Goal: Task Accomplishment & Management: Manage account settings

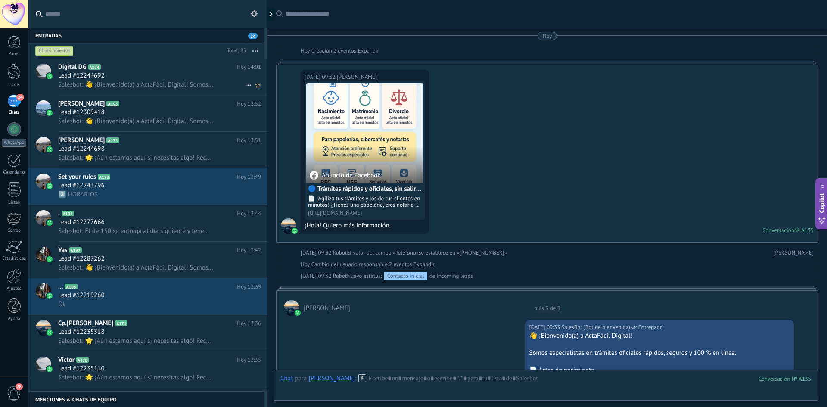
click at [217, 75] on div "Lead #12244692" at bounding box center [159, 76] width 203 height 9
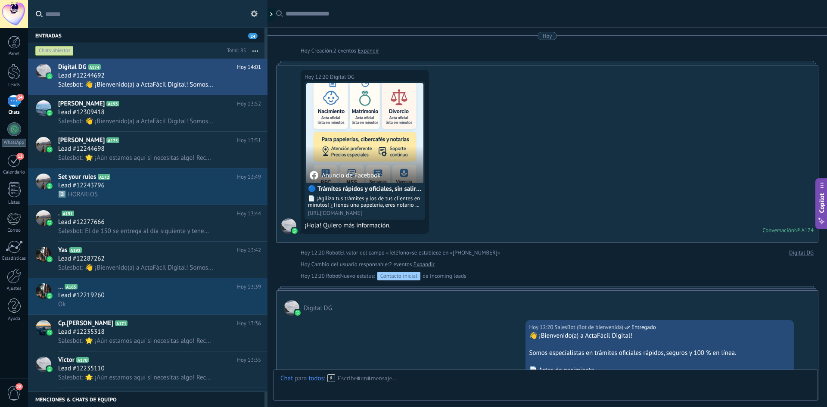
scroll to position [1448, 0]
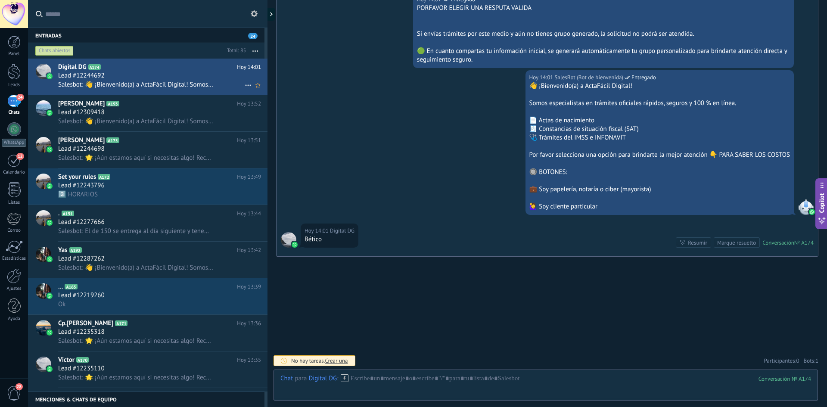
click at [245, 85] on use at bounding box center [248, 85] width 6 height 1
click at [257, 87] on span "Conversación cerrada" at bounding box center [286, 89] width 59 height 17
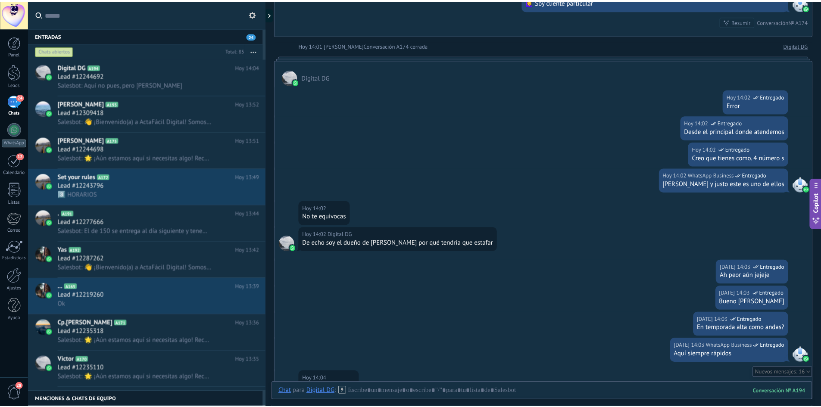
scroll to position [1988, 0]
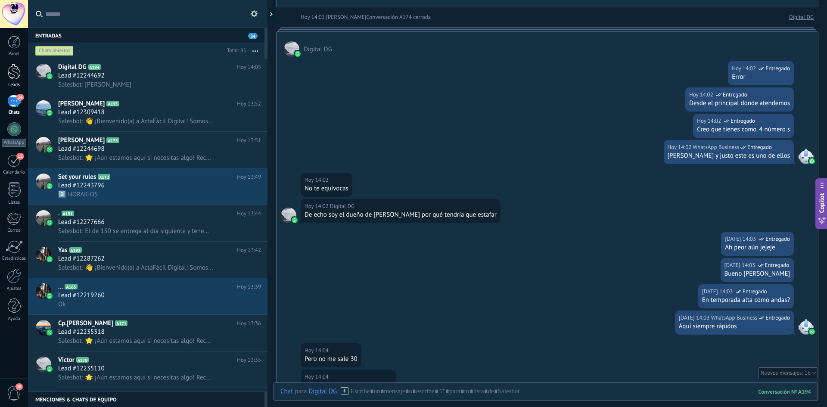
click at [14, 69] on div at bounding box center [14, 72] width 13 height 16
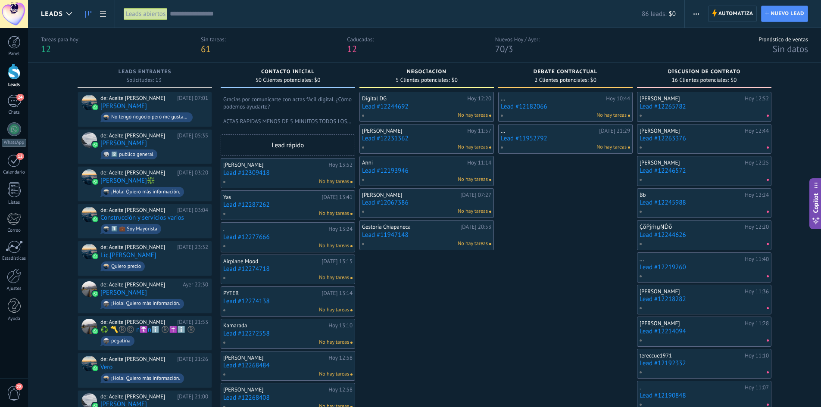
click at [527, 104] on link "Lead #12182066" at bounding box center [565, 106] width 129 height 7
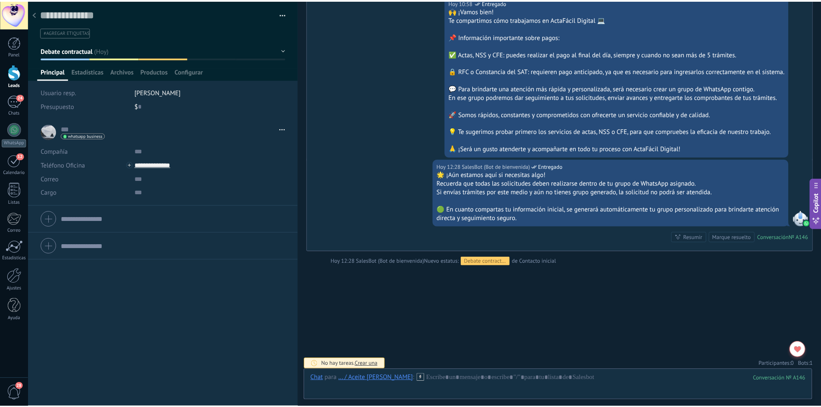
scroll to position [1070, 0]
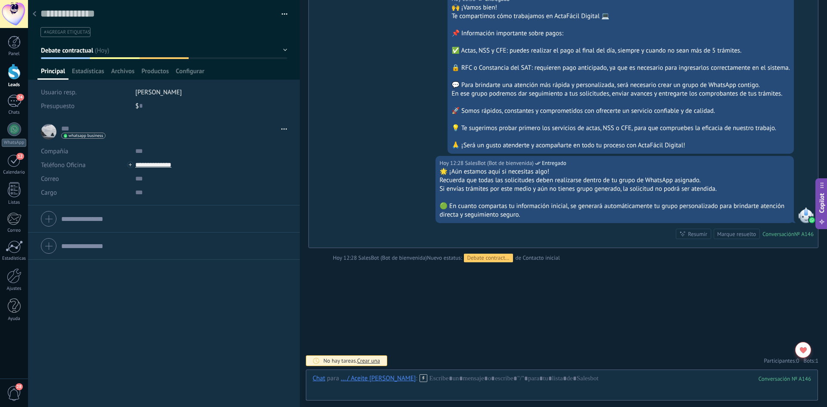
click at [32, 16] on div at bounding box center [34, 14] width 12 height 17
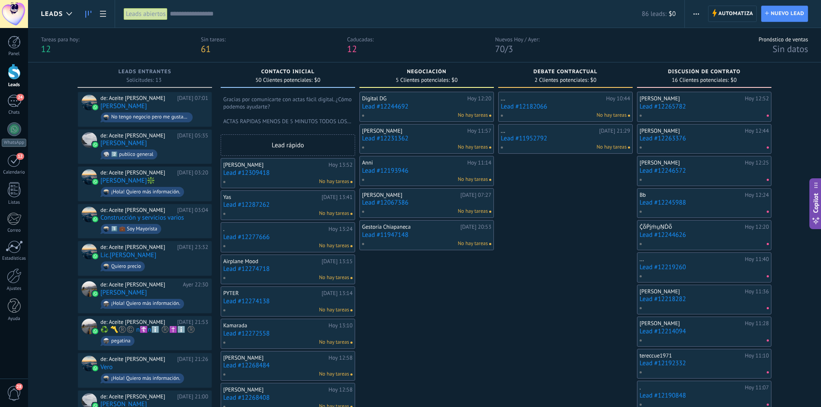
click at [707, 107] on link "Lead #12265782" at bounding box center [703, 106] width 129 height 7
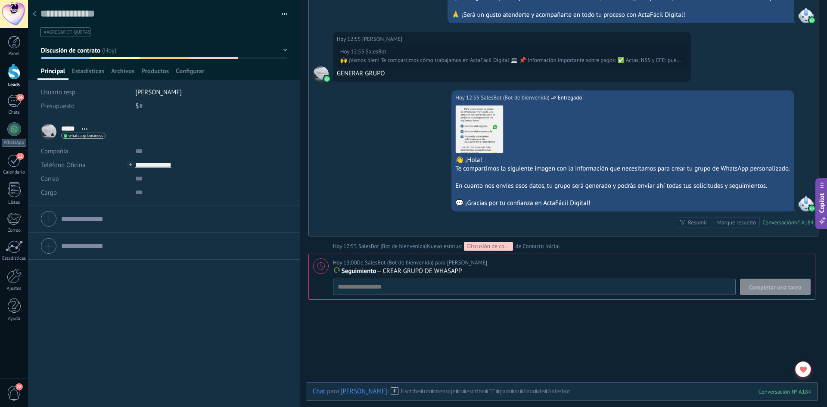
scroll to position [952, 0]
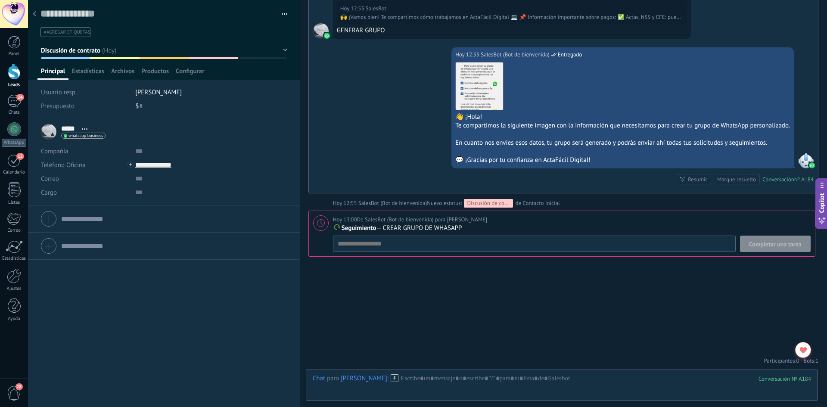
type textarea "**********"
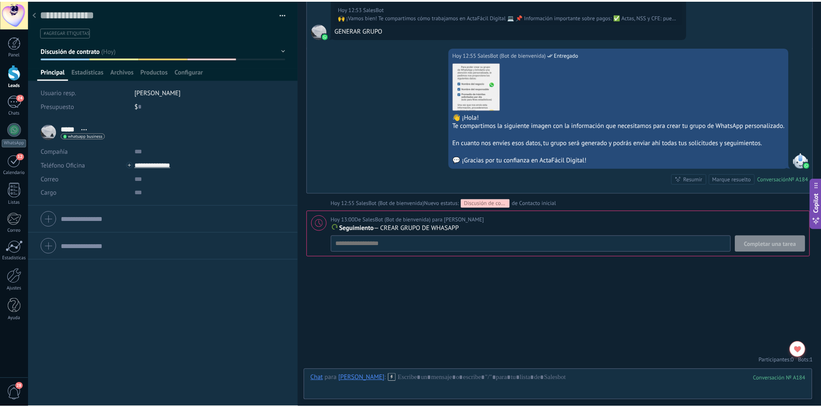
scroll to position [969, 0]
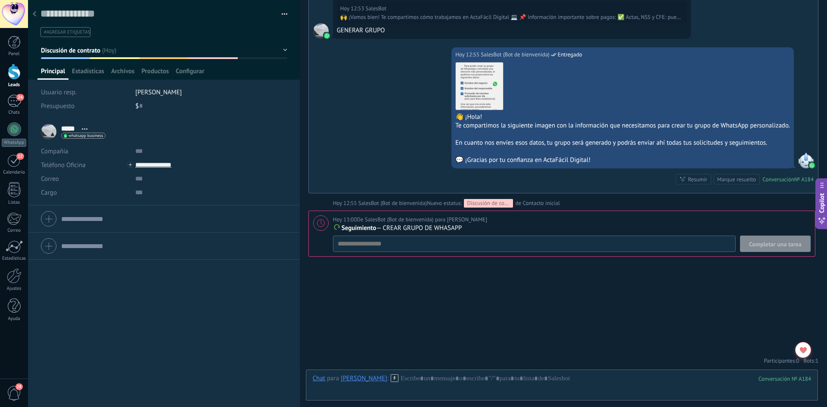
click at [430, 246] on div "Completar una tarea Seguimiento Seguimiento Reunión Personalizado [DATE] la pró…" at bounding box center [572, 244] width 478 height 16
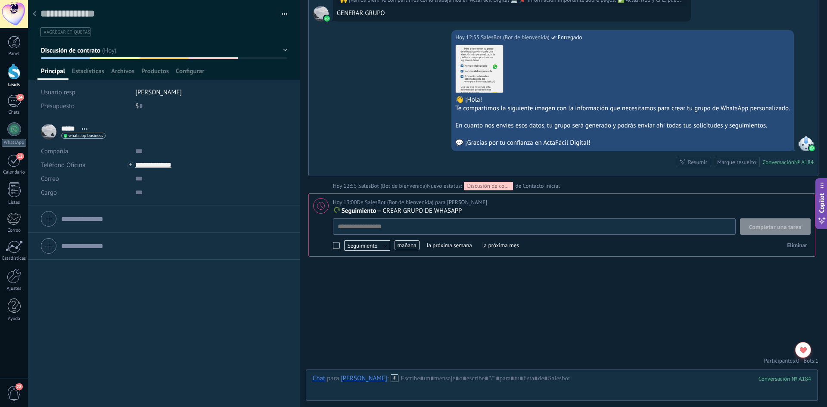
drag, startPoint x: 359, startPoint y: 145, endPoint x: 359, endPoint y: 138, distance: 6.9
click at [359, 141] on div "Hoy 12:55 SalesBot (Bot de bienvenida) Entregado Descargar 👋 ¡Hola! Te comparti…" at bounding box center [563, 103] width 509 height 146
click at [34, 16] on use at bounding box center [34, 13] width 3 height 5
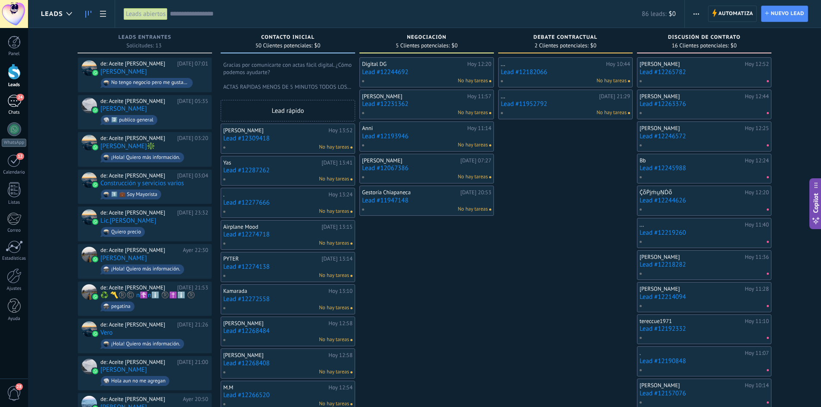
click at [15, 102] on div "24" at bounding box center [14, 101] width 14 height 12
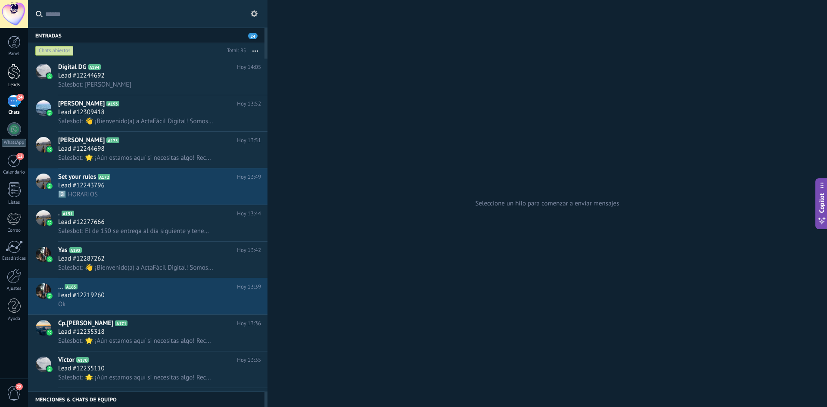
click at [10, 72] on div at bounding box center [14, 72] width 13 height 16
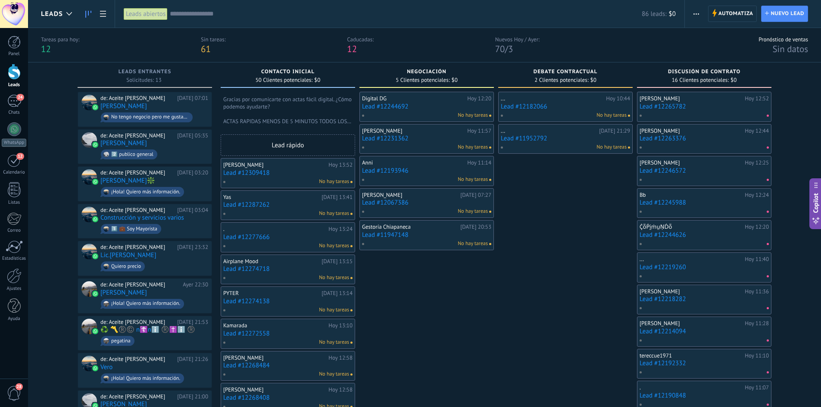
click at [728, 17] on span "Automatiza" at bounding box center [735, 14] width 35 height 16
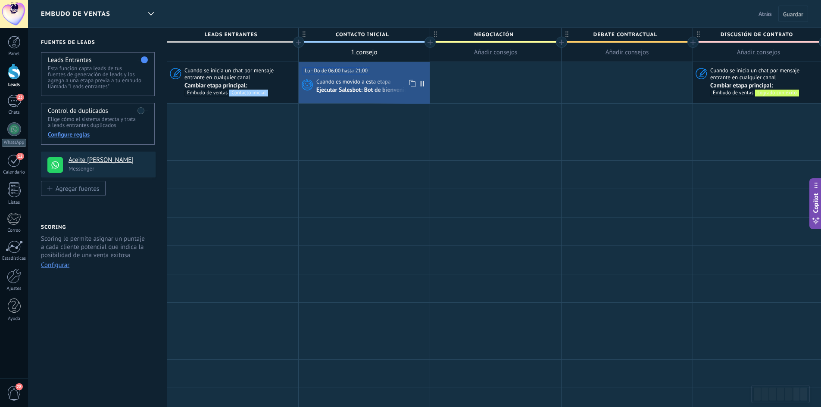
click at [345, 89] on div "Ejecutar Salesbot: Bot de bienvenida" at bounding box center [364, 91] width 96 height 8
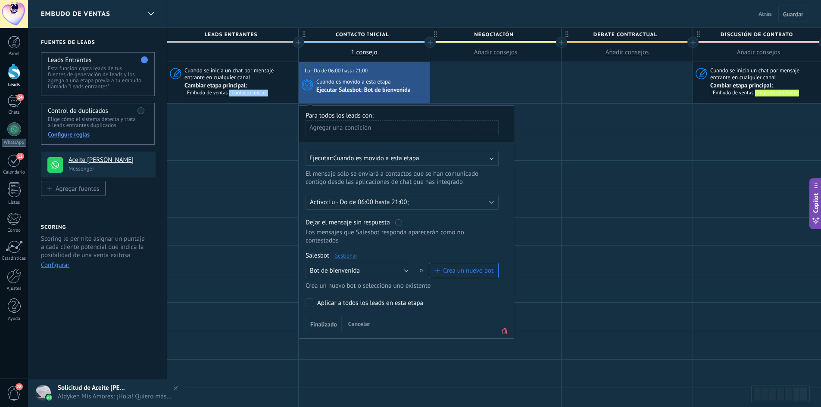
click at [350, 253] on link "Gestionar" at bounding box center [345, 255] width 23 height 7
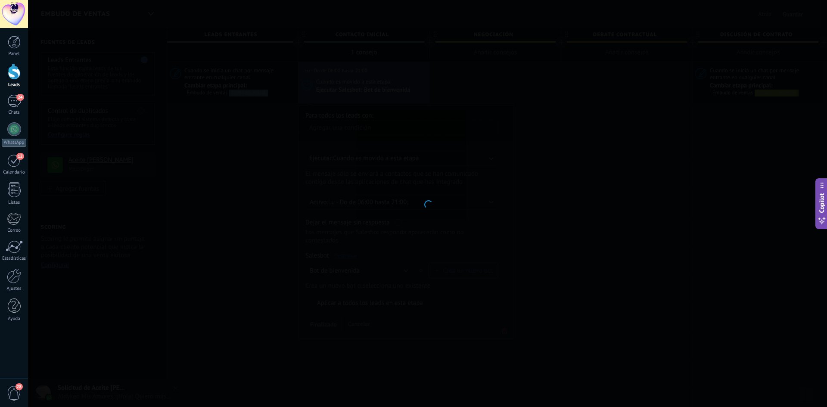
type input "**********"
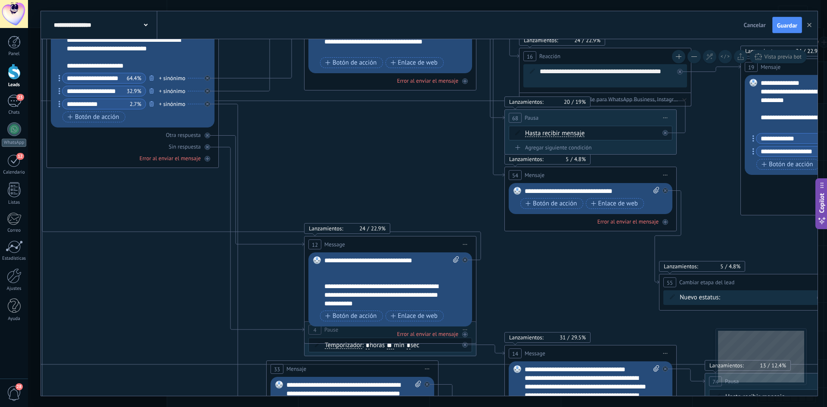
drag, startPoint x: 569, startPoint y: 283, endPoint x: 299, endPoint y: 147, distance: 301.5
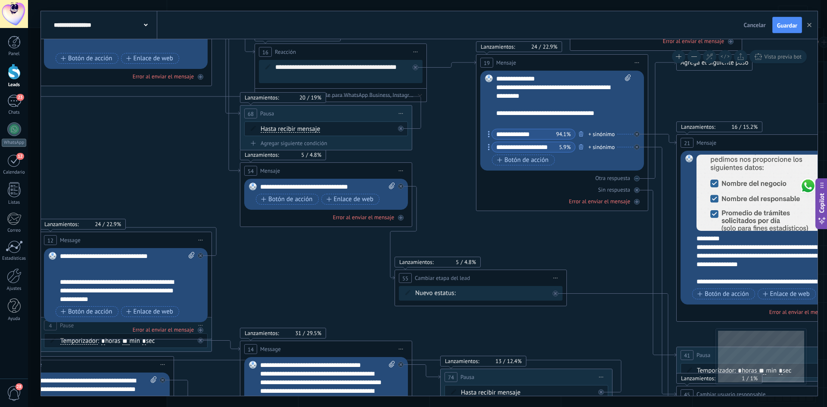
drag, startPoint x: 606, startPoint y: 268, endPoint x: 330, endPoint y: 282, distance: 276.1
click at [327, 284] on icon at bounding box center [802, 221] width 2656 height 1231
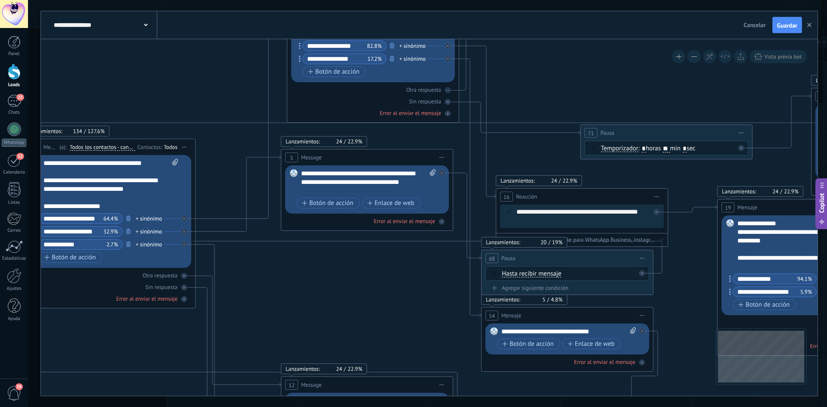
drag, startPoint x: 553, startPoint y: 247, endPoint x: 820, endPoint y: 374, distance: 295.4
click at [820, 374] on div "**********" at bounding box center [427, 203] width 799 height 407
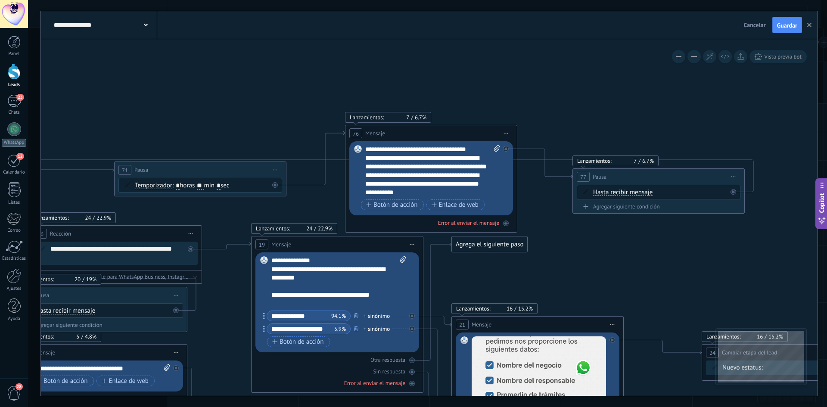
drag, startPoint x: 694, startPoint y: 181, endPoint x: 182, endPoint y: 174, distance: 512.3
click at [181, 175] on icon at bounding box center [577, 403] width 2656 height 1231
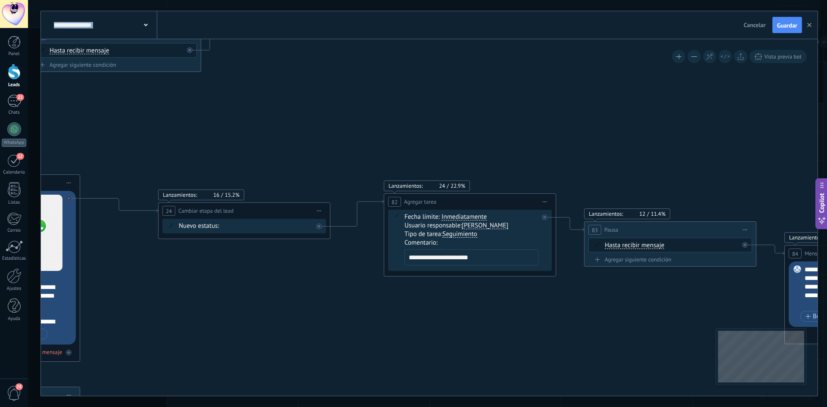
drag, startPoint x: 675, startPoint y: 210, endPoint x: 171, endPoint y: 115, distance: 512.5
click at [171, 116] on icon "1 Message" at bounding box center [33, 257] width 2656 height 1223
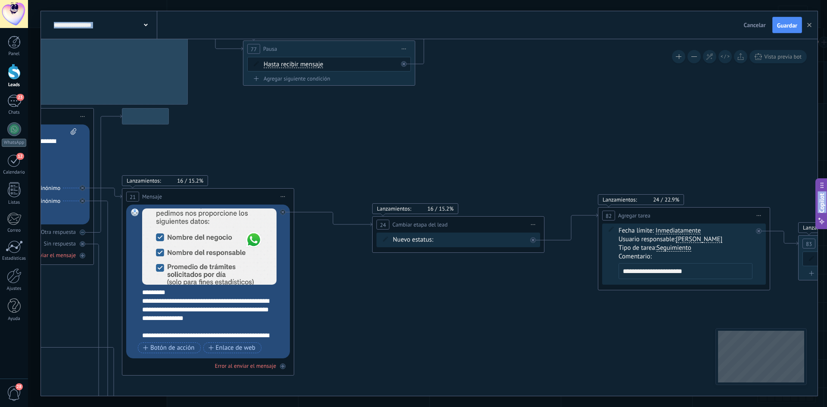
drag, startPoint x: 599, startPoint y: 166, endPoint x: 822, endPoint y: 177, distance: 223.4
click at [824, 180] on body ".abecls-1,.abecls-2{fill-rule:evenodd}.abecls-2{fill:#fff} .abhcls-1{fill:none}…" at bounding box center [413, 203] width 827 height 407
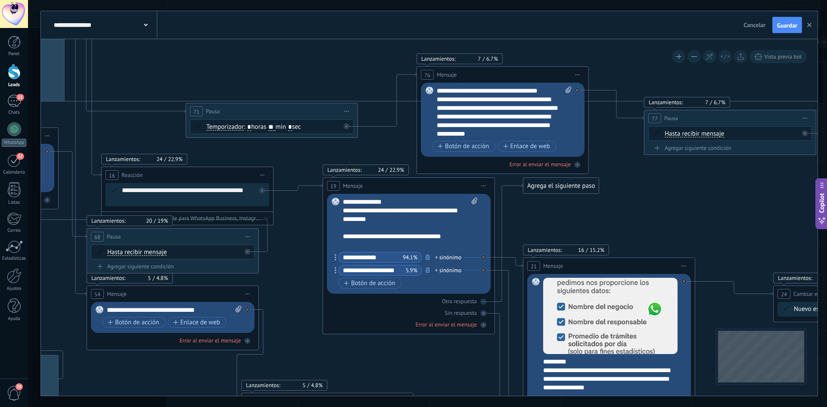
drag, startPoint x: 296, startPoint y: 134, endPoint x: 696, endPoint y: 203, distance: 405.8
click at [696, 203] on icon "1 Message" at bounding box center [649, 340] width 2656 height 1223
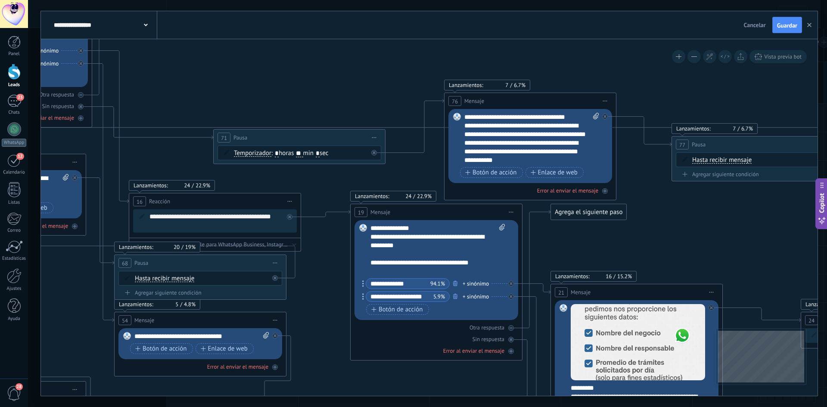
drag, startPoint x: 624, startPoint y: 201, endPoint x: 651, endPoint y: 227, distance: 38.1
click at [651, 227] on icon "1 Message" at bounding box center [676, 366] width 2656 height 1223
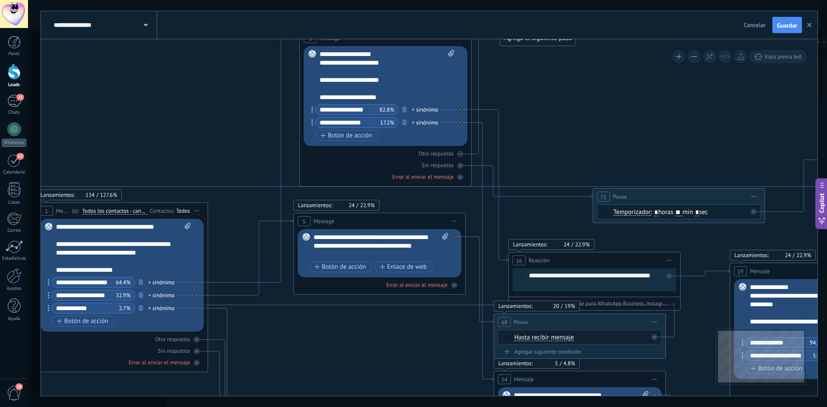
drag, startPoint x: 389, startPoint y: 94, endPoint x: 769, endPoint y: 153, distance: 384.1
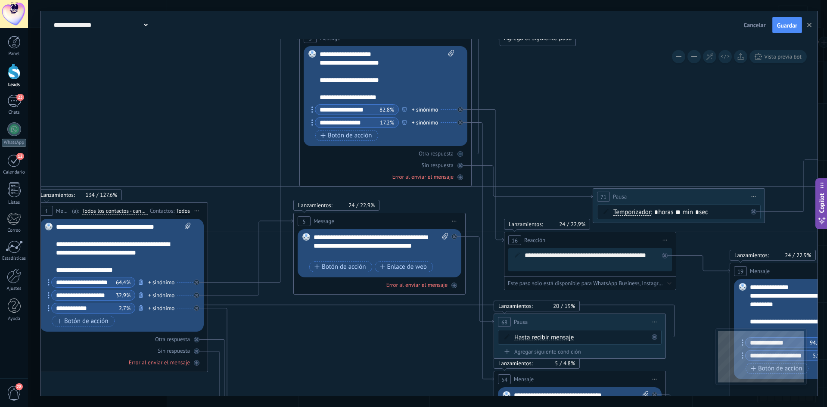
drag, startPoint x: 632, startPoint y: 253, endPoint x: 627, endPoint y: 228, distance: 25.4
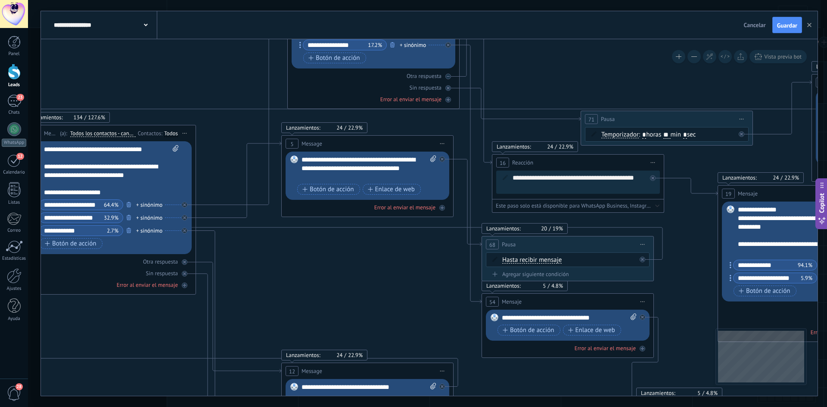
drag, startPoint x: 618, startPoint y: 109, endPoint x: 607, endPoint y: 10, distance: 99.7
click at [607, 9] on div "**********" at bounding box center [427, 203] width 799 height 407
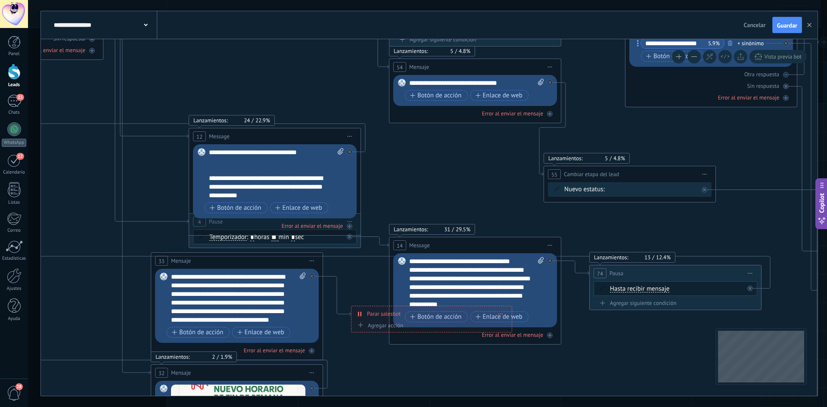
drag, startPoint x: 688, startPoint y: 231, endPoint x: 599, endPoint y: 65, distance: 188.5
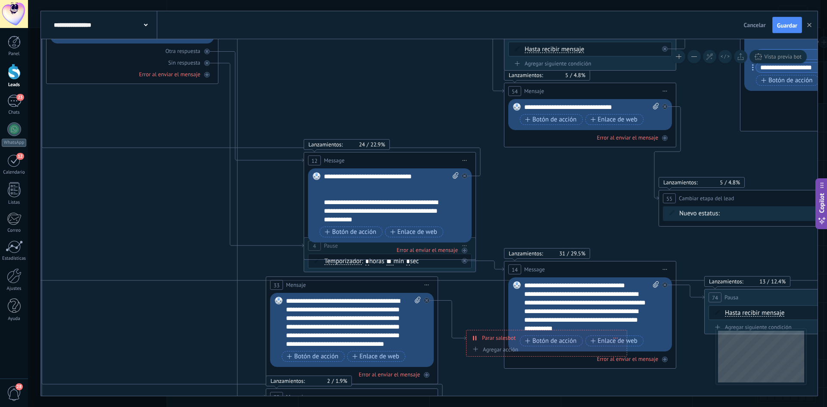
drag, startPoint x: 383, startPoint y: 172, endPoint x: 497, endPoint y: 193, distance: 116.0
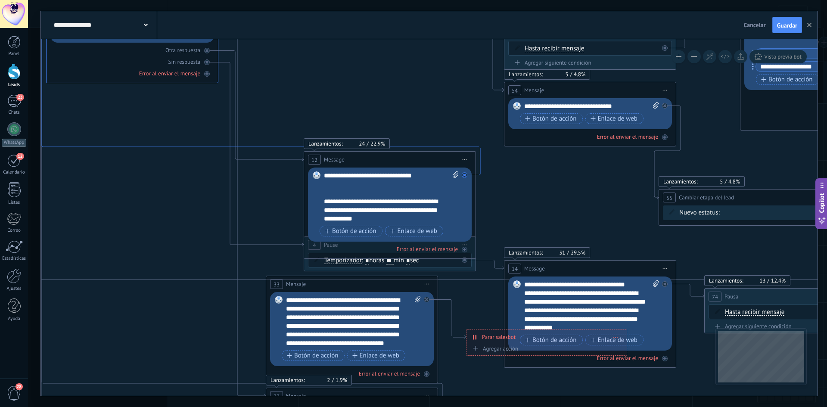
click at [202, 146] on icon at bounding box center [261, 47] width 439 height 255
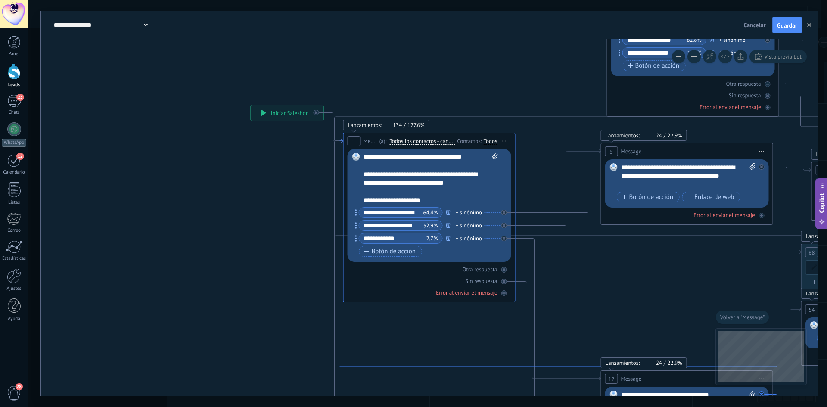
click at [489, 366] on icon at bounding box center [558, 266] width 439 height 255
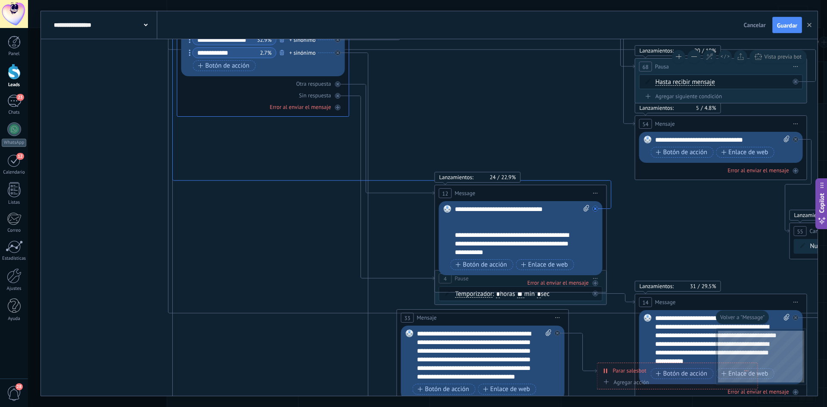
drag, startPoint x: 488, startPoint y: 365, endPoint x: 322, endPoint y: 179, distance: 249.3
click at [597, 209] on div at bounding box center [596, 209] width 6 height 6
click at [680, 224] on div "Agrega el siguiente paso" at bounding box center [672, 221] width 75 height 14
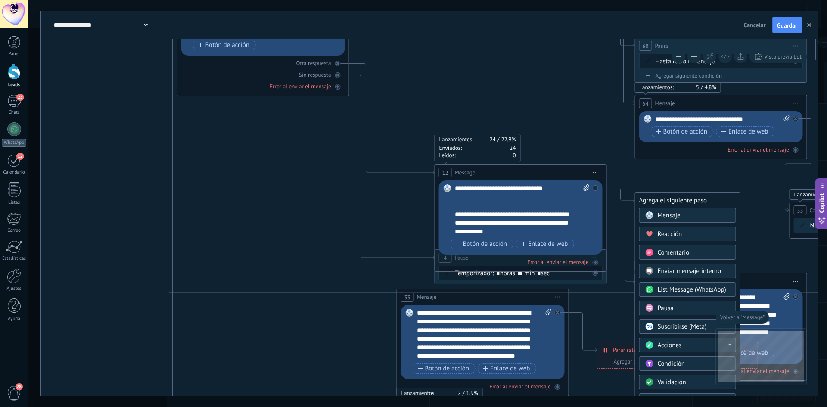
click at [694, 306] on div "Pausa" at bounding box center [694, 308] width 72 height 9
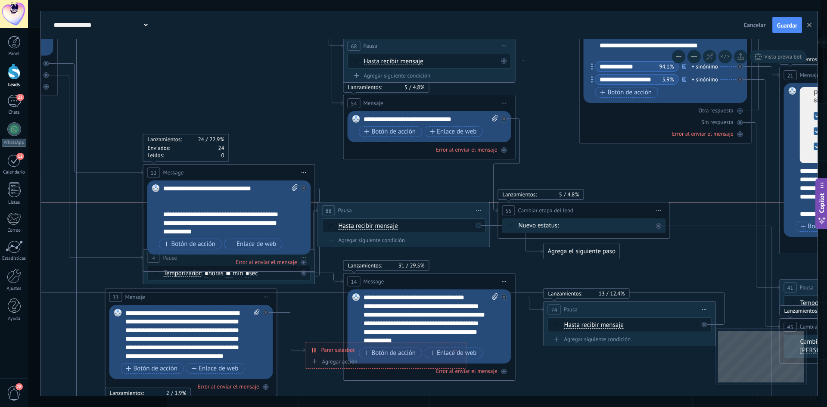
drag, startPoint x: 466, startPoint y: 199, endPoint x: 444, endPoint y: 208, distance: 23.8
click at [444, 208] on div "88 Pausa ***** Iniciar vista previa aquí Cambiar nombre Duplicar Borrar" at bounding box center [403, 210] width 171 height 16
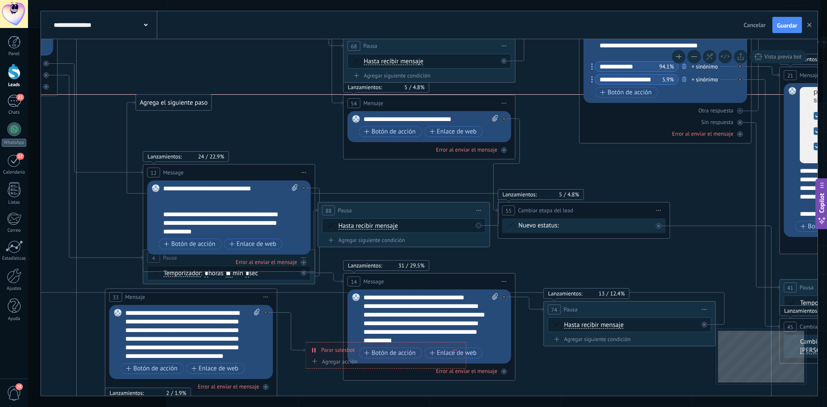
drag, startPoint x: 575, startPoint y: 254, endPoint x: 155, endPoint y: 104, distance: 446.0
click at [155, 104] on div "Agrega el siguiente paso" at bounding box center [173, 103] width 75 height 14
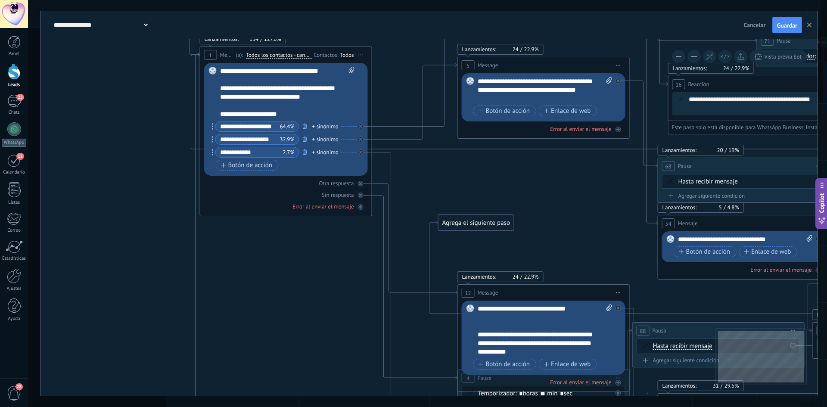
drag, startPoint x: 220, startPoint y: 124, endPoint x: 537, endPoint y: 254, distance: 342.7
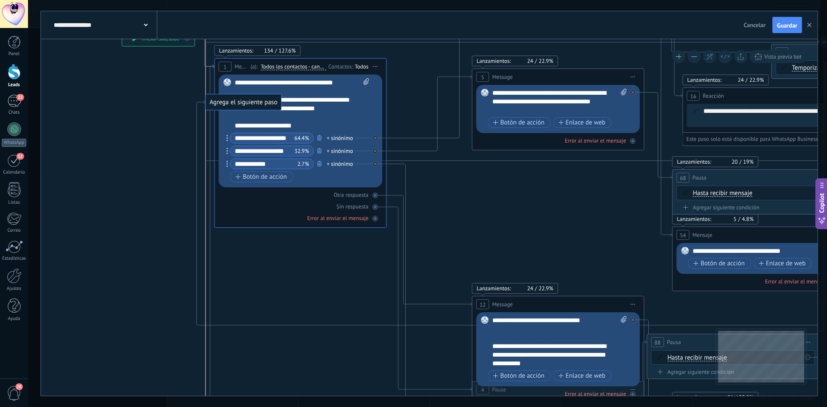
drag, startPoint x: 481, startPoint y: 232, endPoint x: 237, endPoint y: 103, distance: 276.0
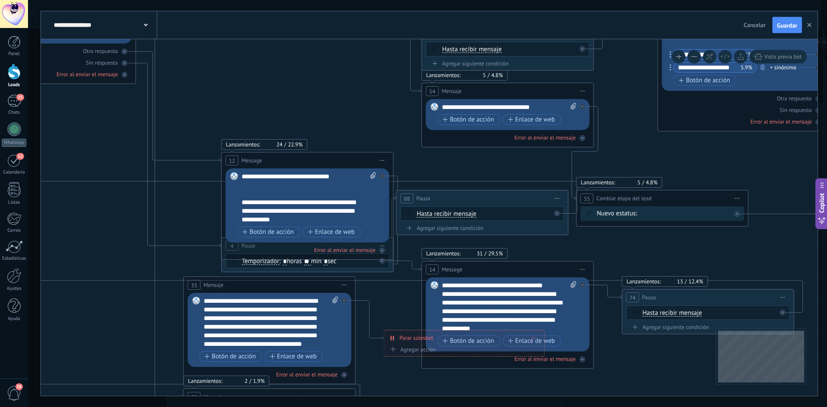
drag, startPoint x: 475, startPoint y: 183, endPoint x: 283, endPoint y: 77, distance: 219.2
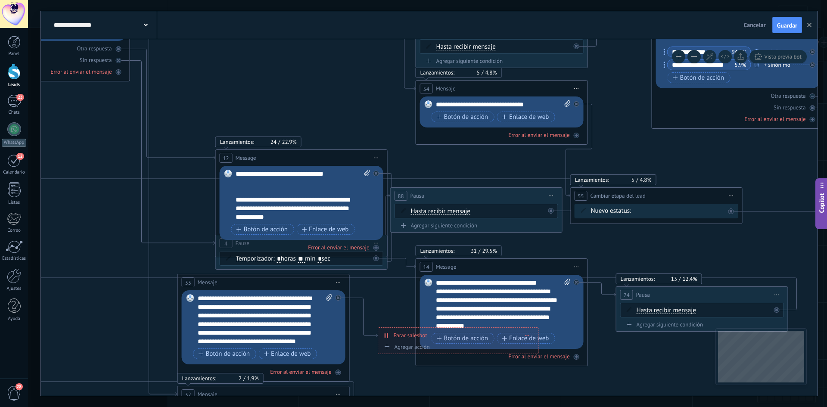
click at [403, 212] on icon at bounding box center [403, 210] width 5 height 5
click at [415, 213] on span "Hasta recibir mensaje" at bounding box center [440, 211] width 59 height 7
click at [415, 213] on button "Hasta recibir mensaje" at bounding box center [461, 212] width 108 height 16
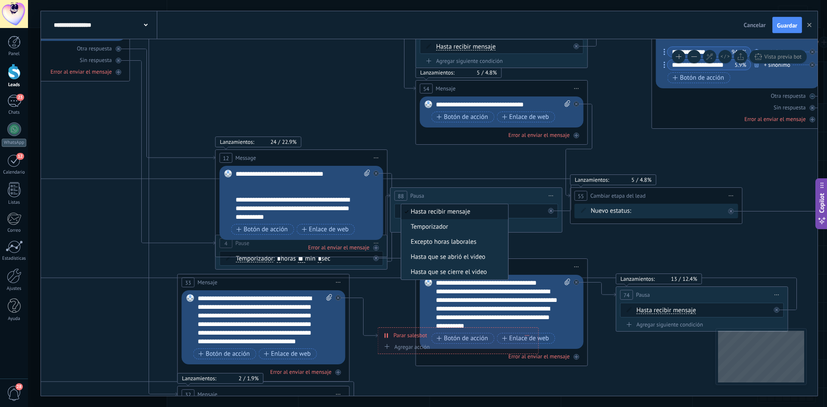
click at [464, 206] on li "Hasta recibir mensaje" at bounding box center [455, 211] width 107 height 15
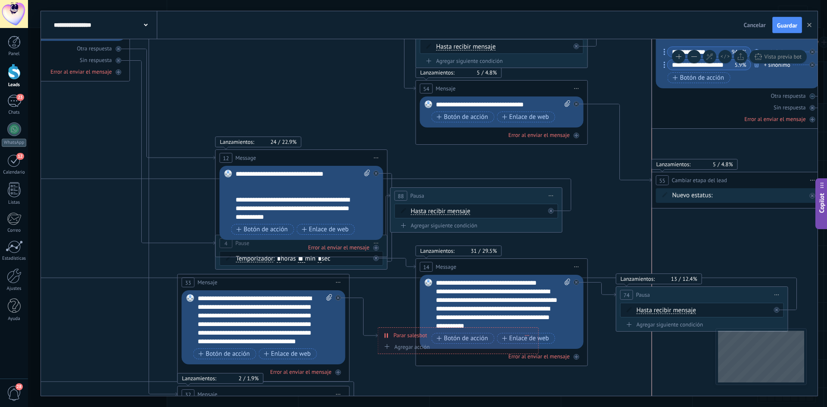
drag, startPoint x: 663, startPoint y: 194, endPoint x: 741, endPoint y: 179, distance: 79.9
click at [741, 179] on div "**********" at bounding box center [737, 180] width 171 height 16
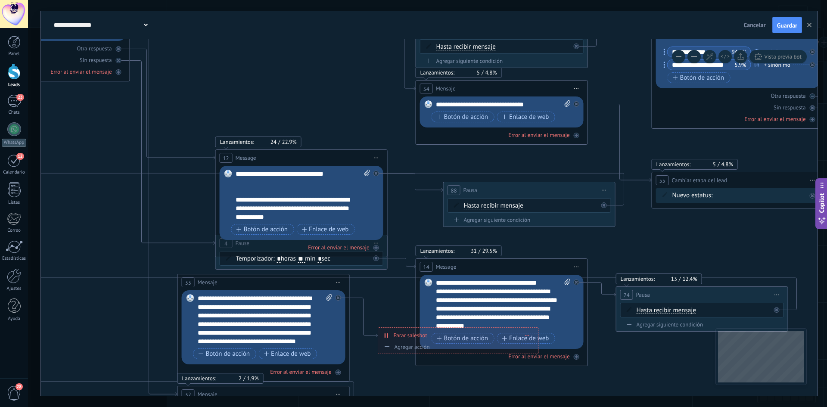
drag, startPoint x: 518, startPoint y: 193, endPoint x: 571, endPoint y: 187, distance: 53.3
click at [571, 187] on div "88 Pausa ***** Iniciar vista previa aquí Cambiar nombre Duplicar Borrar" at bounding box center [529, 190] width 171 height 16
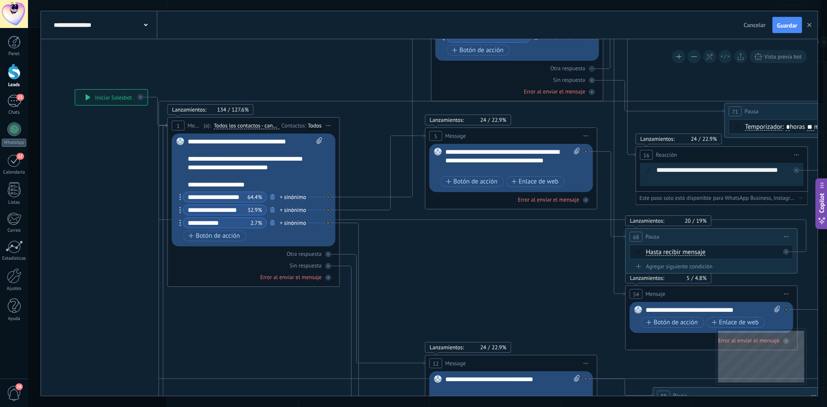
drag, startPoint x: 349, startPoint y: 111, endPoint x: 560, endPoint y: 320, distance: 297.6
click at [359, 195] on icon at bounding box center [385, 74] width 91 height 246
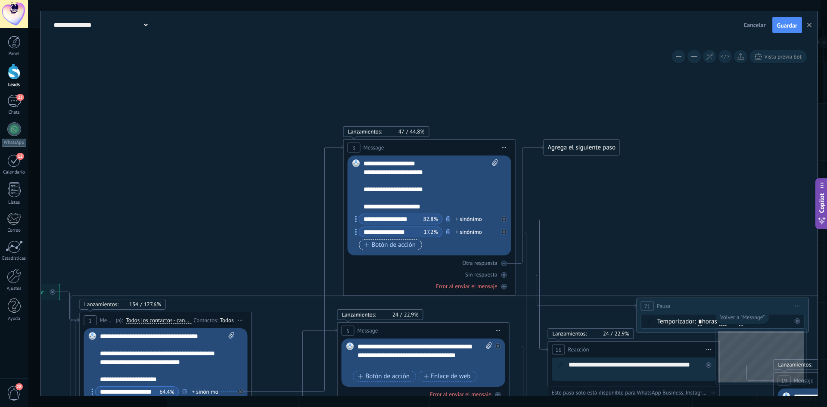
click at [401, 244] on span "Botón de acción" at bounding box center [390, 245] width 52 height 7
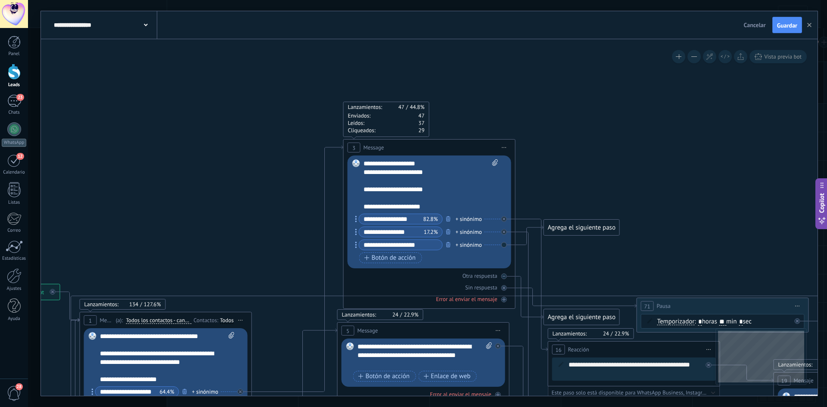
type input "**********"
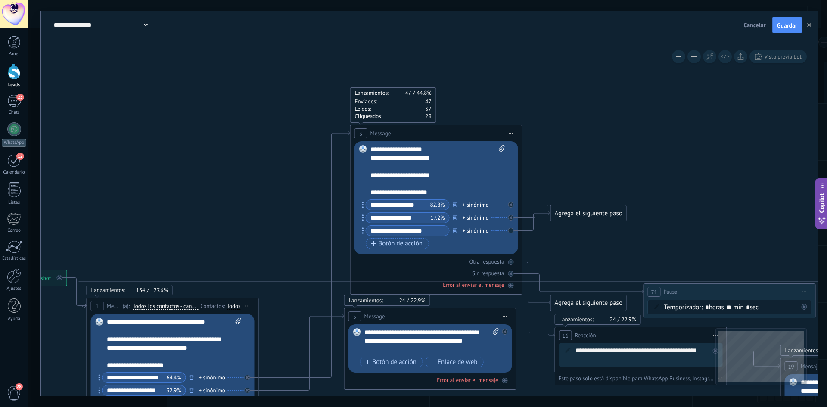
drag, startPoint x: 583, startPoint y: 265, endPoint x: 584, endPoint y: 214, distance: 50.4
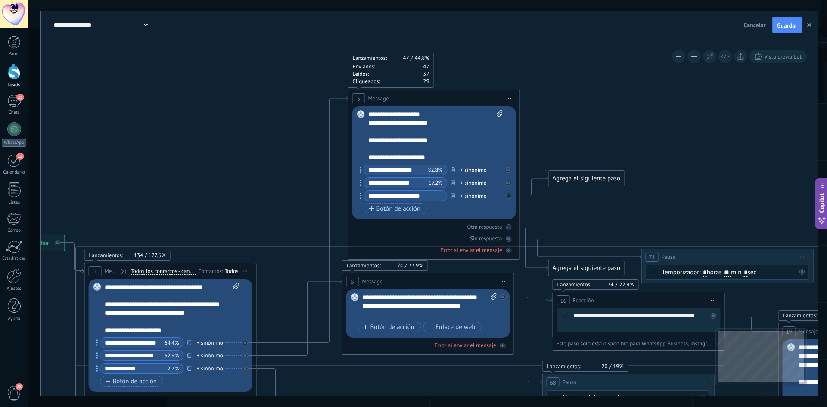
click at [509, 196] on div "Reemplazar Quitar Convertir a mensaje de voz Arrastre la imagen aquí para adjun…" at bounding box center [434, 162] width 164 height 113
click at [512, 196] on div "Reemplazar Quitar Convertir a mensaje de voz Arrastre la imagen aquí para adjun…" at bounding box center [434, 162] width 164 height 113
drag, startPoint x: 575, startPoint y: 176, endPoint x: 590, endPoint y: 193, distance: 22.6
click at [590, 193] on div "Agrega el siguiente paso" at bounding box center [601, 195] width 75 height 14
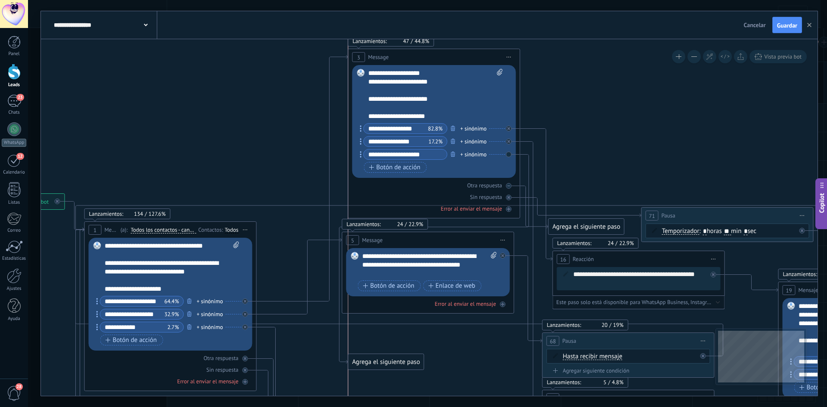
drag, startPoint x: 604, startPoint y: 158, endPoint x: 396, endPoint y: 361, distance: 290.3
click at [388, 359] on div "Agrega el siguiente paso" at bounding box center [386, 362] width 75 height 14
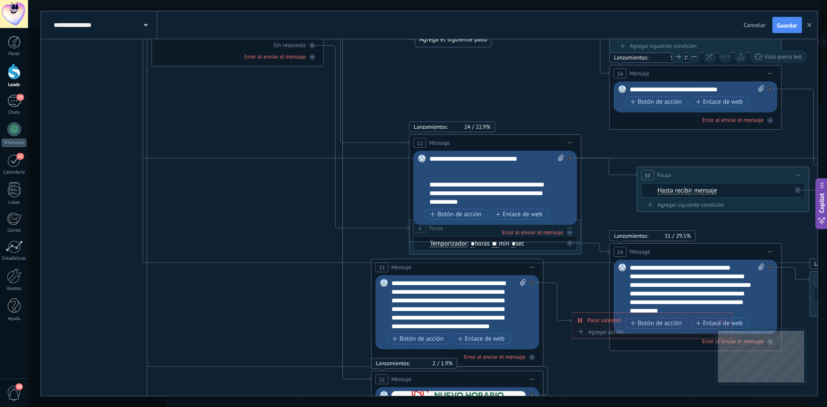
drag, startPoint x: 462, startPoint y: 349, endPoint x: 523, endPoint y: 35, distance: 319.4
click at [523, 34] on div "**********" at bounding box center [429, 203] width 777 height 385
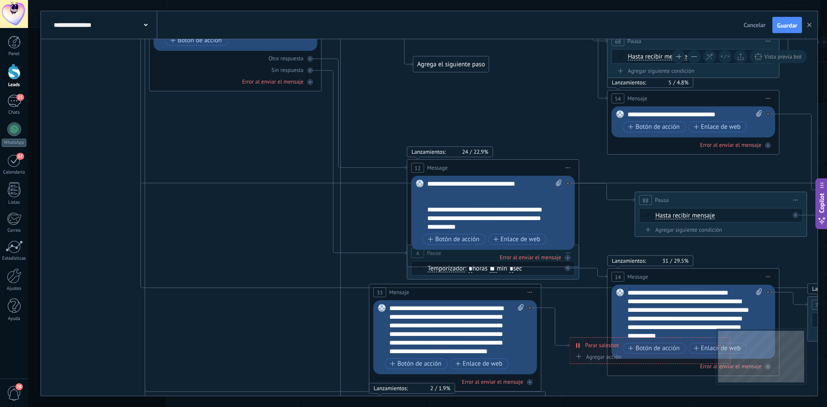
drag, startPoint x: 558, startPoint y: 62, endPoint x: 554, endPoint y: 174, distance: 112.1
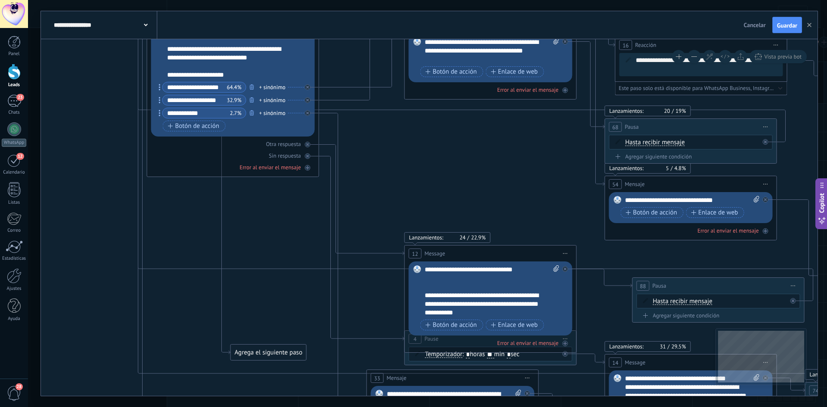
drag, startPoint x: 459, startPoint y: 148, endPoint x: 279, endPoint y: 350, distance: 271.0
click at [279, 350] on div "Agrega el siguiente paso" at bounding box center [268, 353] width 75 height 14
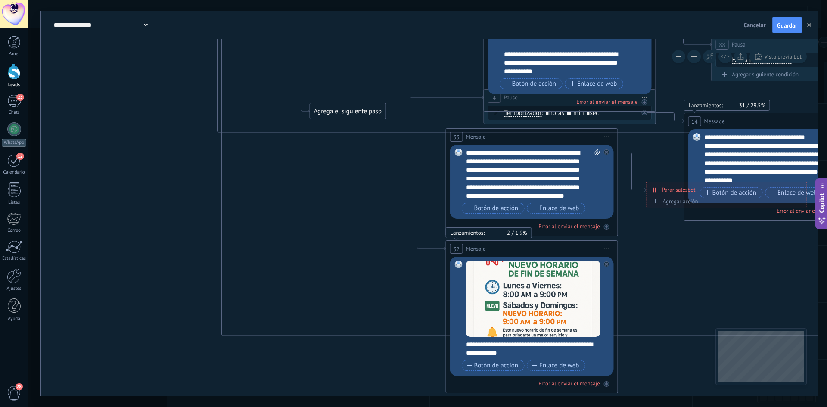
drag, startPoint x: 380, startPoint y: 296, endPoint x: 464, endPoint y: 49, distance: 260.9
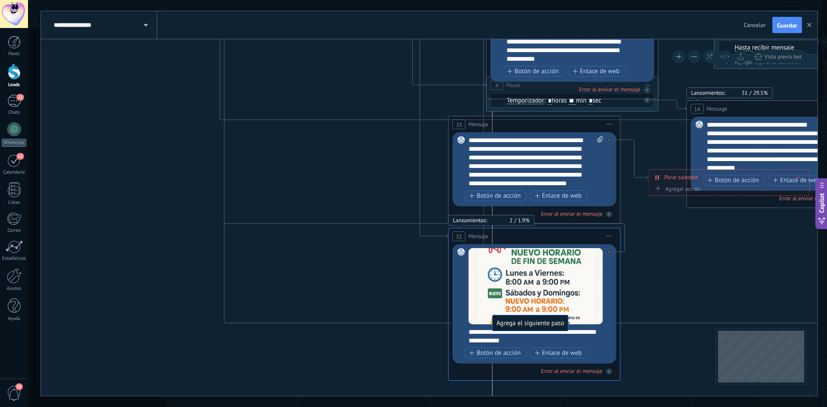
drag, startPoint x: 344, startPoint y: 99, endPoint x: 523, endPoint y: 323, distance: 287.2
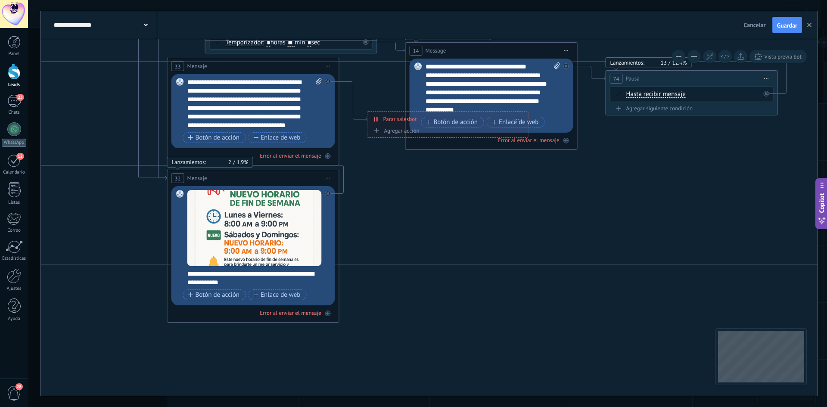
drag, startPoint x: 685, startPoint y: 266, endPoint x: 327, endPoint y: 234, distance: 359.8
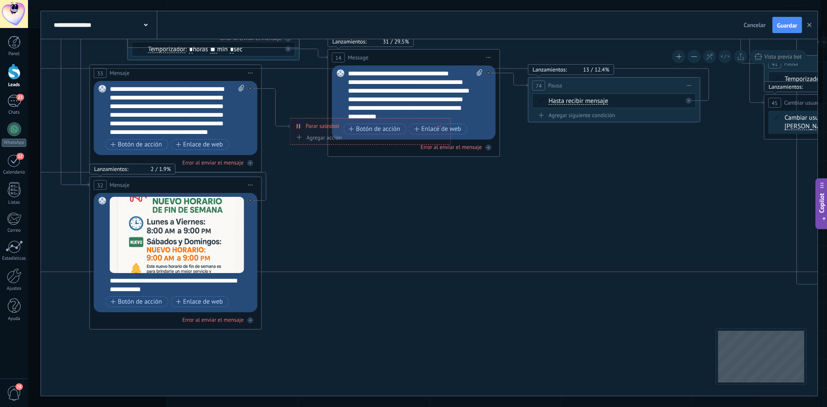
click at [249, 244] on div "Reemplazar Quitar Convertir a mensaje de voz Arrastre la imagen aquí para adjun…" at bounding box center [176, 252] width 164 height 119
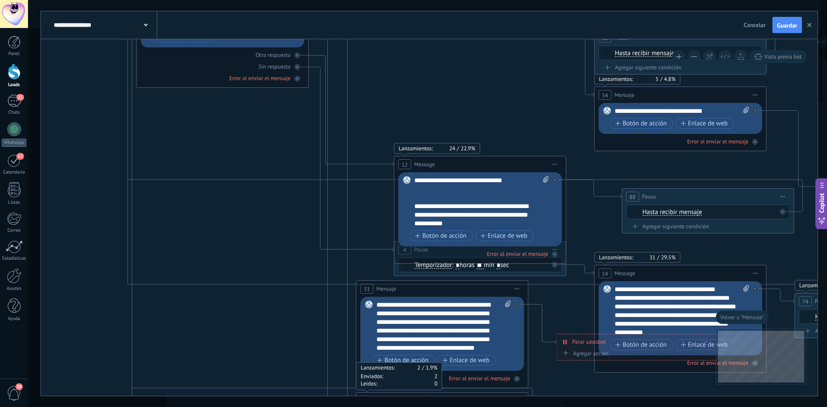
drag, startPoint x: 402, startPoint y: 308, endPoint x: 237, endPoint y: 118, distance: 250.8
click at [783, 58] on span "Vista previa bot" at bounding box center [782, 56] width 37 height 7
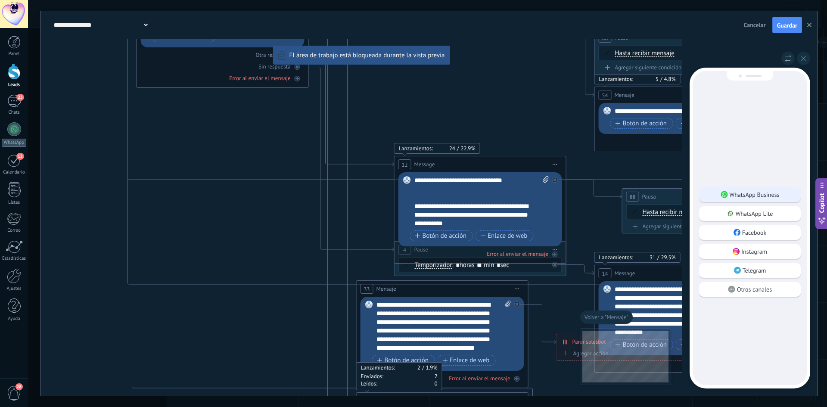
click at [749, 194] on p "WhatsApp Business" at bounding box center [755, 195] width 50 height 8
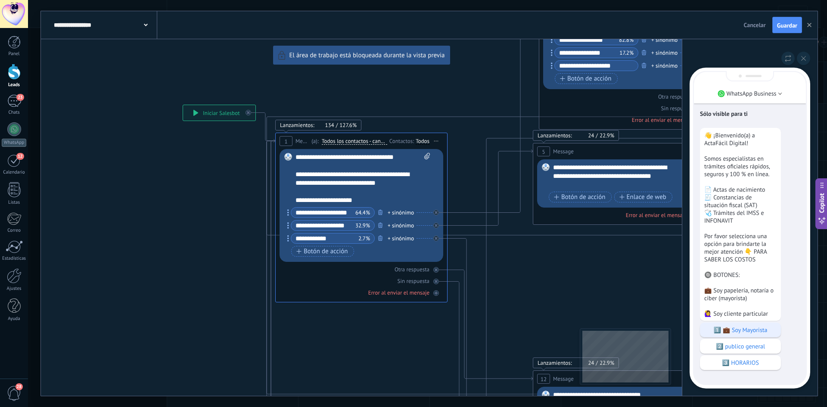
click at [758, 334] on p "1️⃣ 💼 Soy Mayorista" at bounding box center [740, 330] width 72 height 8
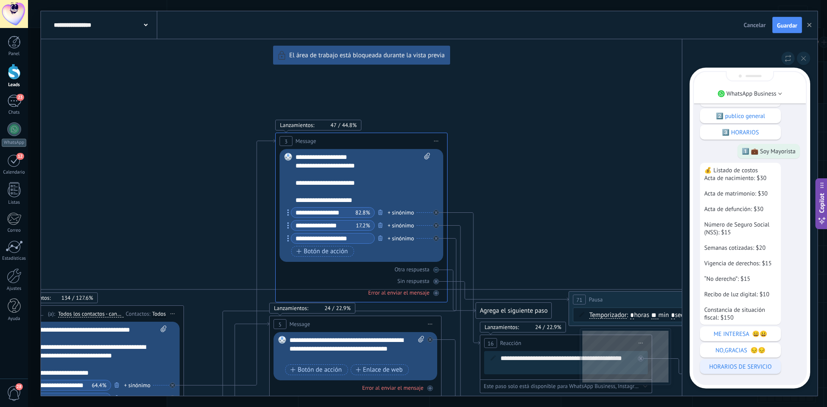
click at [762, 367] on p "HORARIOS DE SERVICIO" at bounding box center [740, 367] width 72 height 8
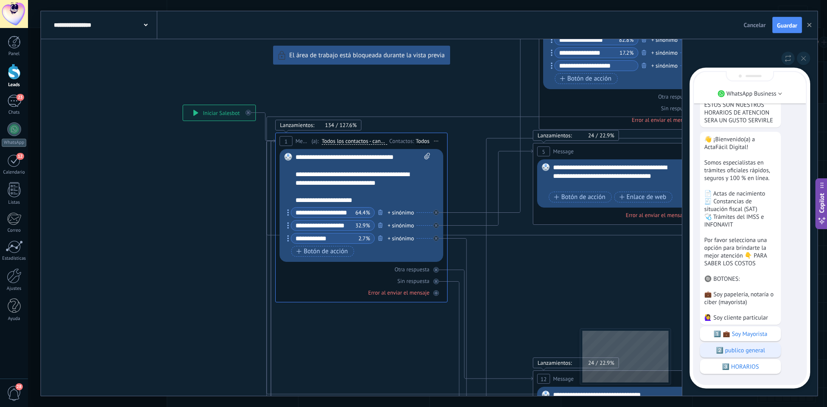
click at [763, 333] on p "1️⃣ 💼 Soy Mayorista" at bounding box center [740, 334] width 72 height 8
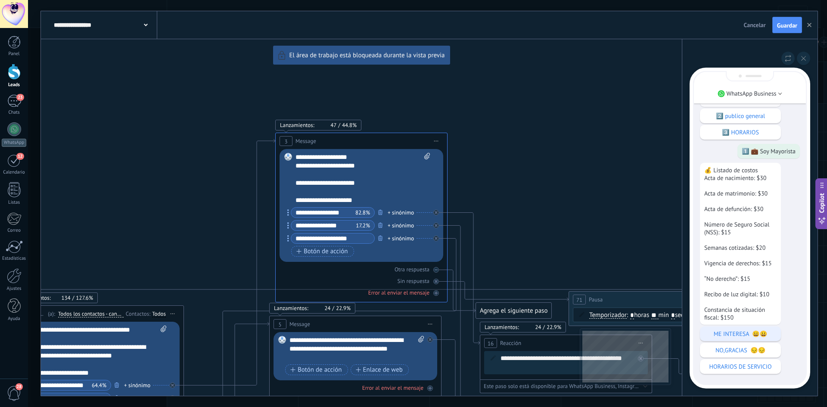
click at [760, 331] on p "ME INTERESA 😀😀" at bounding box center [740, 334] width 72 height 8
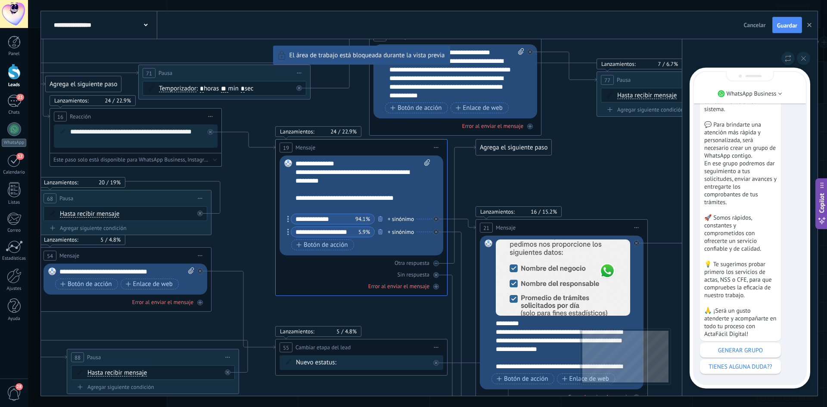
click at [617, 201] on div "**********" at bounding box center [429, 203] width 777 height 385
drag, startPoint x: 629, startPoint y: 188, endPoint x: 561, endPoint y: 178, distance: 68.4
click at [561, 178] on div "**********" at bounding box center [429, 203] width 777 height 385
drag, startPoint x: 553, startPoint y: 177, endPoint x: 525, endPoint y: 179, distance: 28.5
click at [525, 179] on div "**********" at bounding box center [429, 203] width 777 height 385
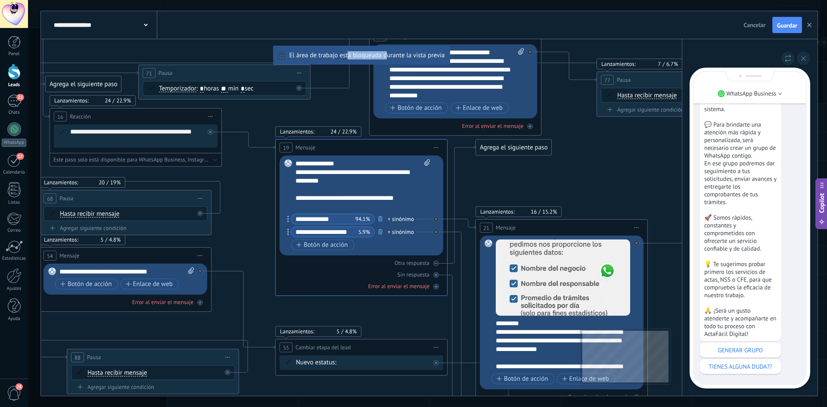
click at [349, 307] on div "**********" at bounding box center [429, 203] width 777 height 385
click at [753, 363] on p "TIENES ALGUNA DUDA??" at bounding box center [740, 367] width 72 height 8
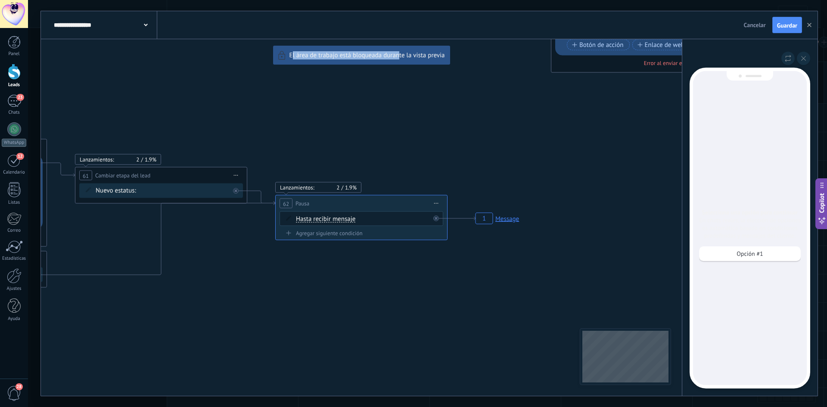
drag, startPoint x: 329, startPoint y: 300, endPoint x: 400, endPoint y: 298, distance: 70.7
click at [400, 299] on div "**********" at bounding box center [429, 203] width 777 height 385
drag, startPoint x: 249, startPoint y: 230, endPoint x: 329, endPoint y: 231, distance: 79.3
click at [309, 234] on div "**********" at bounding box center [429, 203] width 777 height 385
click at [748, 252] on p "Opción #1" at bounding box center [750, 254] width 26 height 8
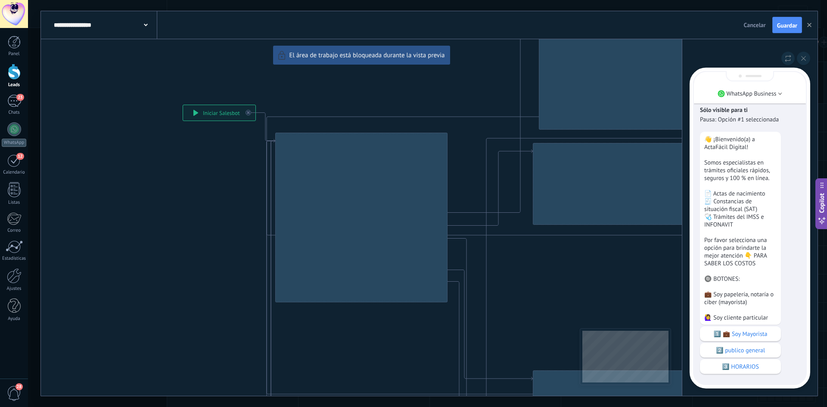
drag, startPoint x: 508, startPoint y: 257, endPoint x: 514, endPoint y: 223, distance: 34.2
click at [476, 232] on div "**********" at bounding box center [429, 203] width 777 height 385
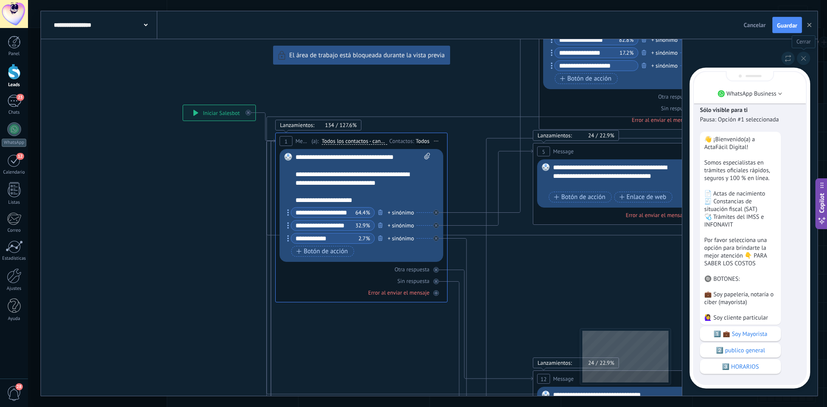
click at [802, 60] on icon at bounding box center [803, 58] width 5 height 5
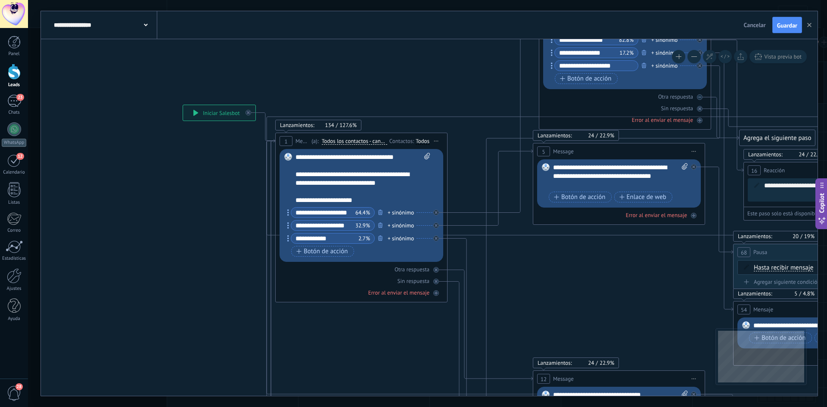
drag, startPoint x: 629, startPoint y: 243, endPoint x: 207, endPoint y: 74, distance: 453.9
click at [158, 42] on div "**********" at bounding box center [429, 203] width 777 height 385
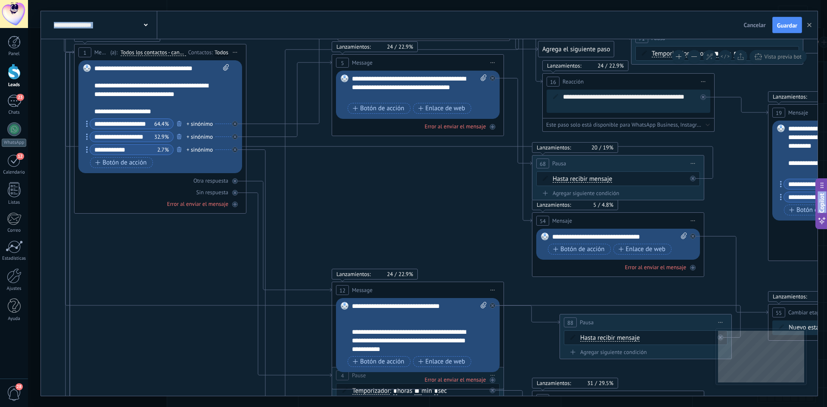
drag, startPoint x: 607, startPoint y: 290, endPoint x: -147, endPoint y: 28, distance: 798.1
click at [0, 28] on html ".abecls-1,.abecls-2{fill-rule:evenodd}.abecls-2{fill:#fff} .abhcls-1{fill:none}…" at bounding box center [413, 203] width 827 height 407
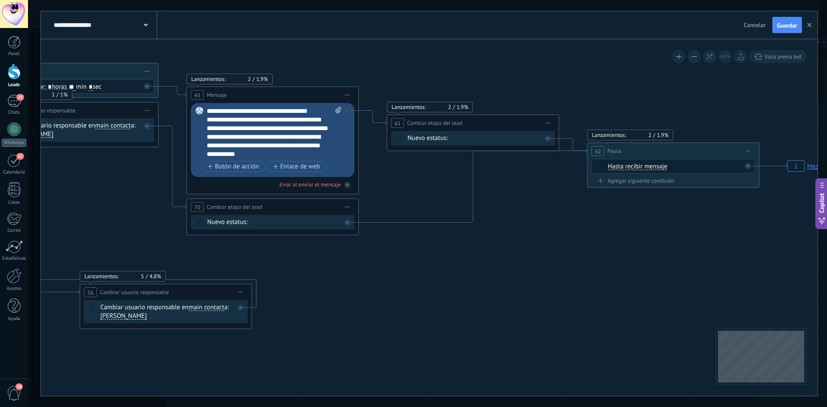
drag, startPoint x: 629, startPoint y: 155, endPoint x: 216, endPoint y: -3, distance: 441.8
click at [216, 0] on html ".abecls-1,.abecls-2{fill-rule:evenodd}.abecls-2{fill:#fff} .abhcls-1{fill:none}…" at bounding box center [413, 203] width 827 height 407
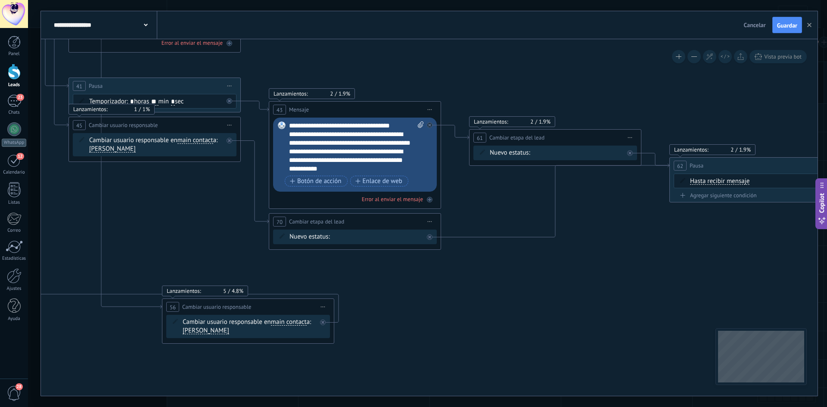
drag, startPoint x: 499, startPoint y: 178, endPoint x: 584, endPoint y: 193, distance: 85.8
click at [555, 184] on icon at bounding box center [555, 201] width 228 height 74
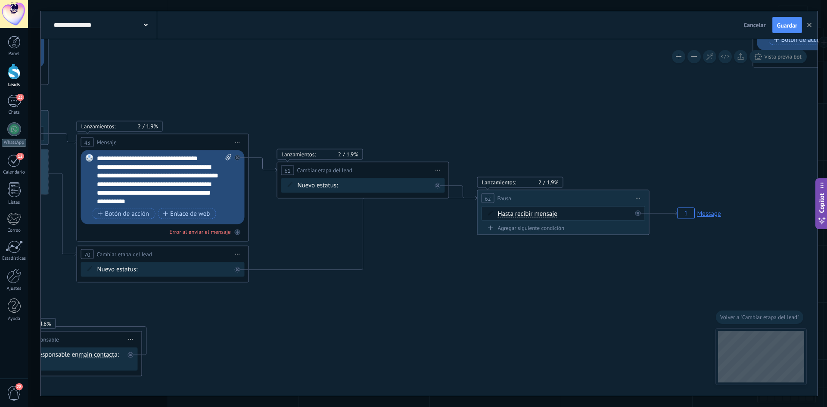
drag, startPoint x: 403, startPoint y: 269, endPoint x: 465, endPoint y: 256, distance: 62.9
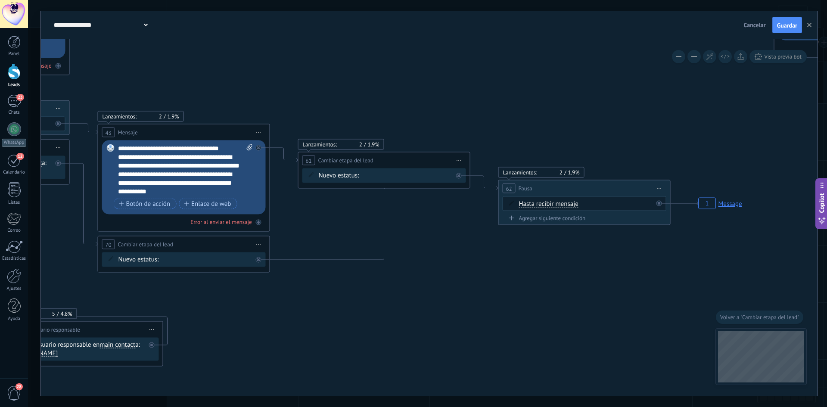
drag, startPoint x: 261, startPoint y: 258, endPoint x: 267, endPoint y: 257, distance: 6.0
click at [261, 258] on div at bounding box center [261, 257] width 10 height 10
click at [344, 274] on div "Agrega el siguiente paso" at bounding box center [336, 272] width 75 height 14
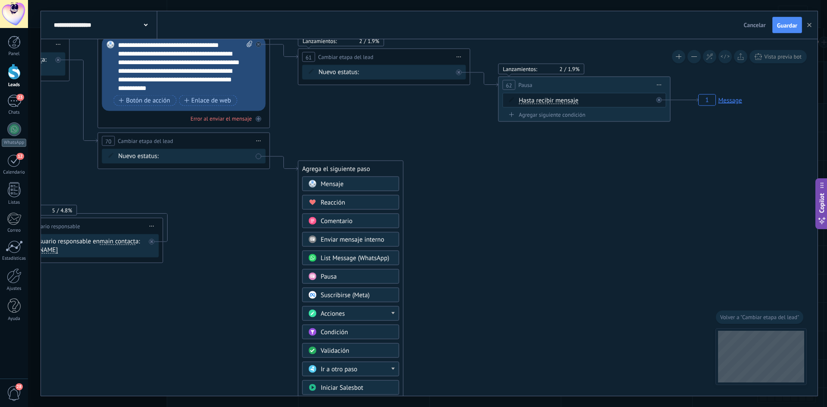
drag, startPoint x: 347, startPoint y: 280, endPoint x: 351, endPoint y: 277, distance: 5.3
click at [347, 278] on div "Pausa" at bounding box center [357, 277] width 72 height 9
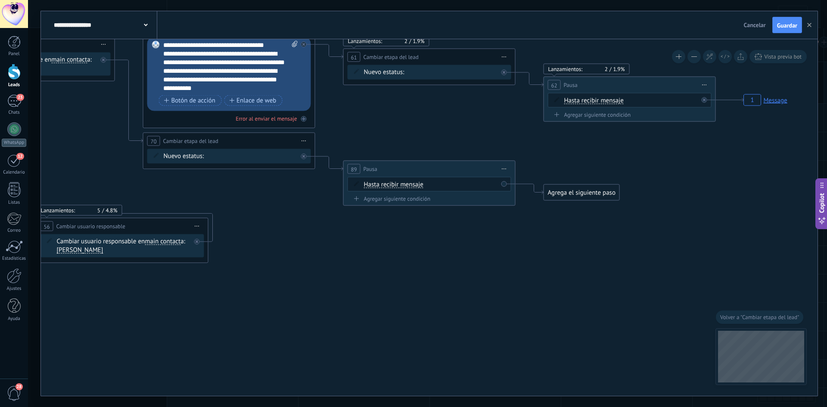
click at [303, 156] on icon at bounding box center [303, 156] width 3 height 3
click at [503, 168] on span "Iniciar vista previa aquí Cambiar nombre Duplicar Borrar" at bounding box center [505, 168] width 14 height 12
click at [531, 222] on div "Borrar" at bounding box center [543, 224] width 85 height 15
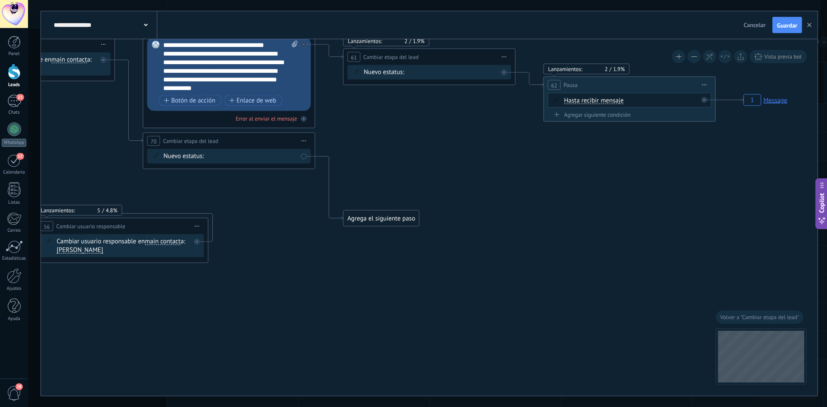
click at [380, 215] on div "Agrega el siguiente paso" at bounding box center [381, 219] width 75 height 14
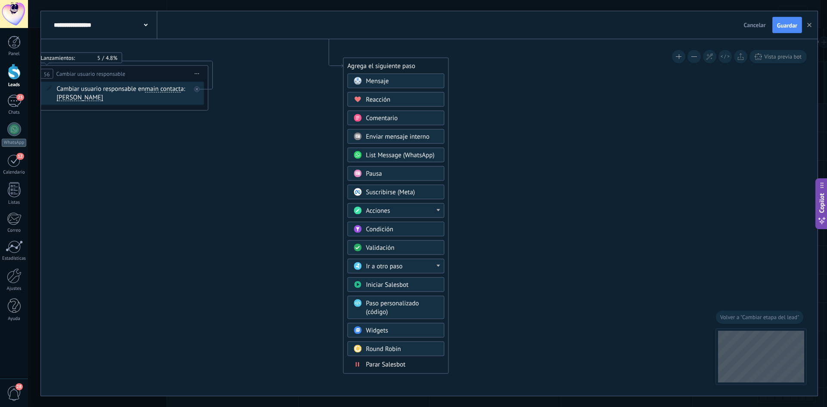
drag, startPoint x: 404, startPoint y: 368, endPoint x: 408, endPoint y: 365, distance: 5.2
click at [404, 368] on span "Parar Salesbot" at bounding box center [386, 365] width 40 height 8
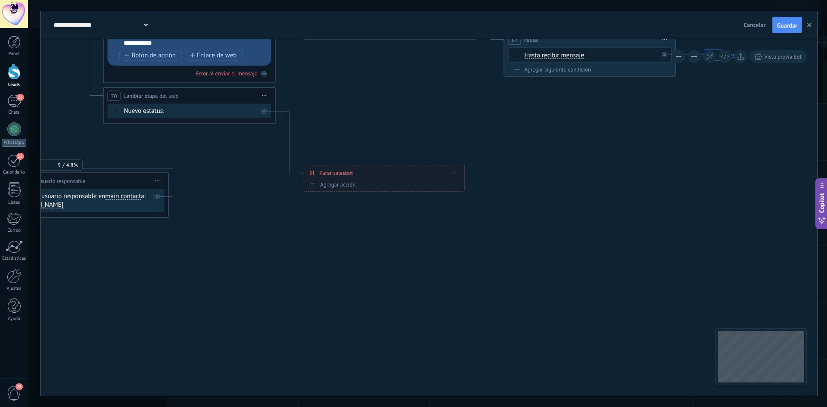
drag, startPoint x: 506, startPoint y: 176, endPoint x: 535, endPoint y: 318, distance: 145.0
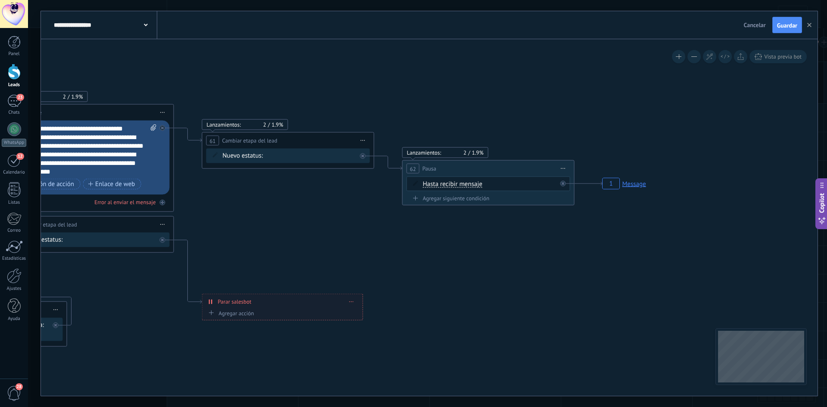
drag, startPoint x: 642, startPoint y: 204, endPoint x: 487, endPoint y: 290, distance: 177.4
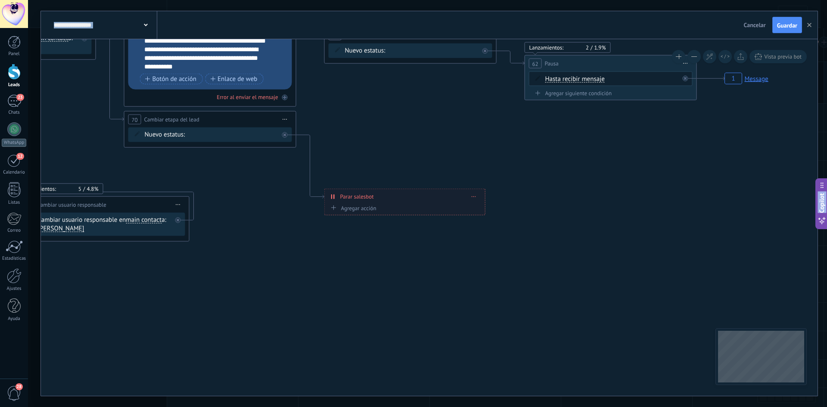
drag, startPoint x: 395, startPoint y: 125, endPoint x: 528, endPoint y: -31, distance: 206.0
click at [528, 0] on html ".abecls-1,.abecls-2{fill-rule:evenodd}.abecls-2{fill:#fff} .abhcls-1{fill:none}…" at bounding box center [413, 203] width 827 height 407
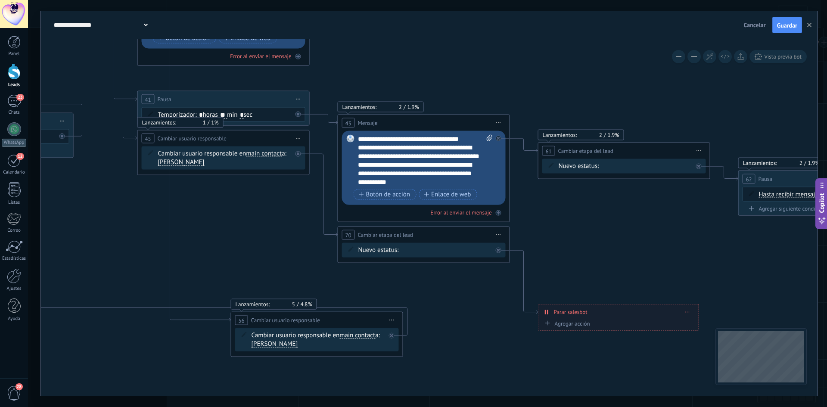
drag, startPoint x: 243, startPoint y: 178, endPoint x: 424, endPoint y: 375, distance: 267.1
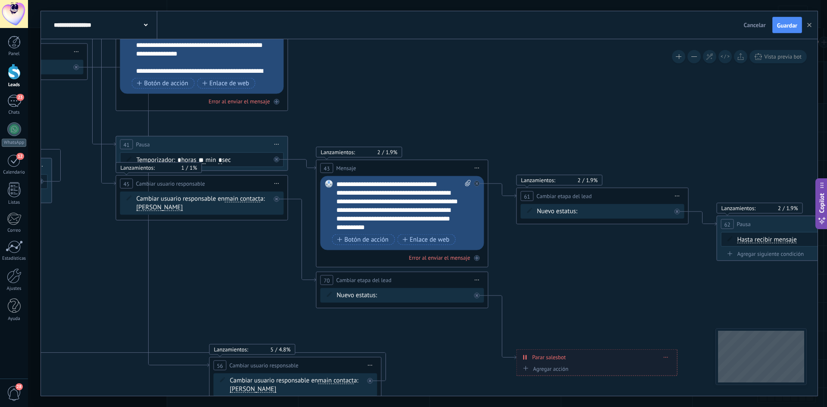
drag, startPoint x: 567, startPoint y: 134, endPoint x: 402, endPoint y: 258, distance: 206.7
click at [402, 258] on icon "1 Message" at bounding box center [241, 6] width 2656 height 1223
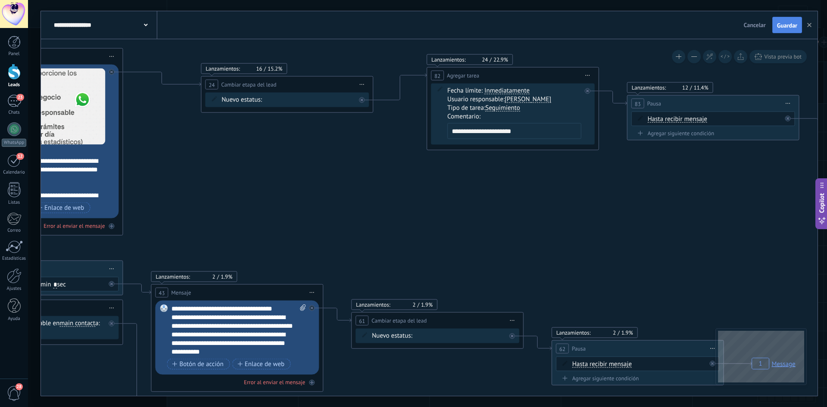
click at [791, 25] on span "Guardar" at bounding box center [787, 25] width 20 height 6
click at [811, 24] on icon "button" at bounding box center [809, 25] width 4 height 4
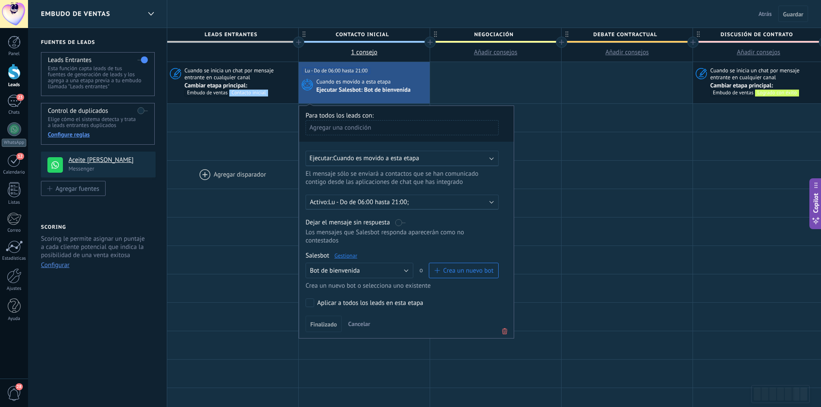
click at [259, 181] on div at bounding box center [232, 175] width 131 height 28
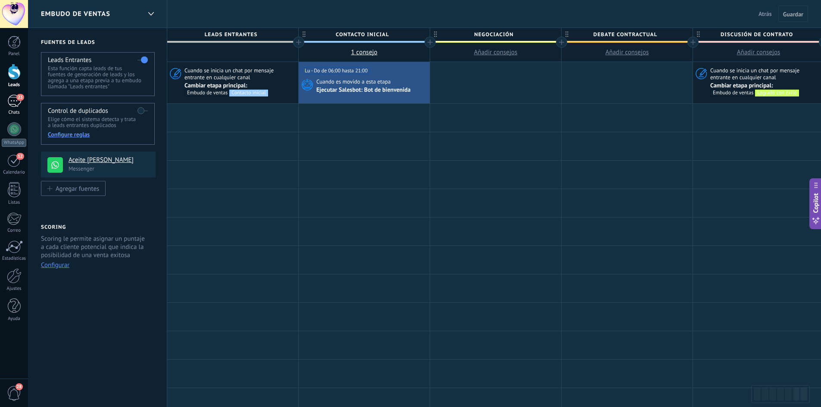
click at [13, 106] on div "23" at bounding box center [14, 101] width 14 height 12
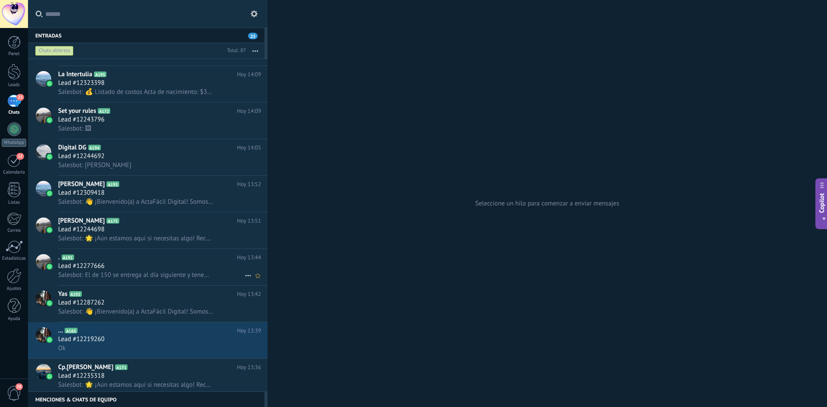
scroll to position [130, 0]
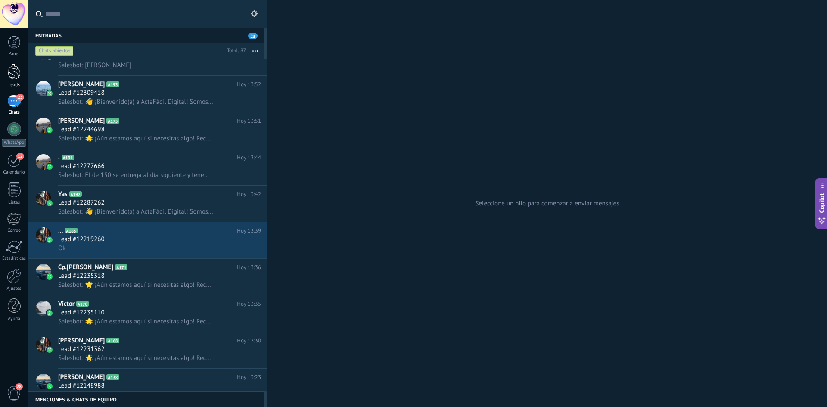
click at [18, 67] on div at bounding box center [14, 72] width 13 height 16
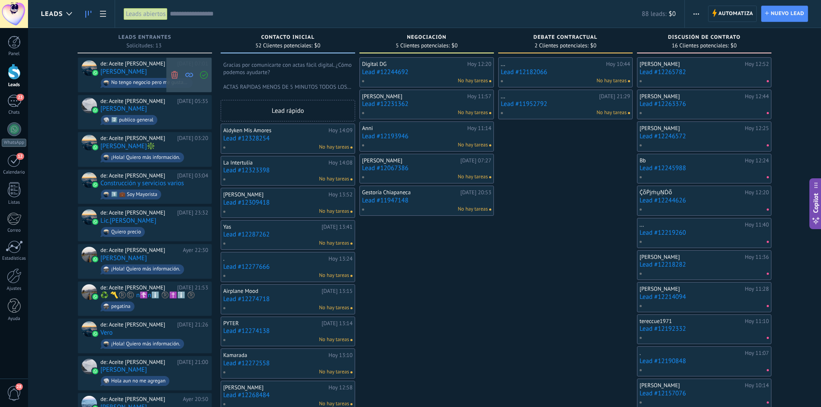
click at [174, 73] on icon at bounding box center [175, 75] width 8 height 8
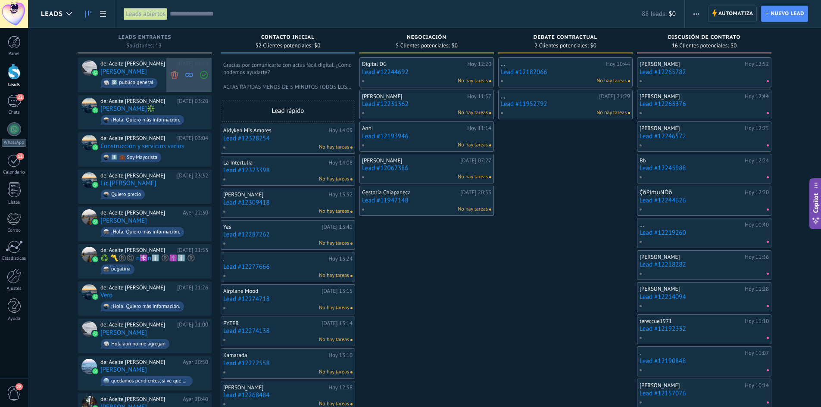
click at [177, 73] on use at bounding box center [174, 75] width 6 height 8
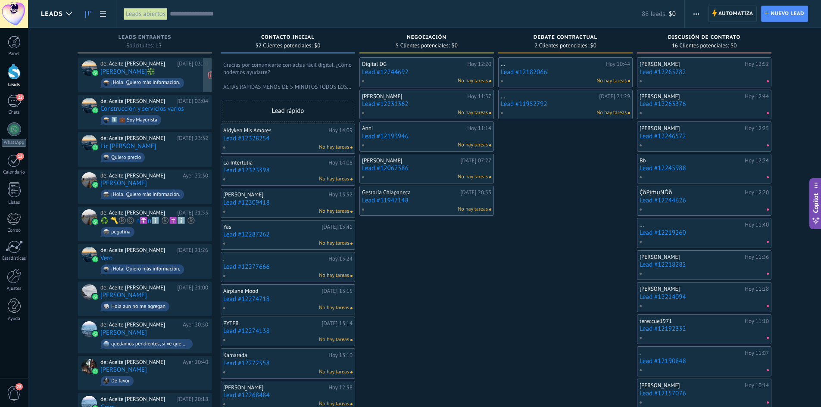
click at [129, 77] on span "¡Hola! Quiero más información." at bounding box center [154, 82] width 108 height 13
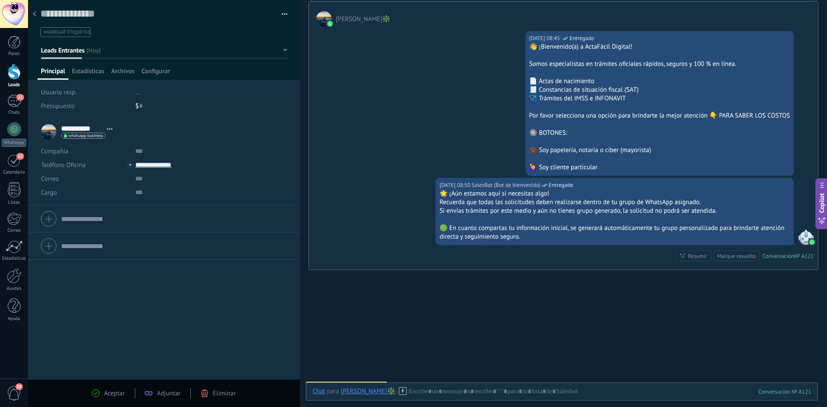
scroll to position [279, 0]
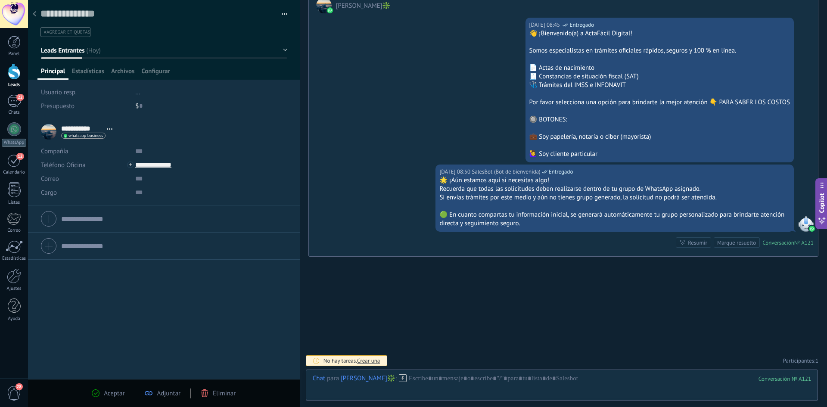
click at [367, 362] on span "Crear una" at bounding box center [368, 360] width 23 height 7
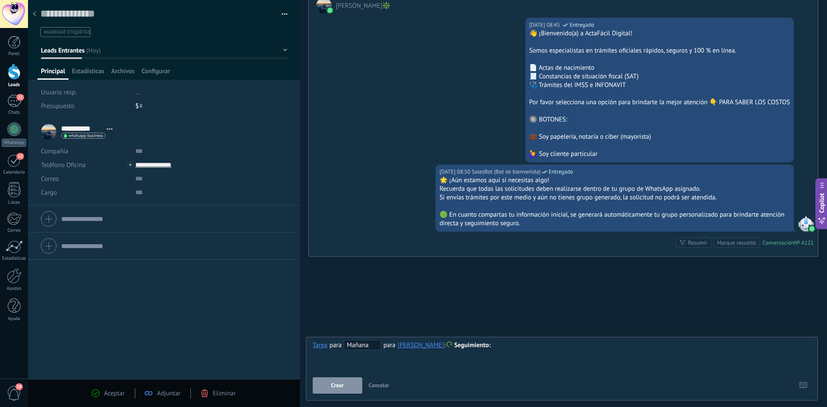
click at [334, 388] on span "Crear" at bounding box center [337, 386] width 12 height 6
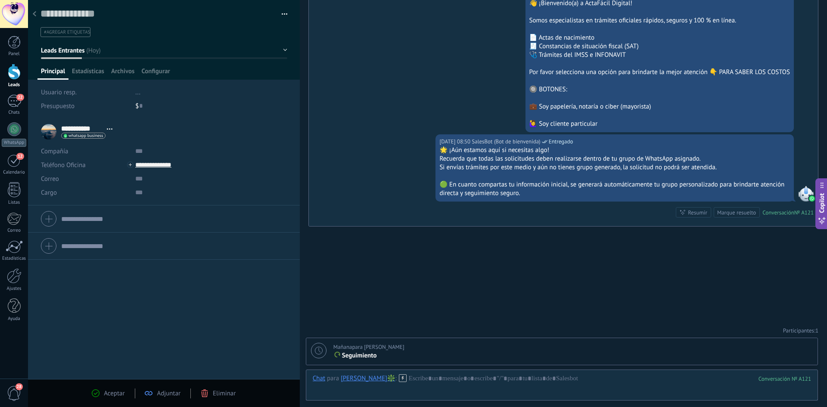
click at [32, 15] on div at bounding box center [34, 14] width 12 height 17
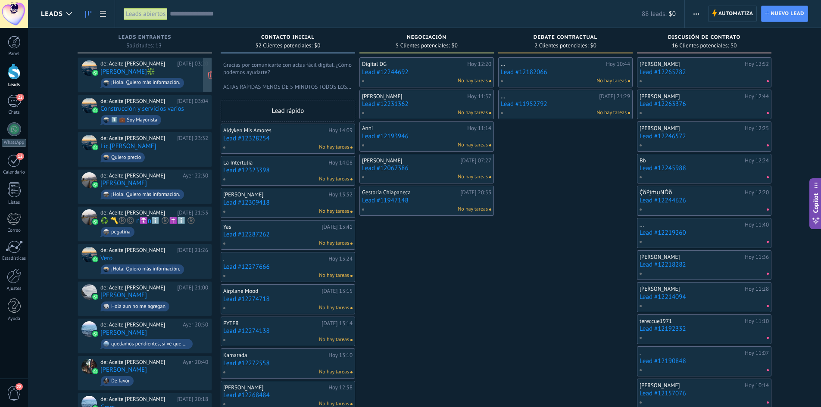
click at [165, 78] on div "¡Hola! Quiero más información." at bounding box center [142, 83] width 83 height 10
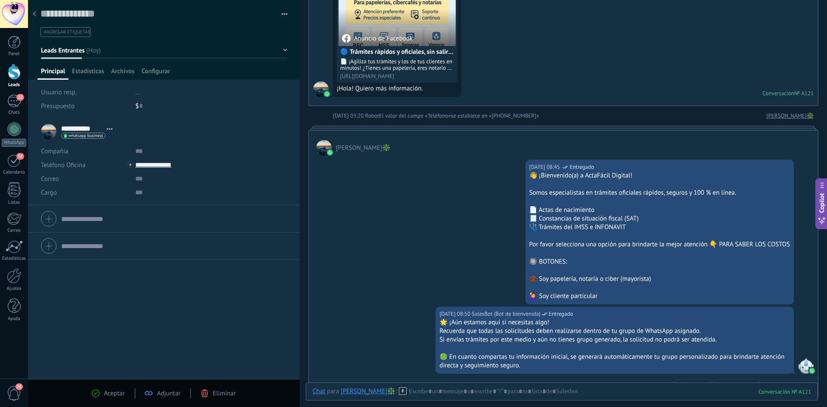
scroll to position [309, 0]
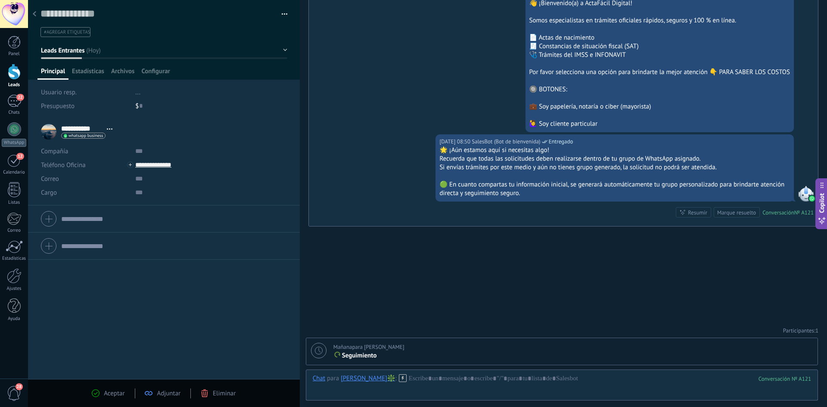
click at [35, 16] on use at bounding box center [34, 13] width 3 height 5
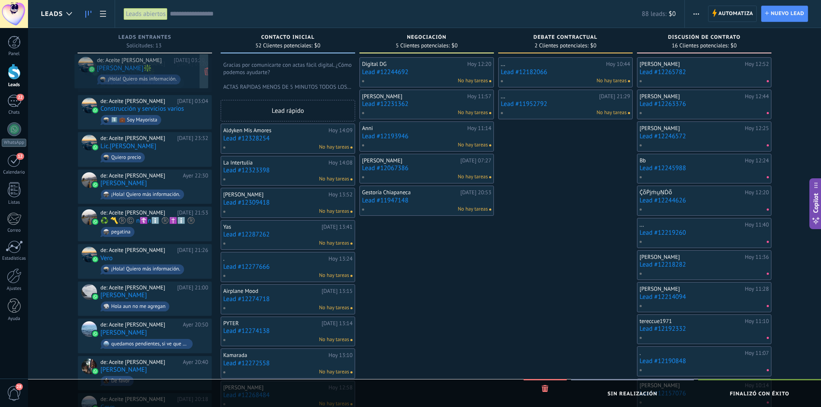
drag, startPoint x: 170, startPoint y: 74, endPoint x: 166, endPoint y: 71, distance: 4.6
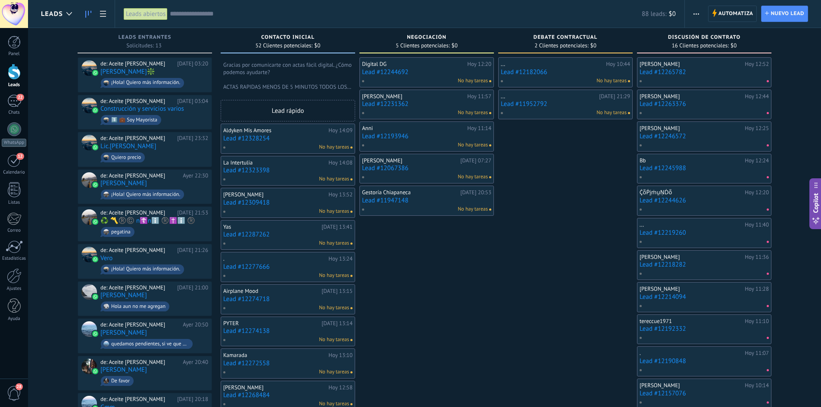
click at [537, 74] on link "Lead #12182066" at bounding box center [565, 72] width 129 height 7
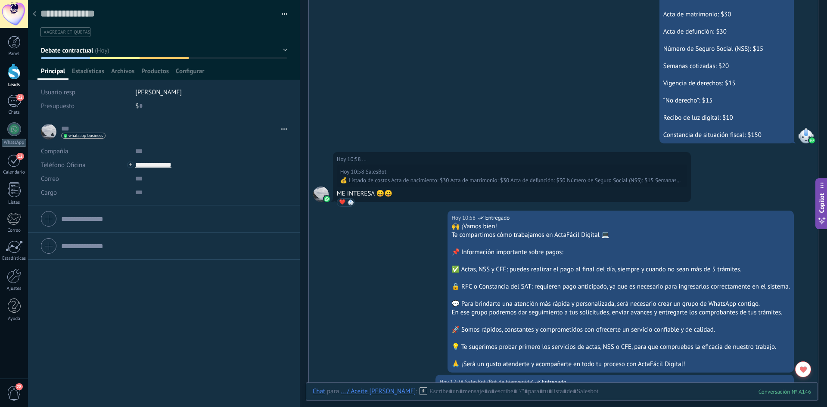
scroll to position [769, 0]
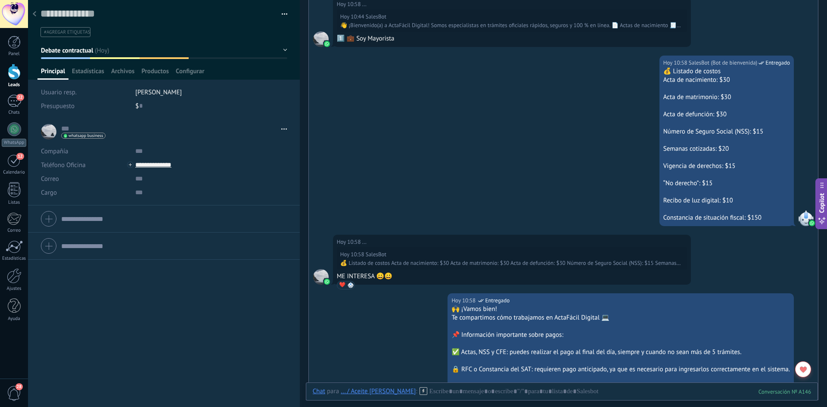
click at [34, 14] on use at bounding box center [34, 13] width 3 height 5
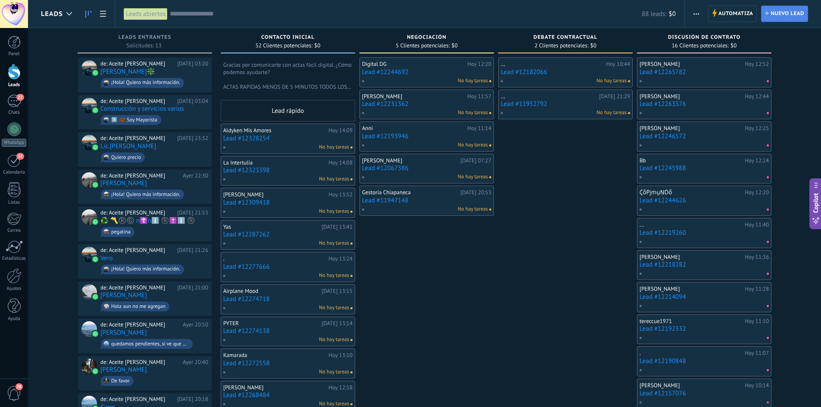
click at [780, 19] on span "Nuevo lead" at bounding box center [787, 14] width 34 height 16
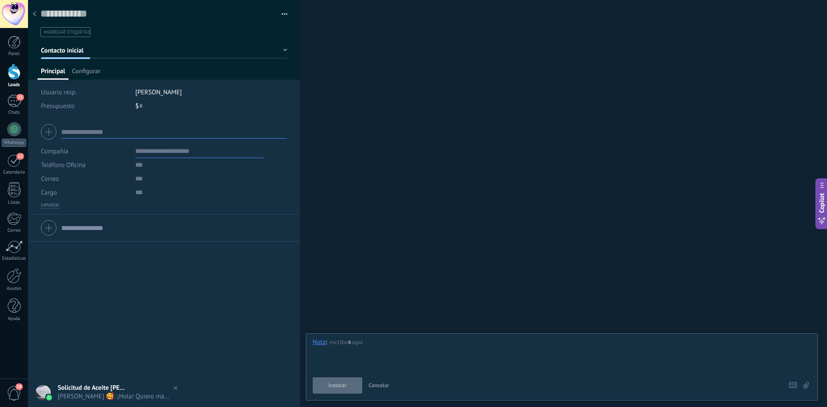
click at [37, 10] on div at bounding box center [34, 14] width 12 height 17
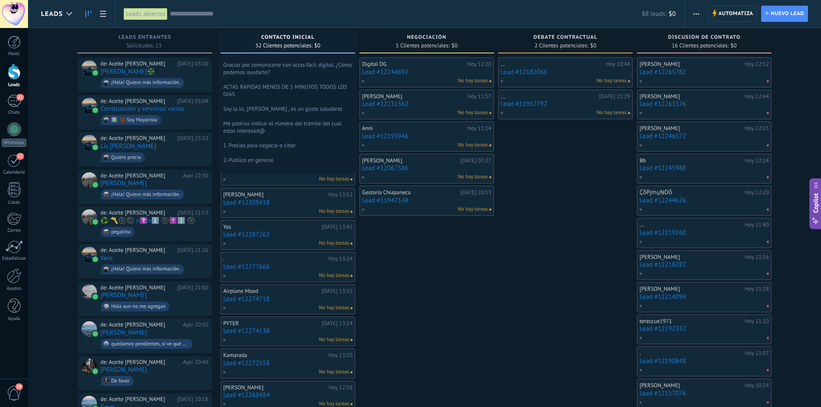
drag, startPoint x: 312, startPoint y: 113, endPoint x: 323, endPoint y: 93, distance: 22.2
click at [323, 93] on div "Contacto inicial 52 Clientes potenciales: $0 Gracias por comunicarte con actas …" at bounding box center [290, 396] width 139 height 736
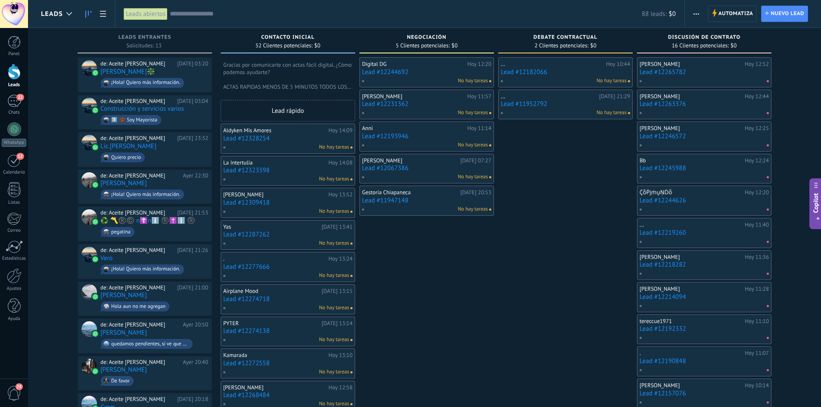
drag, startPoint x: 470, startPoint y: 296, endPoint x: 464, endPoint y: 284, distance: 13.3
click at [467, 290] on div "Digital DG Hoy 12:20 Lead #12244692 No hay tareas David Riquer Hoy 11:57 Lead #…" at bounding box center [426, 410] width 134 height 707
click at [160, 110] on link "Construcción y servicios varios" at bounding box center [142, 108] width 84 height 7
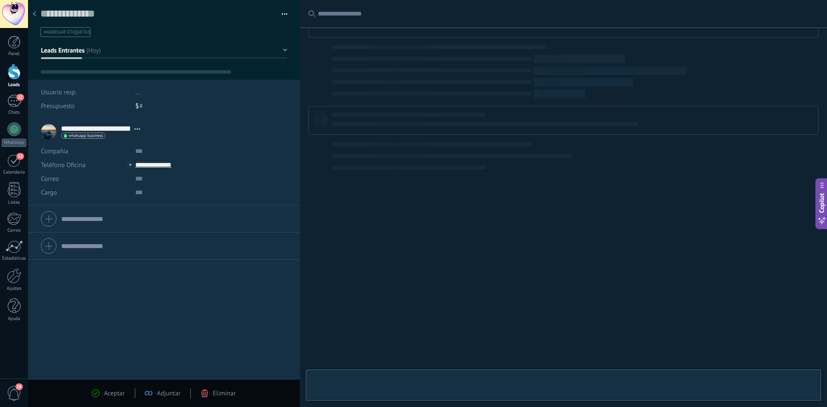
type textarea "**********"
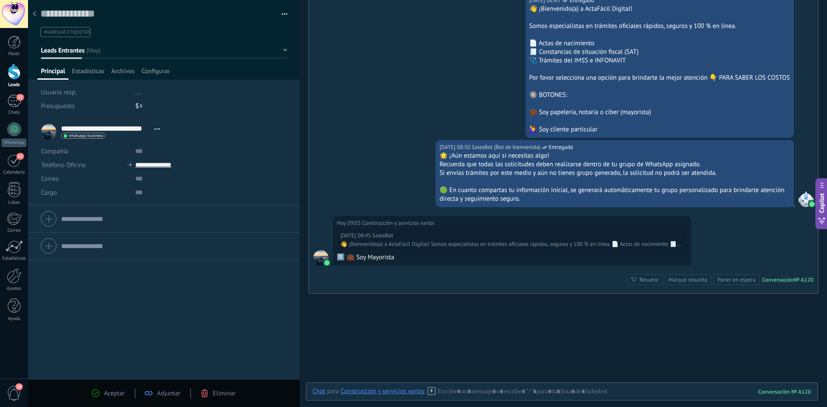
scroll to position [341, 0]
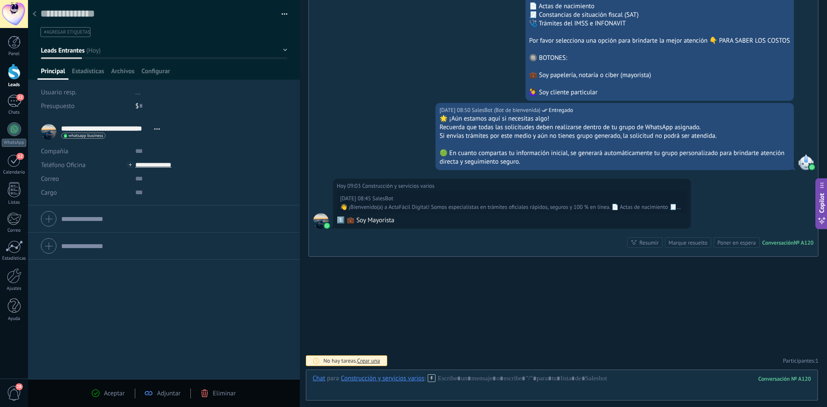
click at [430, 379] on icon at bounding box center [432, 378] width 8 height 8
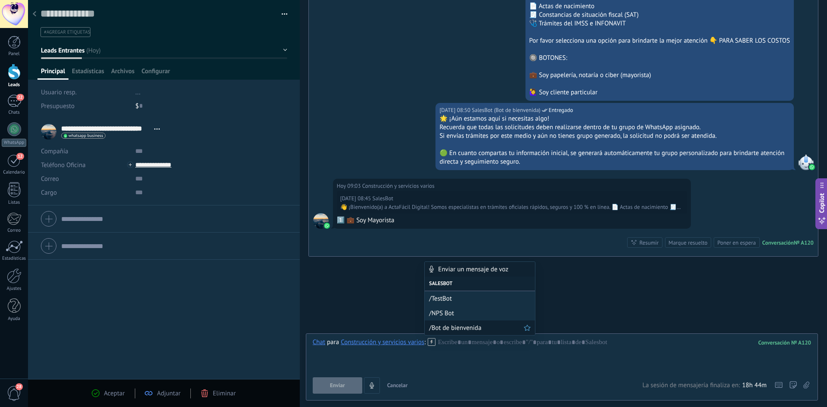
click at [457, 333] on div "/Bot de bienvenida" at bounding box center [480, 328] width 110 height 15
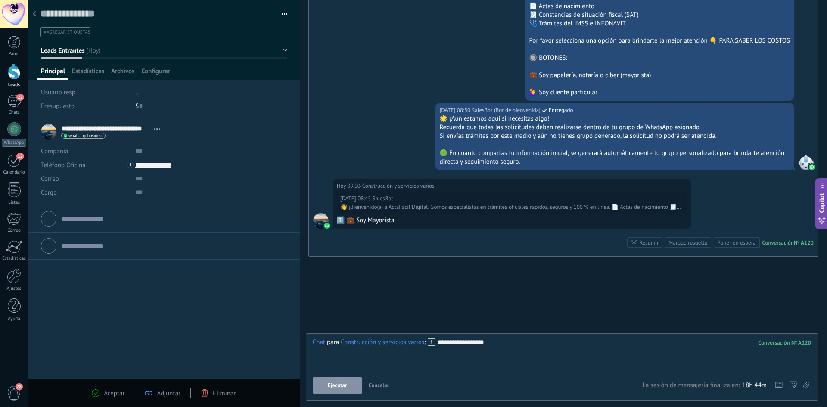
click at [361, 359] on div "**********" at bounding box center [562, 354] width 498 height 33
drag, startPoint x: 362, startPoint y: 359, endPoint x: 460, endPoint y: 360, distance: 98.2
click at [364, 359] on div "**********" at bounding box center [562, 354] width 498 height 33
drag, startPoint x: 481, startPoint y: 351, endPoint x: 511, endPoint y: 347, distance: 30.8
click at [494, 349] on div "**********" at bounding box center [562, 354] width 498 height 33
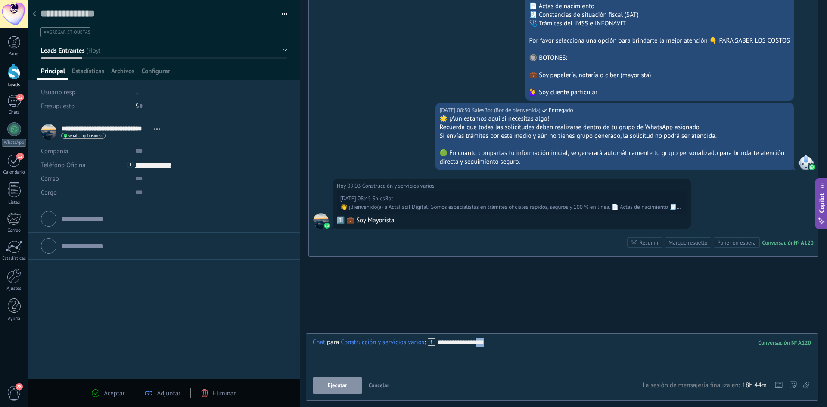
click at [511, 346] on div "**********" at bounding box center [562, 354] width 498 height 33
drag, startPoint x: 461, startPoint y: 341, endPoint x: 431, endPoint y: 340, distance: 30.2
click at [431, 340] on div "**********" at bounding box center [562, 354] width 498 height 33
click at [350, 386] on button "Enviar" at bounding box center [338, 385] width 50 height 16
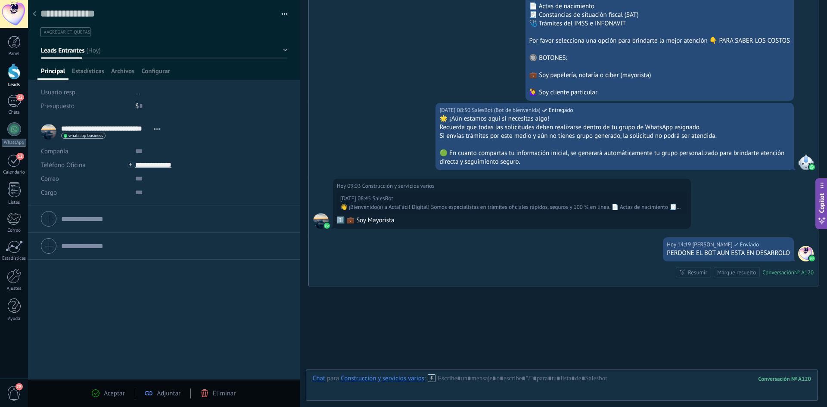
scroll to position [371, 0]
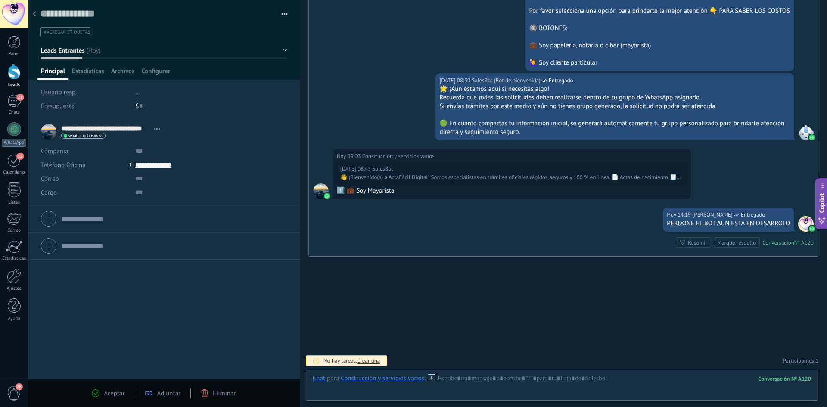
click at [431, 380] on icon at bounding box center [432, 378] width 8 height 8
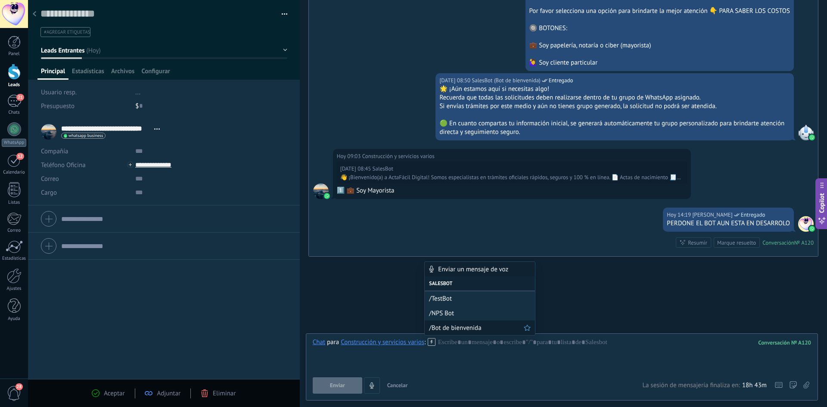
click at [452, 331] on span "/Bot de bienvenida" at bounding box center [476, 328] width 95 height 8
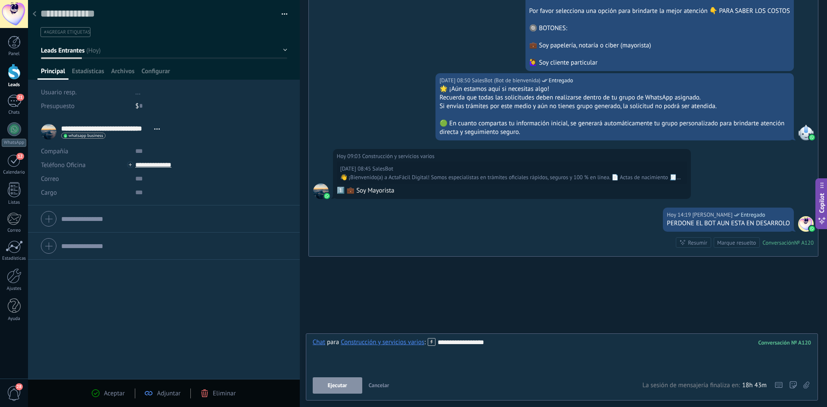
click at [333, 382] on button "Ejecutar" at bounding box center [338, 385] width 50 height 16
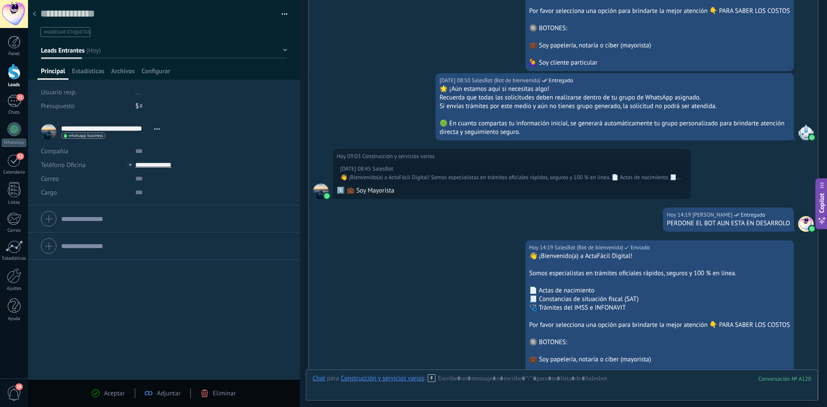
scroll to position [524, 0]
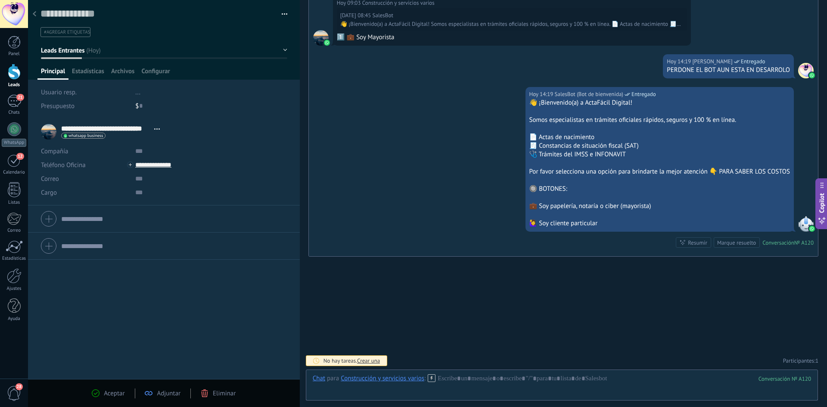
click at [16, 75] on div at bounding box center [14, 72] width 13 height 16
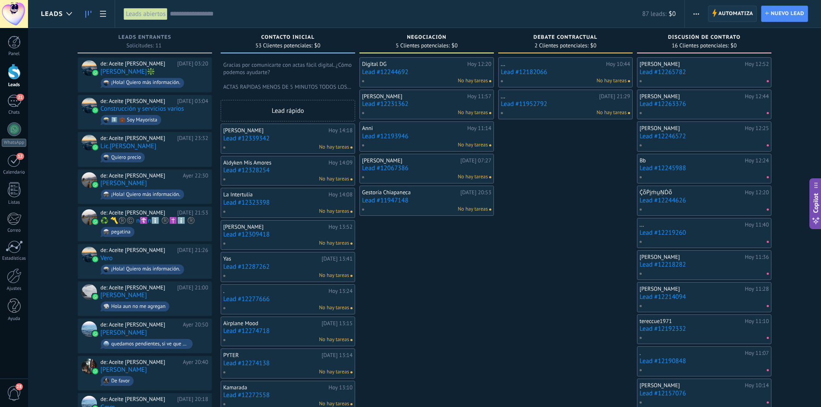
click at [733, 14] on span "Automatiza" at bounding box center [735, 14] width 35 height 16
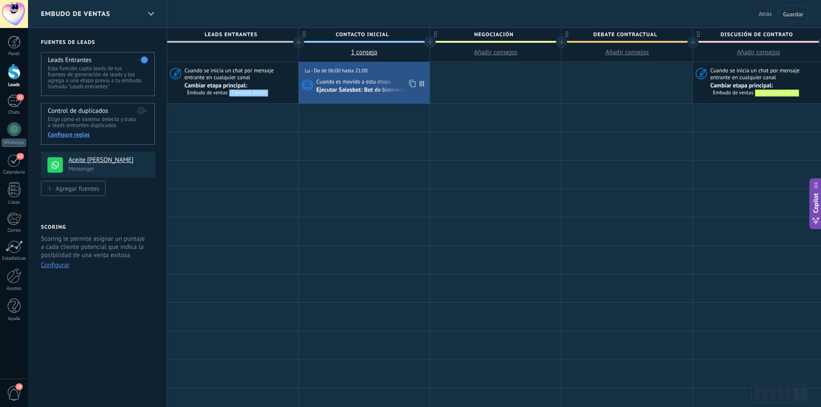
click at [338, 90] on div "Ejecutar Salesbot: Bot de bienvenida" at bounding box center [364, 91] width 96 height 8
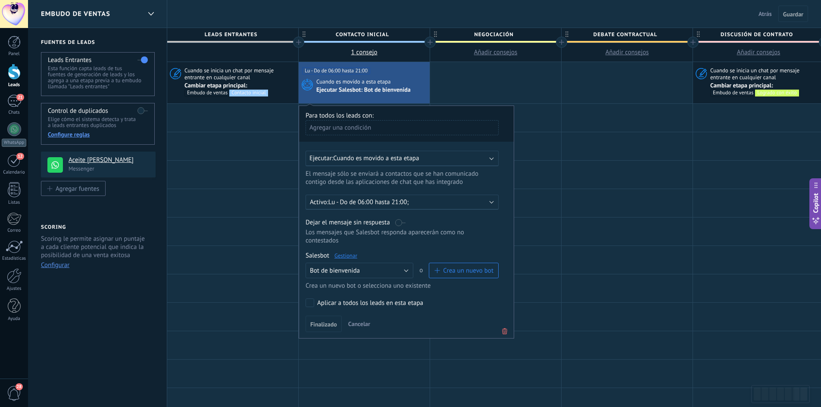
click at [349, 259] on div "Salesbot Gestionar Ningún bot seleccionado Bot de bienvenida TestBot Bot de bie…" at bounding box center [406, 271] width 202 height 38
click at [347, 257] on link "Gestionar" at bounding box center [345, 255] width 23 height 7
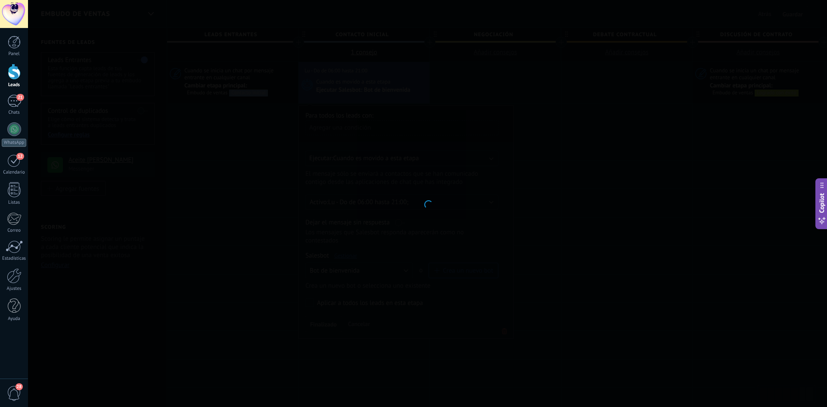
type input "**********"
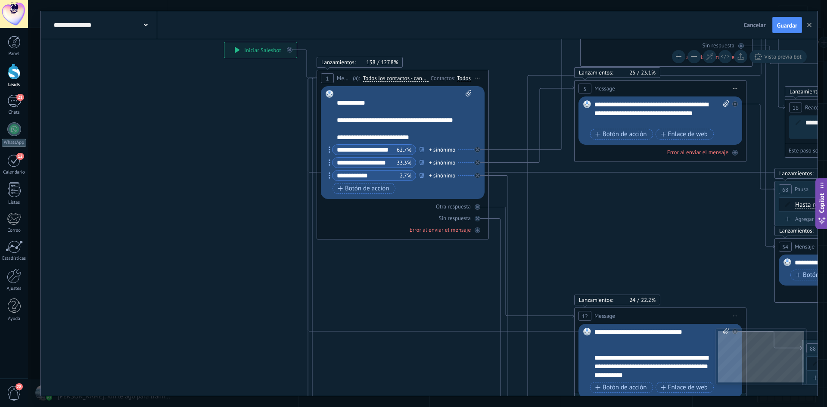
scroll to position [112, 0]
drag, startPoint x: 402, startPoint y: 136, endPoint x: 332, endPoint y: 111, distance: 73.7
click at [332, 111] on div "Reemplazar Quitar Convertir a mensaje de voz Arrastre la imagen aquí para adjun…" at bounding box center [403, 142] width 164 height 113
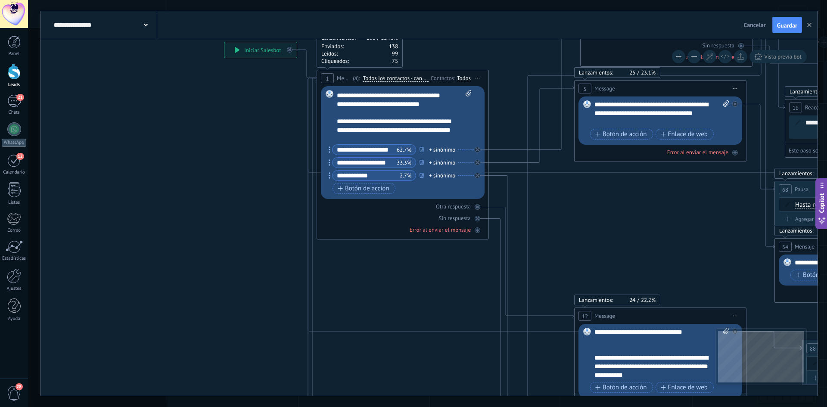
scroll to position [78, 0]
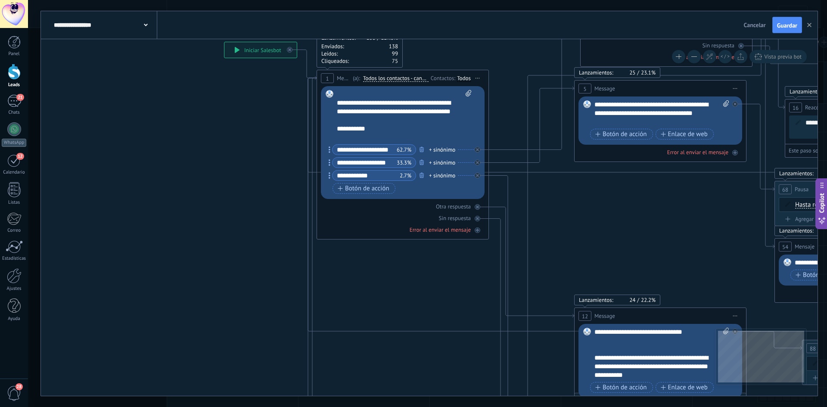
click at [775, 25] on button "Guardar" at bounding box center [787, 25] width 30 height 16
click at [810, 25] on icon "button" at bounding box center [809, 25] width 4 height 4
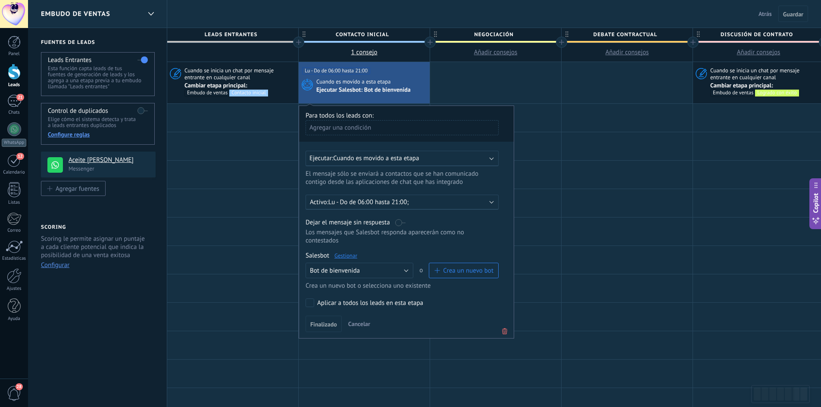
click at [16, 72] on div at bounding box center [14, 72] width 13 height 16
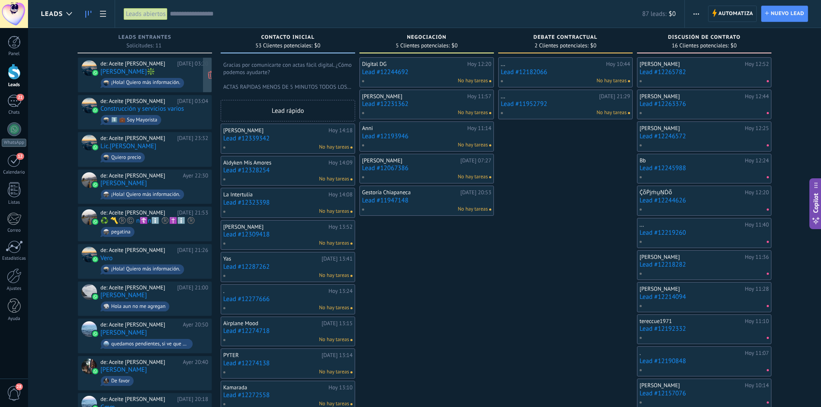
click at [154, 72] on div "de: Aceite De Piedra Hoy 03:20 Hernandez❇️ ¡Hola! Quiero más información." at bounding box center [154, 74] width 108 height 29
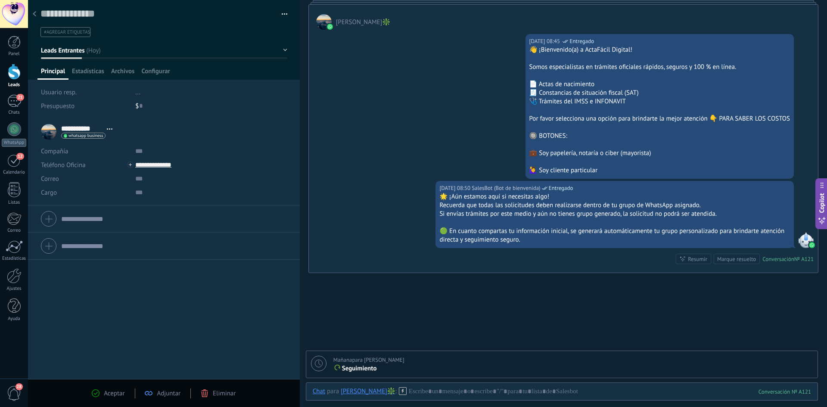
scroll to position [180, 0]
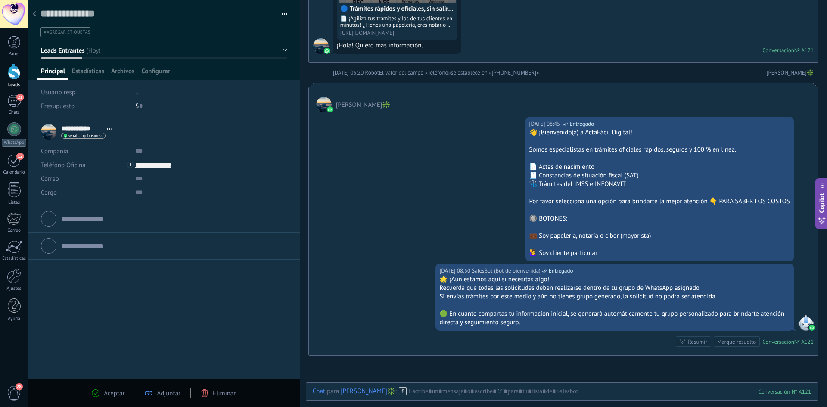
click at [28, 14] on div at bounding box center [34, 14] width 12 height 17
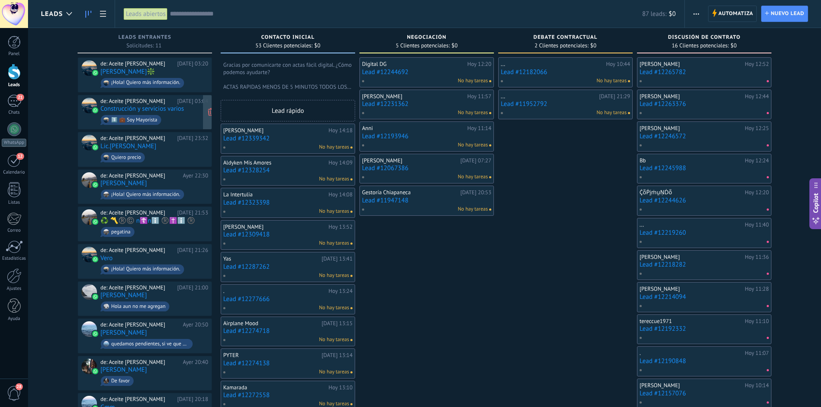
click at [149, 106] on link "Construcción y servicios varios" at bounding box center [142, 108] width 84 height 7
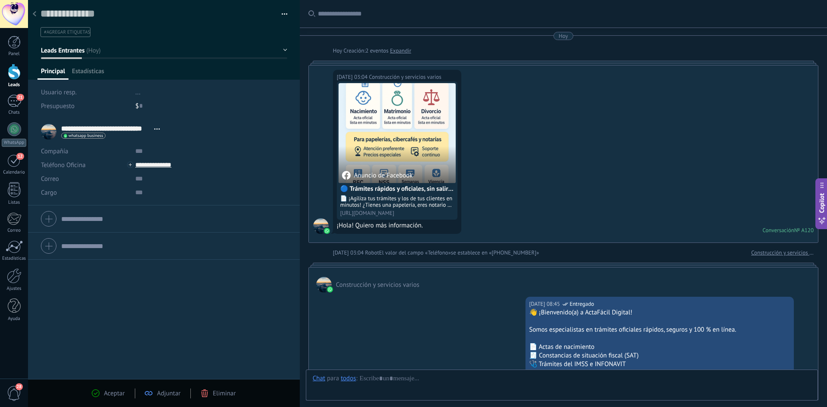
scroll to position [524, 0]
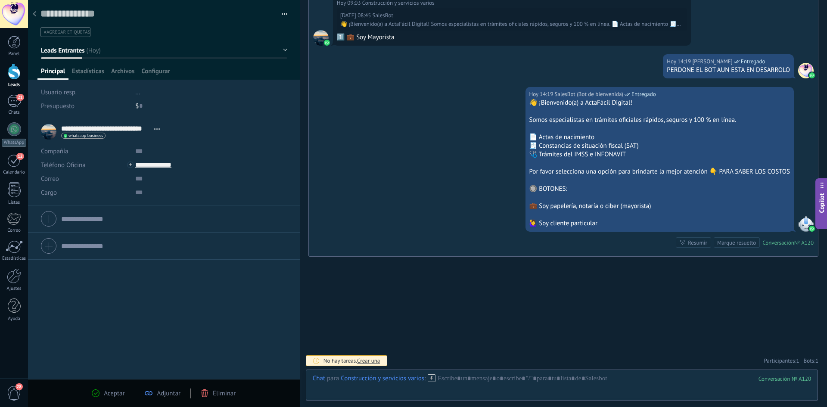
click at [32, 15] on div at bounding box center [34, 14] width 12 height 17
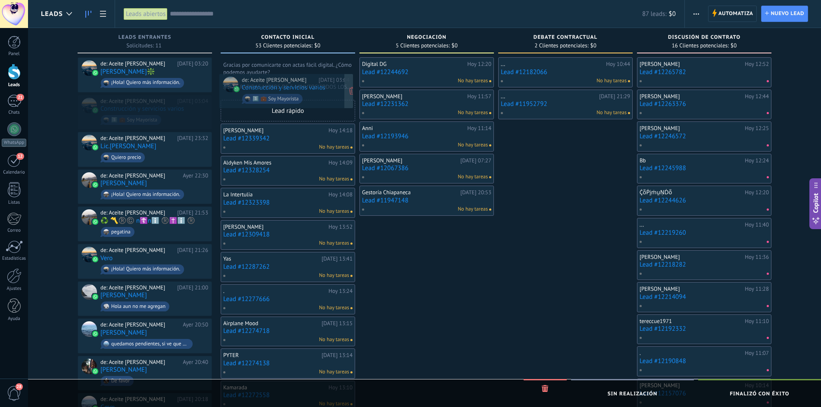
drag, startPoint x: 121, startPoint y: 103, endPoint x: 262, endPoint y: 83, distance: 142.4
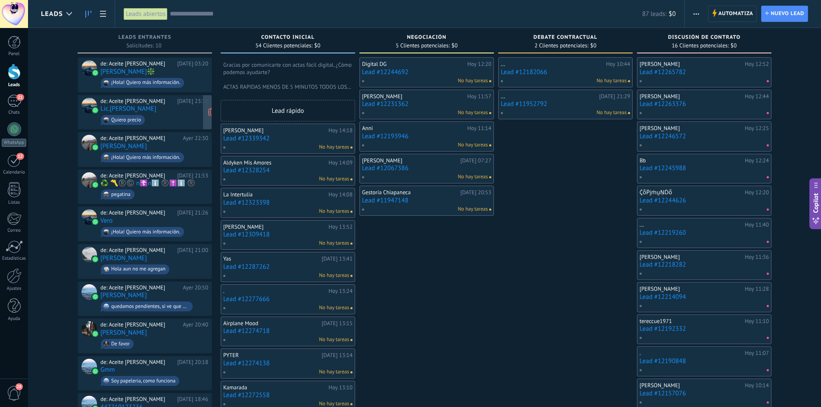
click at [158, 109] on div "de: Aceite De Piedra Ayer 23:32 Lic.ana Maria Quiero precio" at bounding box center [154, 112] width 108 height 29
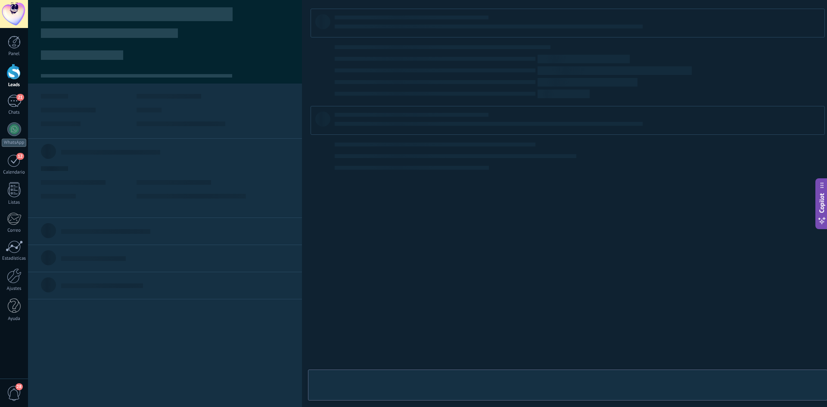
type textarea "**********"
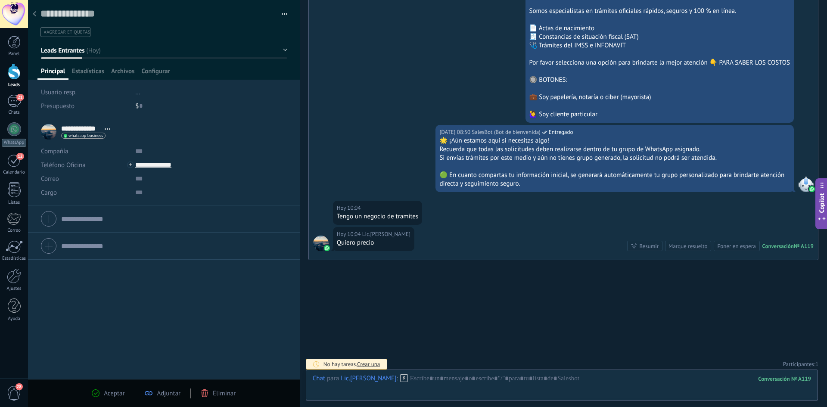
scroll to position [338, 0]
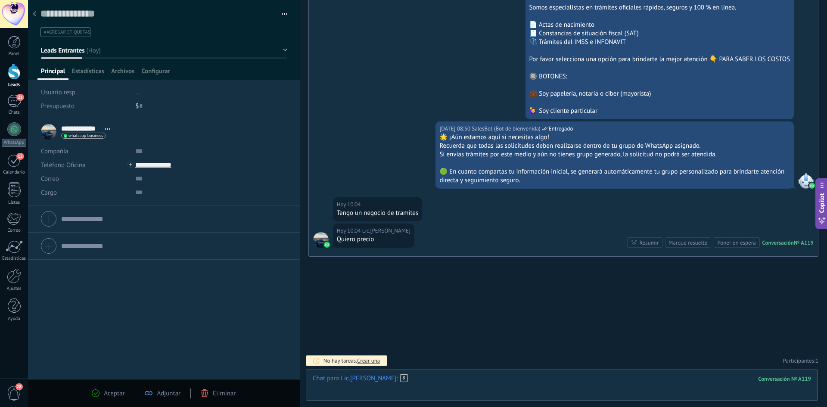
click at [383, 392] on div at bounding box center [562, 387] width 498 height 26
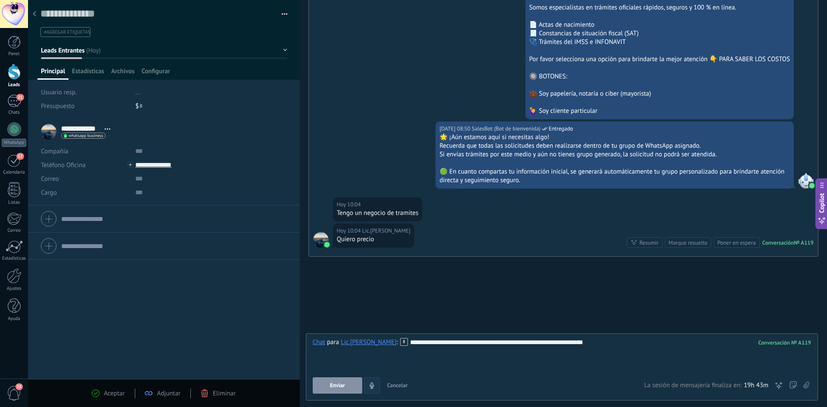
click at [343, 384] on span "Enviar" at bounding box center [337, 386] width 15 height 6
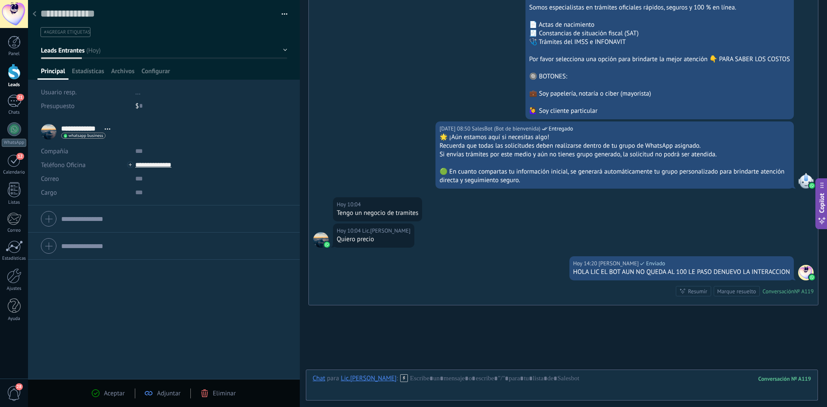
scroll to position [386, 0]
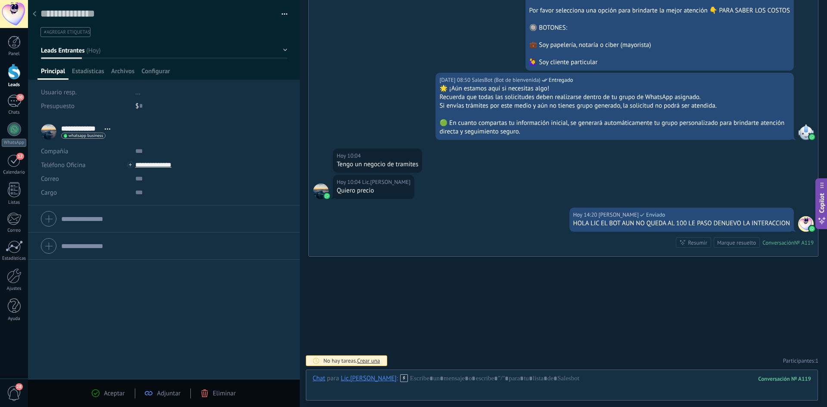
click at [400, 377] on icon at bounding box center [404, 378] width 8 height 8
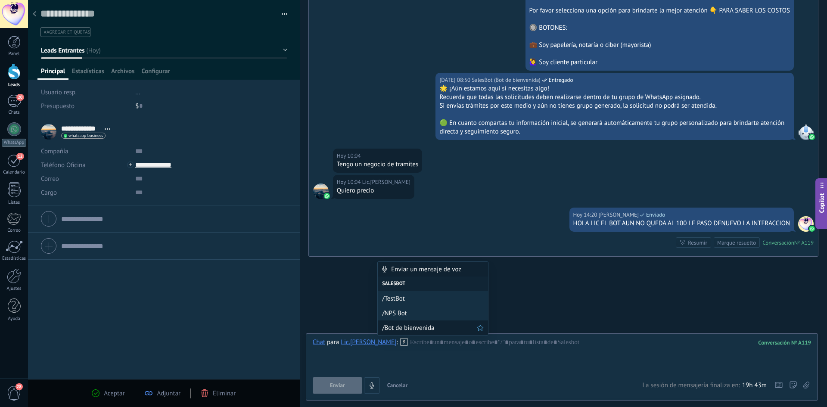
click at [410, 329] on span "/Bot de bienvenida" at bounding box center [429, 328] width 95 height 8
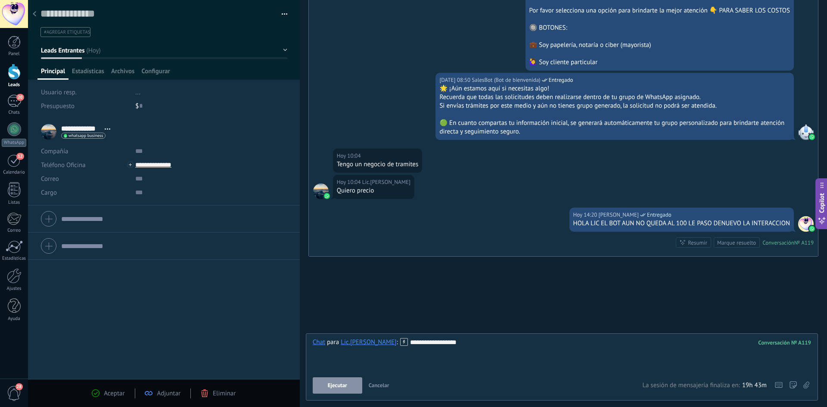
click at [335, 384] on span "Ejecutar" at bounding box center [337, 386] width 19 height 6
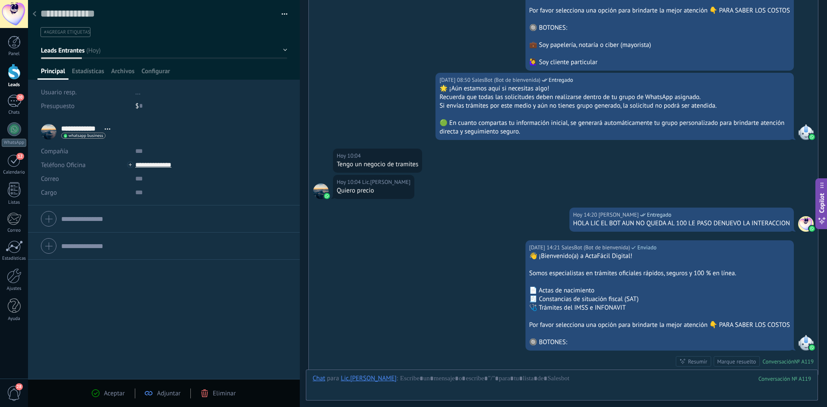
scroll to position [505, 0]
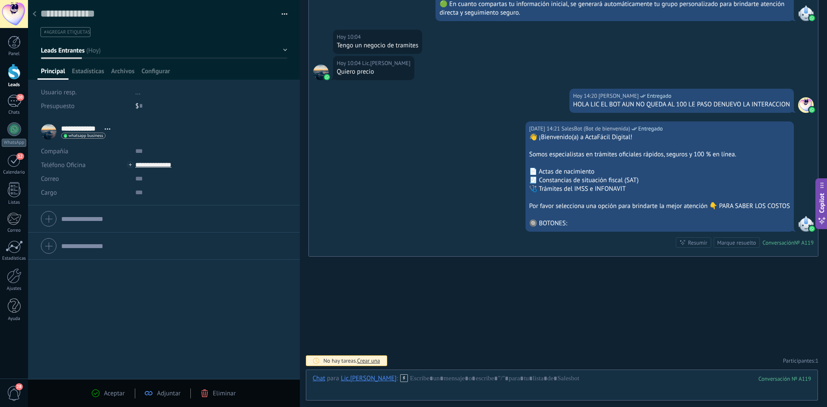
click at [35, 16] on use at bounding box center [34, 13] width 3 height 5
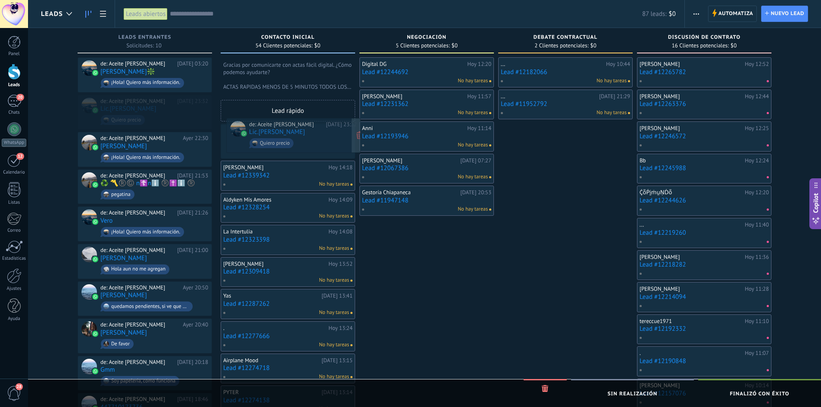
drag, startPoint x: 159, startPoint y: 111, endPoint x: 308, endPoint y: 134, distance: 150.5
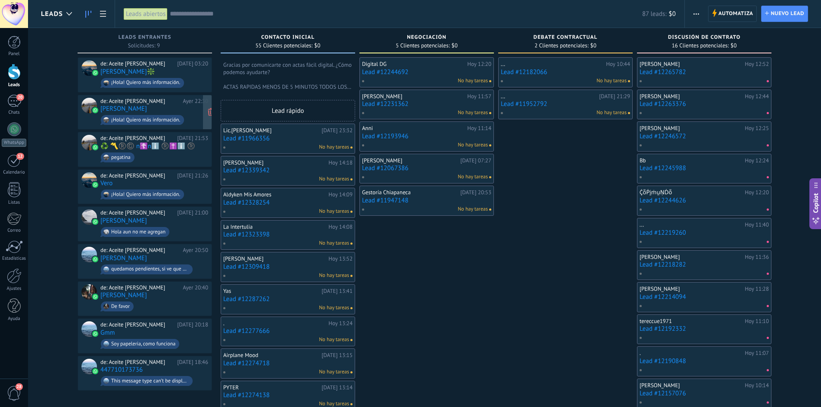
click at [134, 103] on div "de: Aceite [PERSON_NAME]" at bounding box center [139, 101] width 79 height 7
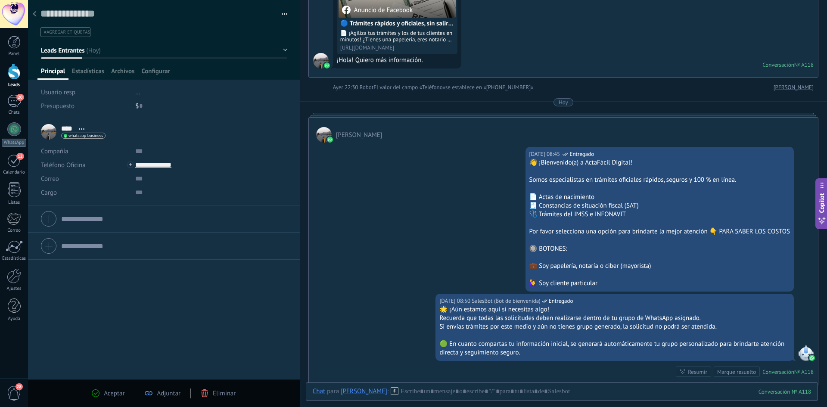
scroll to position [295, 0]
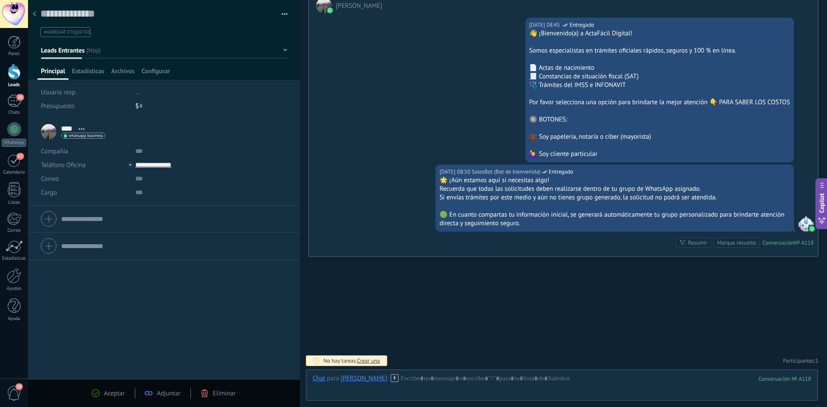
click at [36, 16] on icon at bounding box center [34, 13] width 3 height 5
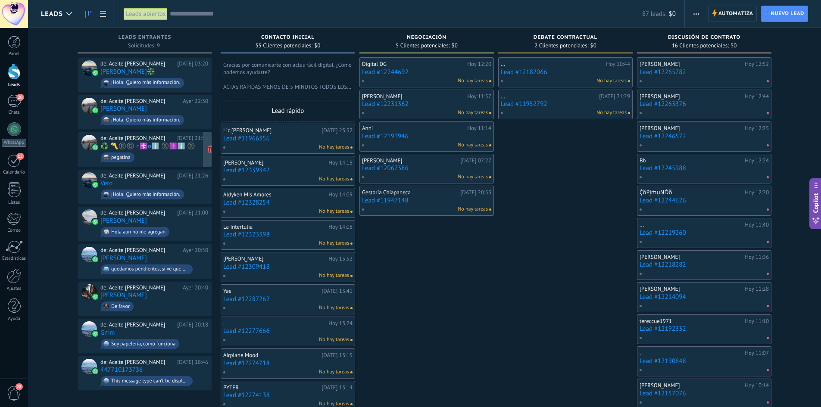
click at [148, 143] on link "♻️ 〽️®️©️ ️n☦️nℹ️ ®️✝️ℹ️ ®️" at bounding box center [147, 146] width 95 height 7
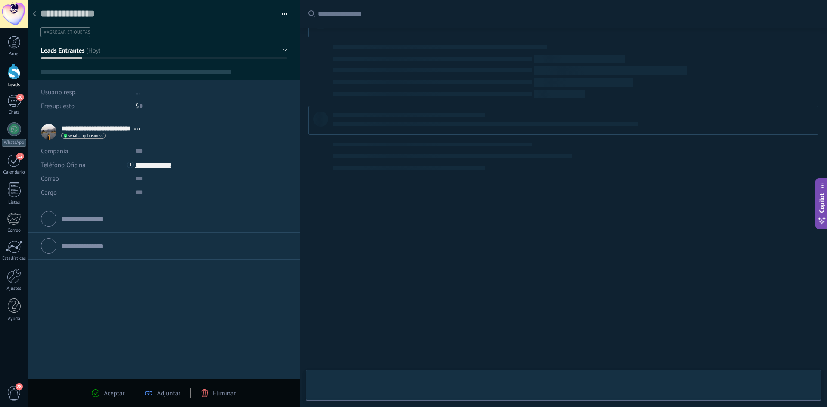
type textarea "**********"
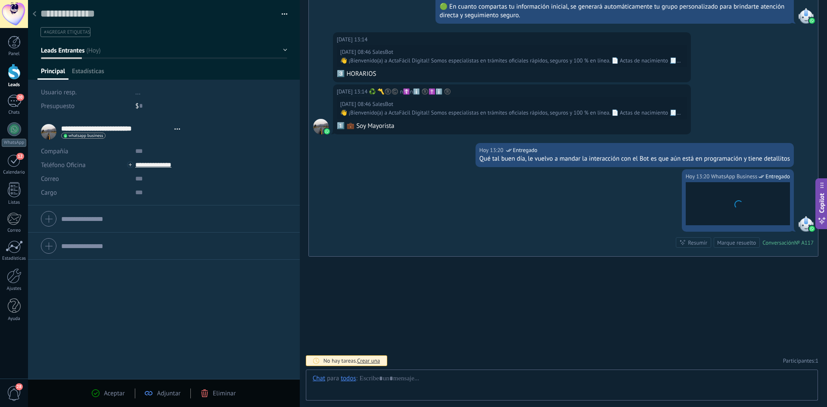
scroll to position [13, 0]
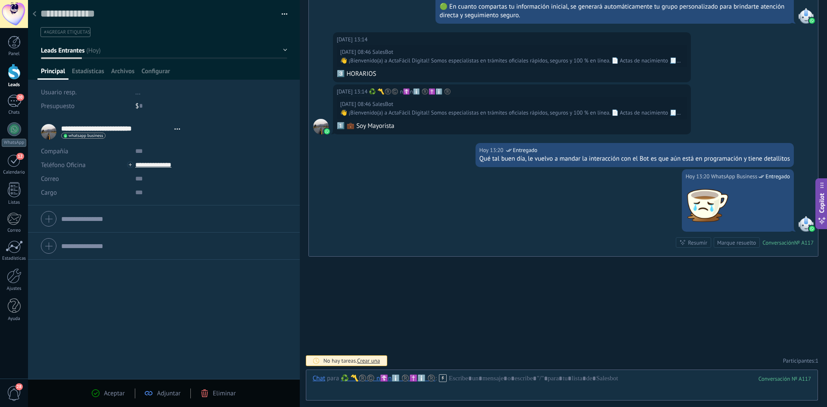
click at [446, 377] on use at bounding box center [442, 377] width 7 height 7
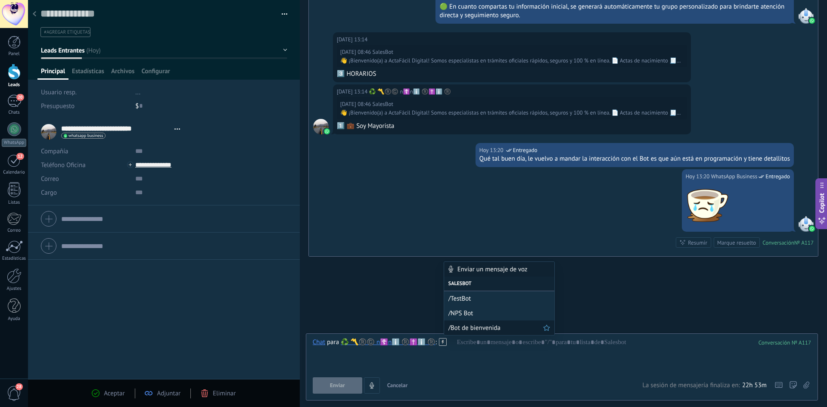
click at [473, 333] on div "/Bot de bienvenida" at bounding box center [499, 328] width 110 height 15
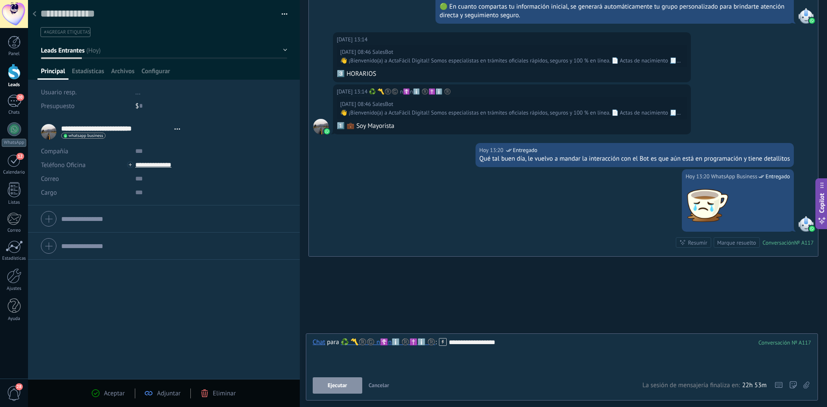
click at [345, 382] on button "Ejecutar" at bounding box center [338, 385] width 50 height 16
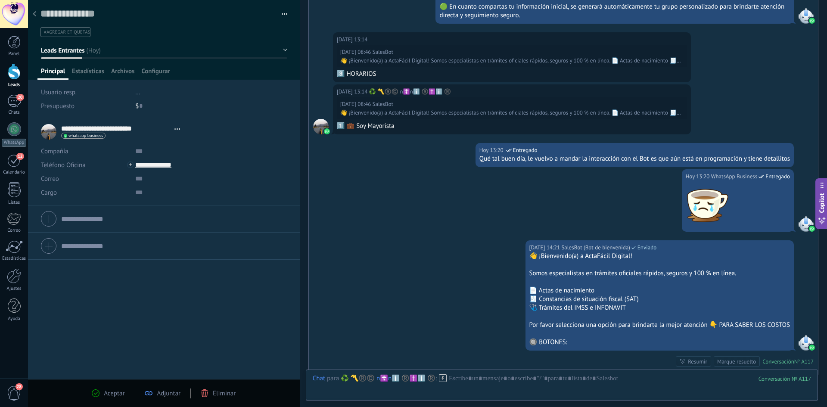
scroll to position [622, 0]
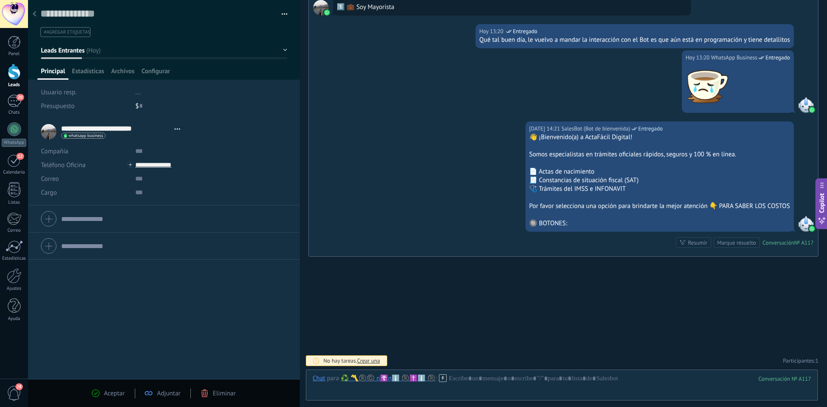
click at [32, 15] on div at bounding box center [34, 14] width 12 height 17
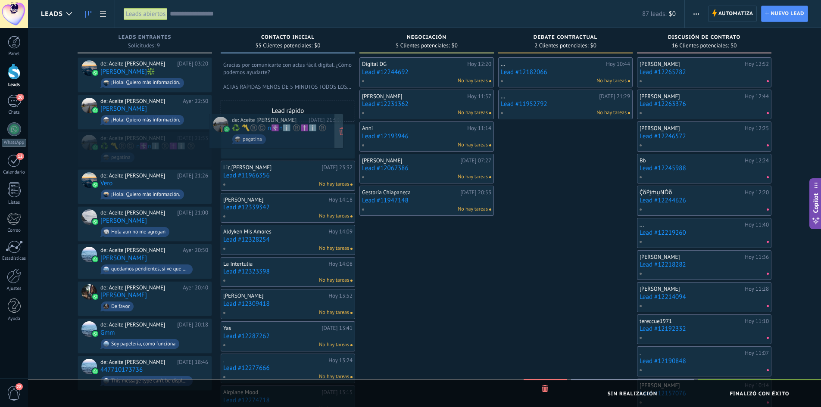
drag, startPoint x: 140, startPoint y: 144, endPoint x: 278, endPoint y: 138, distance: 138.4
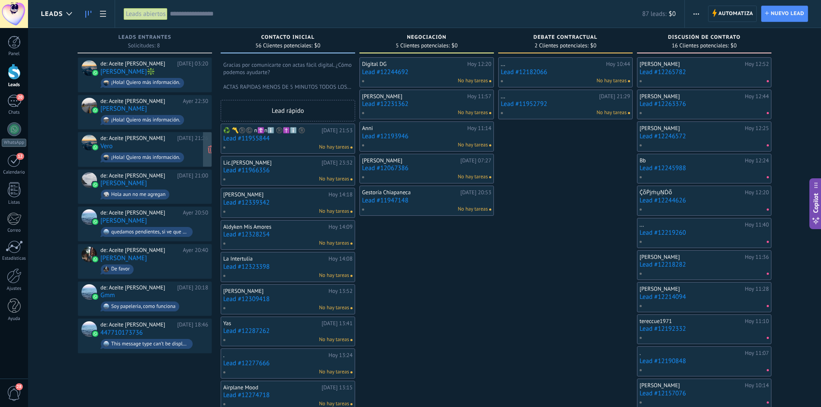
click at [141, 146] on div "de: Aceite [PERSON_NAME] [DATE] 21:26 Vero ¡Hola! Quiero más información." at bounding box center [154, 149] width 108 height 29
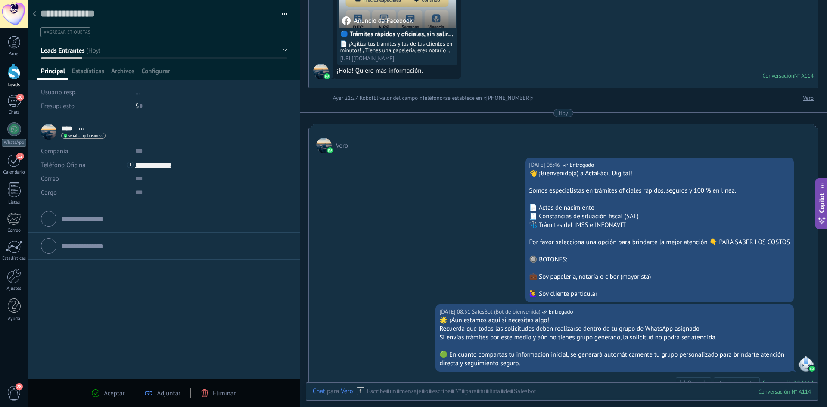
scroll to position [252, 0]
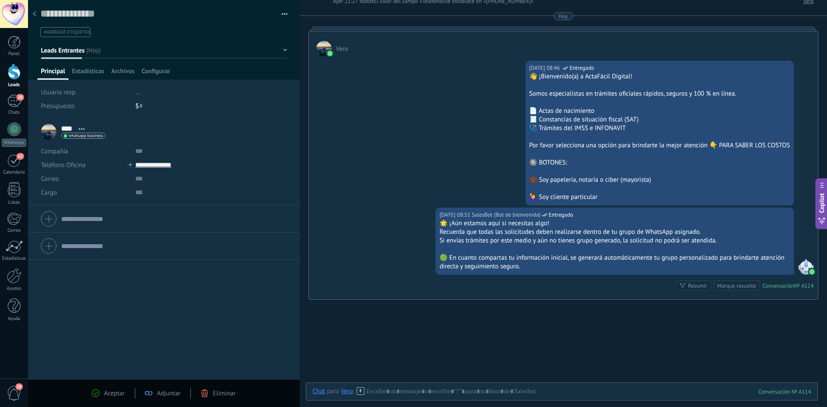
click at [36, 15] on div at bounding box center [34, 14] width 12 height 17
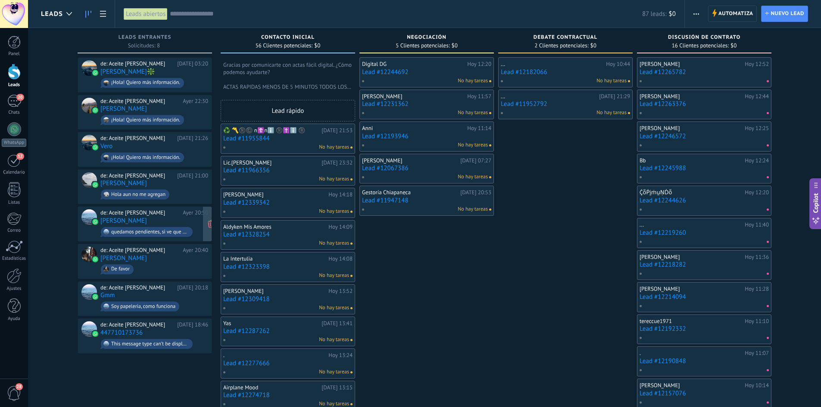
click at [174, 218] on div "de: Aceite [PERSON_NAME] [DATE] 20:50 [PERSON_NAME] quedamos pendientes, si ve …" at bounding box center [154, 223] width 108 height 29
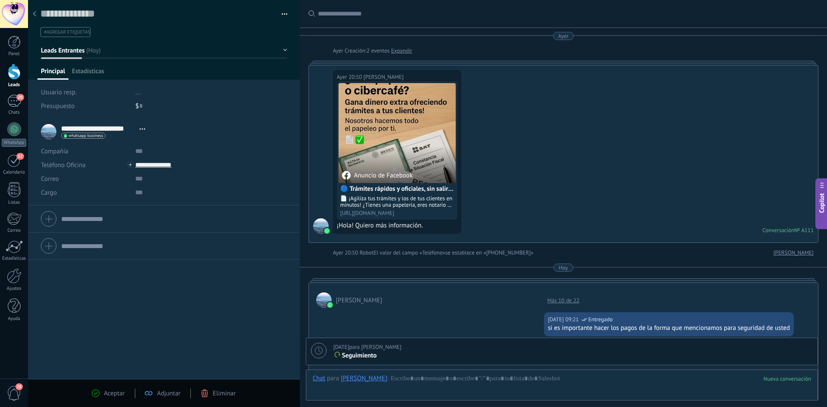
scroll to position [13, 0]
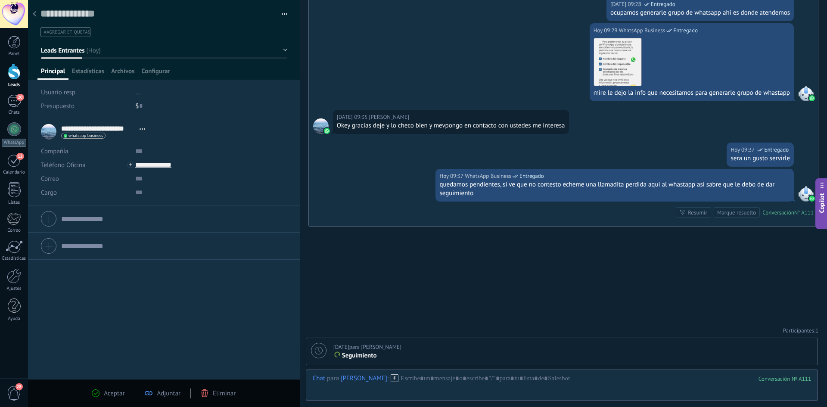
click at [30, 12] on div at bounding box center [34, 14] width 12 height 17
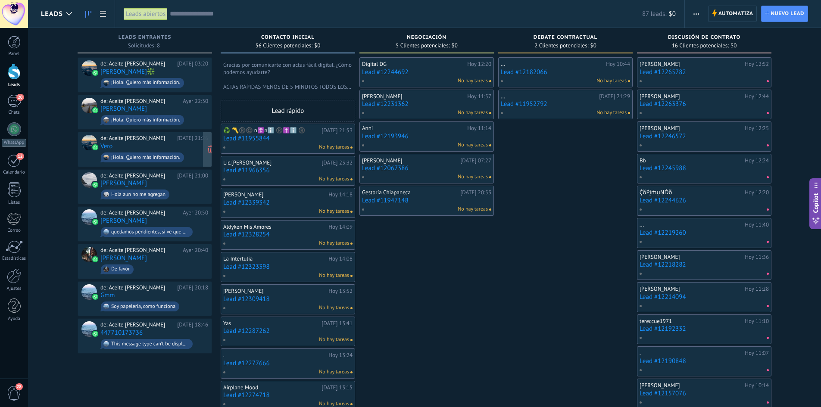
click at [140, 137] on div "de: Aceite [PERSON_NAME]" at bounding box center [137, 138] width 74 height 7
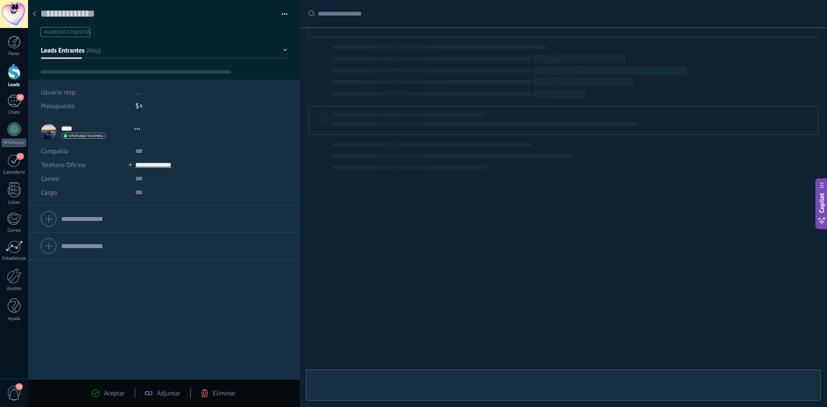
scroll to position [13, 0]
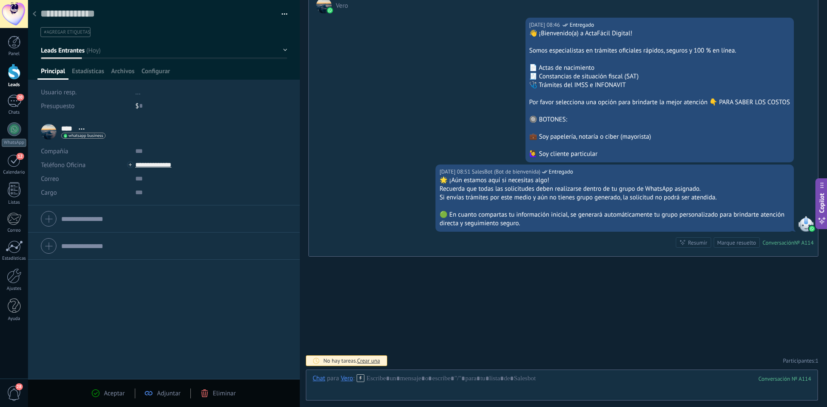
click at [40, 16] on div at bounding box center [34, 14] width 12 height 17
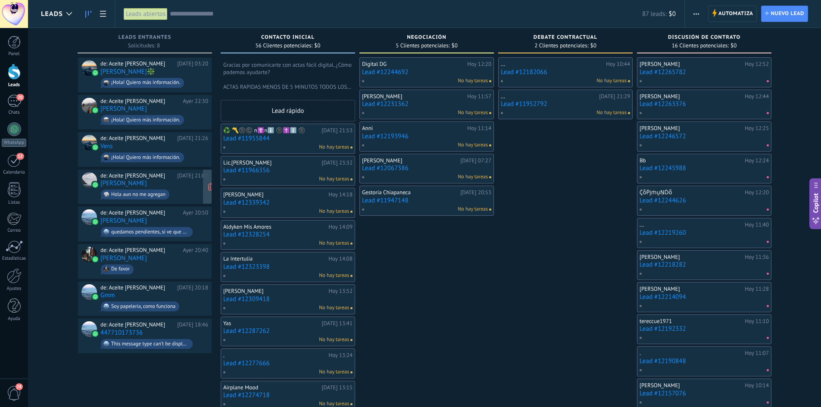
click at [144, 181] on div "de: Aceite [PERSON_NAME] [DATE] 21:00 [PERSON_NAME] aun no me agregan" at bounding box center [154, 186] width 108 height 29
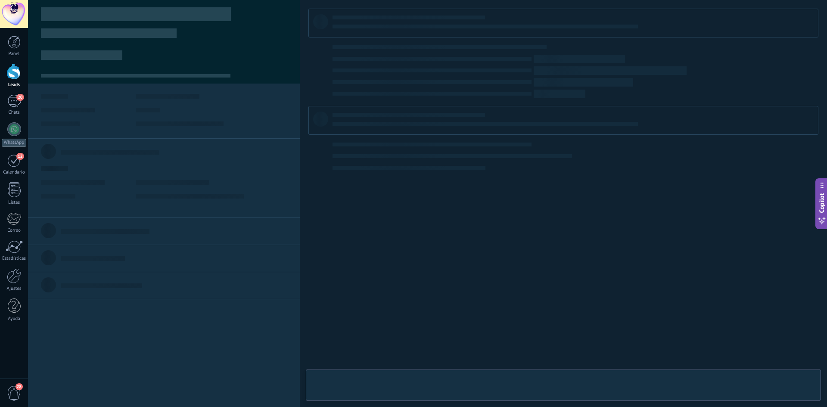
type textarea "**********"
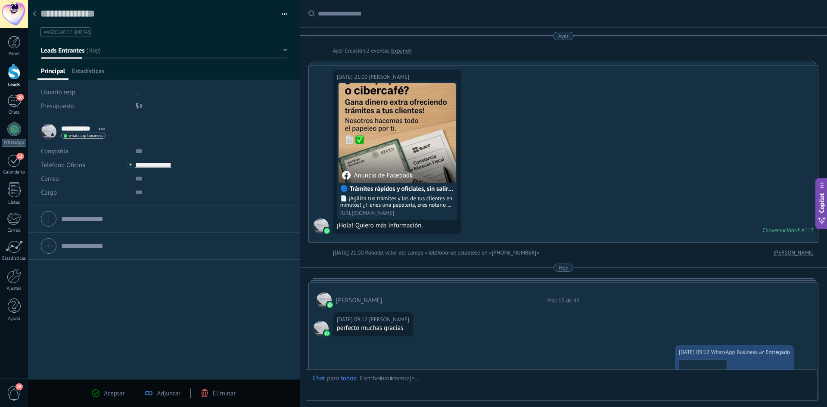
scroll to position [435, 0]
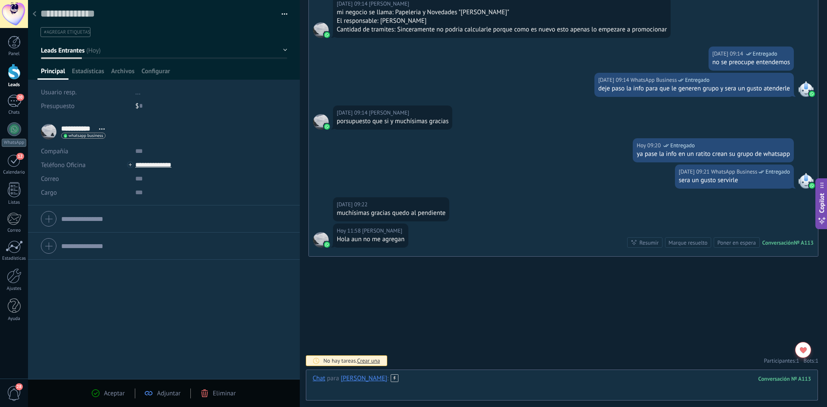
click at [415, 382] on div at bounding box center [562, 387] width 498 height 26
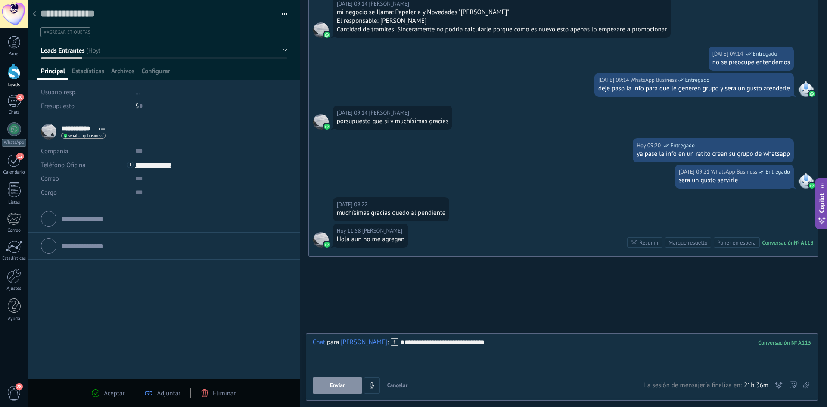
click at [329, 386] on button "Enviar" at bounding box center [338, 385] width 50 height 16
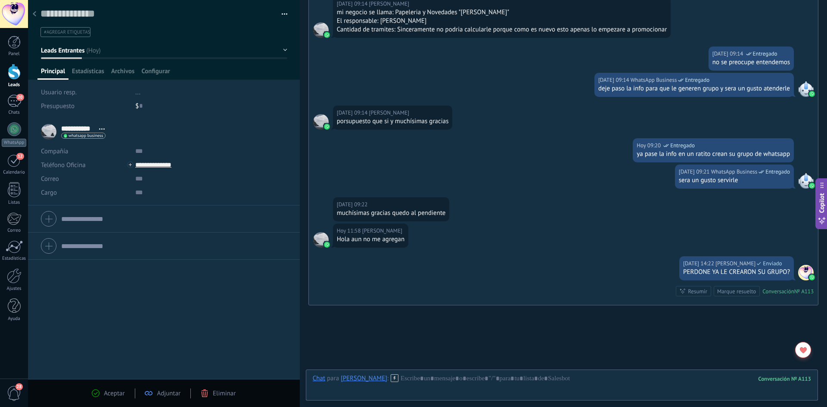
scroll to position [484, 0]
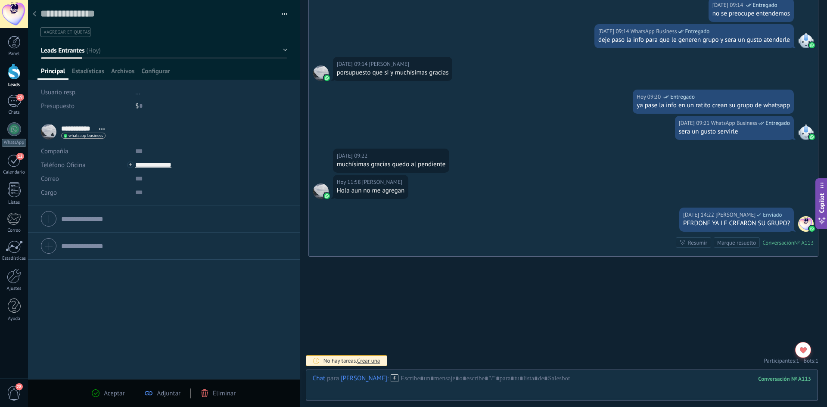
click at [34, 13] on use at bounding box center [34, 13] width 3 height 5
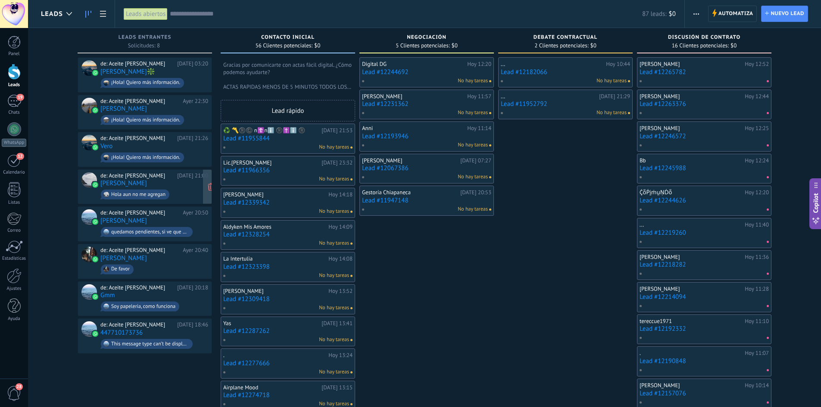
click at [134, 181] on div "de: Aceite [PERSON_NAME] [DATE] 21:00 [PERSON_NAME] aun no me agregan" at bounding box center [154, 186] width 108 height 29
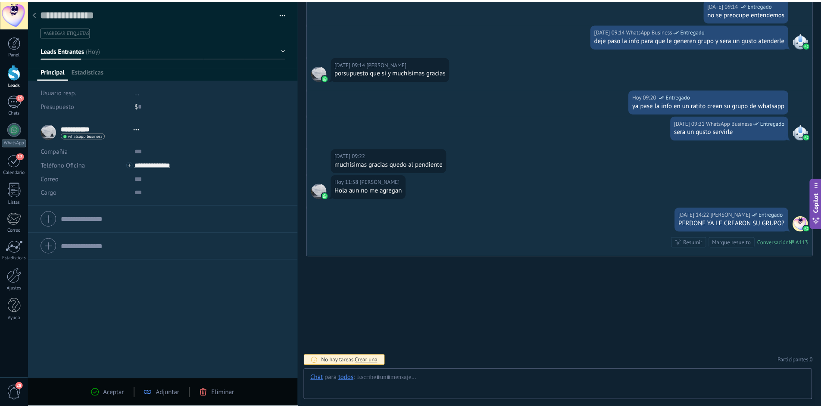
scroll to position [13, 0]
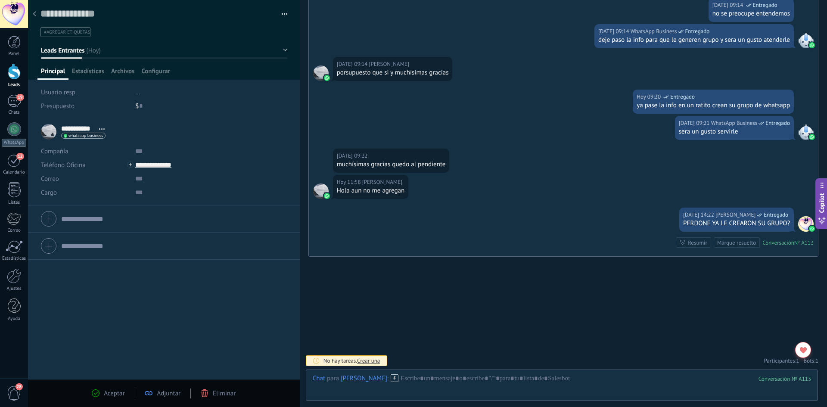
click at [38, 15] on div at bounding box center [34, 14] width 12 height 17
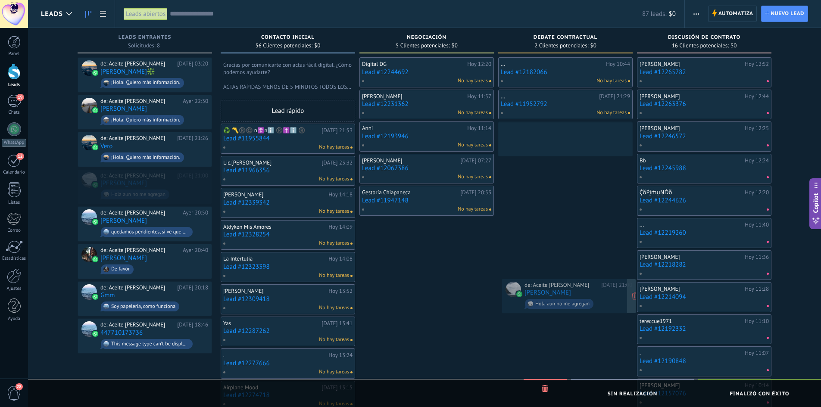
drag, startPoint x: 131, startPoint y: 178, endPoint x: 555, endPoint y: 289, distance: 438.1
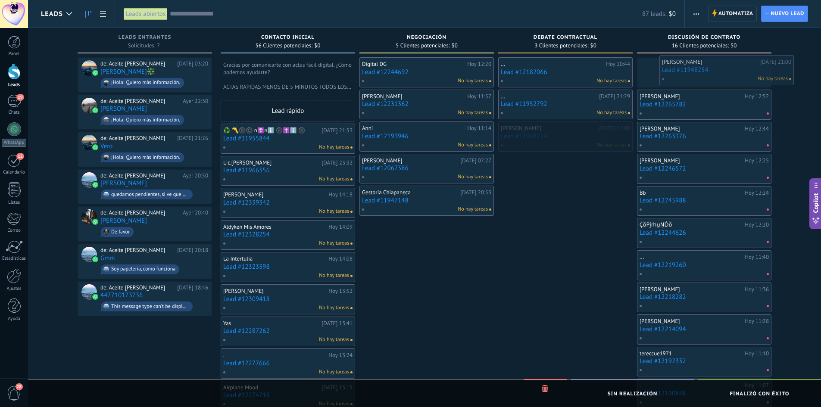
drag, startPoint x: 574, startPoint y: 133, endPoint x: 735, endPoint y: 67, distance: 173.9
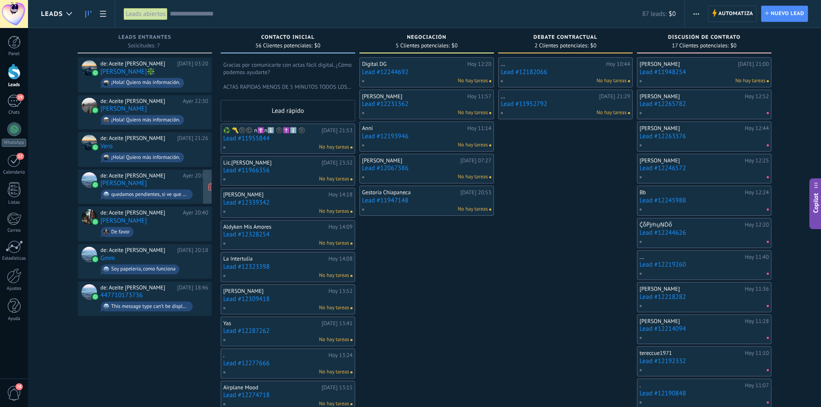
click at [135, 182] on link "[PERSON_NAME]" at bounding box center [123, 183] width 47 height 7
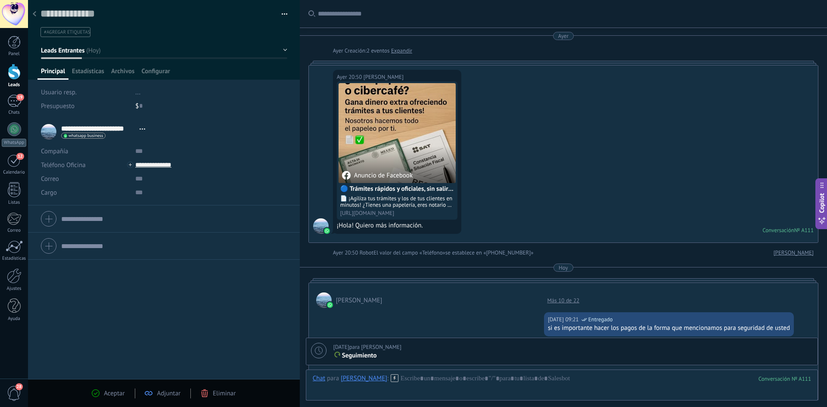
scroll to position [477, 0]
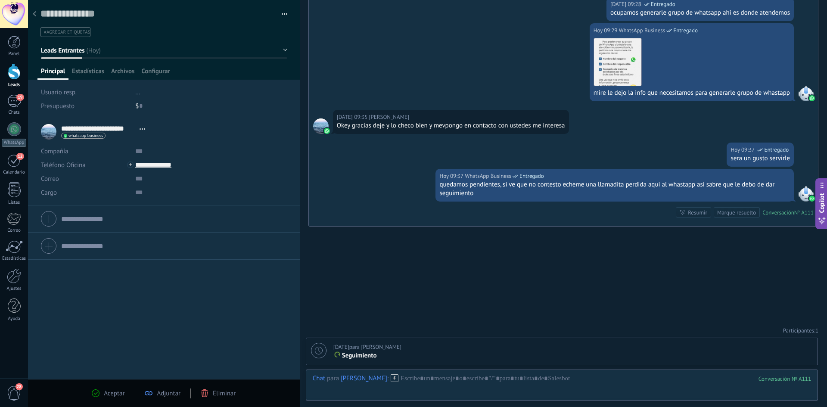
click at [30, 13] on div at bounding box center [34, 14] width 12 height 17
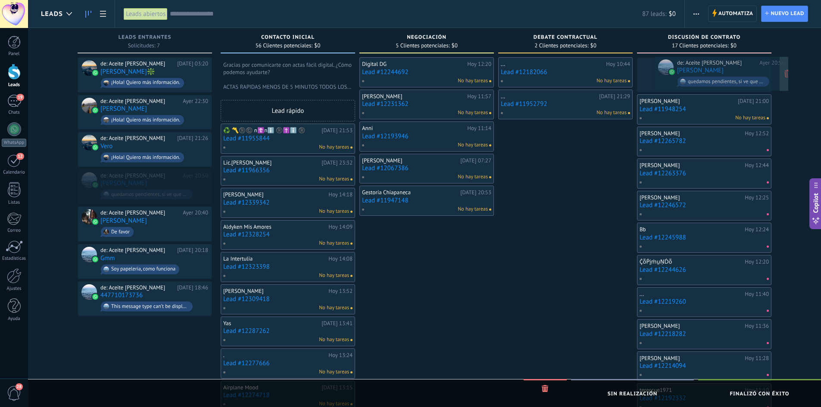
drag, startPoint x: 135, startPoint y: 177, endPoint x: 700, endPoint y: 66, distance: 575.6
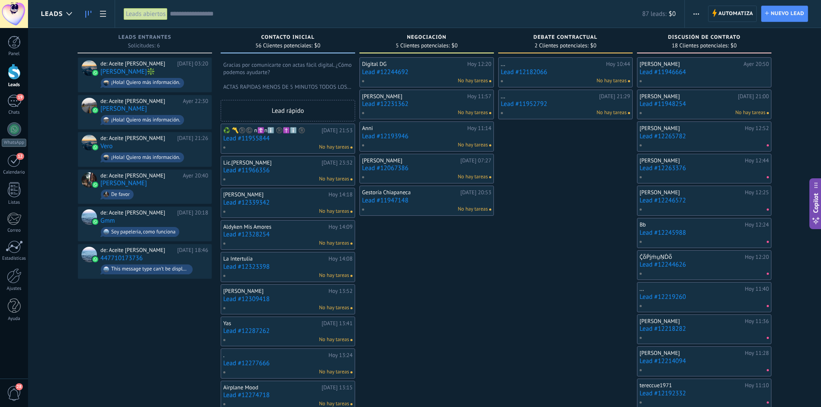
click at [153, 178] on div "de: Aceite [PERSON_NAME] [DATE] 20:40 [PERSON_NAME] favor" at bounding box center [154, 186] width 108 height 29
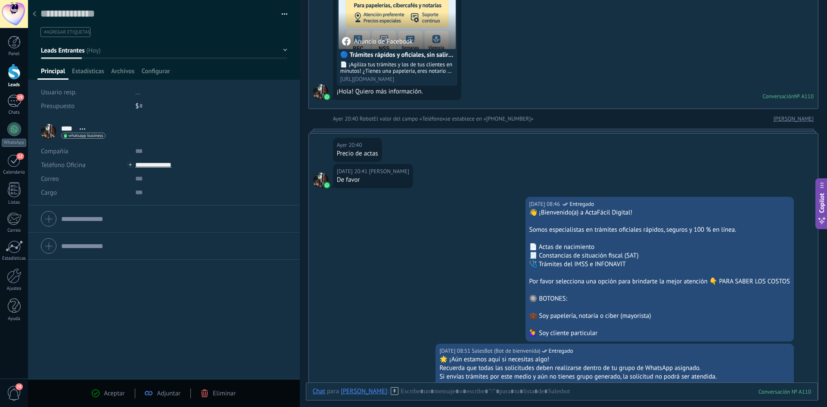
scroll to position [12, 0]
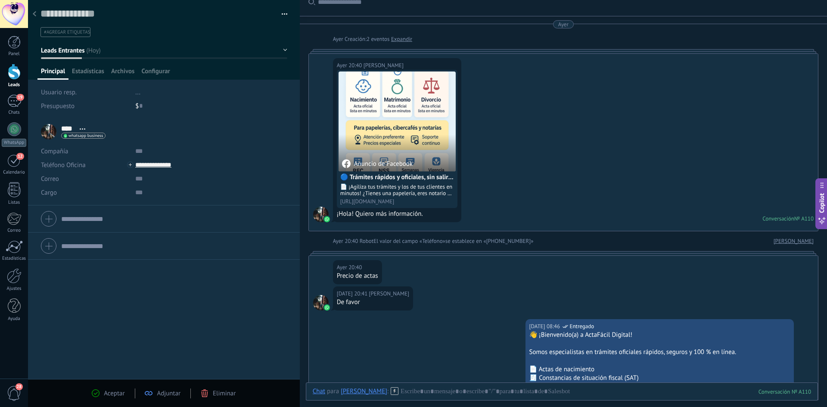
click at [34, 16] on use at bounding box center [34, 13] width 3 height 5
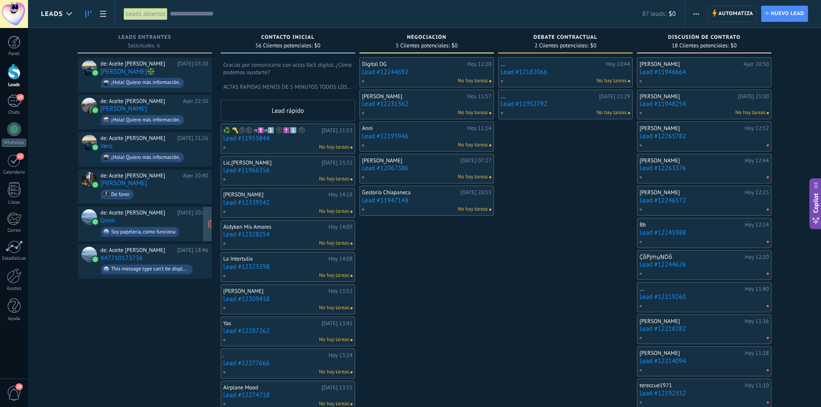
click at [158, 215] on div "de: Aceite [PERSON_NAME] [DATE] 20:18 Gmm Soy papeleria, como funciona" at bounding box center [154, 223] width 108 height 29
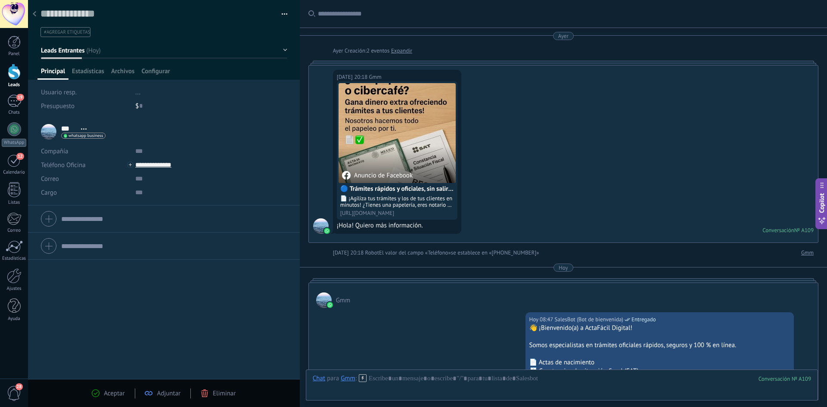
scroll to position [559, 0]
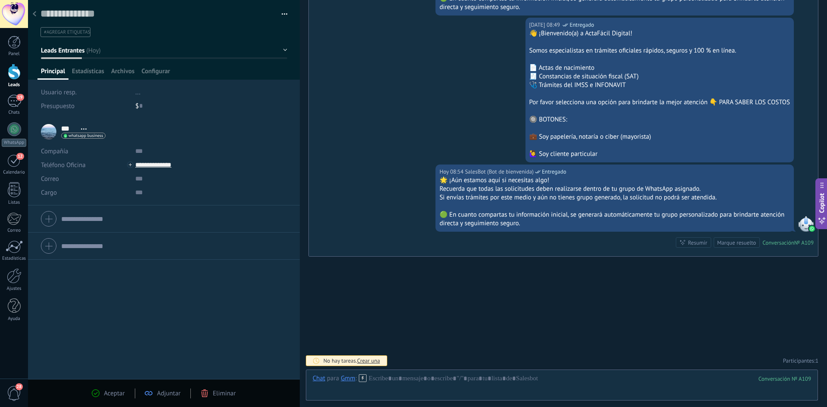
click at [35, 13] on use at bounding box center [34, 13] width 3 height 5
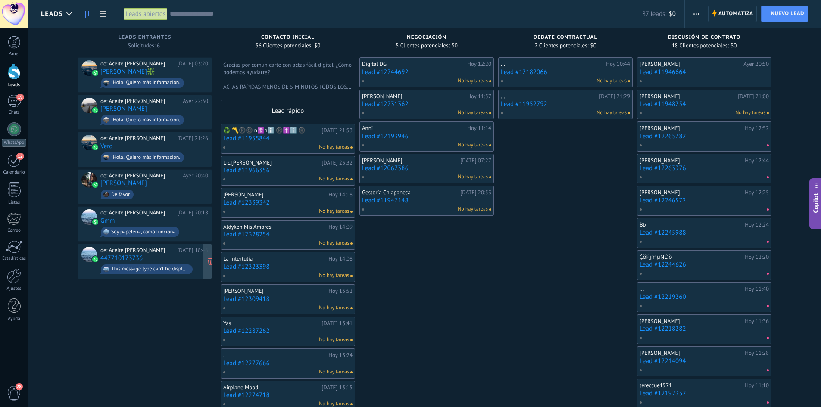
click at [164, 252] on div "de: Aceite [PERSON_NAME] [DATE] 18:46 447710173736 This message type can’t be d…" at bounding box center [154, 261] width 108 height 29
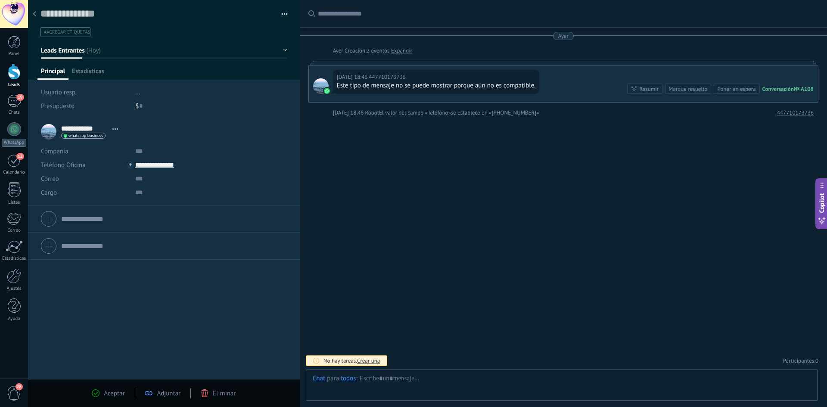
scroll to position [13, 0]
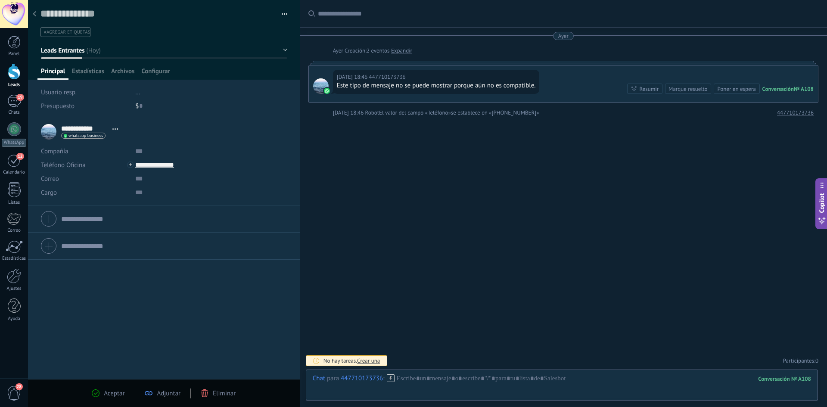
click at [33, 16] on icon at bounding box center [34, 13] width 3 height 5
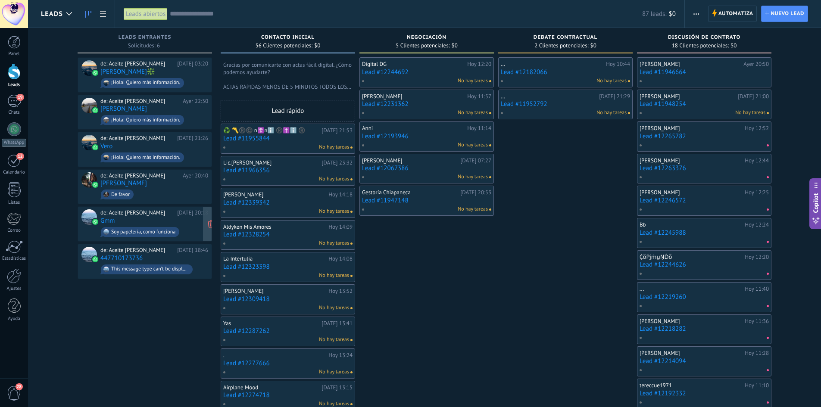
click at [161, 217] on div "de: Aceite [PERSON_NAME] [DATE] 20:18 Gmm Soy papeleria, como funciona" at bounding box center [154, 223] width 108 height 29
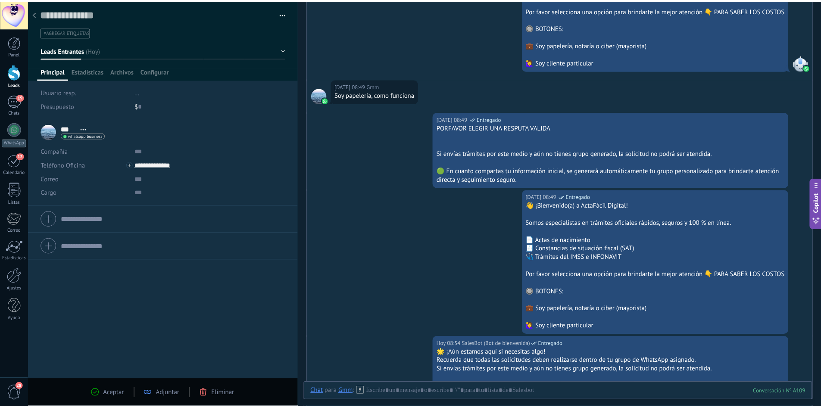
scroll to position [300, 0]
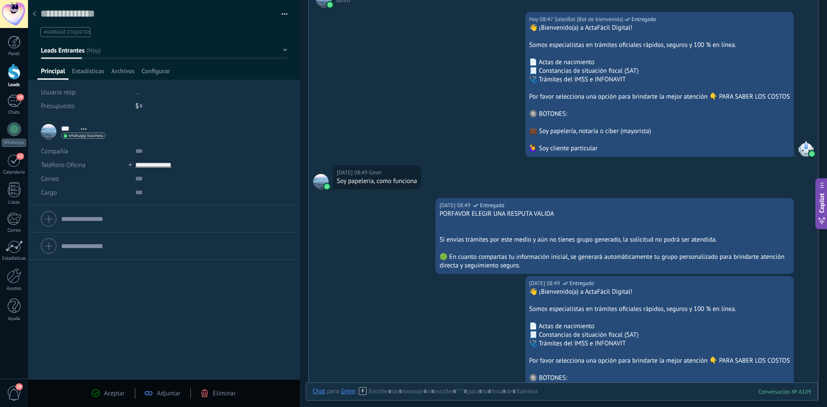
click at [37, 15] on div at bounding box center [34, 14] width 12 height 17
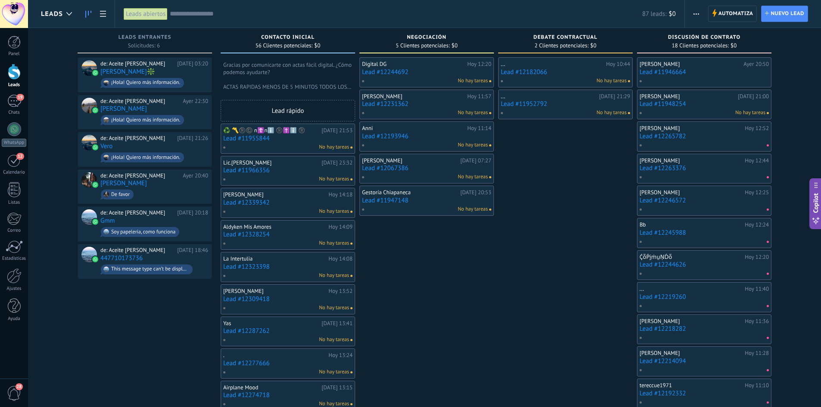
drag, startPoint x: 529, startPoint y: 280, endPoint x: 492, endPoint y: 235, distance: 58.8
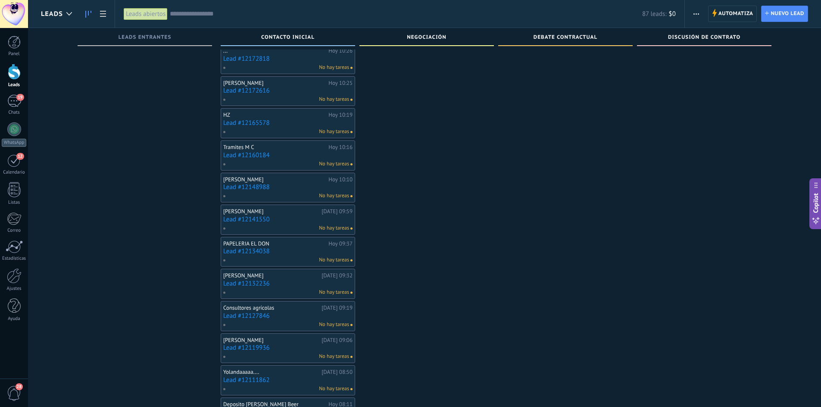
scroll to position [1439, 0]
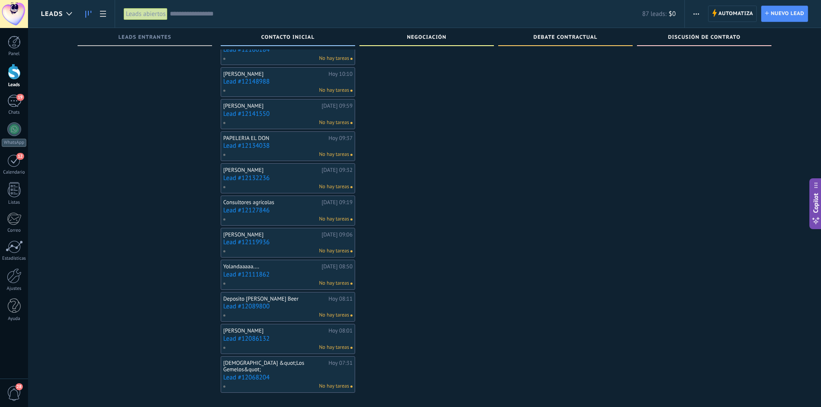
click at [299, 374] on link "Lead #12068204" at bounding box center [287, 377] width 129 height 7
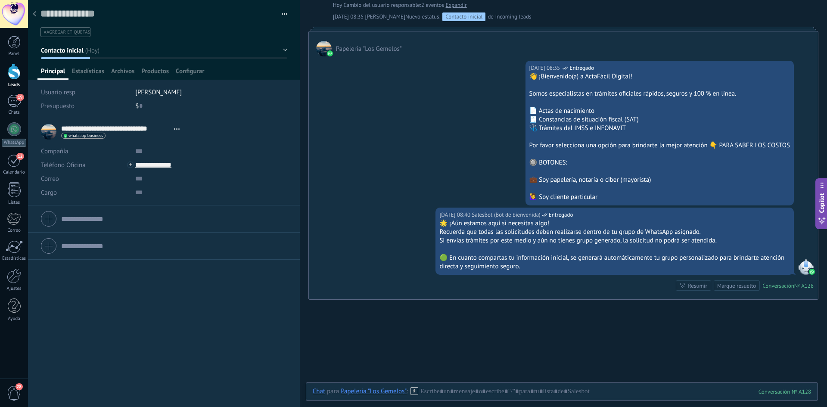
scroll to position [314, 0]
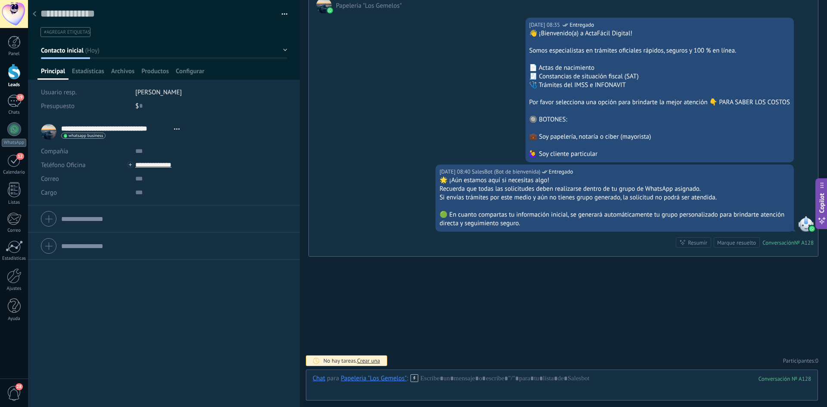
click at [364, 365] on div "No hay tareas. Crear una" at bounding box center [347, 360] width 82 height 11
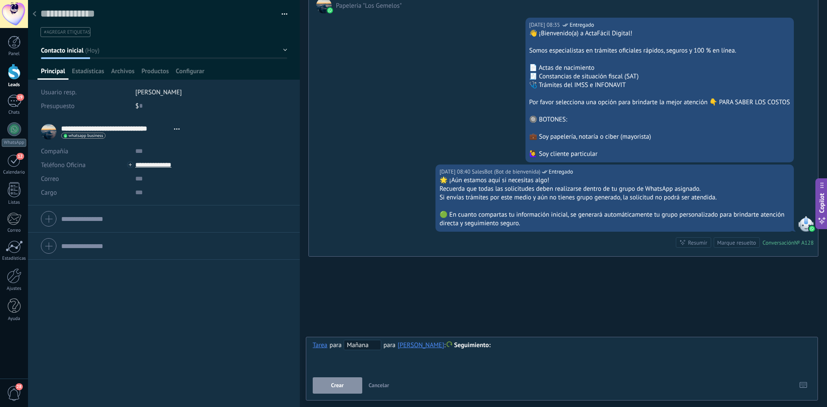
click at [479, 347] on span "Seguimiento" at bounding box center [472, 345] width 37 height 8
click at [341, 380] on button "Crear" at bounding box center [338, 385] width 50 height 16
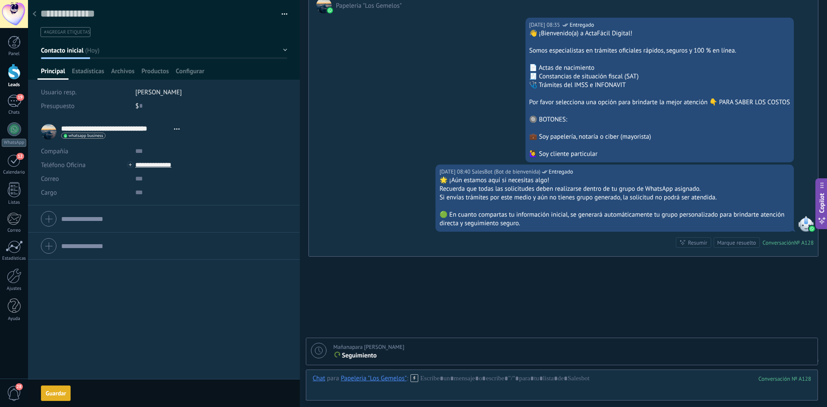
scroll to position [344, 0]
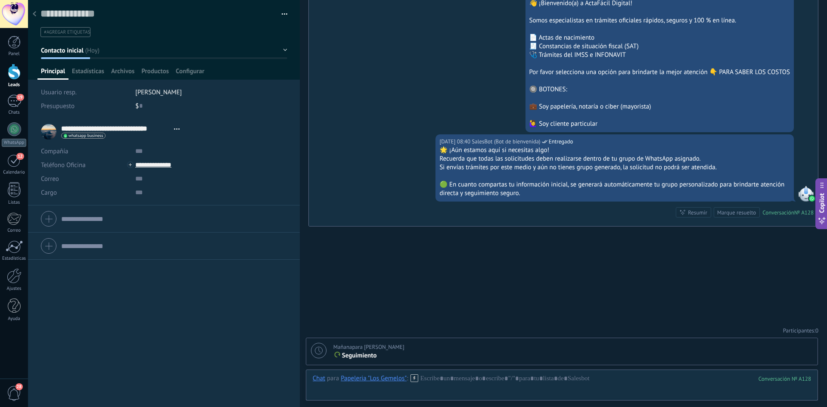
click at [32, 14] on div at bounding box center [34, 14] width 12 height 17
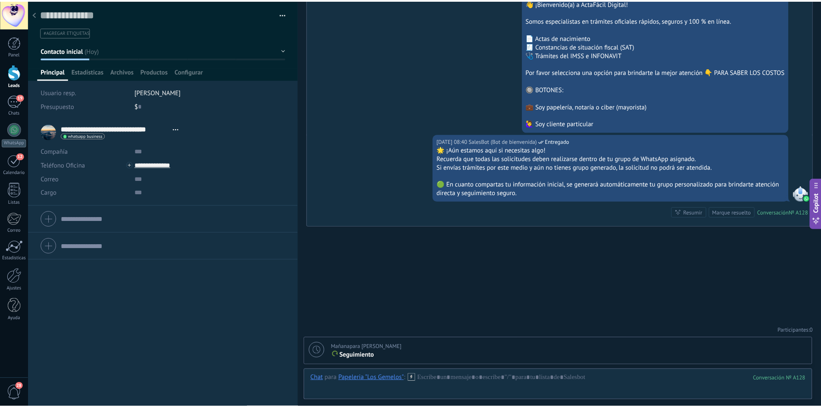
scroll to position [1439, 0]
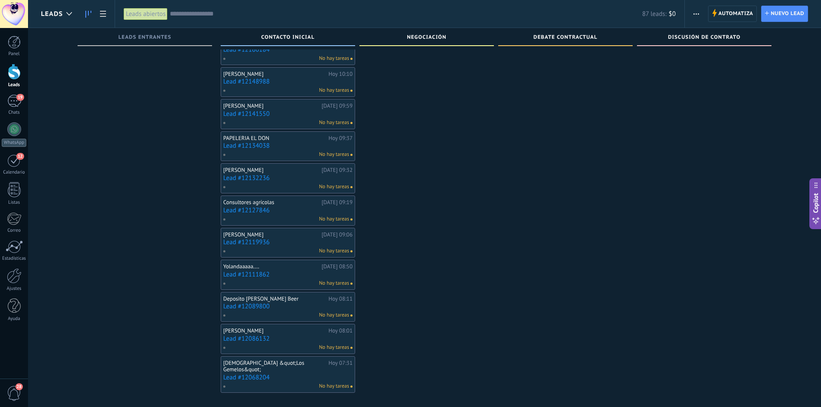
click at [304, 374] on link "Lead #12068204" at bounding box center [287, 377] width 129 height 7
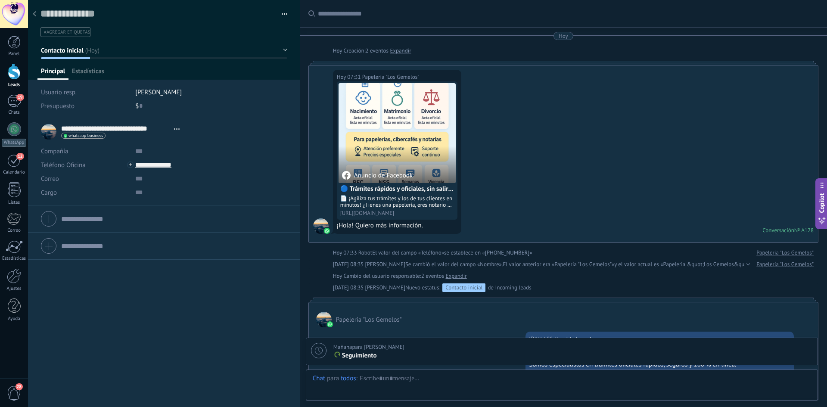
scroll to position [344, 0]
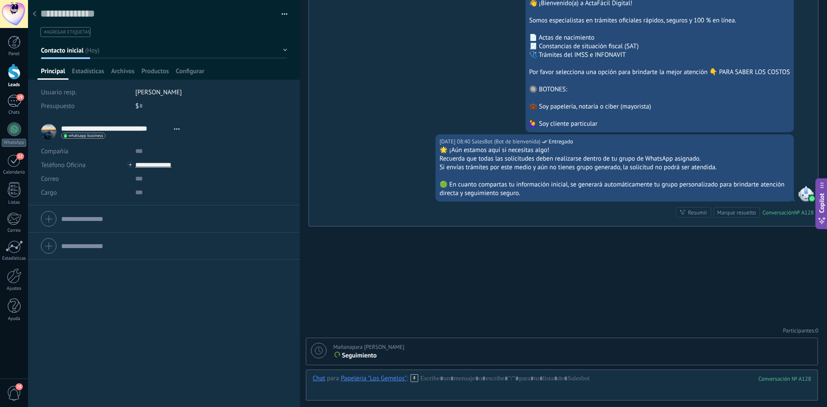
click at [32, 17] on div at bounding box center [34, 14] width 12 height 17
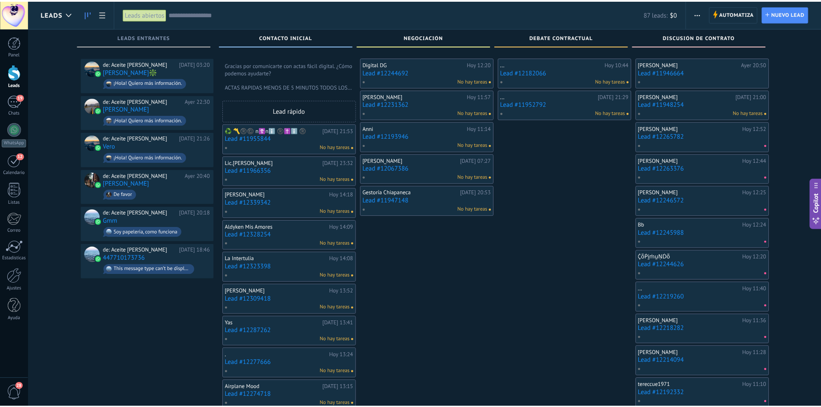
scroll to position [1439, 0]
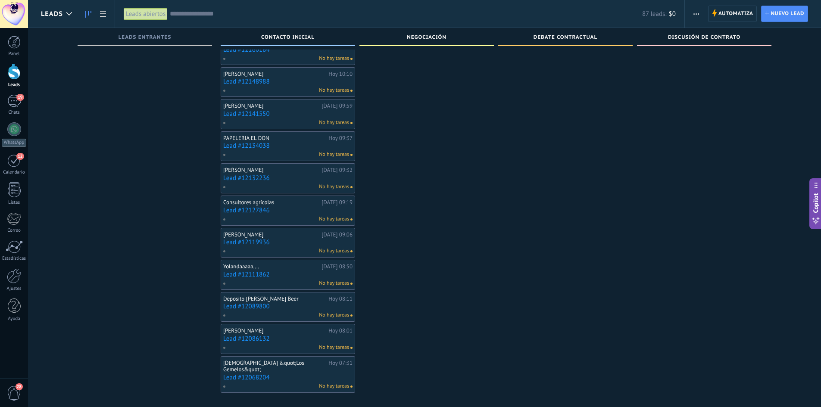
click at [294, 208] on link "Lead #12127846" at bounding box center [287, 210] width 129 height 7
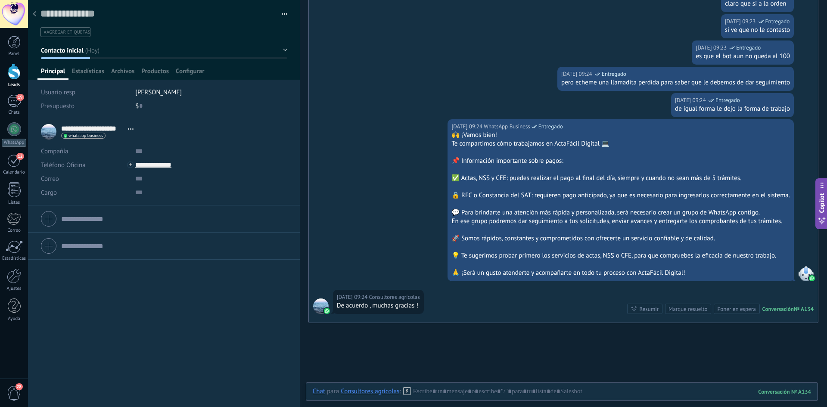
scroll to position [695, 0]
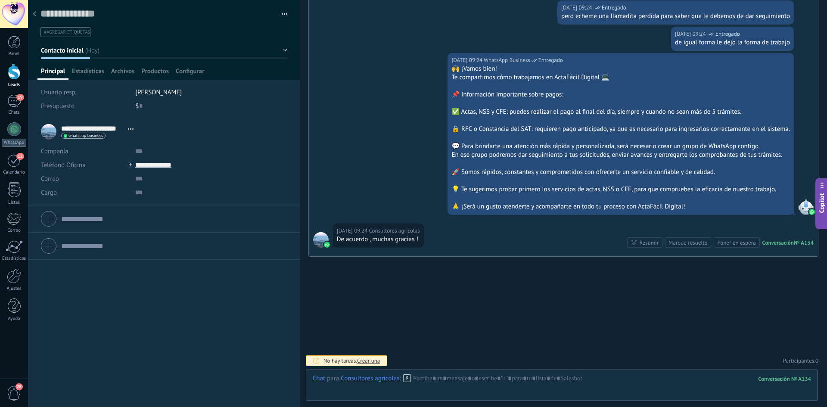
click at [368, 362] on span "Crear una" at bounding box center [368, 360] width 23 height 7
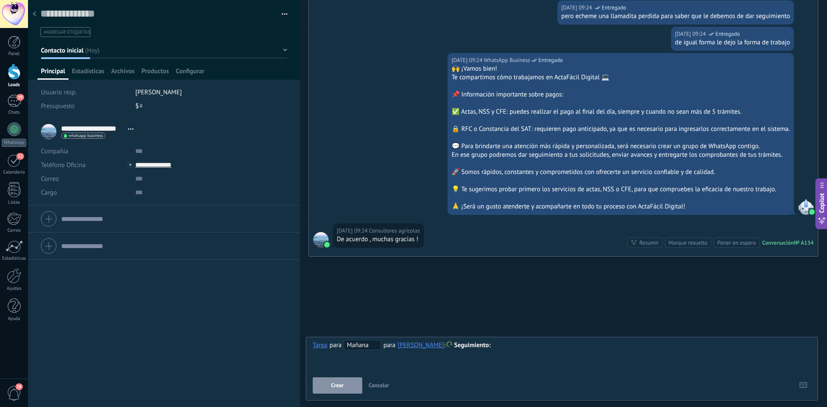
click at [332, 386] on span "Crear" at bounding box center [337, 386] width 12 height 6
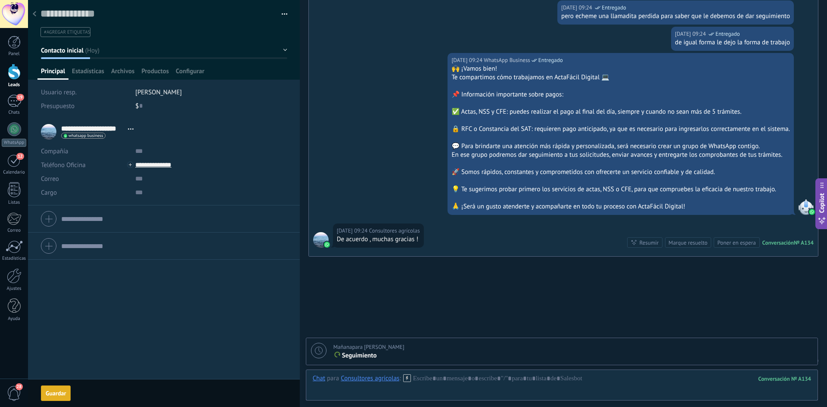
scroll to position [725, 0]
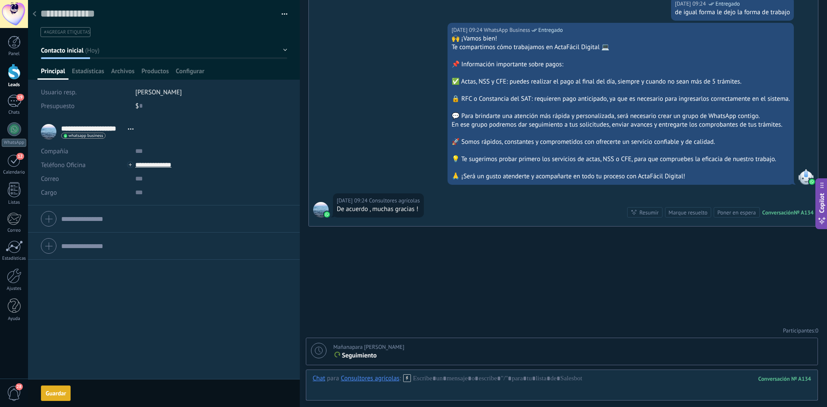
drag, startPoint x: 37, startPoint y: 16, endPoint x: 40, endPoint y: 12, distance: 4.6
click at [40, 12] on div "Guardar y crear Imprimir Administrar etiquetas" at bounding box center [164, 59] width 272 height 118
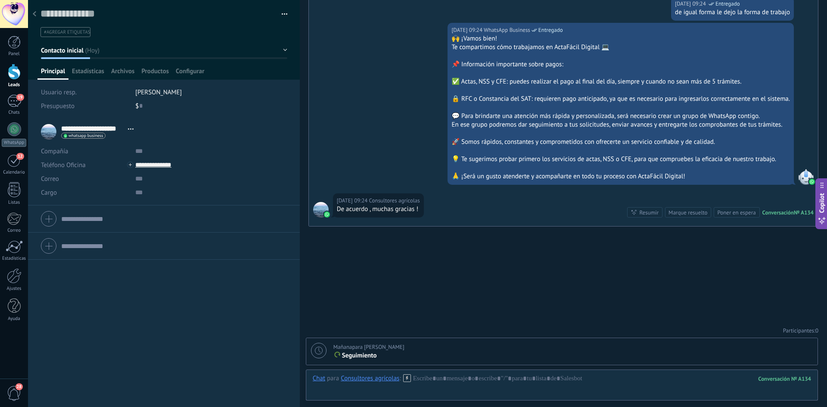
click at [34, 14] on use at bounding box center [34, 13] width 3 height 5
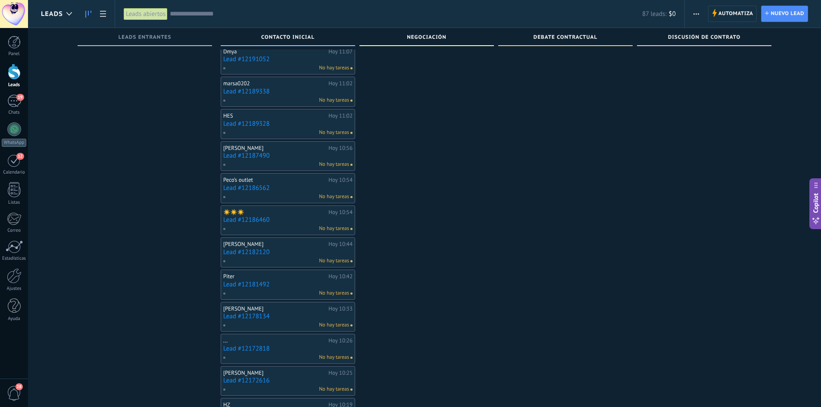
scroll to position [1008, 0]
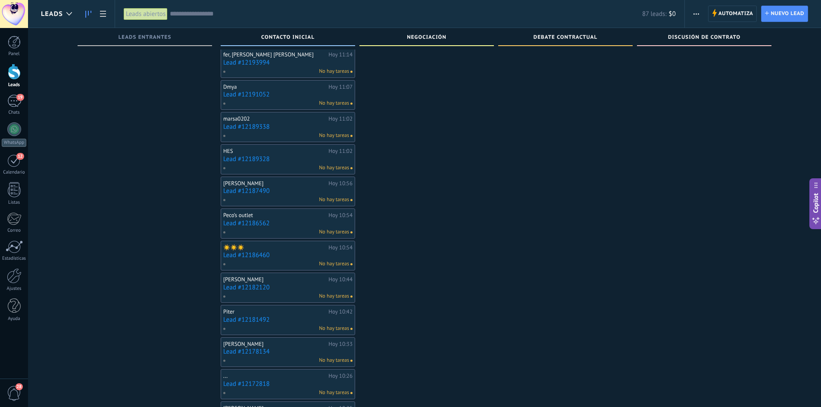
click at [271, 217] on div "Peco’s outlet" at bounding box center [274, 215] width 103 height 7
click at [270, 222] on link "Lead #12186562" at bounding box center [287, 223] width 129 height 7
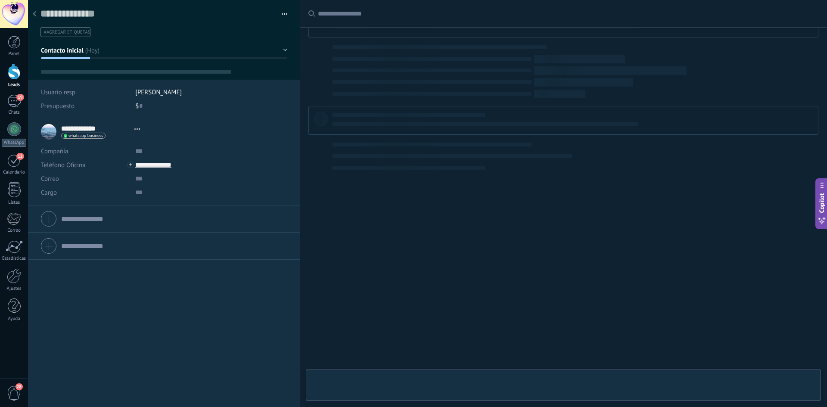
type textarea "**********"
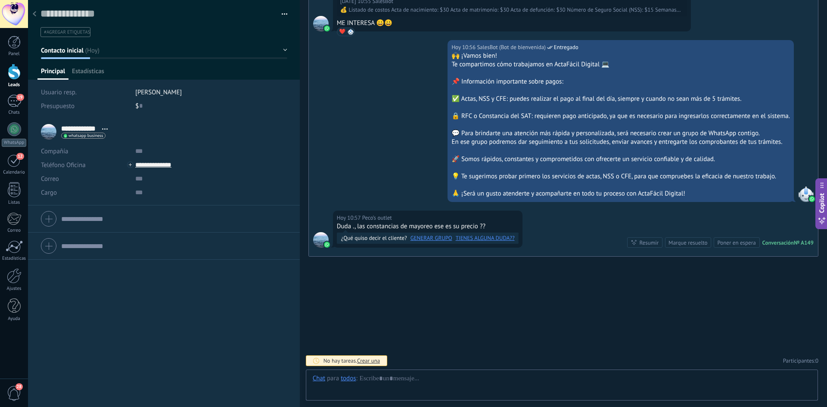
scroll to position [13, 0]
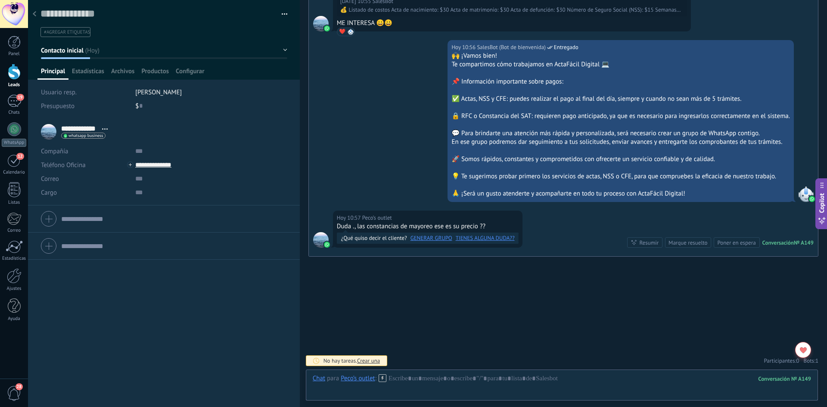
click at [479, 238] on link "TIENES ALGUNA DUDA??" at bounding box center [487, 238] width 63 height 9
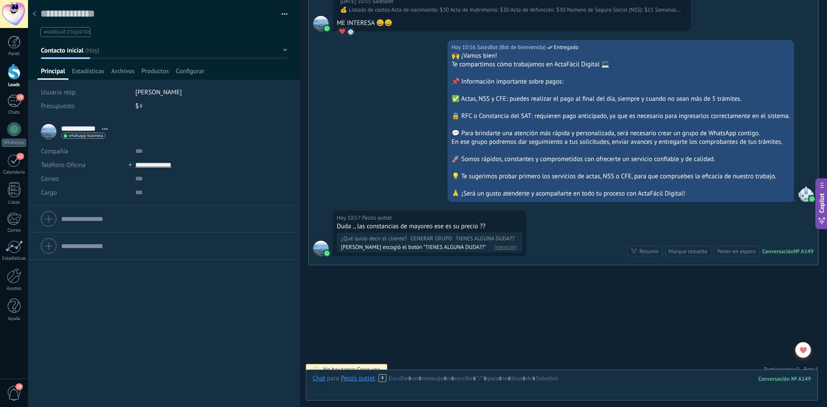
scroll to position [744, 0]
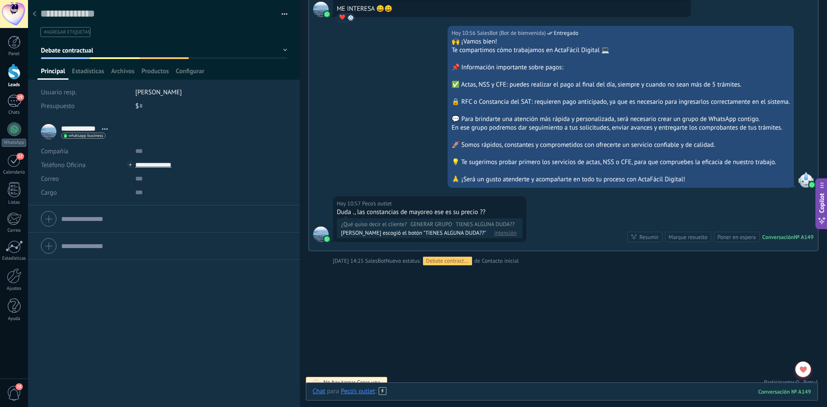
click at [434, 395] on div at bounding box center [562, 400] width 498 height 26
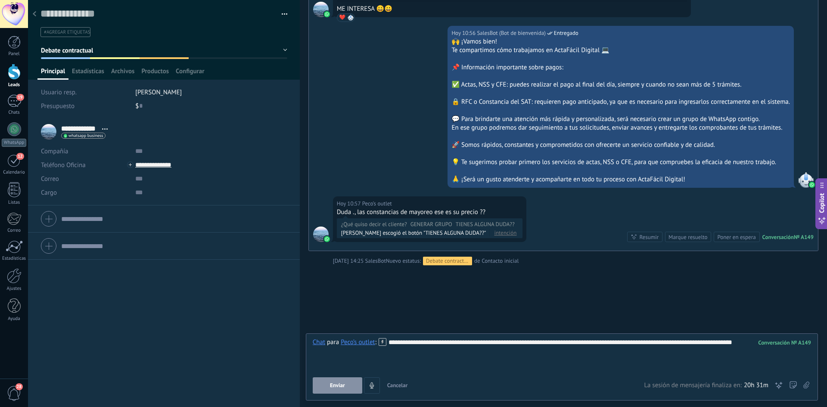
click at [352, 382] on button "Enviar" at bounding box center [338, 385] width 50 height 16
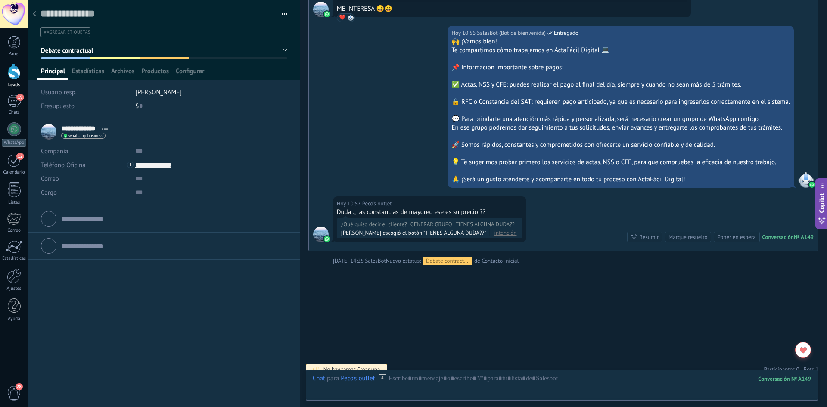
scroll to position [747, 0]
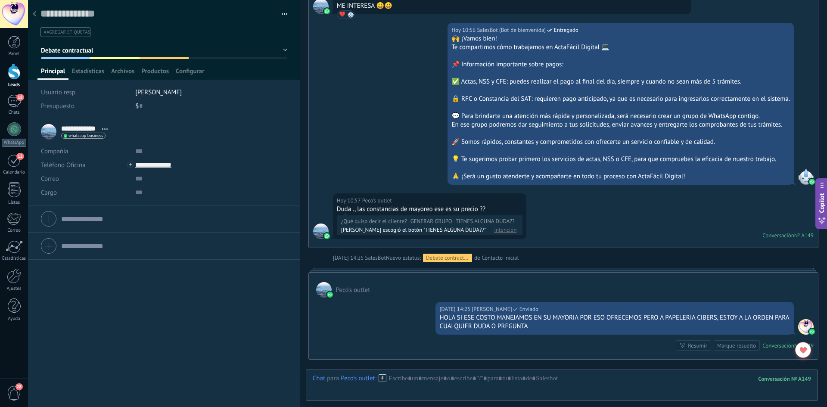
click at [32, 13] on div at bounding box center [34, 14] width 12 height 17
click at [32, 12] on div at bounding box center [34, 14] width 12 height 17
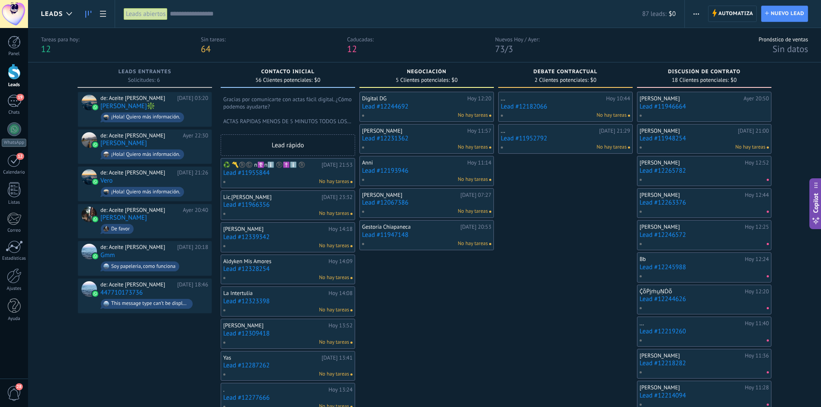
click at [357, 52] on span "12" at bounding box center [352, 49] width 10 height 12
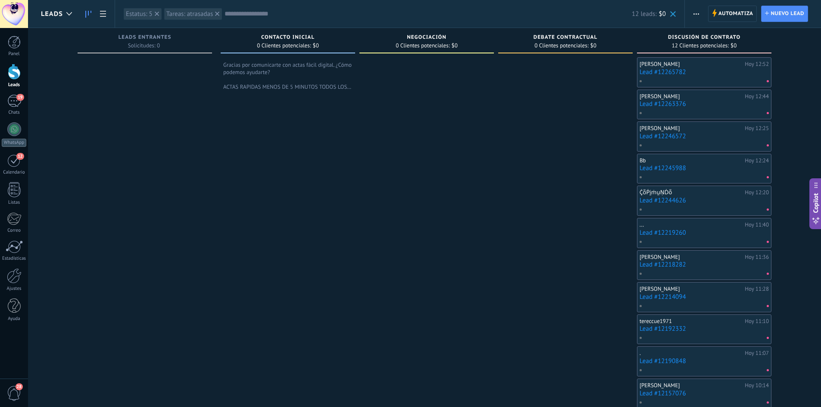
click at [710, 77] on div at bounding box center [702, 81] width 126 height 8
click at [735, 75] on link "Lead #12265782" at bounding box center [703, 72] width 129 height 7
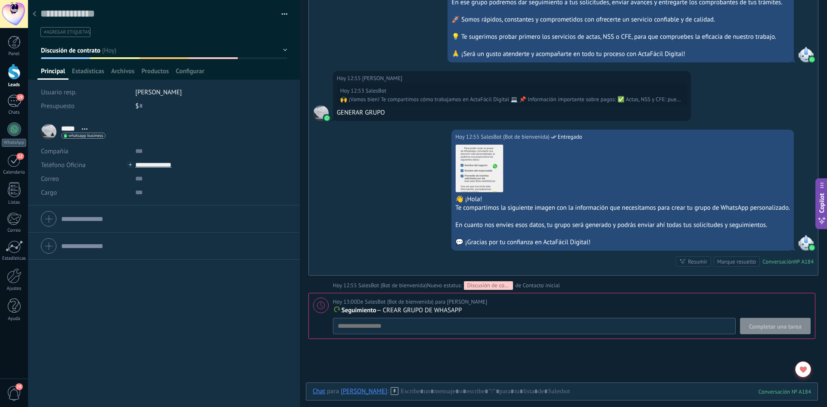
scroll to position [952, 0]
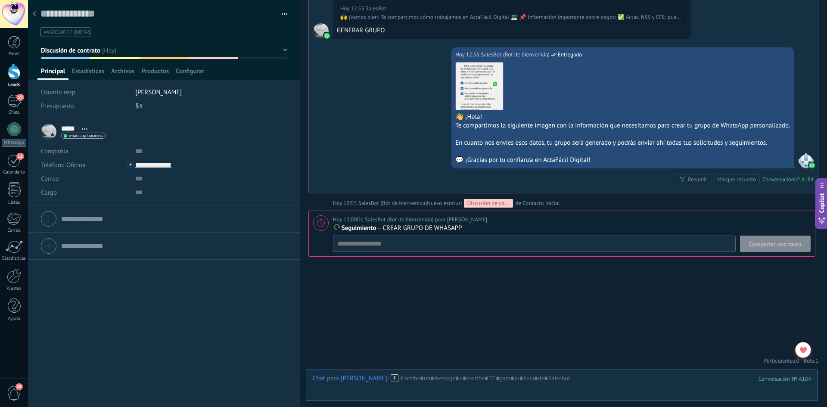
click at [35, 16] on icon at bounding box center [34, 13] width 3 height 5
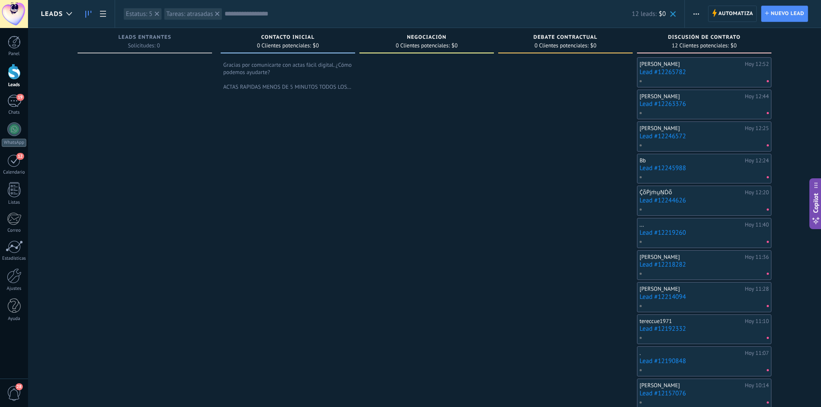
click at [717, 106] on link "Lead #12263376" at bounding box center [703, 103] width 129 height 7
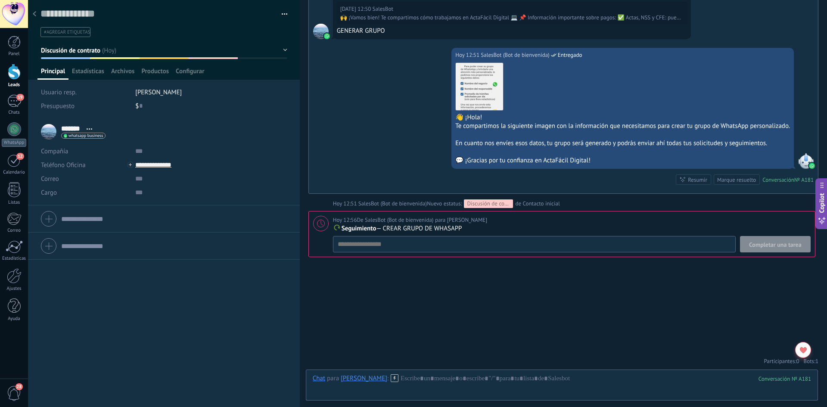
scroll to position [952, 0]
drag, startPoint x: 37, startPoint y: 18, endPoint x: 30, endPoint y: 18, distance: 6.5
click at [36, 18] on div at bounding box center [34, 14] width 12 height 17
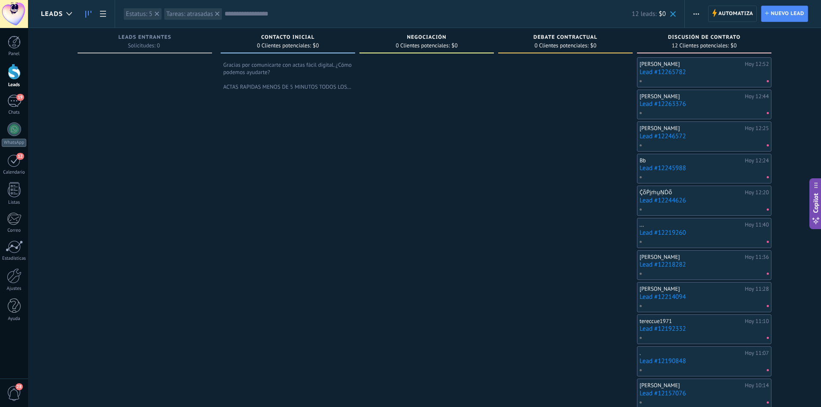
click at [703, 140] on div "[PERSON_NAME][DATE] 12:25 Lead #12246572" at bounding box center [703, 136] width 129 height 25
click at [669, 201] on link "Lead #12244626" at bounding box center [703, 200] width 129 height 7
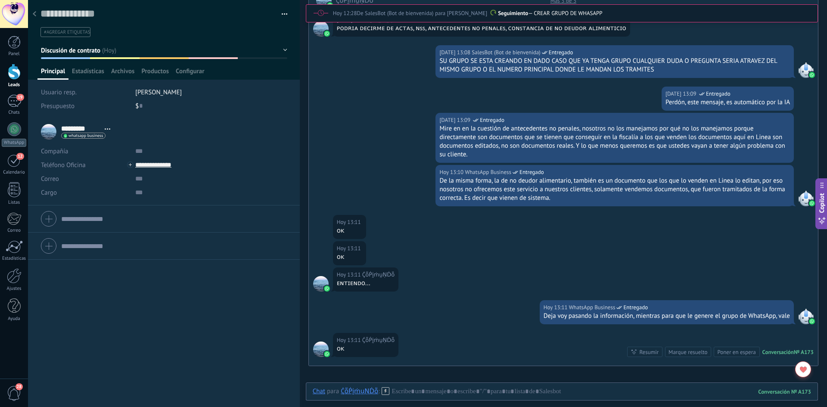
scroll to position [1307, 0]
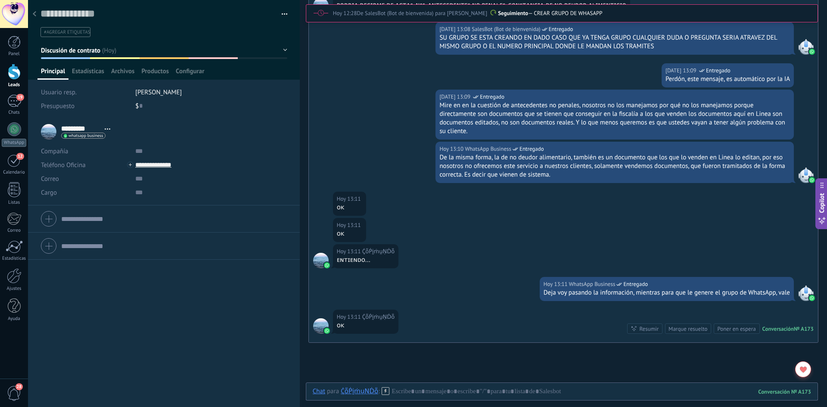
click at [32, 16] on div at bounding box center [34, 14] width 12 height 17
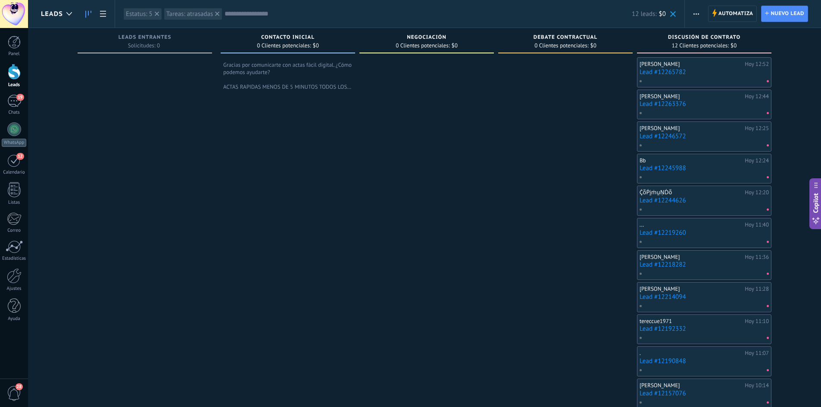
click at [658, 137] on link "Lead #12246572" at bounding box center [703, 136] width 129 height 7
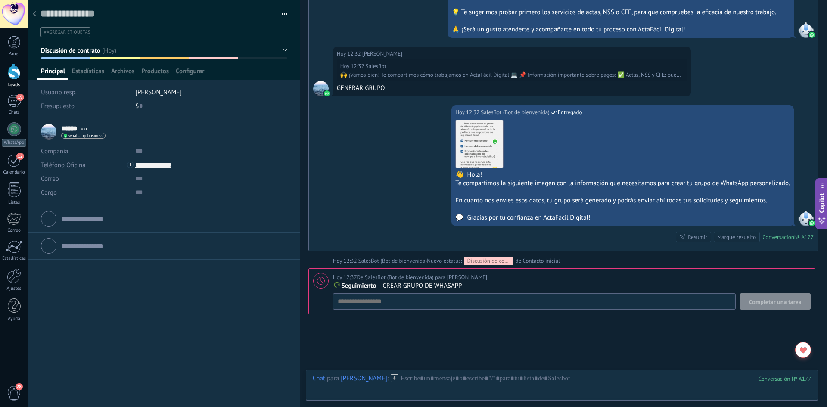
scroll to position [952, 0]
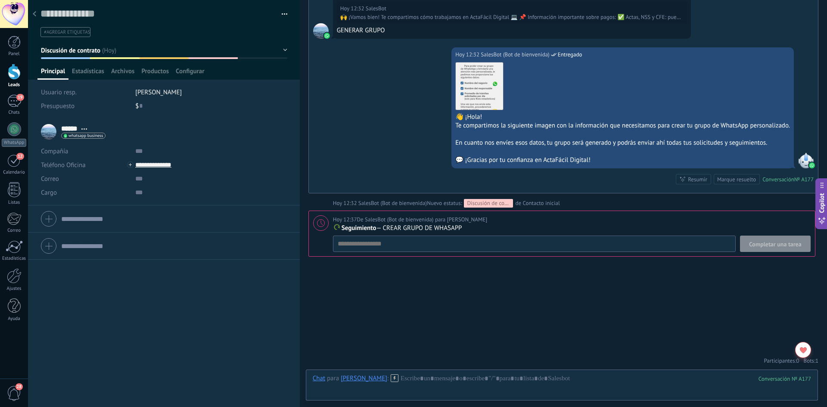
click at [37, 12] on div at bounding box center [34, 14] width 12 height 17
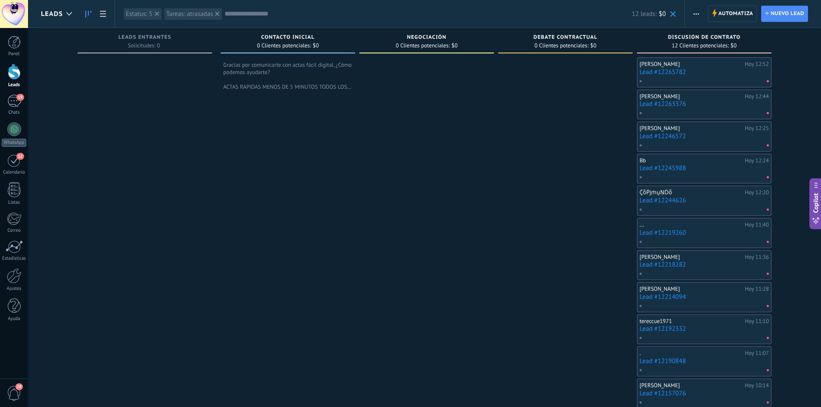
click at [698, 231] on link "Lead #12219260" at bounding box center [703, 232] width 129 height 7
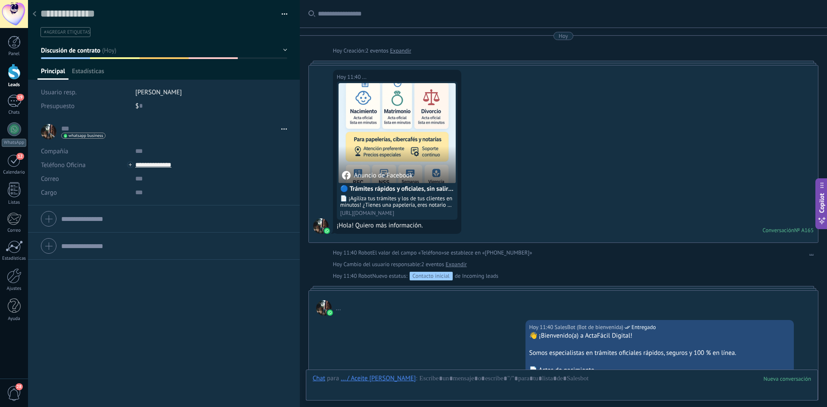
scroll to position [1318, 0]
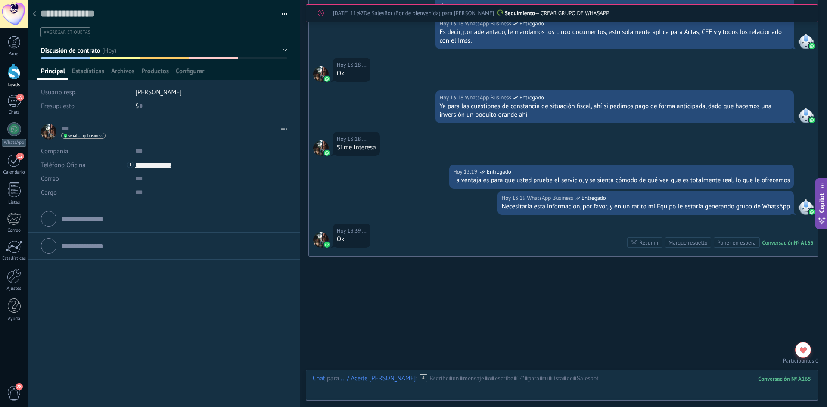
click at [280, 53] on button "Discusión de contrato" at bounding box center [164, 51] width 246 height 16
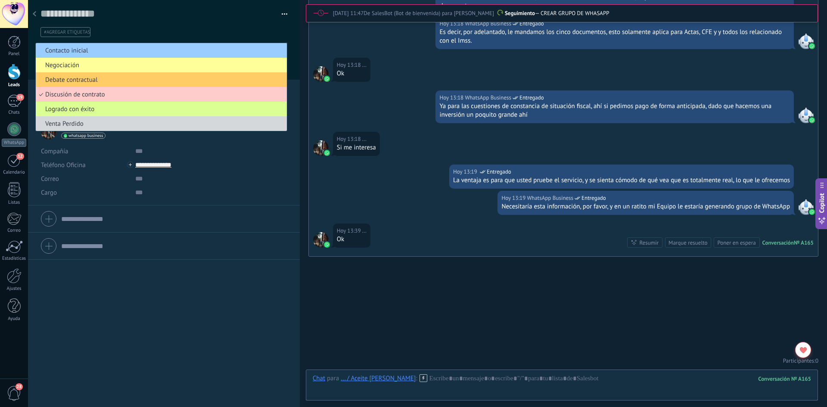
click at [149, 112] on span "Logrado con éxito" at bounding box center [160, 109] width 249 height 8
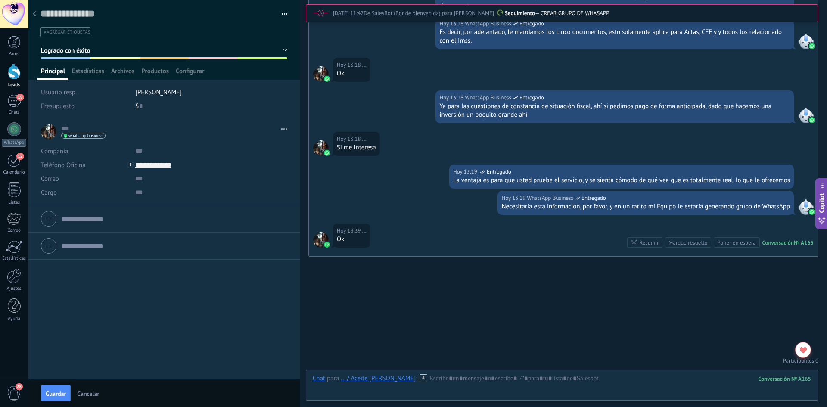
click at [62, 391] on span "Guardar" at bounding box center [56, 394] width 20 height 6
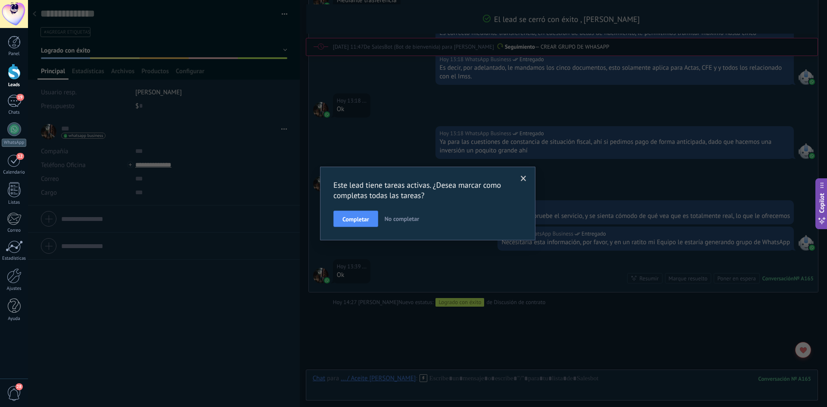
scroll to position [1368, 0]
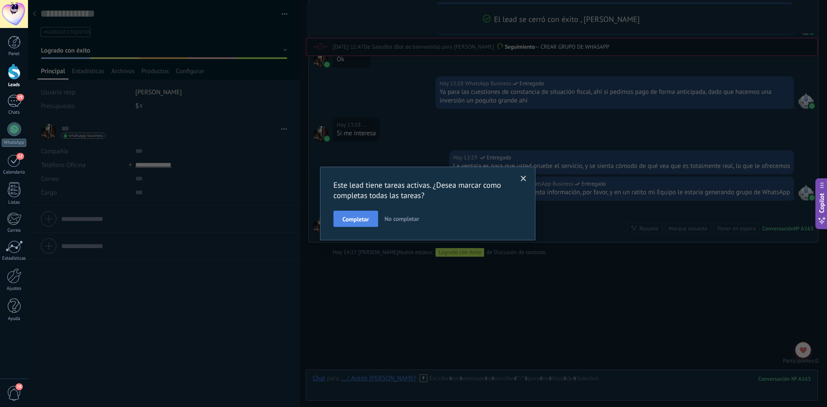
click at [371, 220] on button "Completar" at bounding box center [355, 219] width 45 height 16
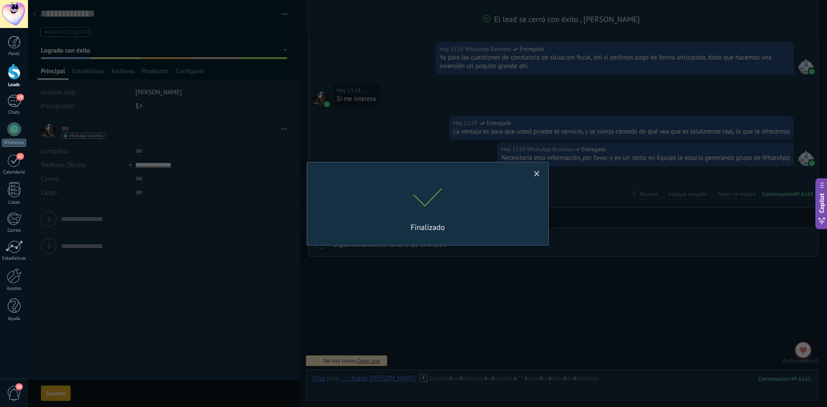
scroll to position [1348, 0]
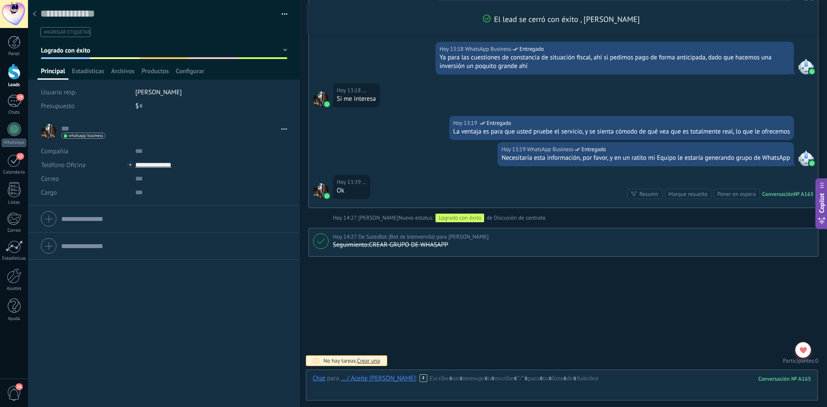
click at [36, 13] on icon at bounding box center [34, 13] width 3 height 5
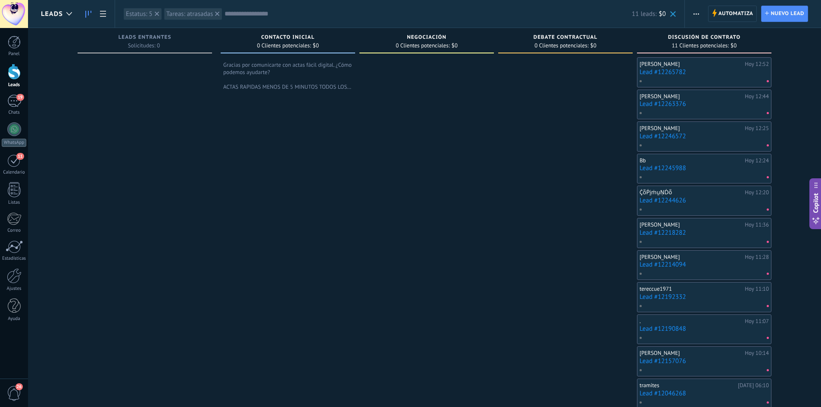
drag, startPoint x: 798, startPoint y: 83, endPoint x: 763, endPoint y: 83, distance: 34.9
click at [763, 83] on div "Leads Entrantes Solicitudes: 0 0 0 0 6 0 0 0 6 Contacto inicial 0 Clientes pote…" at bounding box center [431, 218] width 780 height 381
drag, startPoint x: 514, startPoint y: 148, endPoint x: 441, endPoint y: 148, distance: 73.2
click at [441, 149] on div "Leads Entrantes Solicitudes: 0 0 0 0 6 0 0 0 6 Contacto inicial 0 Clientes pote…" at bounding box center [431, 218] width 780 height 381
click at [690, 145] on div at bounding box center [702, 145] width 126 height 8
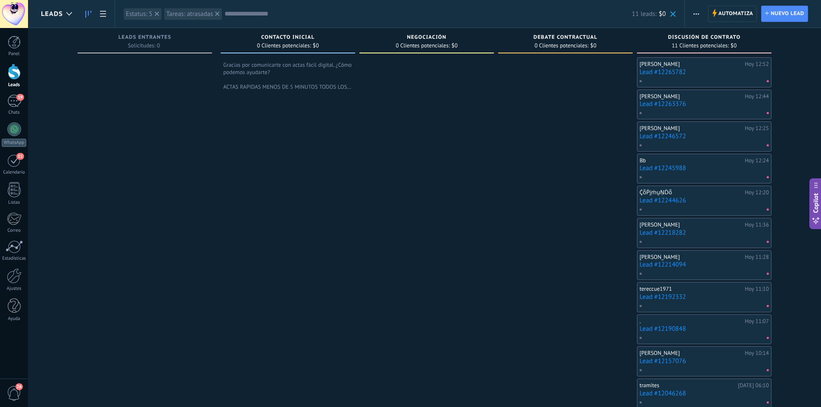
click at [673, 267] on link "Lead #12214094" at bounding box center [703, 264] width 129 height 7
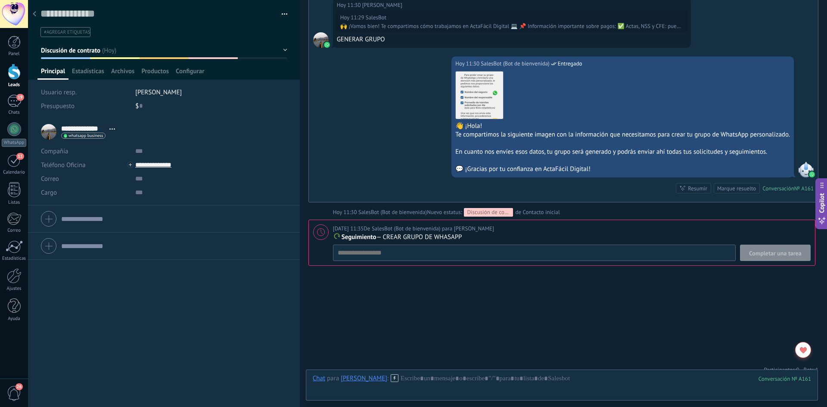
scroll to position [952, 0]
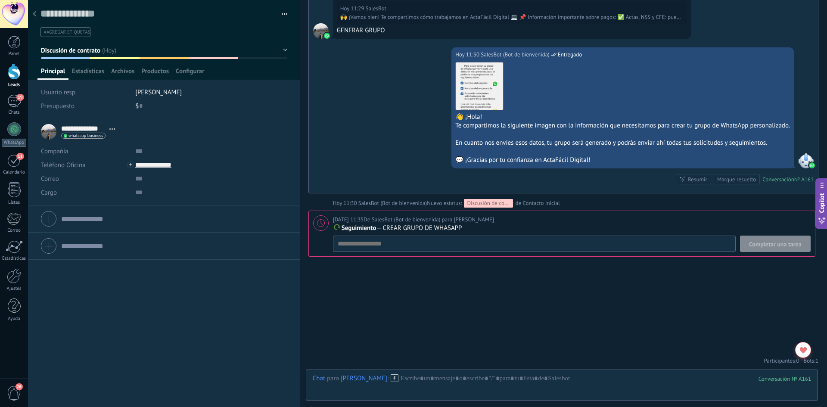
click at [34, 10] on div at bounding box center [34, 14] width 12 height 17
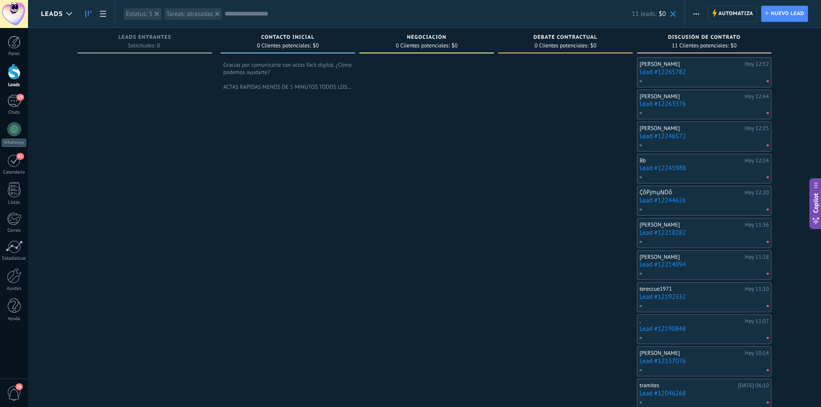
click at [680, 231] on link "Lead #12218282" at bounding box center [703, 232] width 129 height 7
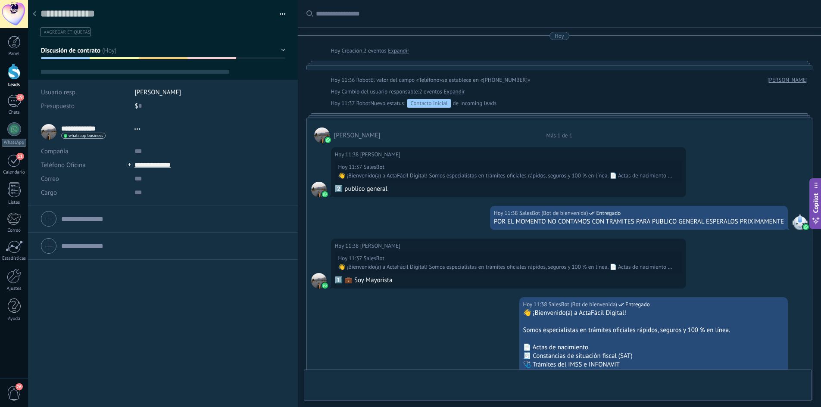
type textarea "**********"
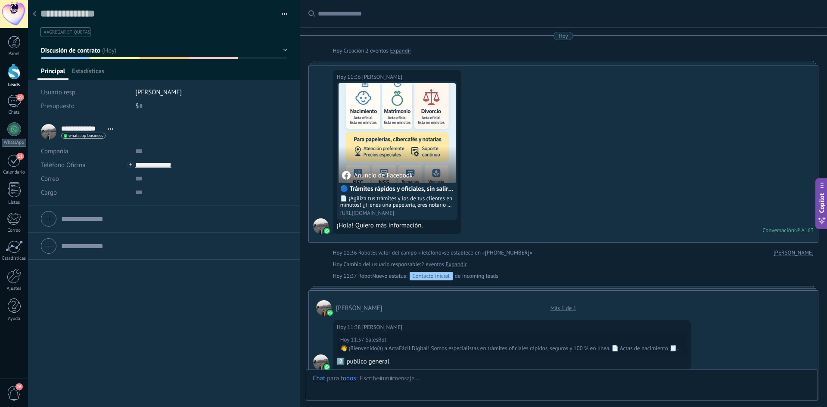
scroll to position [13, 0]
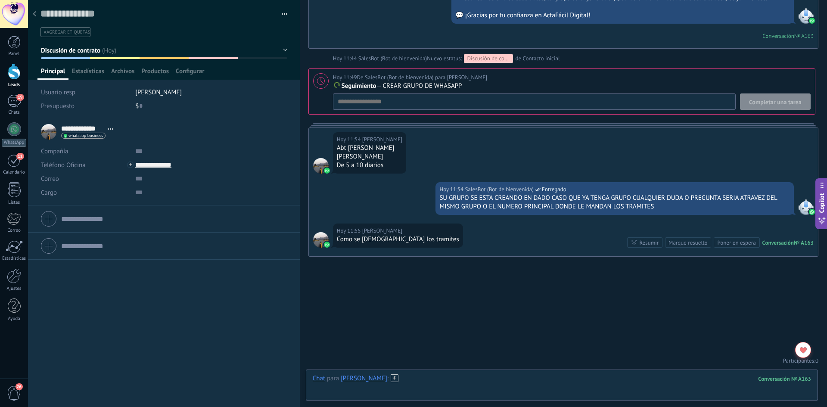
click at [456, 380] on div at bounding box center [562, 387] width 498 height 26
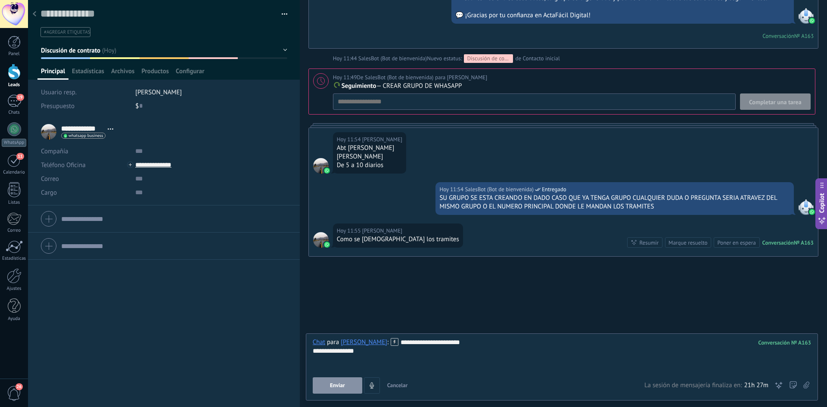
click at [325, 376] on div "**********" at bounding box center [562, 366] width 498 height 56
click at [334, 389] on button "Enviar" at bounding box center [338, 385] width 50 height 16
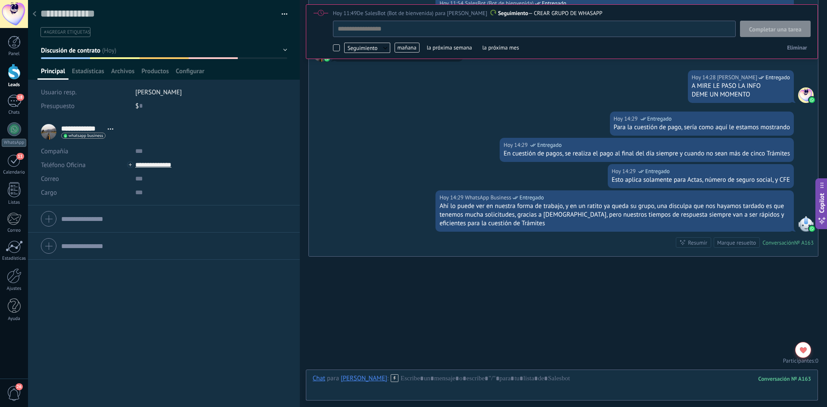
scroll to position [9, 0]
click at [282, 49] on button "Discusión de contrato" at bounding box center [164, 51] width 246 height 16
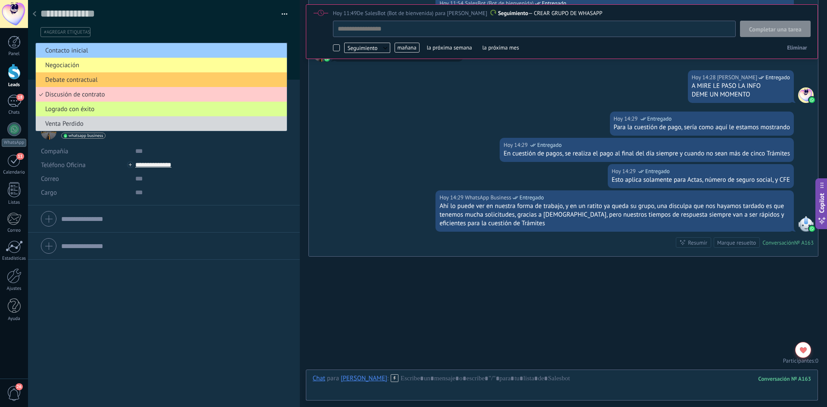
click at [174, 115] on li "Logrado con éxito" at bounding box center [161, 109] width 251 height 15
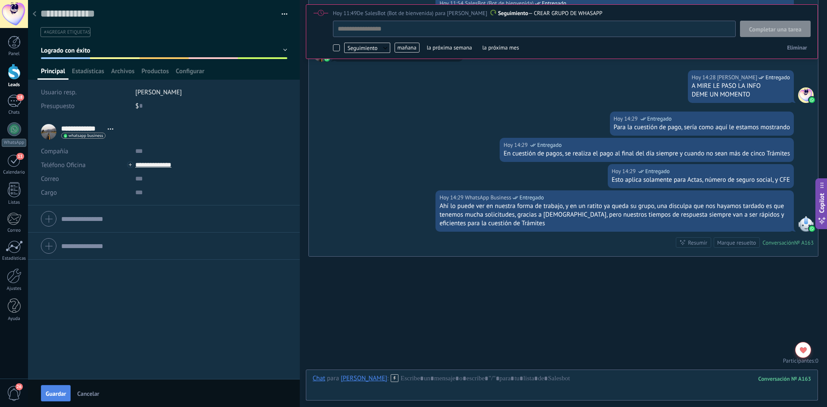
click at [62, 395] on span "Guardar" at bounding box center [56, 394] width 20 height 6
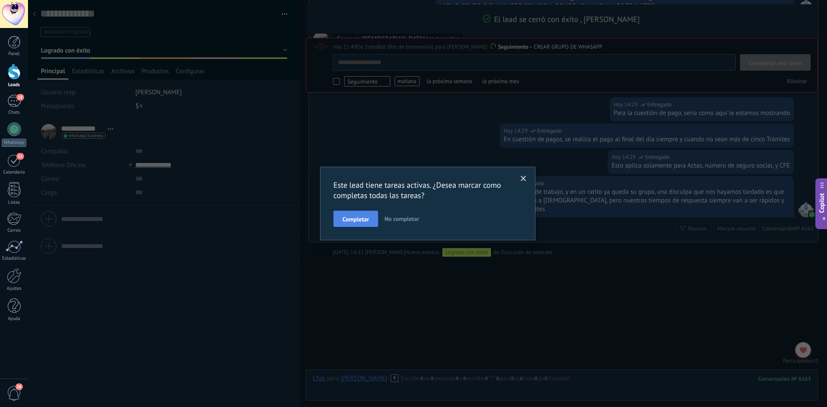
click at [359, 223] on button "Completar" at bounding box center [355, 219] width 45 height 16
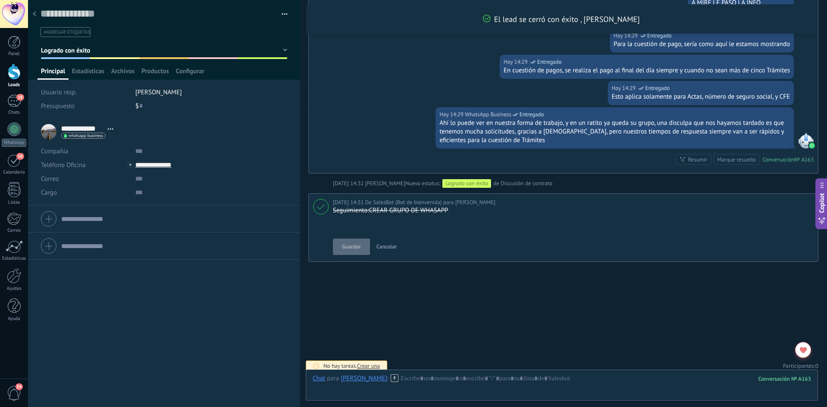
click at [34, 13] on icon at bounding box center [34, 13] width 3 height 5
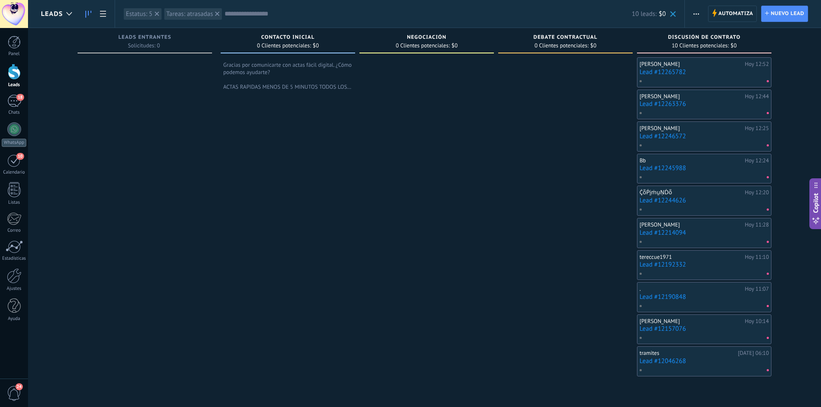
click at [695, 367] on div at bounding box center [702, 370] width 126 height 8
click at [671, 361] on link "Lead #12046268" at bounding box center [703, 361] width 129 height 7
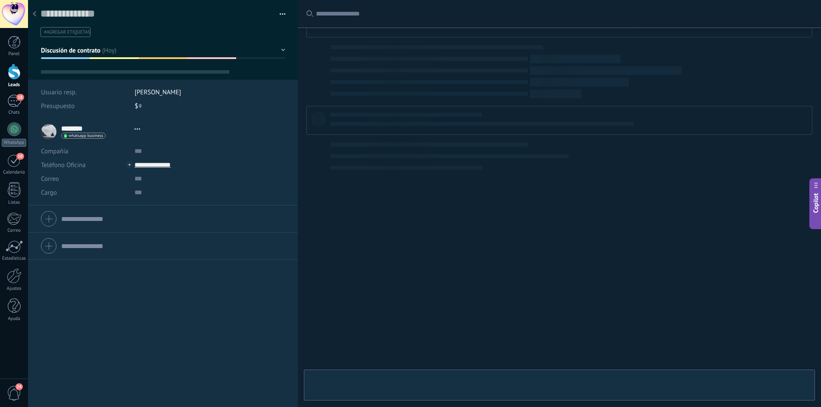
type textarea "**********"
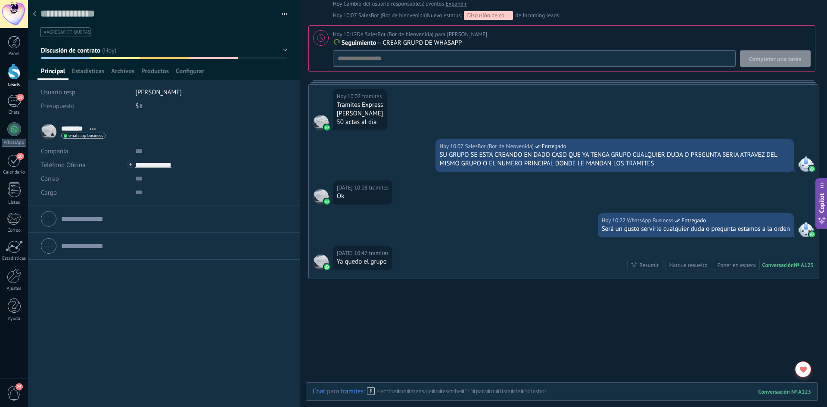
scroll to position [1312, 0]
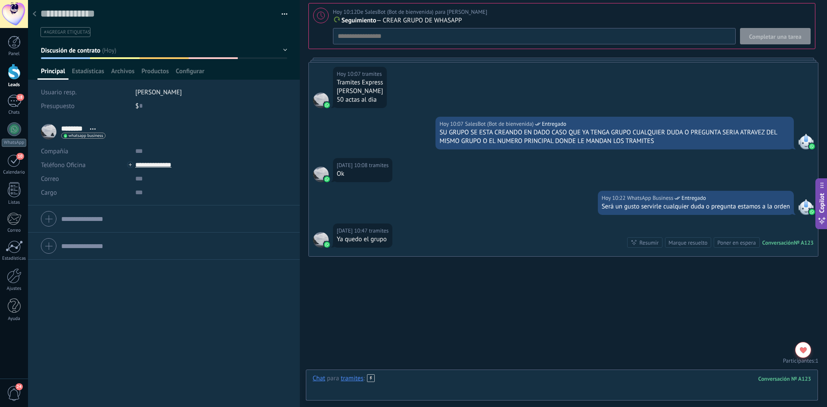
click at [467, 386] on div at bounding box center [562, 387] width 498 height 26
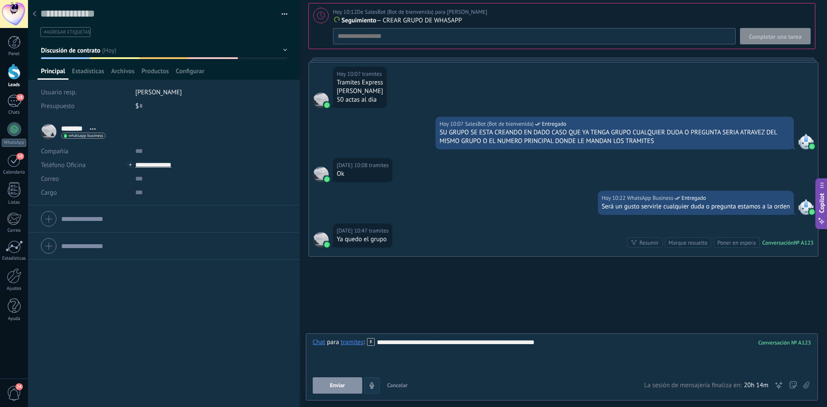
drag, startPoint x: 350, startPoint y: 386, endPoint x: 346, endPoint y: 389, distance: 5.5
click at [349, 387] on button "Enviar" at bounding box center [338, 385] width 50 height 16
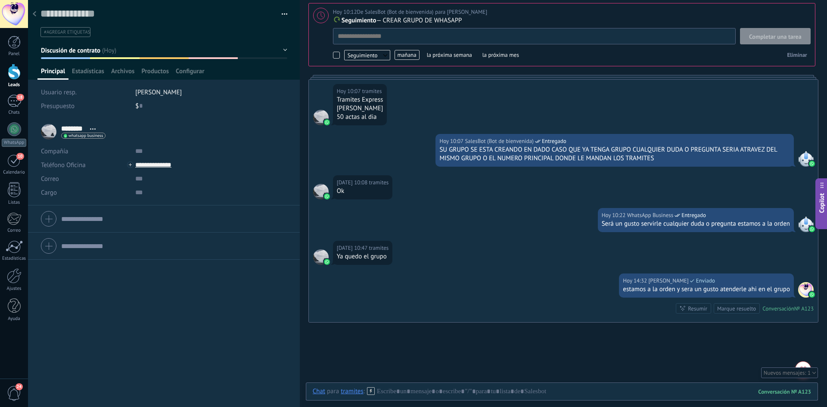
scroll to position [9, 0]
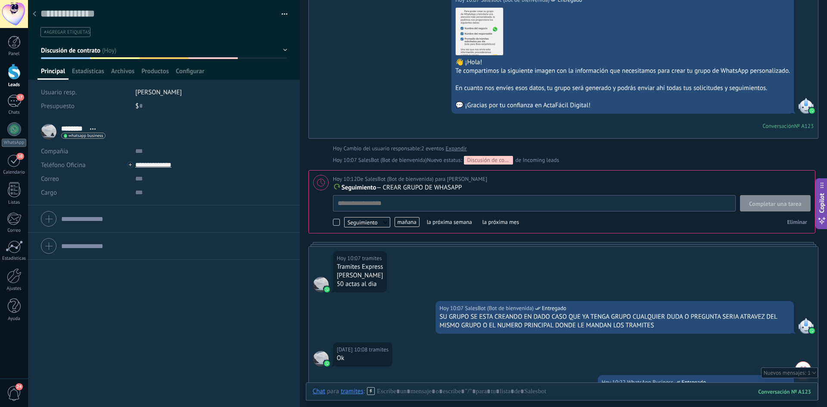
click at [283, 47] on button "Discusión de contrato" at bounding box center [164, 51] width 246 height 16
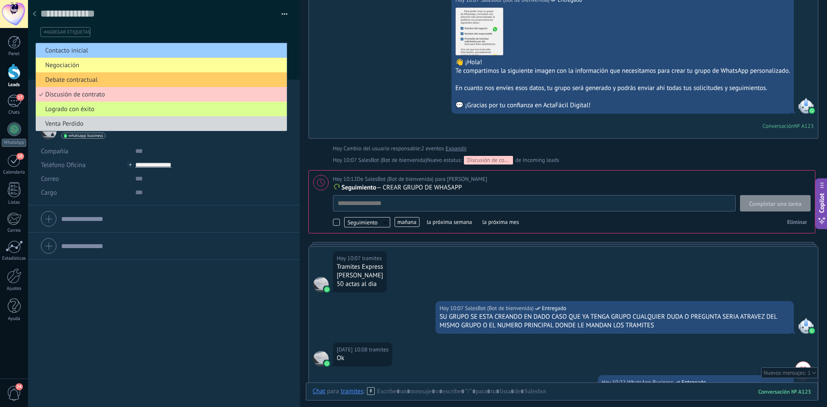
click at [226, 108] on span "Logrado con éxito" at bounding box center [160, 109] width 249 height 8
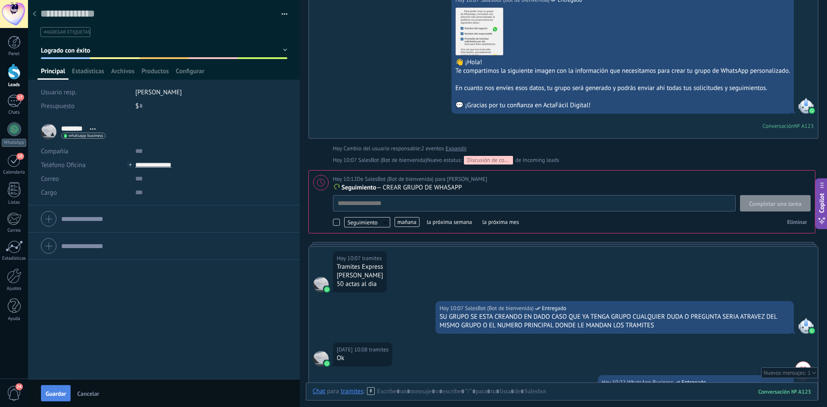
click at [59, 397] on span "Guardar" at bounding box center [56, 394] width 20 height 6
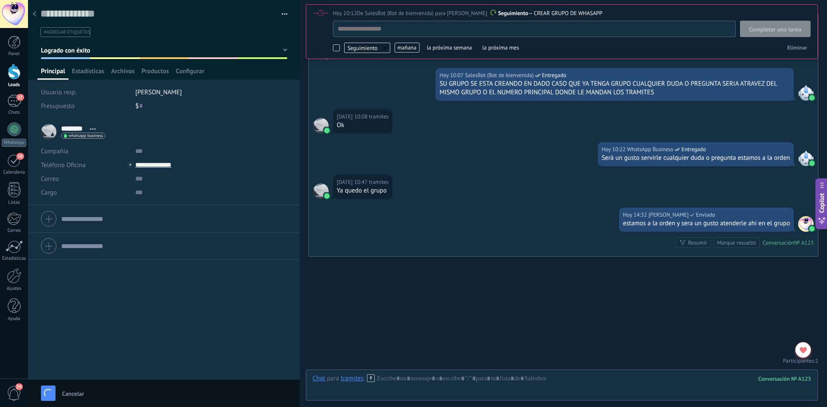
scroll to position [1428, 0]
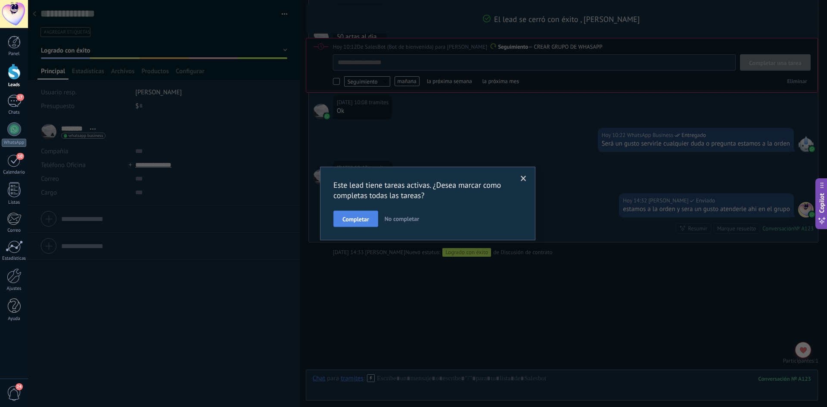
click at [351, 221] on span "Completar" at bounding box center [356, 219] width 27 height 6
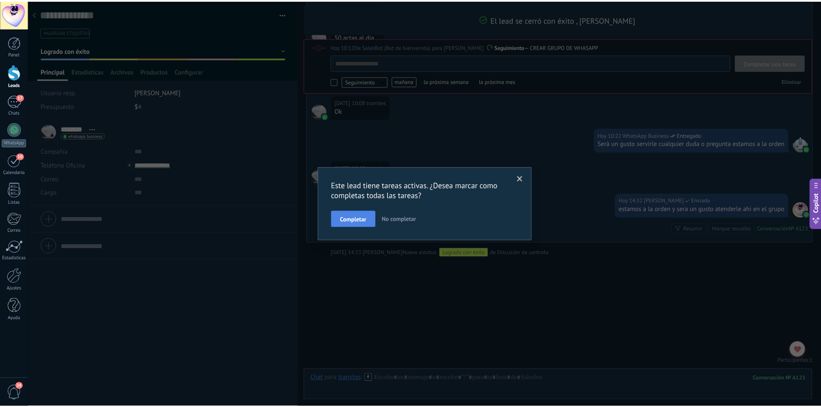
scroll to position [9, 0]
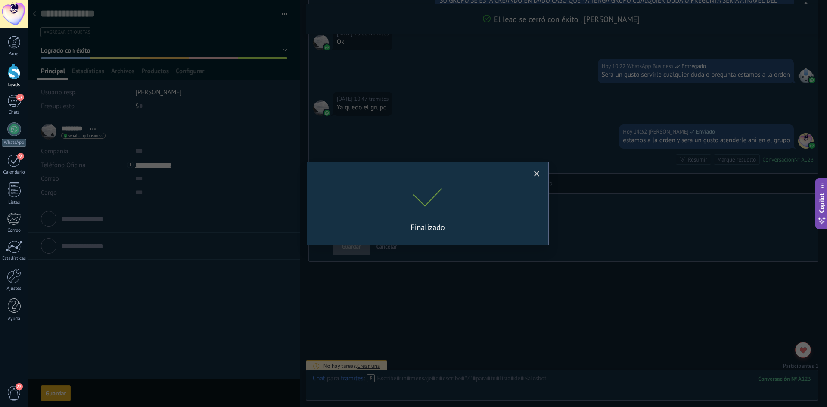
click at [348, 221] on div "Finalizado" at bounding box center [427, 210] width 215 height 44
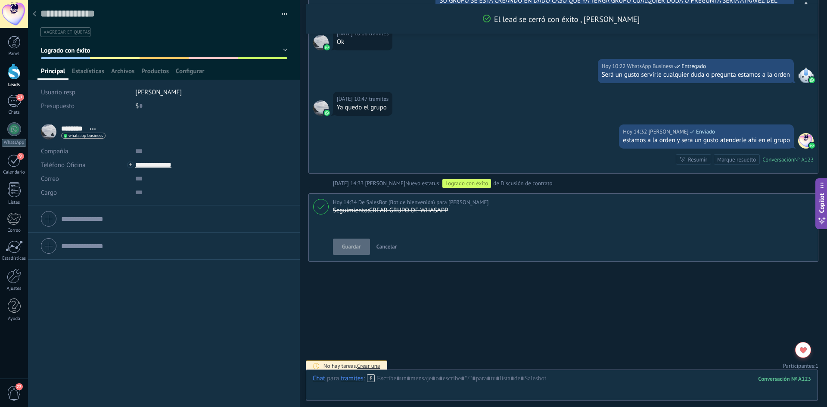
click at [16, 73] on div at bounding box center [14, 72] width 13 height 16
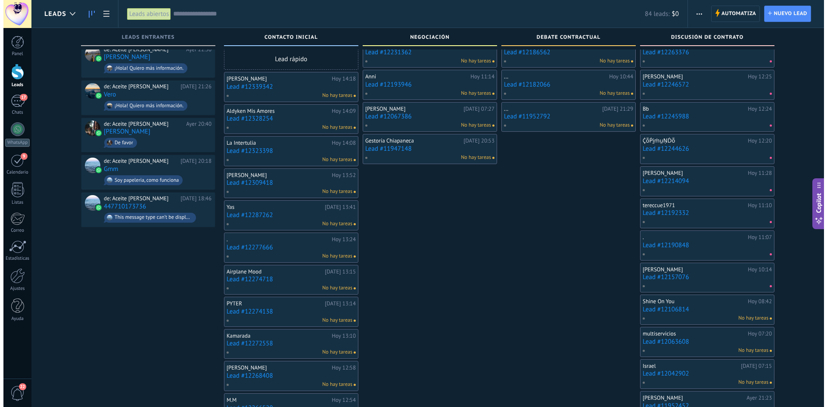
scroll to position [52, 0]
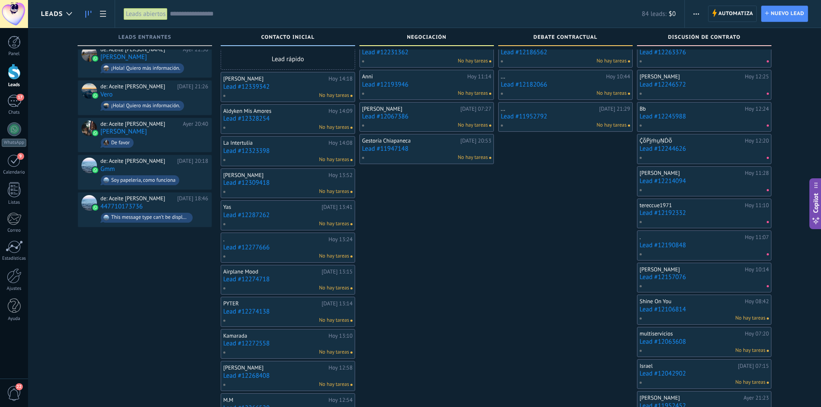
click at [707, 282] on div at bounding box center [702, 286] width 126 height 8
click at [689, 274] on link "Lead #12157076" at bounding box center [703, 277] width 129 height 7
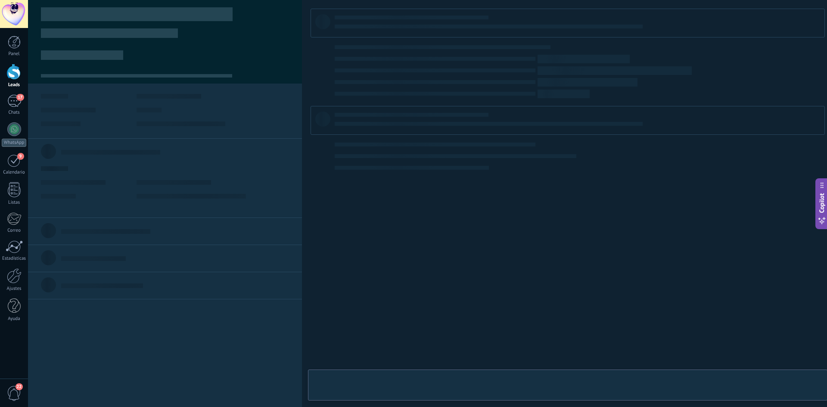
type textarea "**********"
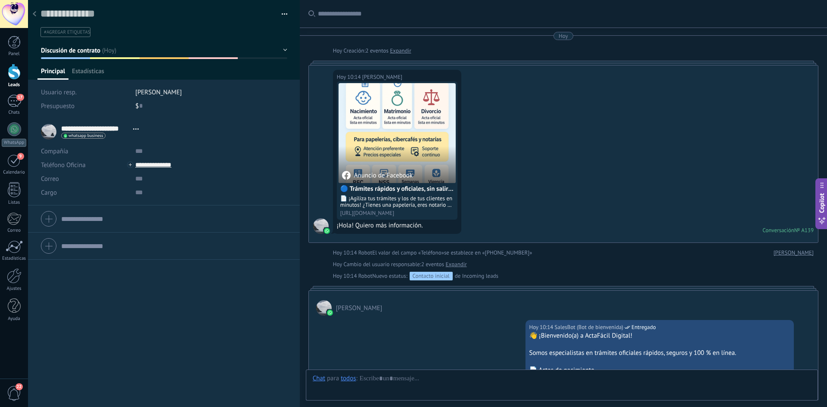
scroll to position [1080, 0]
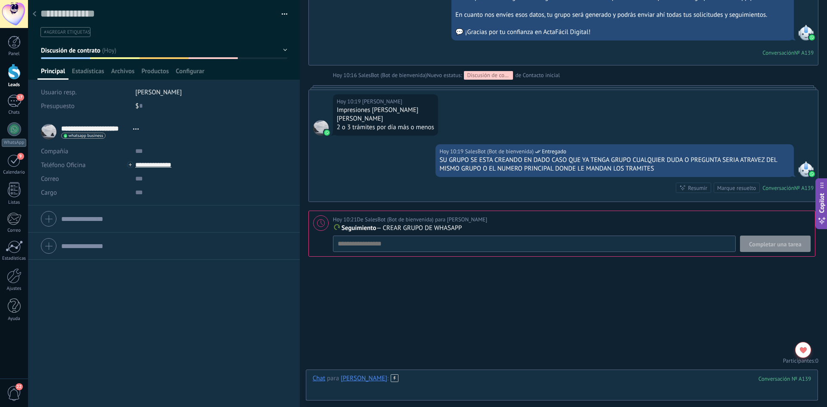
click at [454, 385] on div at bounding box center [562, 387] width 498 height 26
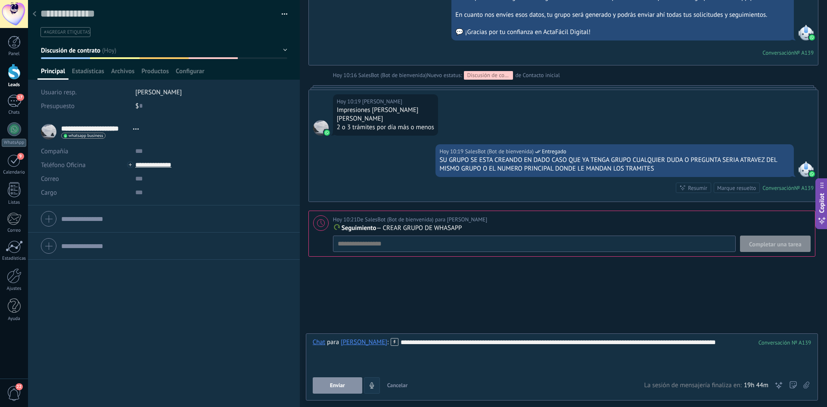
click at [342, 385] on span "Enviar" at bounding box center [337, 386] width 15 height 6
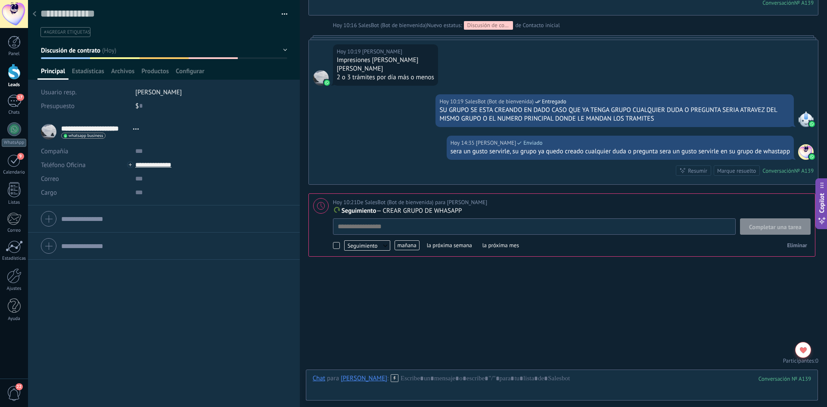
scroll to position [9, 0]
click at [282, 50] on button "Discusión de contrato" at bounding box center [164, 51] width 246 height 16
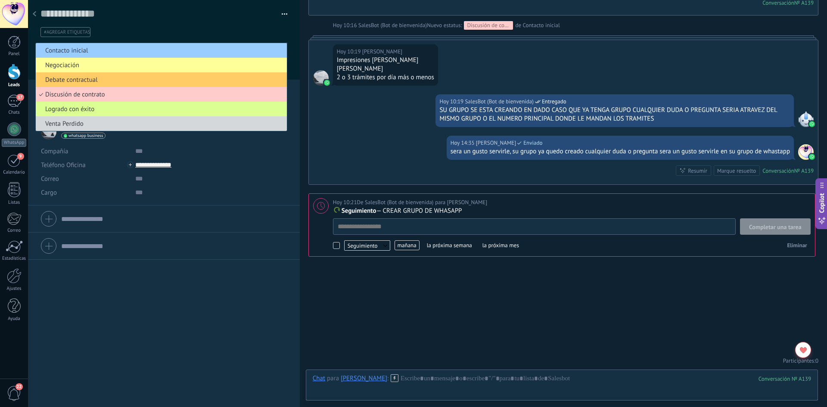
click at [235, 111] on span "Logrado con éxito" at bounding box center [160, 109] width 249 height 8
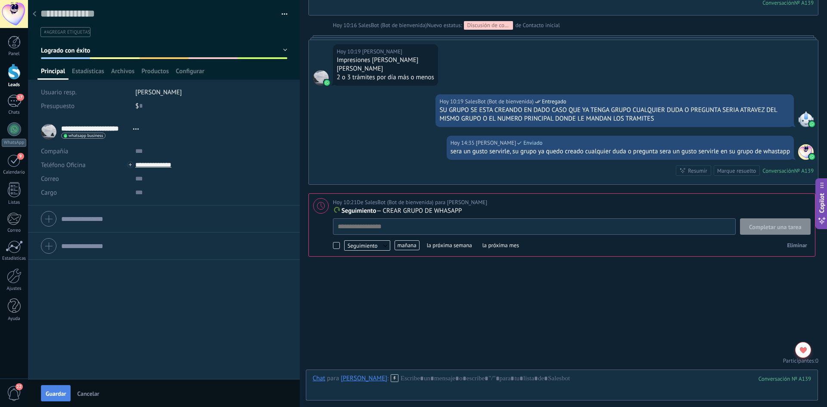
click at [54, 392] on span "Guardar" at bounding box center [56, 394] width 20 height 6
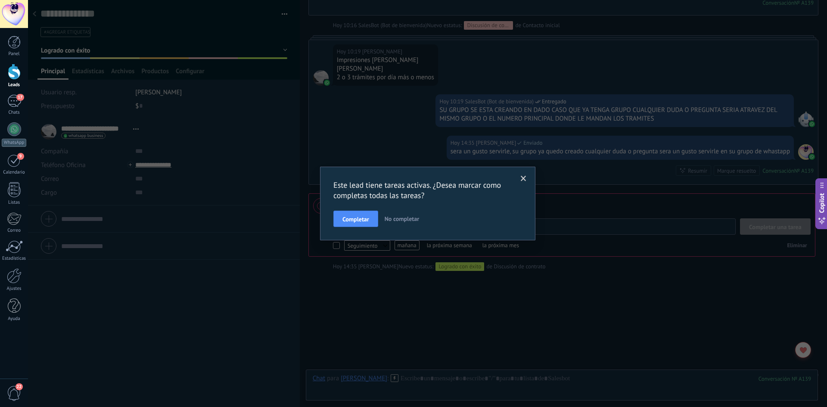
scroll to position [1180, 0]
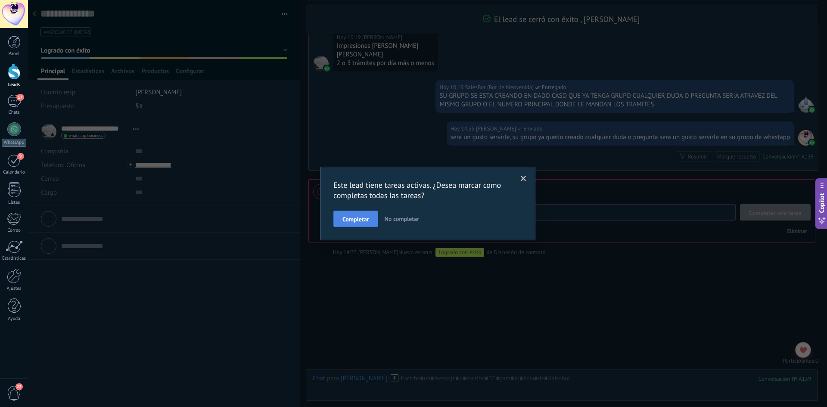
click at [369, 216] on span "Completar" at bounding box center [356, 219] width 27 height 6
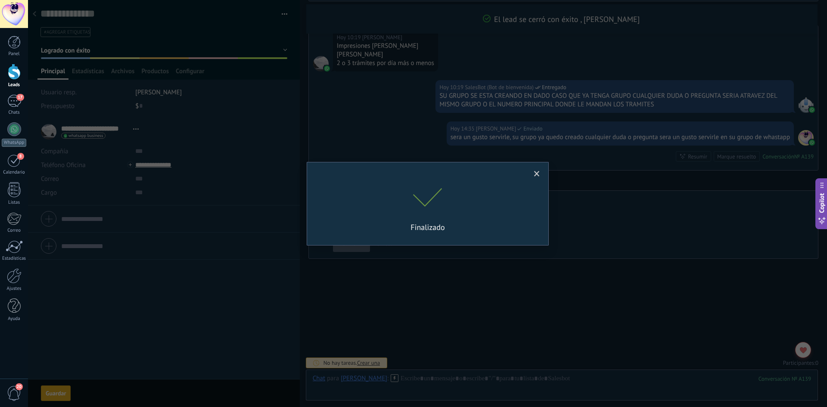
scroll to position [9, 0]
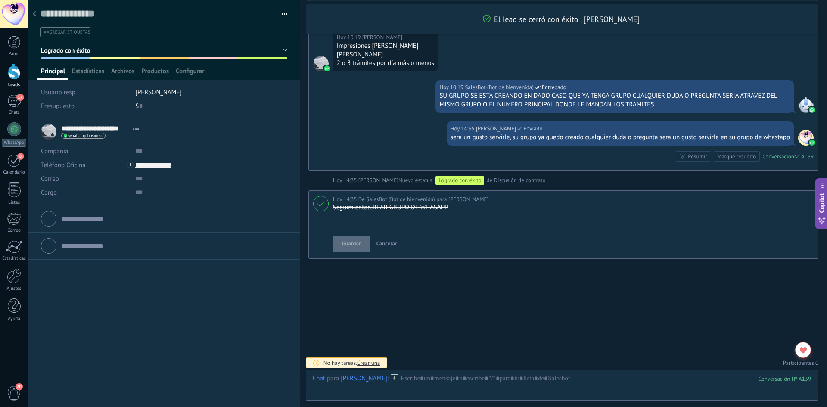
click at [34, 15] on icon at bounding box center [34, 13] width 3 height 5
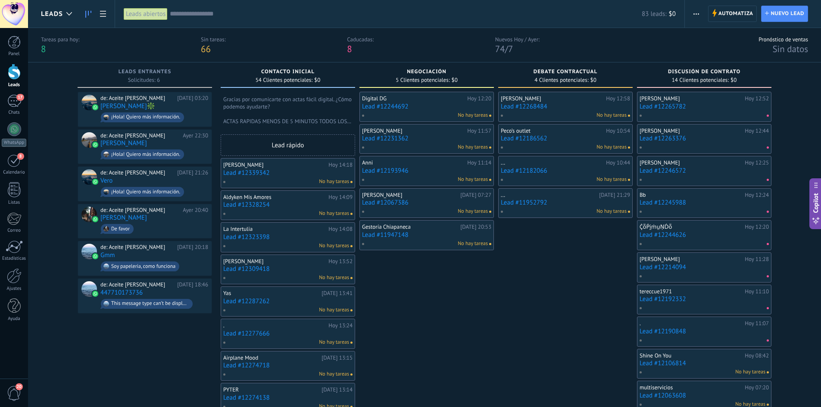
click at [349, 49] on span "8" at bounding box center [349, 49] width 5 height 12
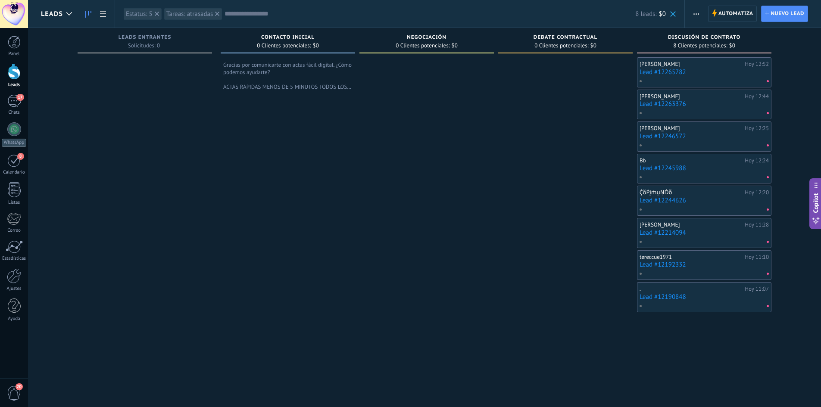
click at [729, 72] on link "Lead #12265782" at bounding box center [703, 72] width 129 height 7
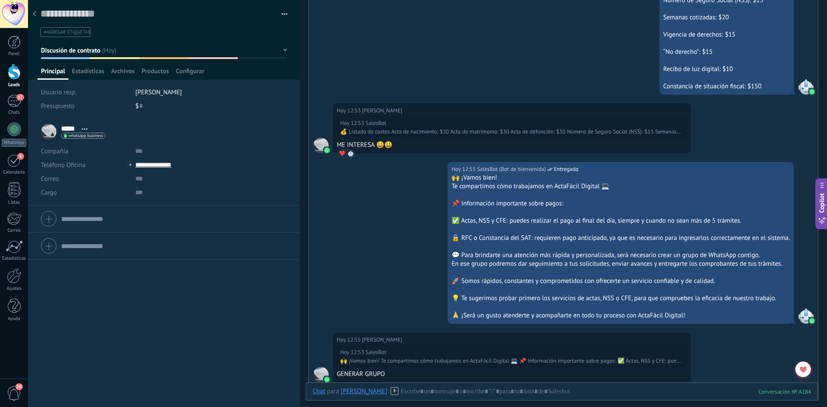
scroll to position [779, 0]
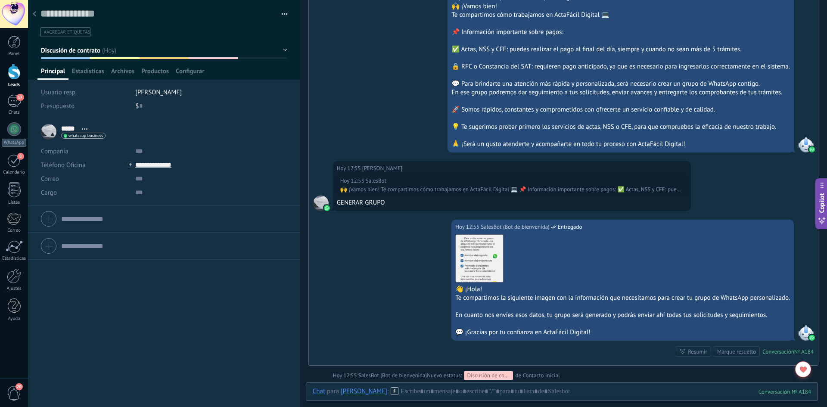
click at [33, 13] on icon at bounding box center [34, 13] width 3 height 5
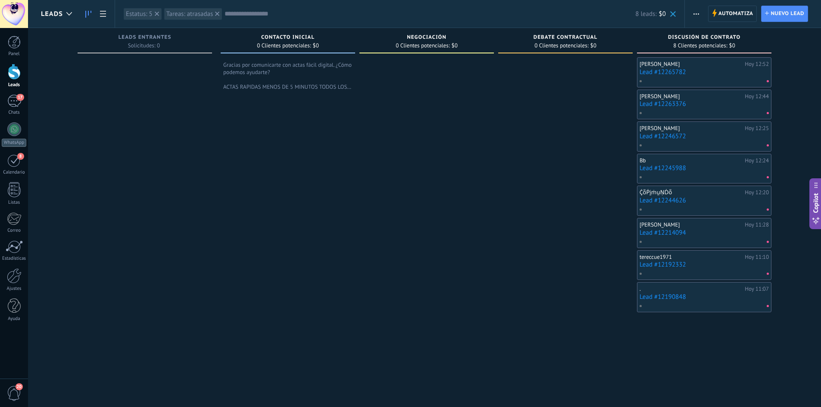
click at [695, 104] on link "Lead #12263376" at bounding box center [703, 103] width 129 height 7
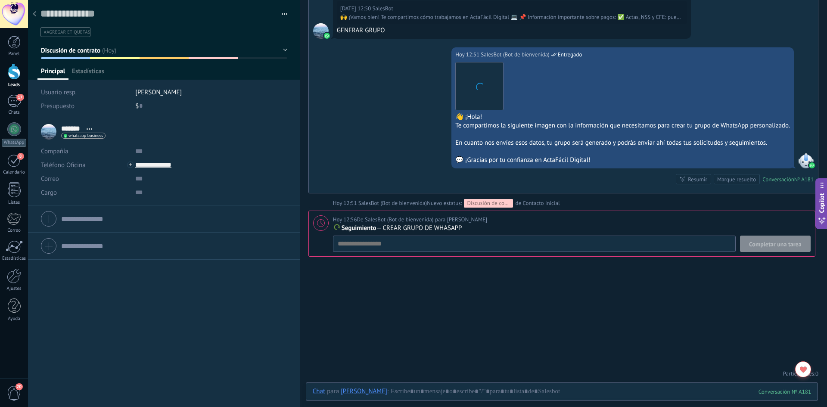
scroll to position [952, 0]
click at [39, 17] on div at bounding box center [34, 14] width 12 height 17
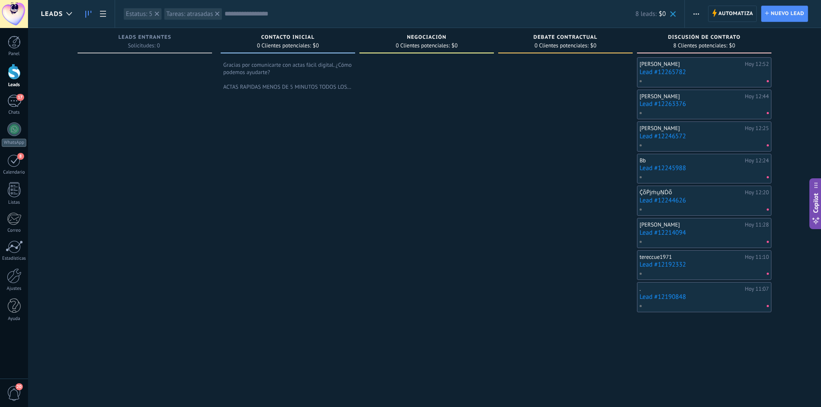
click at [701, 142] on div at bounding box center [702, 145] width 126 height 8
click at [660, 135] on link "Lead #12246572" at bounding box center [703, 136] width 129 height 7
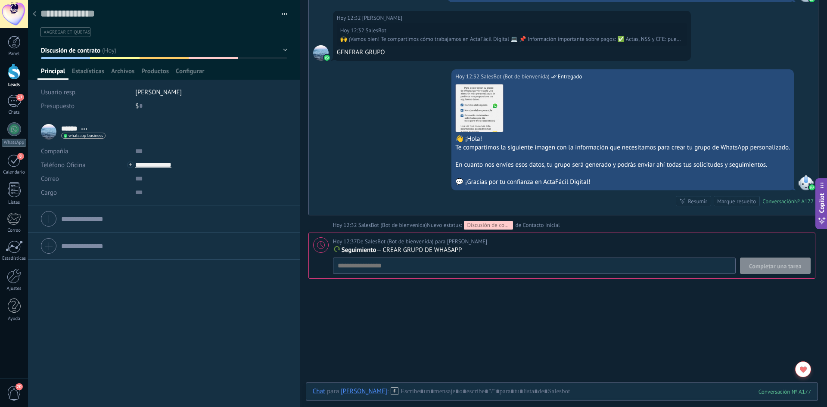
scroll to position [909, 0]
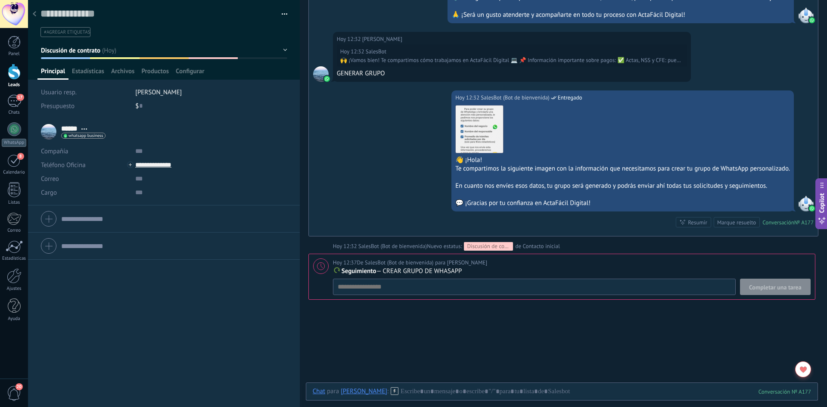
click at [35, 13] on use at bounding box center [34, 13] width 3 height 5
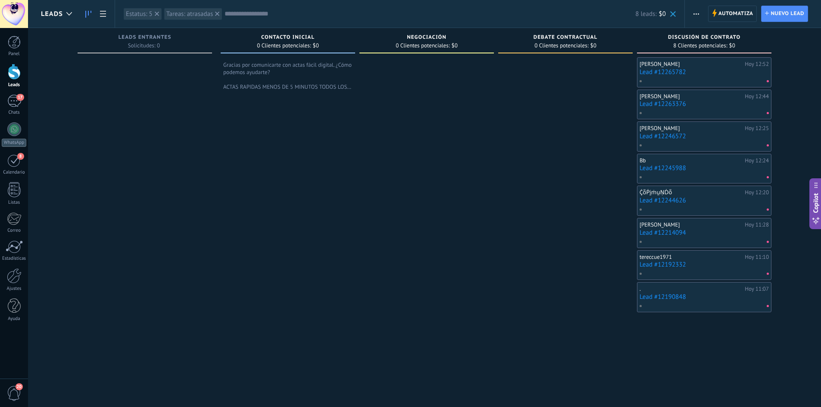
click at [658, 170] on link "Lead #12245988" at bounding box center [703, 168] width 129 height 7
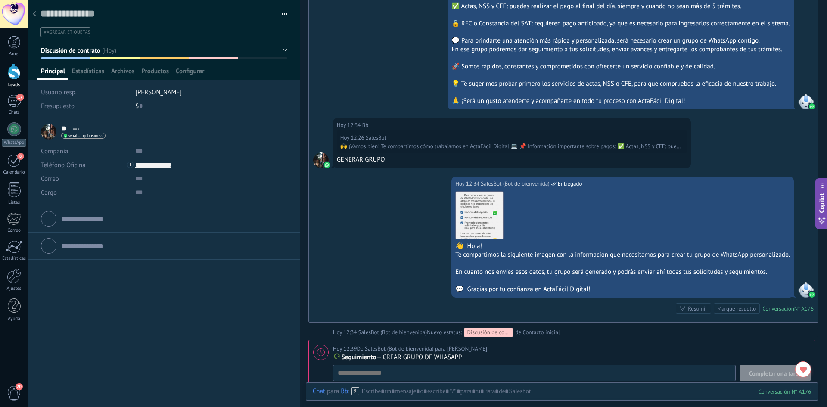
scroll to position [1102, 0]
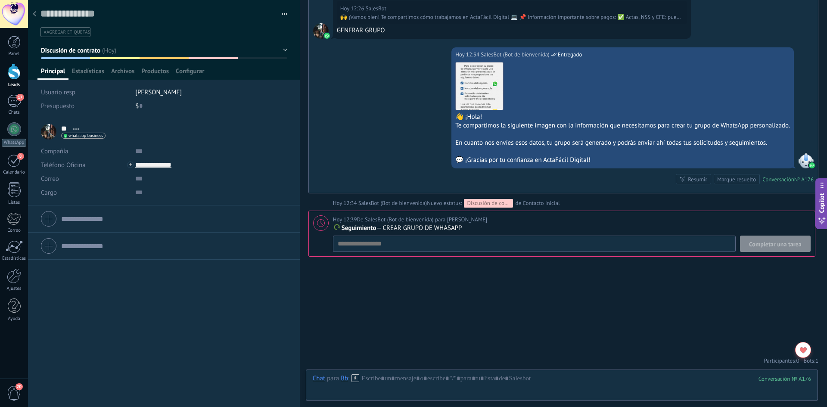
click at [35, 15] on icon at bounding box center [34, 13] width 3 height 5
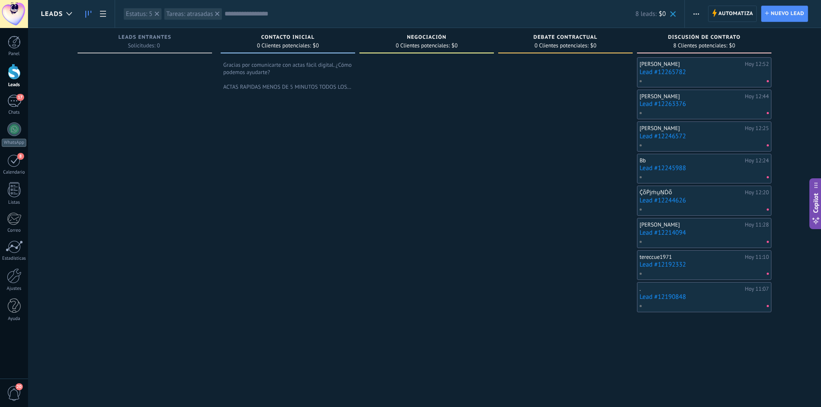
click at [659, 169] on link "Lead #12245988" at bounding box center [703, 168] width 129 height 7
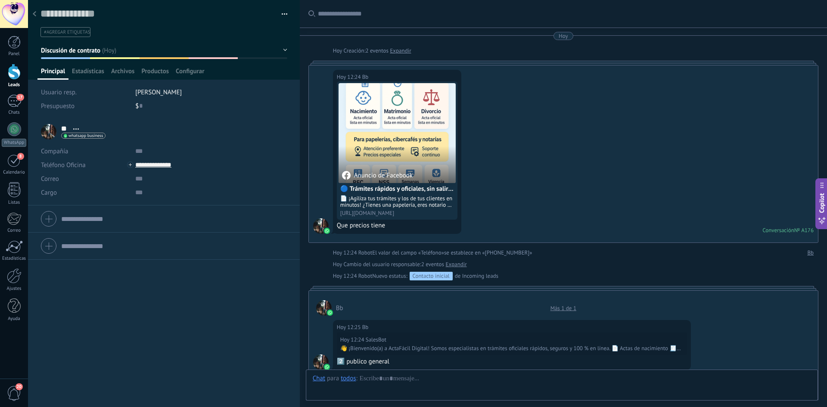
scroll to position [1102, 0]
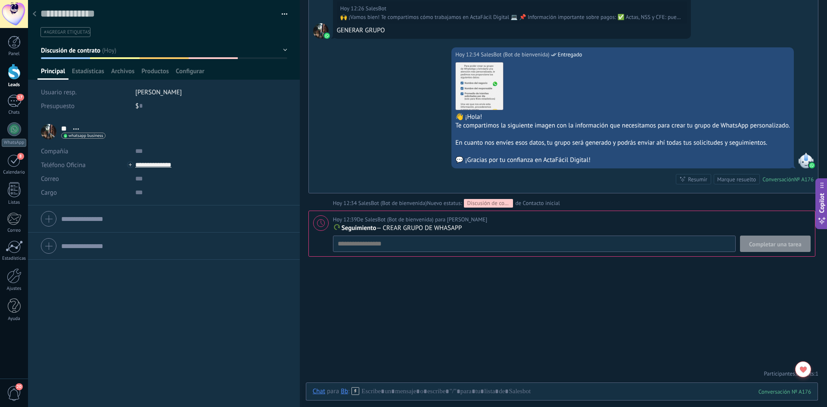
click at [33, 12] on icon at bounding box center [34, 13] width 3 height 5
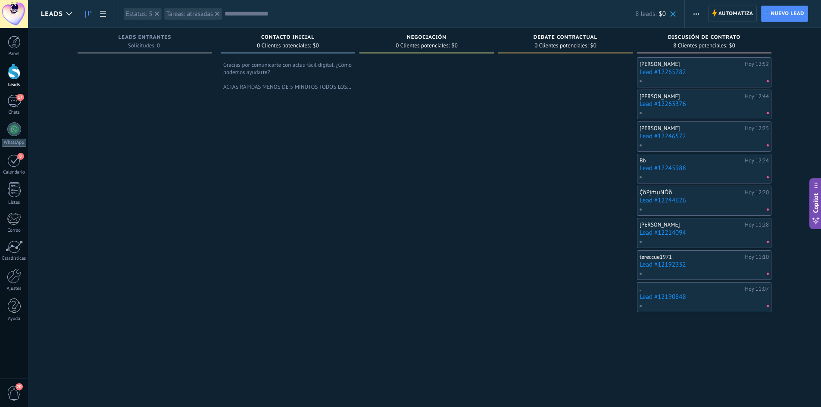
click at [655, 198] on link "Lead #12244626" at bounding box center [703, 200] width 129 height 7
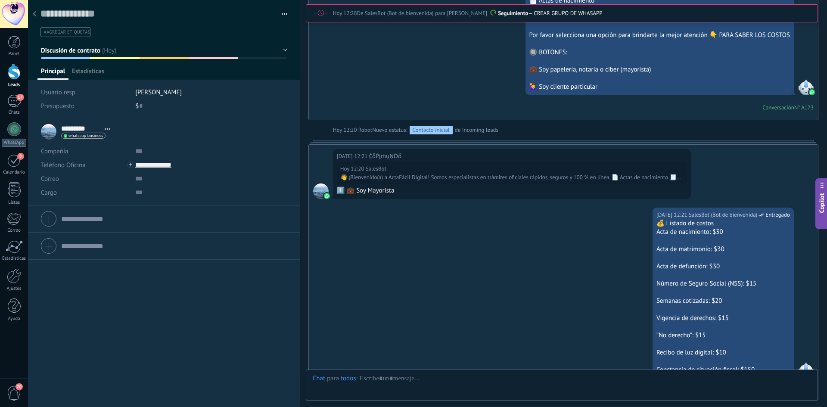
scroll to position [1393, 0]
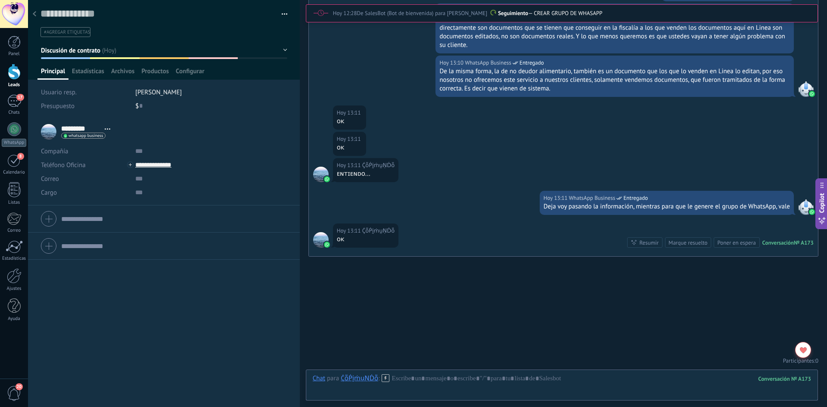
click at [283, 49] on button "Discusión de contrato" at bounding box center [164, 51] width 246 height 16
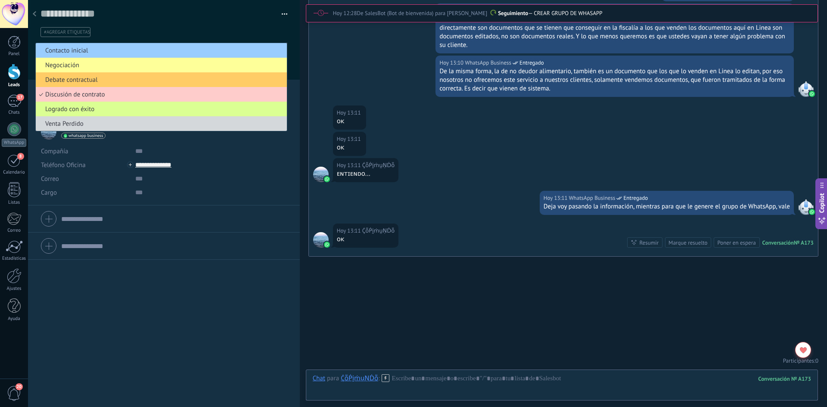
click at [236, 111] on span "Logrado con éxito" at bounding box center [160, 109] width 249 height 8
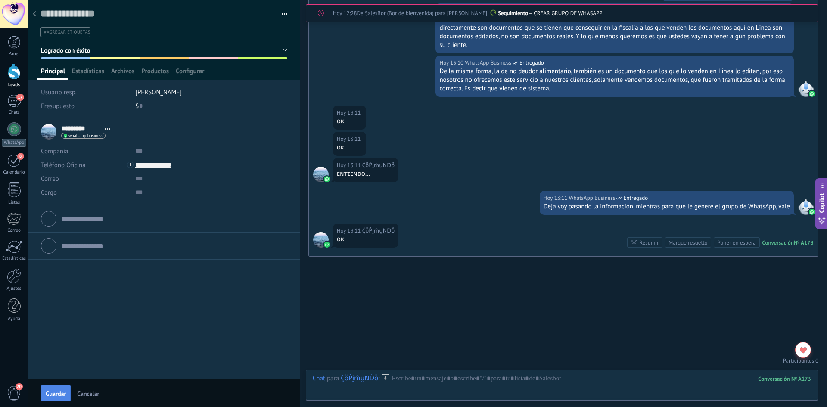
click at [52, 395] on span "Guardar" at bounding box center [56, 394] width 20 height 6
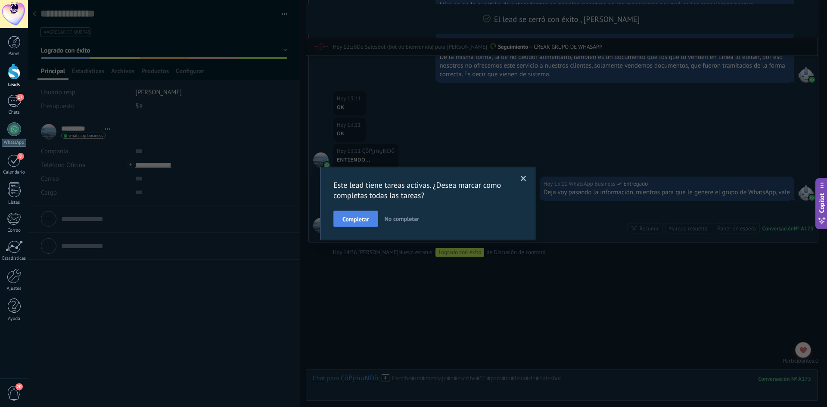
click at [359, 219] on span "Completar" at bounding box center [356, 219] width 27 height 6
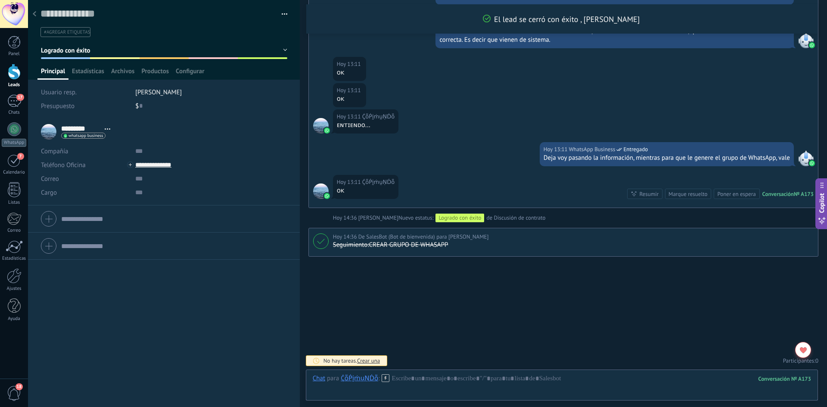
click at [36, 12] on div at bounding box center [34, 14] width 12 height 17
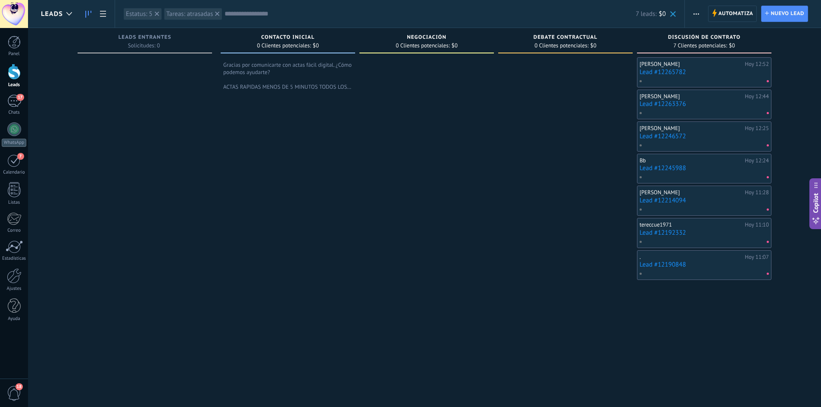
click at [672, 200] on link "Lead #12214094" at bounding box center [703, 200] width 129 height 7
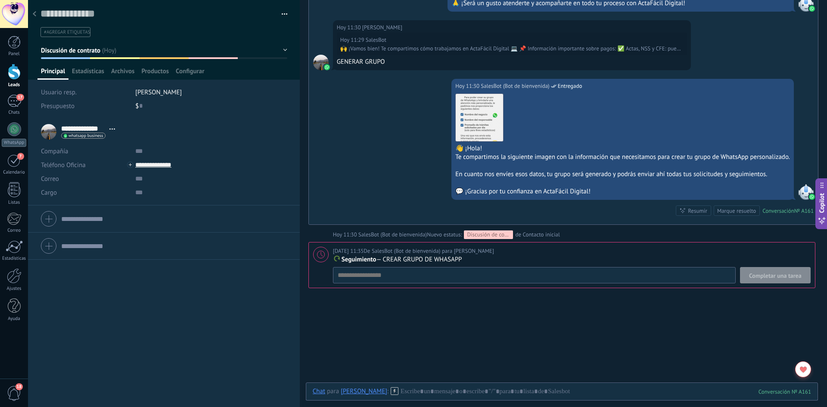
scroll to position [866, 0]
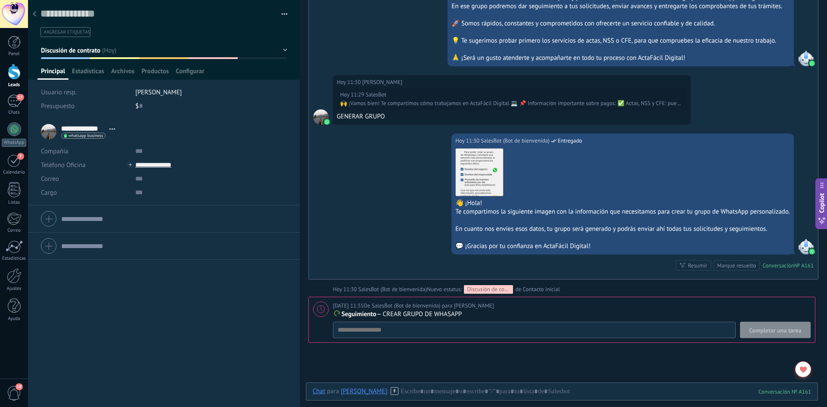
click at [33, 16] on icon at bounding box center [34, 13] width 3 height 5
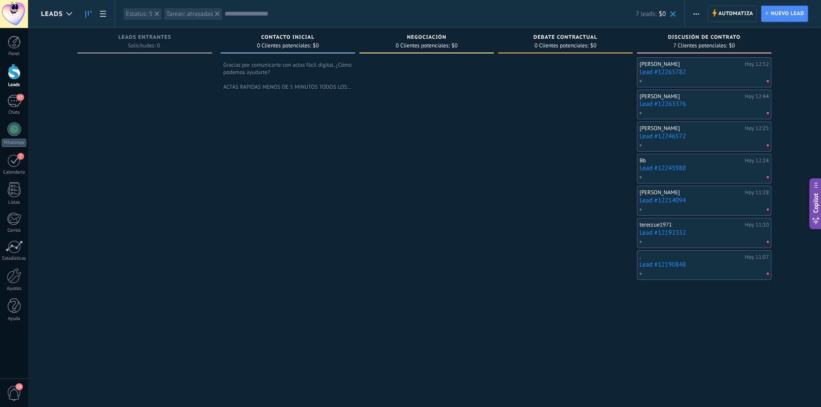
click at [660, 235] on link "Lead #12192332" at bounding box center [703, 232] width 129 height 7
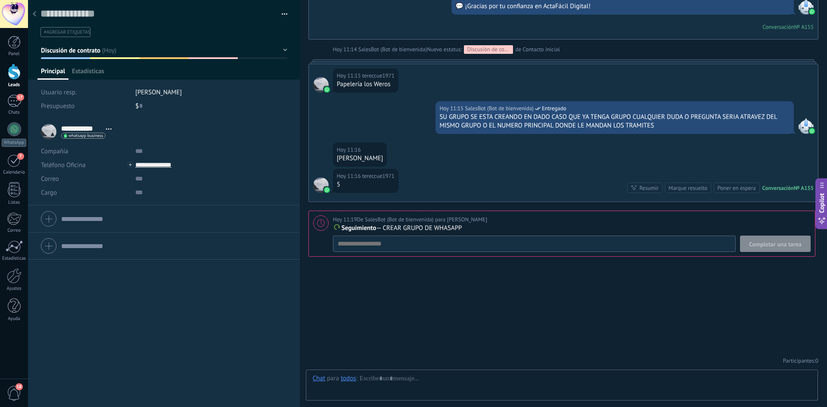
scroll to position [13, 0]
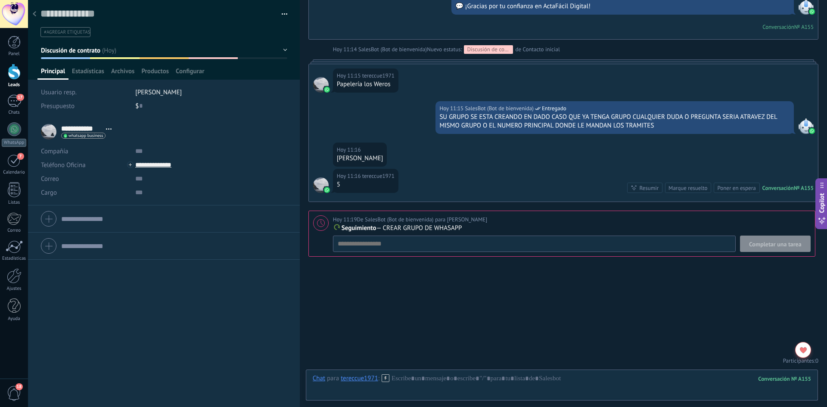
type textarea "**********"
click at [445, 244] on div "Completar una tarea Seguimiento Seguimiento Reunión Personalizado mañana la pró…" at bounding box center [572, 244] width 478 height 16
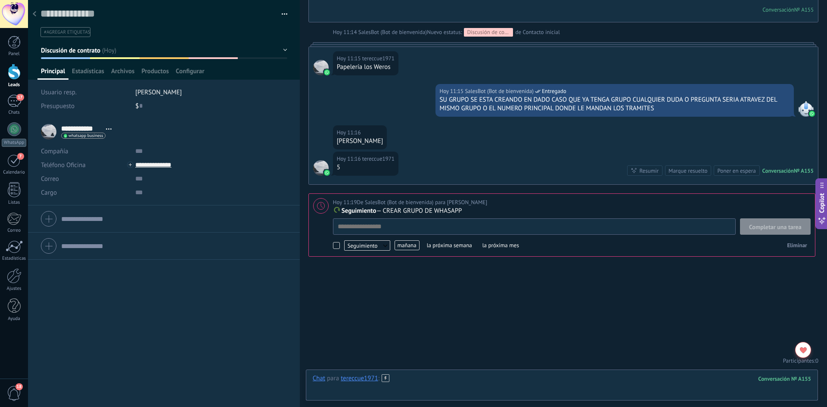
click at [442, 382] on div at bounding box center [562, 387] width 498 height 26
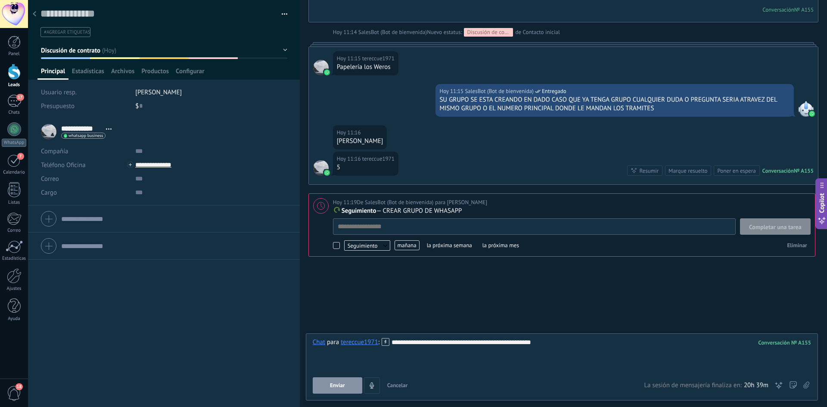
click at [340, 386] on span "Enviar" at bounding box center [337, 386] width 15 height 6
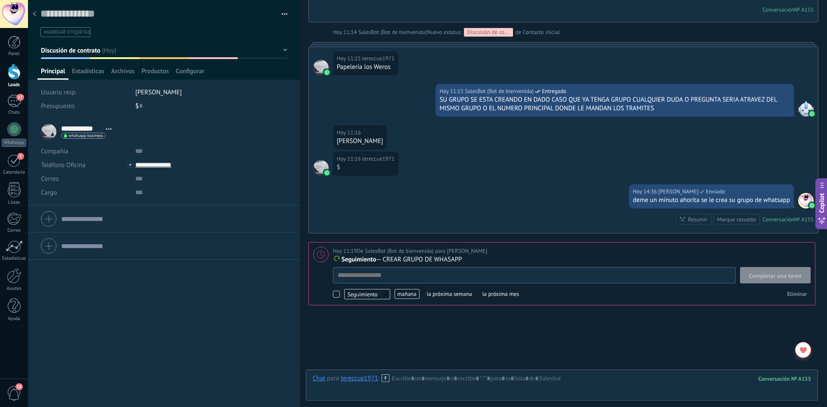
scroll to position [1171, 0]
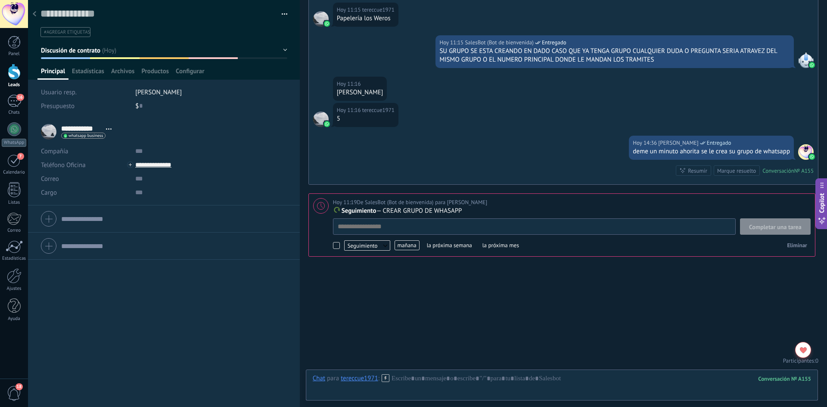
click at [510, 156] on div "Hoy 14:36 EMMANUEL NAVA PEREZ Entregado deme un minuto ahorita se le crea su gr…" at bounding box center [563, 160] width 509 height 49
click at [372, 246] on span "Seguimiento" at bounding box center [367, 245] width 46 height 10
click at [403, 245] on span "mañana" at bounding box center [407, 245] width 25 height 10
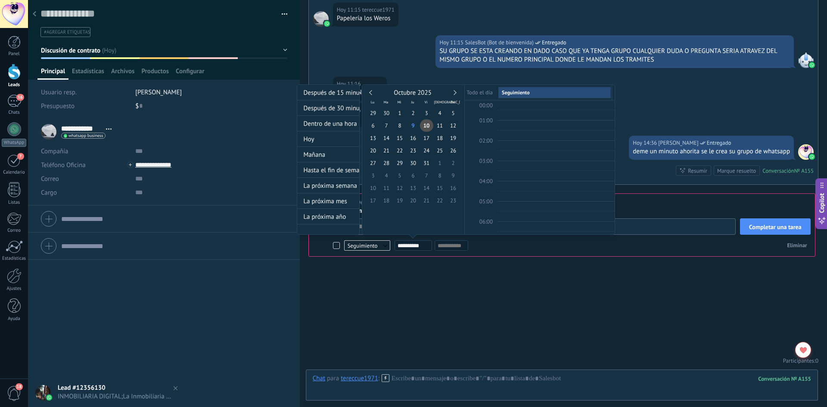
scroll to position [162, 0]
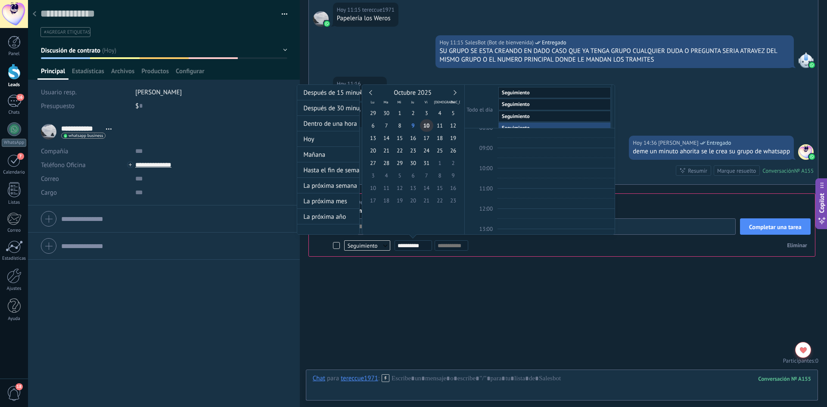
click at [427, 126] on span "10" at bounding box center [426, 125] width 13 height 12
click at [513, 301] on div at bounding box center [413, 203] width 827 height 407
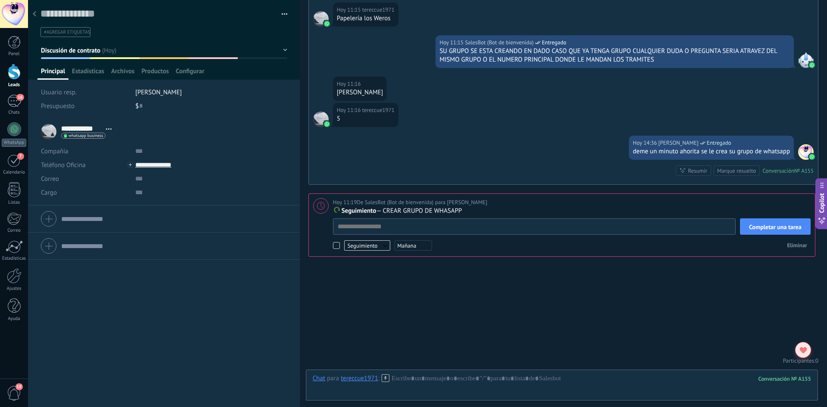
click at [807, 349] on div at bounding box center [803, 350] width 16 height 16
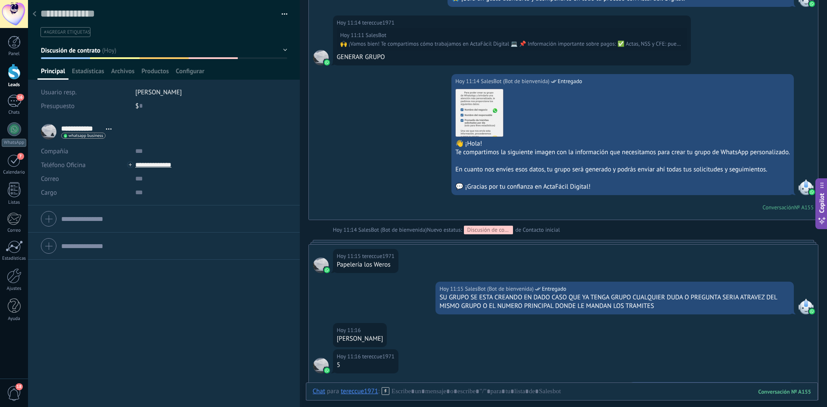
scroll to position [1171, 0]
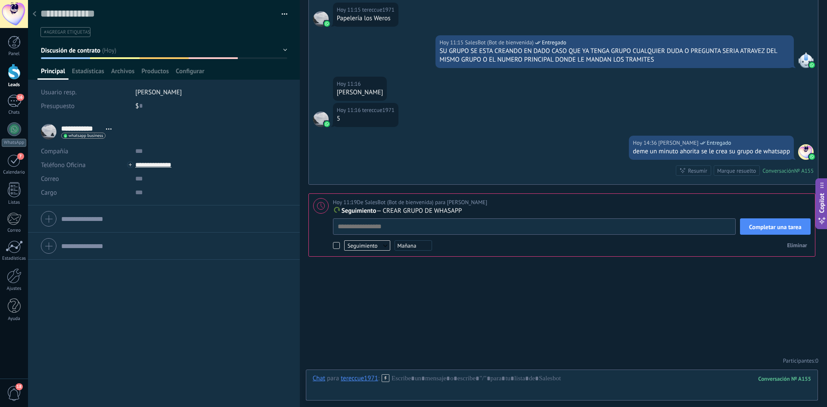
click at [31, 13] on div at bounding box center [34, 14] width 12 height 17
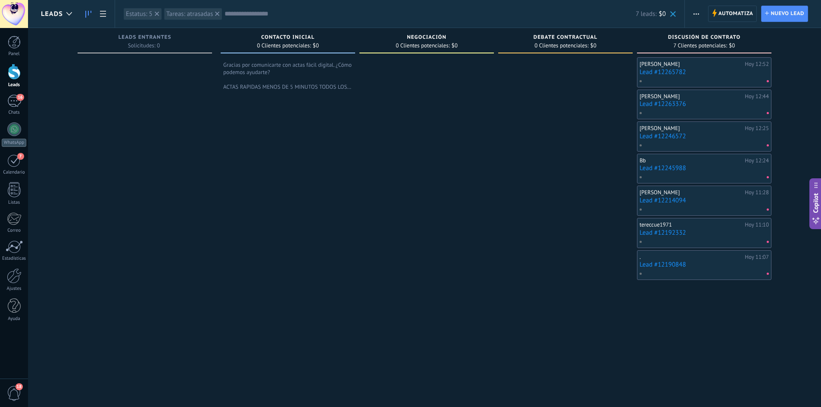
click at [652, 232] on link "Lead #12192332" at bounding box center [703, 232] width 129 height 7
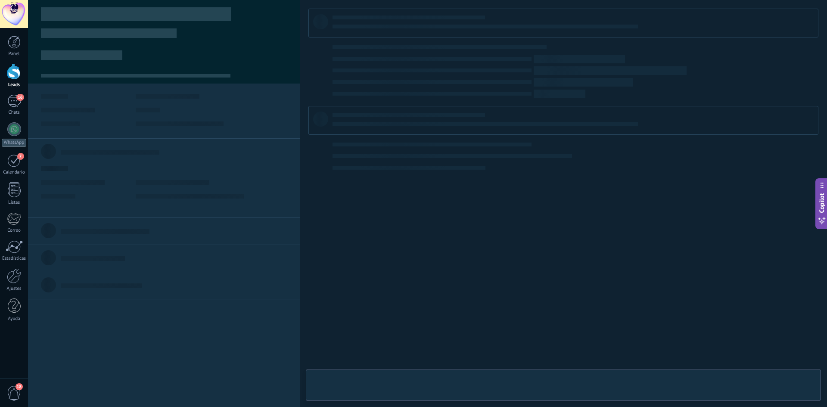
type textarea "**********"
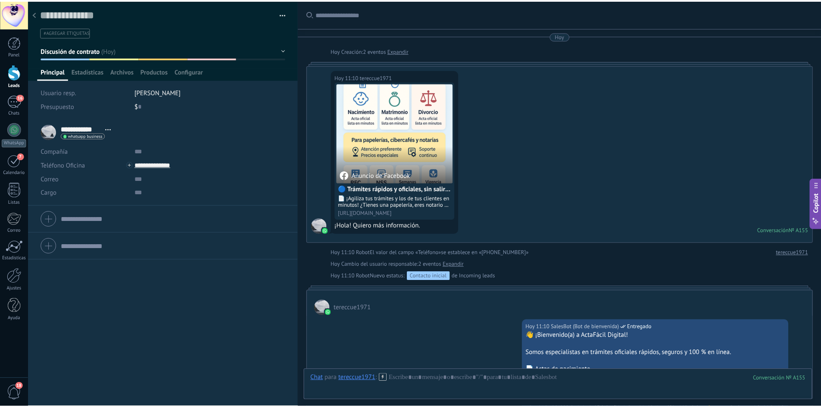
scroll to position [1154, 0]
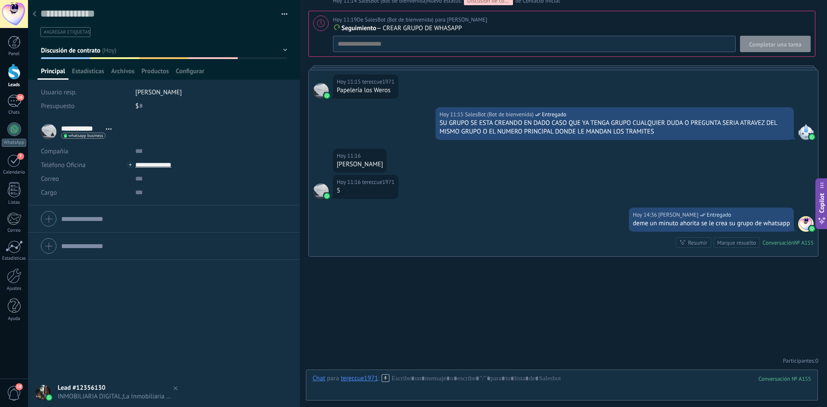
click at [34, 13] on use at bounding box center [34, 13] width 3 height 5
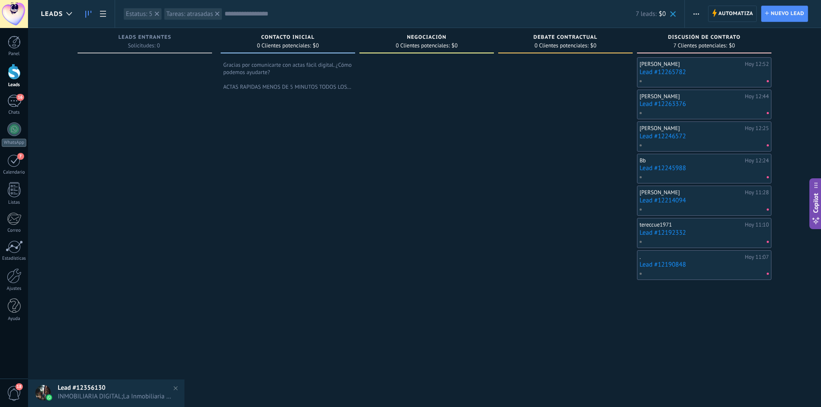
click at [657, 264] on link "Lead #12190848" at bounding box center [703, 264] width 129 height 7
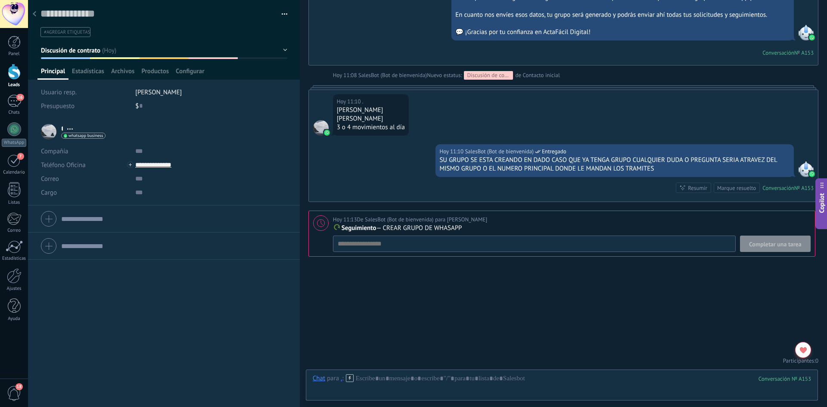
type textarea "**********"
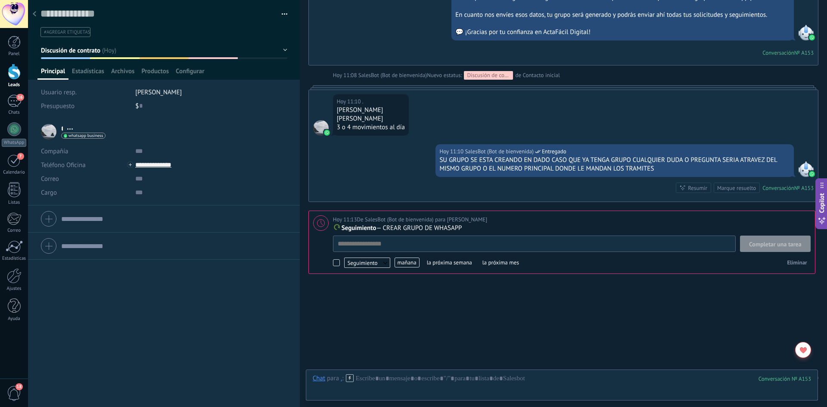
click at [602, 246] on div "Completar una tarea Seguimiento Seguimiento Reunión Personalizado [DATE] la pró…" at bounding box center [572, 253] width 478 height 34
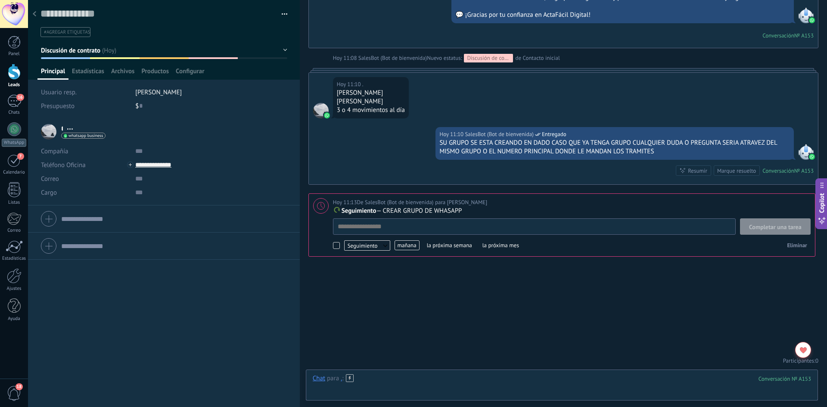
click at [412, 382] on div at bounding box center [562, 387] width 498 height 26
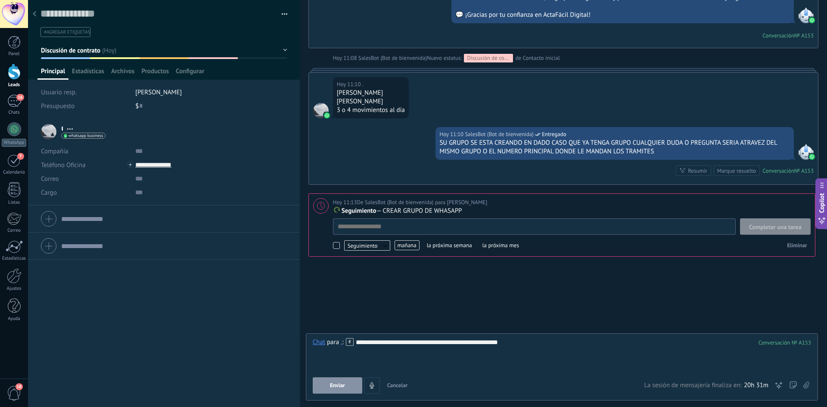
click at [346, 381] on button "Enviar" at bounding box center [338, 385] width 50 height 16
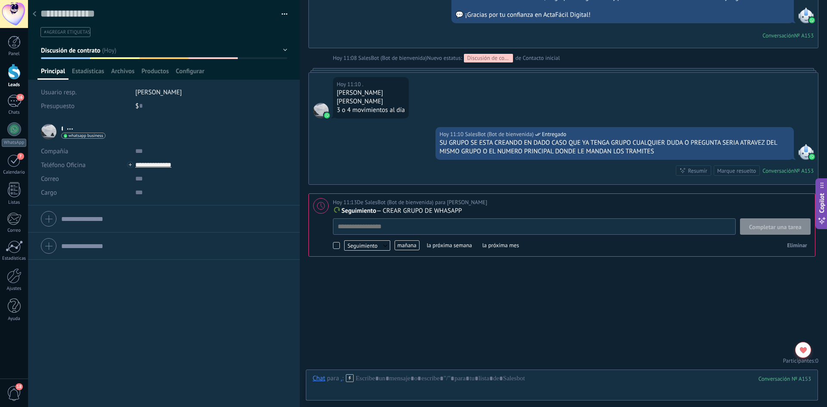
scroll to position [1130, 0]
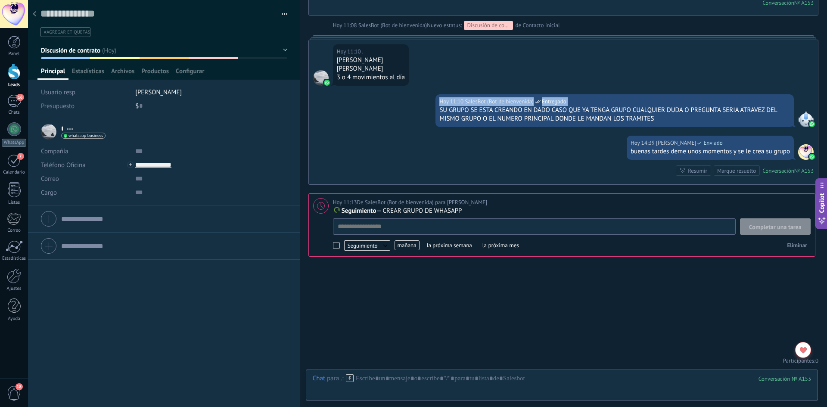
click at [345, 87] on div "Hoy 11:10 . Gestoria González Omar González 3 o 4 movimientos al día Hoy 11:10 …" at bounding box center [563, 112] width 509 height 144
drag, startPoint x: 338, startPoint y: 59, endPoint x: 407, endPoint y: 78, distance: 71.5
click at [407, 78] on div "Hoy 11:10 . Gestoria González Omar González 3 o 4 movimientos al día" at bounding box center [371, 64] width 76 height 41
copy div "Gestoria González Omar González 3 o 4 movimientos al día"
click at [35, 12] on use at bounding box center [34, 13] width 3 height 5
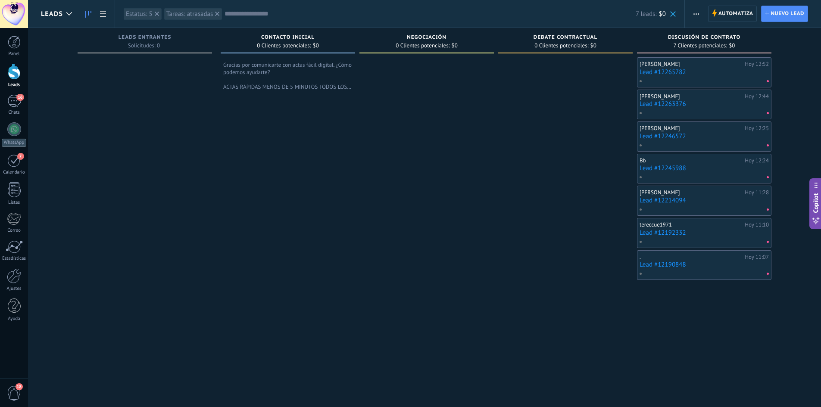
click at [654, 265] on link "Lead #12190848" at bounding box center [703, 264] width 129 height 7
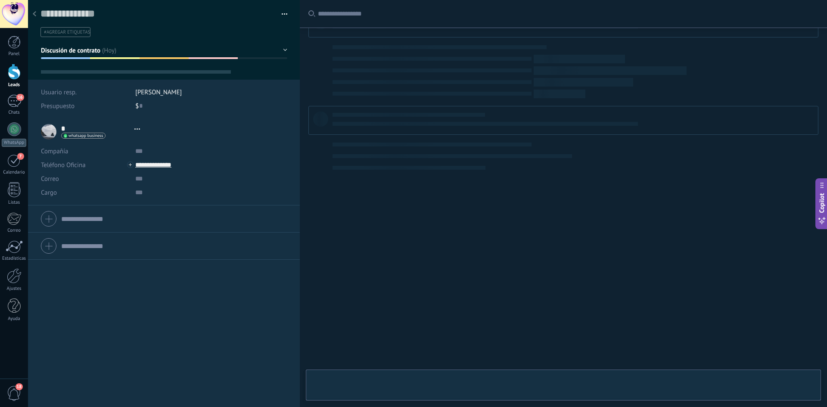
scroll to position [13, 0]
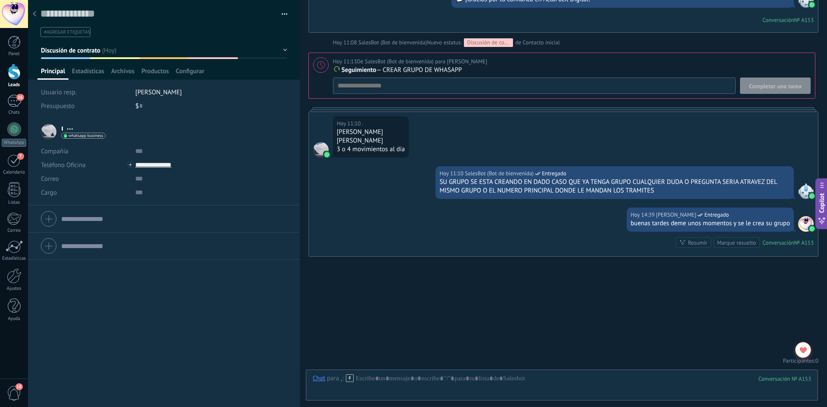
click at [280, 51] on button "Discusión de contrato" at bounding box center [164, 51] width 246 height 16
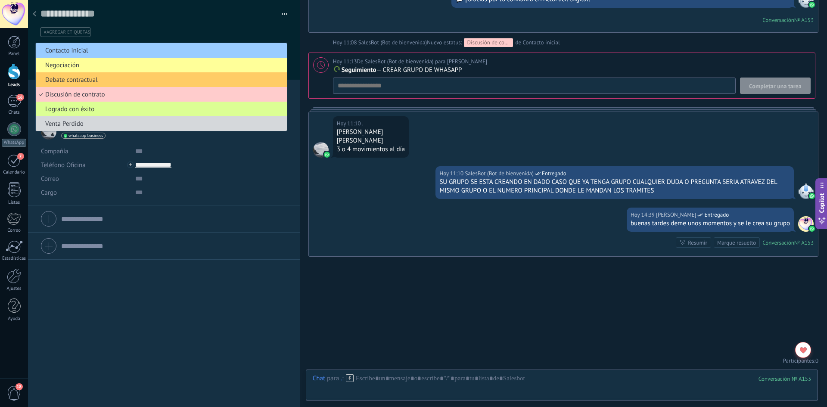
click at [218, 109] on span "Logrado con éxito" at bounding box center [160, 109] width 249 height 8
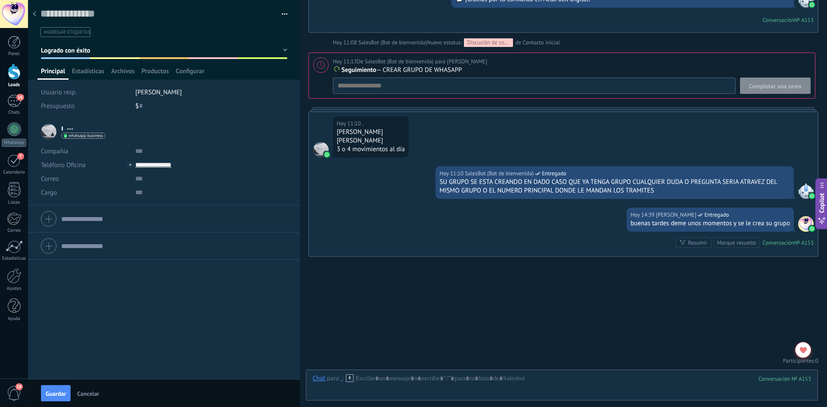
click at [45, 392] on button "Guardar" at bounding box center [56, 393] width 30 height 16
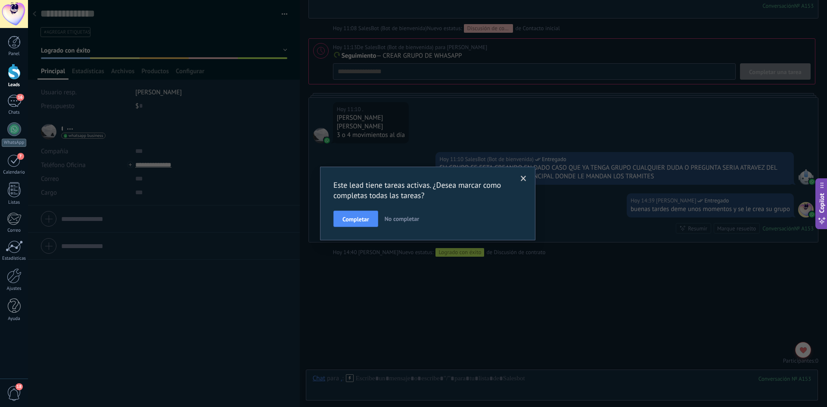
scroll to position [1162, 0]
click at [351, 217] on span "Completar" at bounding box center [356, 219] width 27 height 6
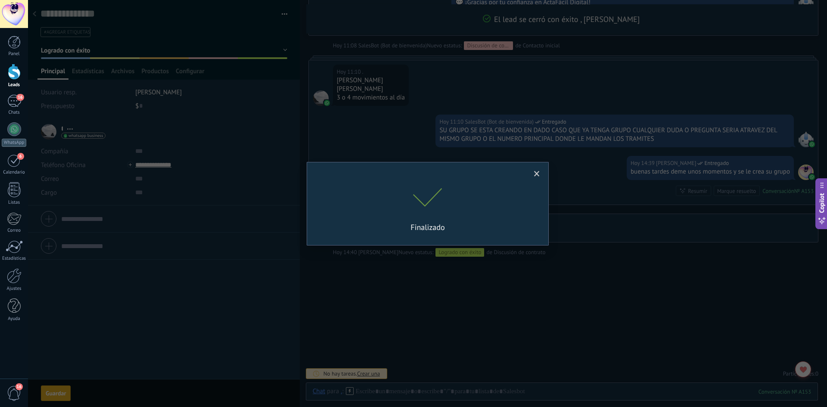
scroll to position [1144, 0]
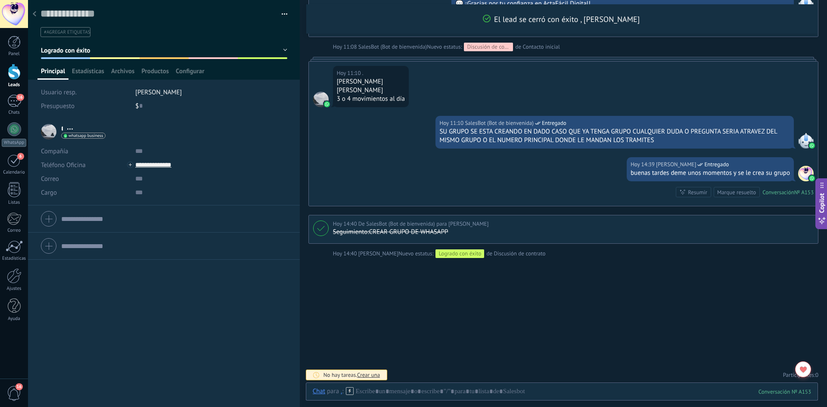
click at [37, 13] on div at bounding box center [34, 14] width 12 height 17
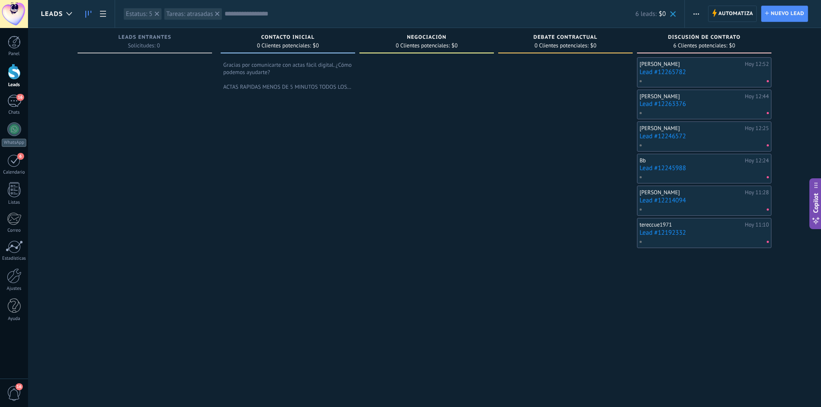
click at [657, 201] on link "Lead #12214094" at bounding box center [703, 200] width 129 height 7
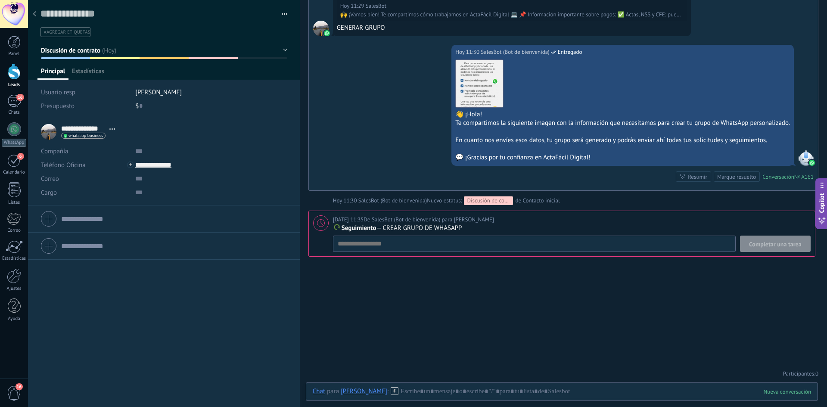
scroll to position [911, 0]
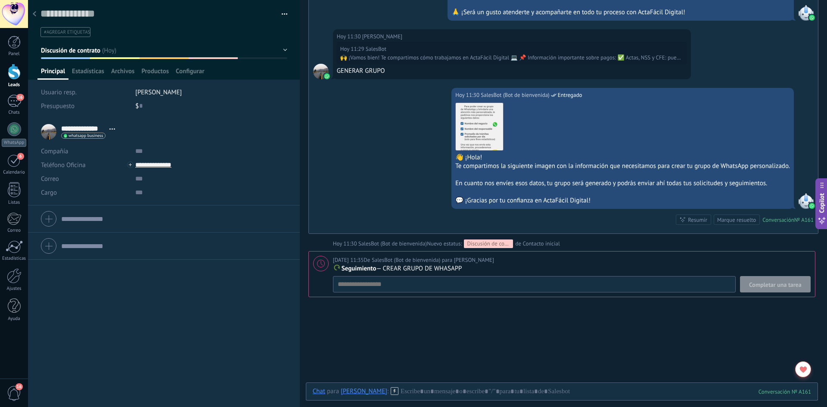
click at [31, 15] on div at bounding box center [34, 14] width 12 height 17
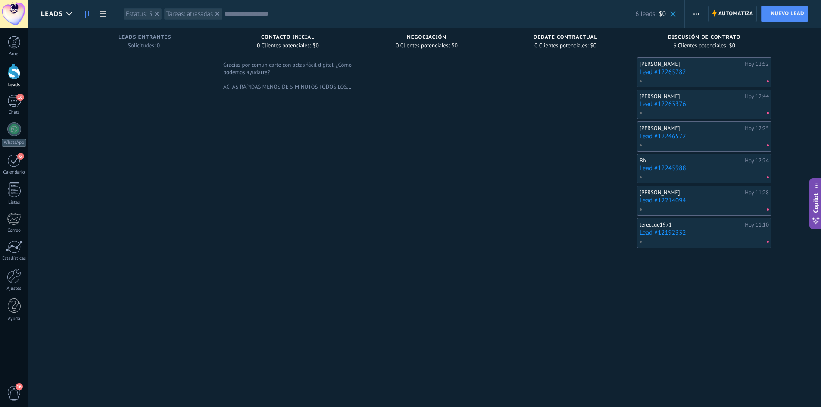
click at [669, 230] on link "Lead #12192332" at bounding box center [703, 232] width 129 height 7
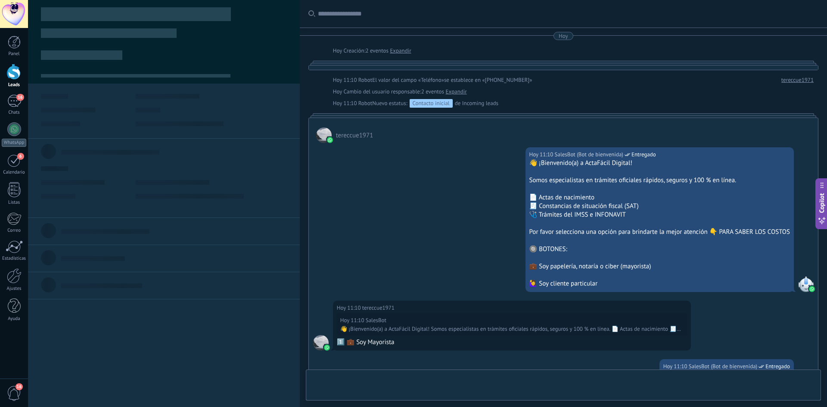
type textarea "**********"
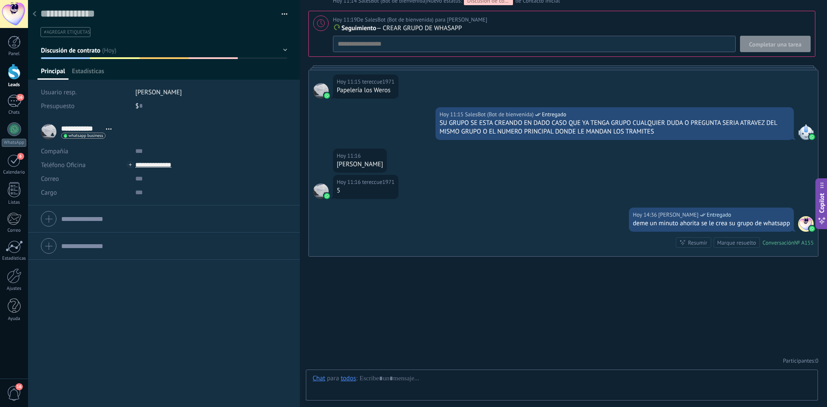
scroll to position [13, 0]
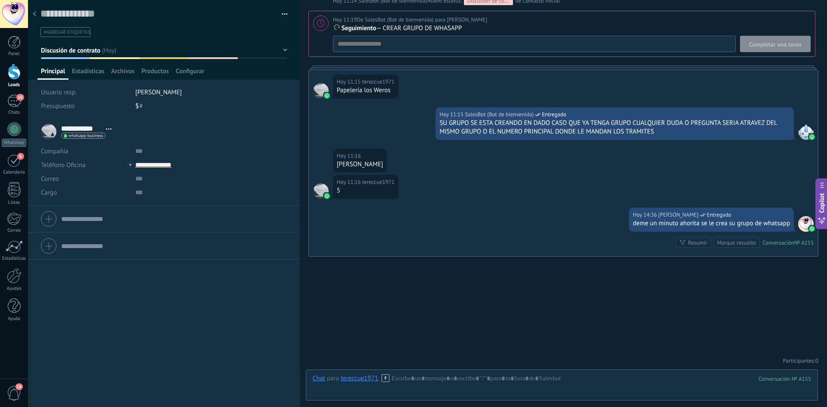
click at [277, 47] on button "Discusión de contrato" at bounding box center [164, 51] width 246 height 16
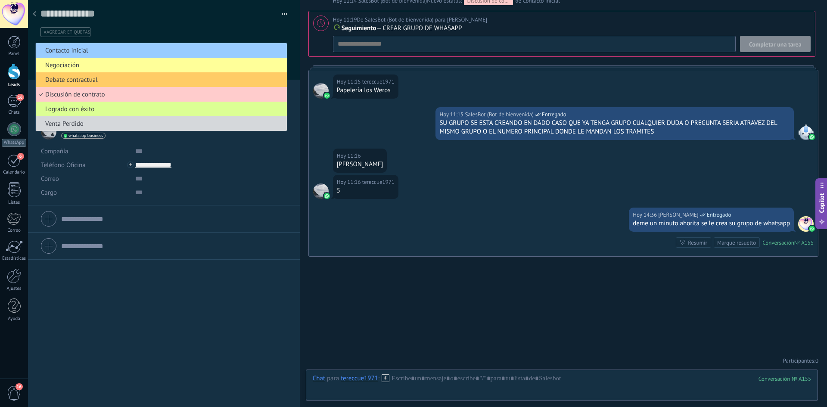
click at [209, 115] on li "Logrado con éxito" at bounding box center [161, 109] width 251 height 15
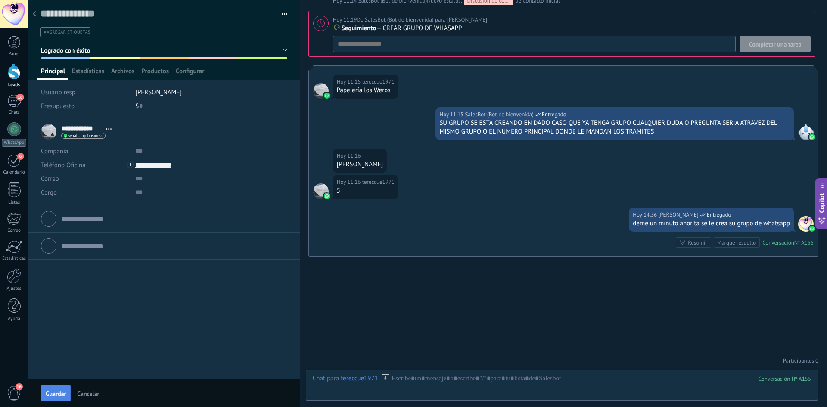
click at [54, 386] on button "Guardar" at bounding box center [56, 393] width 30 height 16
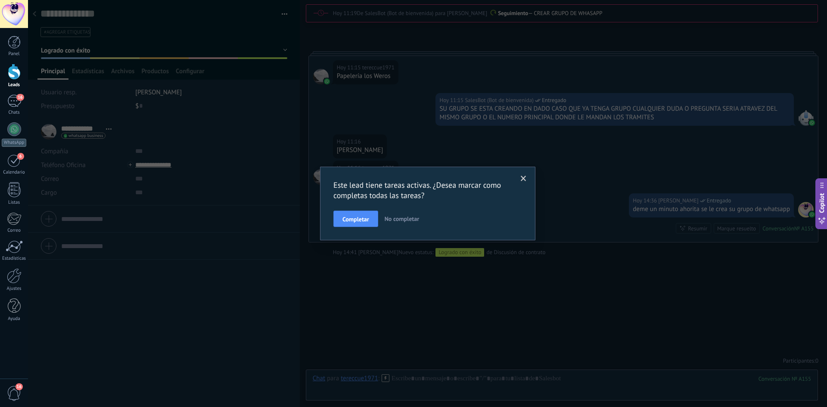
scroll to position [1204, 0]
click at [366, 217] on span "Completar" at bounding box center [356, 219] width 27 height 6
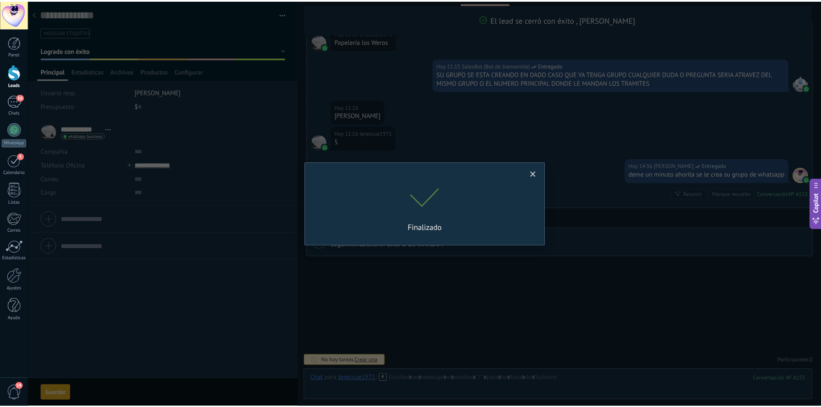
scroll to position [1184, 0]
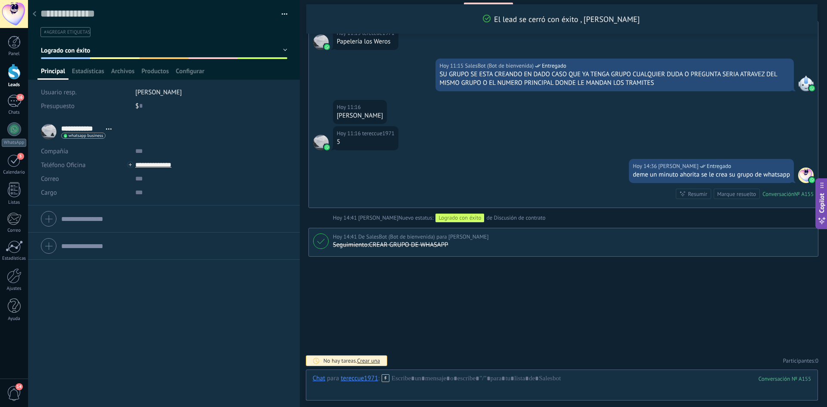
click at [180, 299] on div "**********" at bounding box center [164, 262] width 272 height 289
click at [35, 13] on icon at bounding box center [34, 13] width 3 height 5
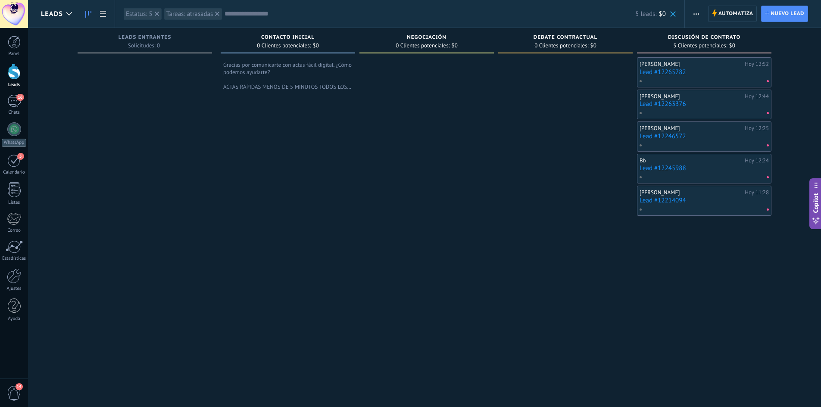
click at [16, 76] on div at bounding box center [14, 72] width 13 height 16
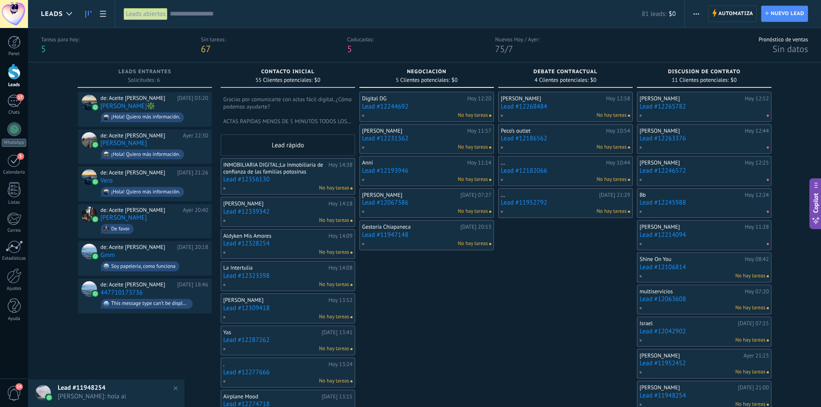
click at [792, 47] on span "Sin datos" at bounding box center [790, 49] width 36 height 12
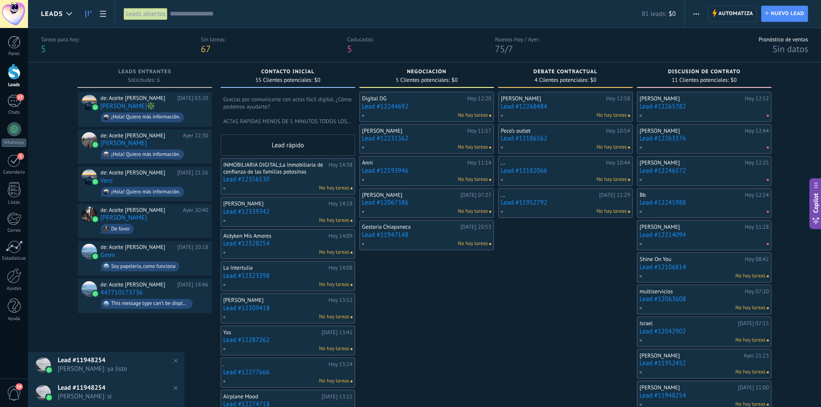
click at [107, 365] on span "Alex Perera: ya listo" at bounding box center [115, 369] width 114 height 8
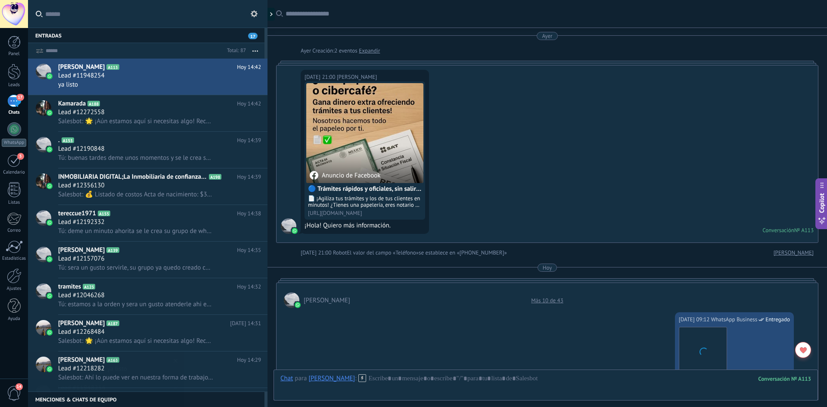
scroll to position [589, 0]
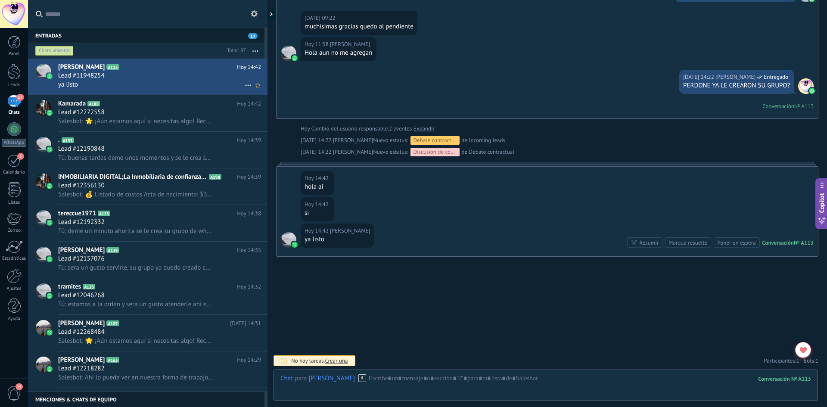
click at [165, 80] on div "ya listo" at bounding box center [159, 84] width 203 height 9
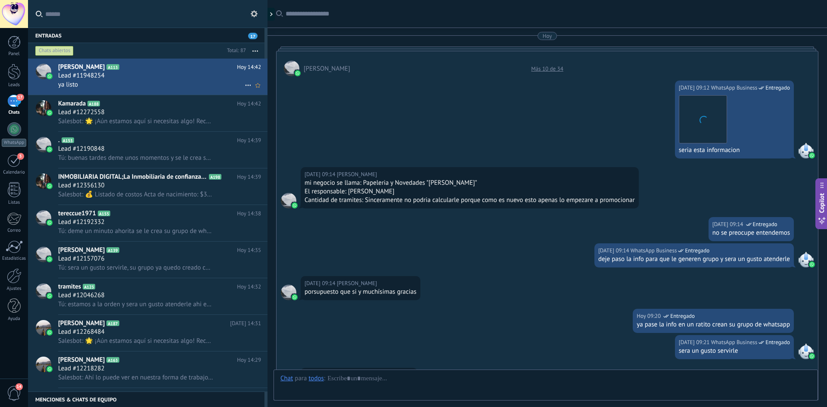
scroll to position [357, 0]
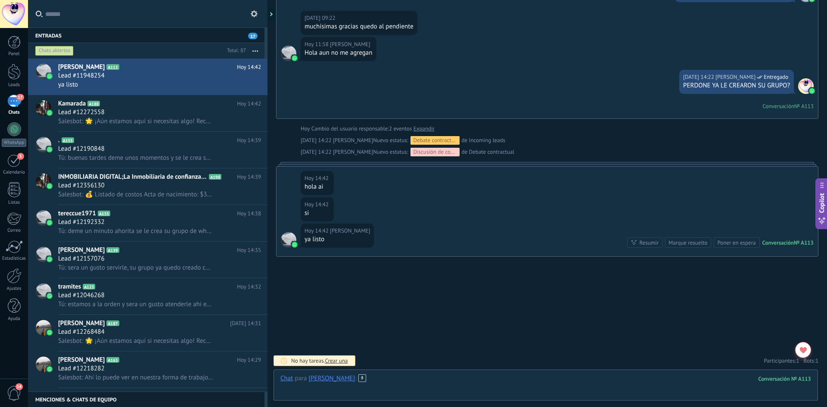
click at [395, 380] on div at bounding box center [545, 387] width 531 height 26
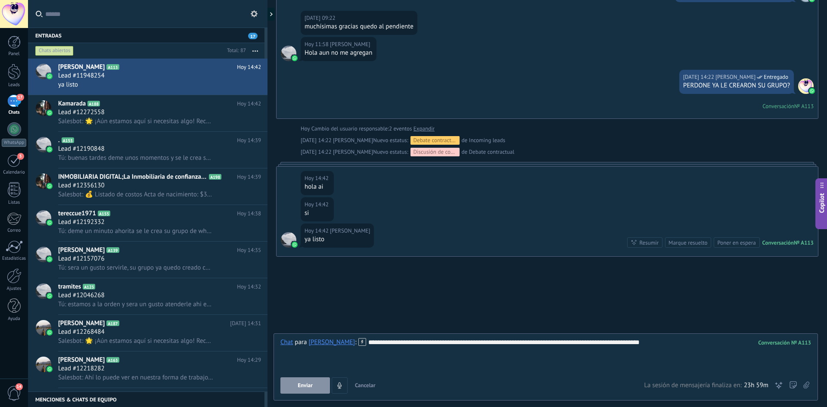
click at [309, 380] on button "Enviar" at bounding box center [305, 385] width 50 height 16
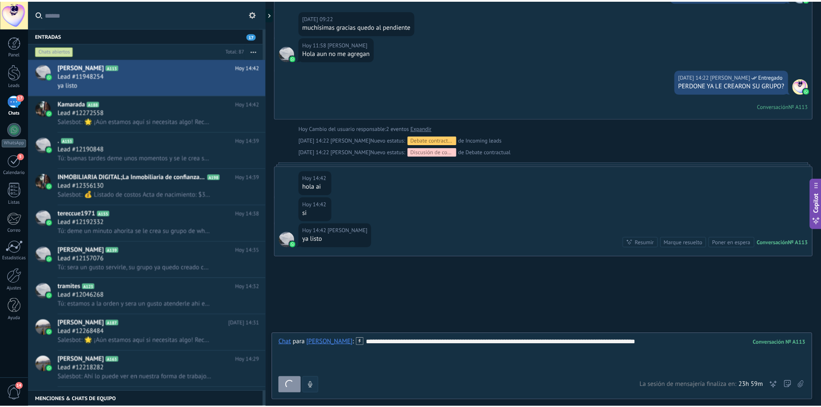
scroll to position [406, 0]
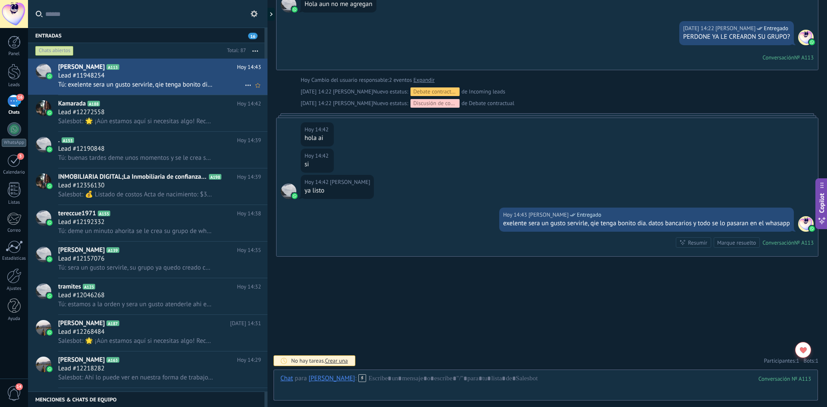
click at [243, 85] on icon at bounding box center [248, 85] width 10 height 10
click at [208, 78] on div at bounding box center [413, 203] width 827 height 407
click at [13, 107] on div "16" at bounding box center [14, 101] width 14 height 12
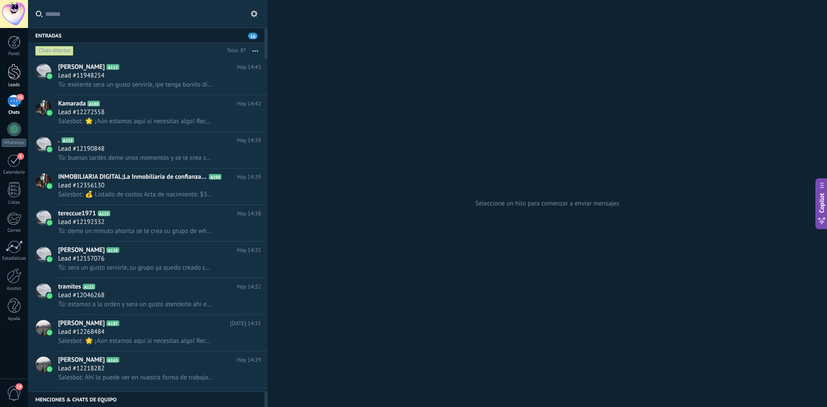
click at [18, 76] on div at bounding box center [14, 72] width 13 height 16
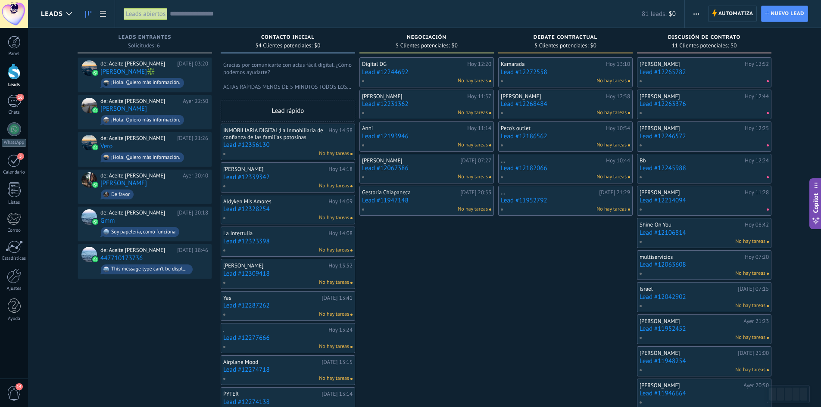
click at [296, 144] on link "Lead #12356130" at bounding box center [287, 144] width 129 height 7
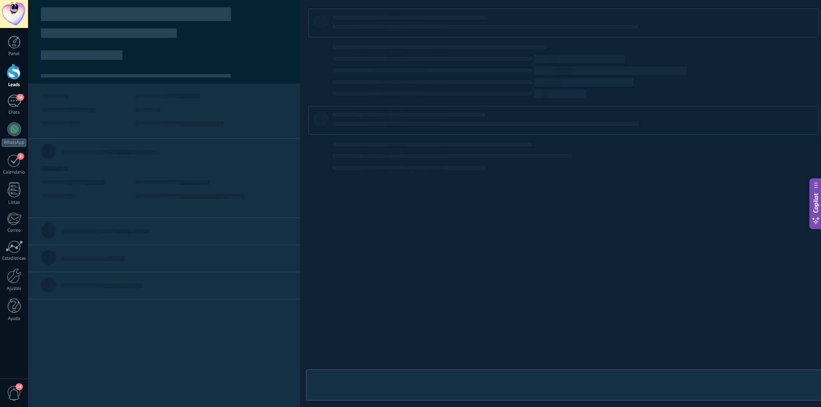
type textarea "**********"
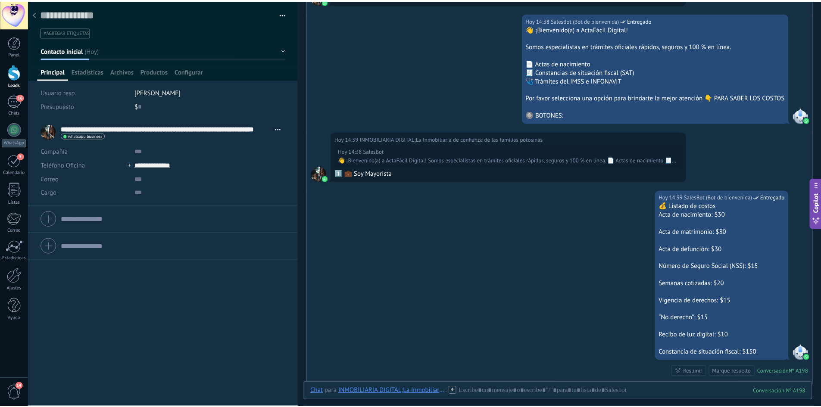
scroll to position [731, 0]
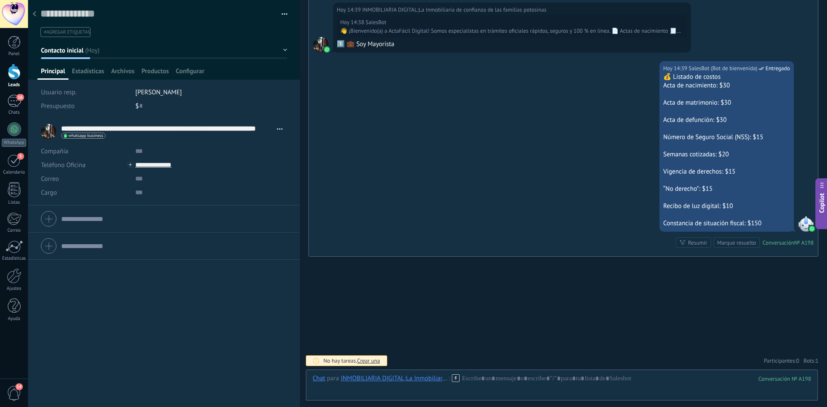
click at [36, 14] on icon at bounding box center [34, 13] width 3 height 5
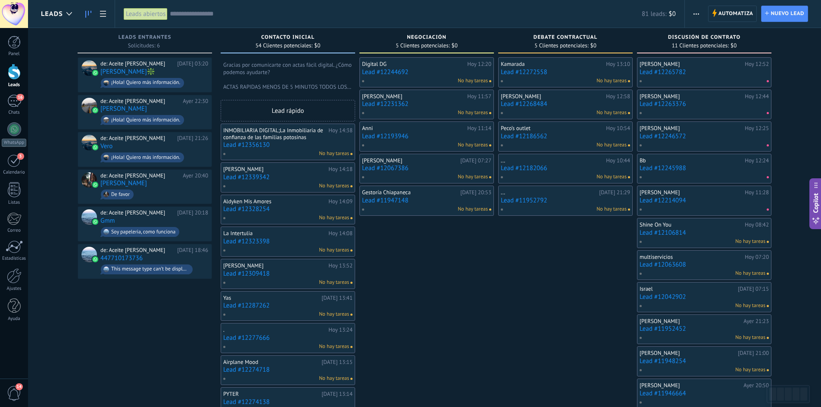
drag, startPoint x: 554, startPoint y: 259, endPoint x: 542, endPoint y: 290, distance: 32.3
click at [108, 397] on span "Luis Haas: 3️⃣ HORARIOS" at bounding box center [115, 396] width 114 height 8
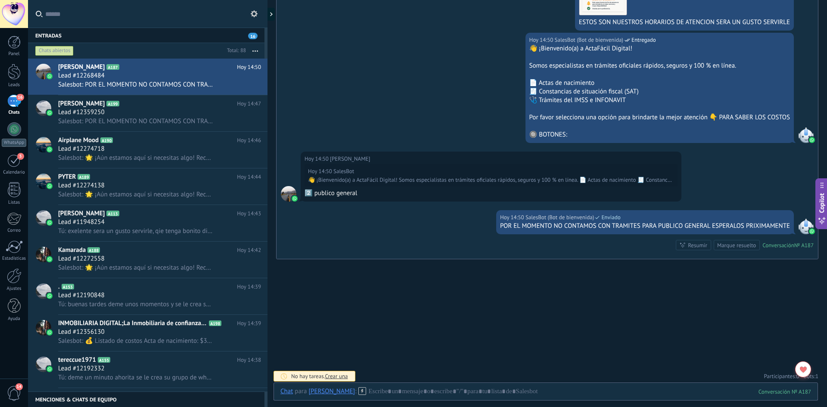
scroll to position [1348, 0]
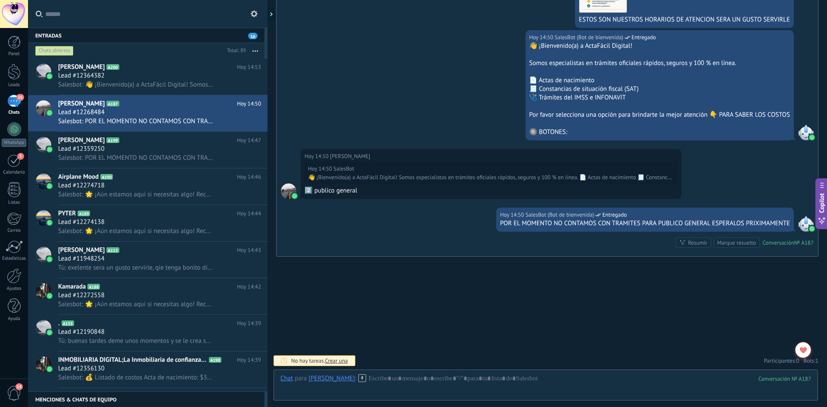
drag, startPoint x: 15, startPoint y: 93, endPoint x: 13, endPoint y: 99, distance: 6.4
click at [15, 95] on div "Panel Leads 16 Chats WhatsApp Clientes 5" at bounding box center [14, 183] width 28 height 295
click at [12, 102] on div "16" at bounding box center [14, 101] width 14 height 12
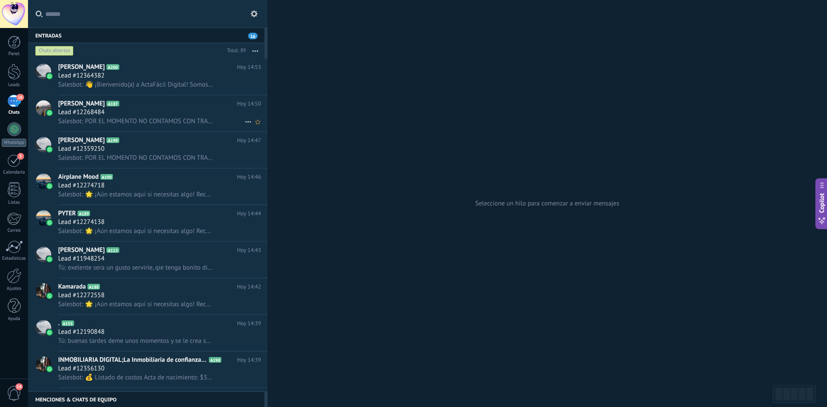
click at [181, 121] on span "Salesbot: POR EL MOMENTO NO CONTAMOS CON TRAMITES PARA PUBLICO GENERAL ESPERALO…" at bounding box center [136, 121] width 156 height 8
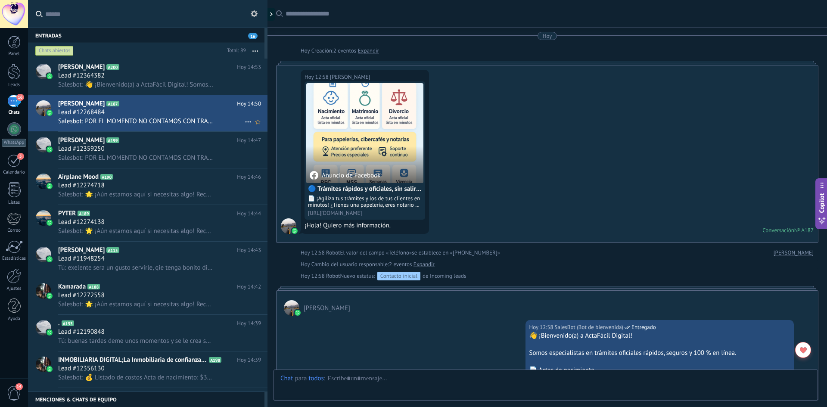
scroll to position [1348, 0]
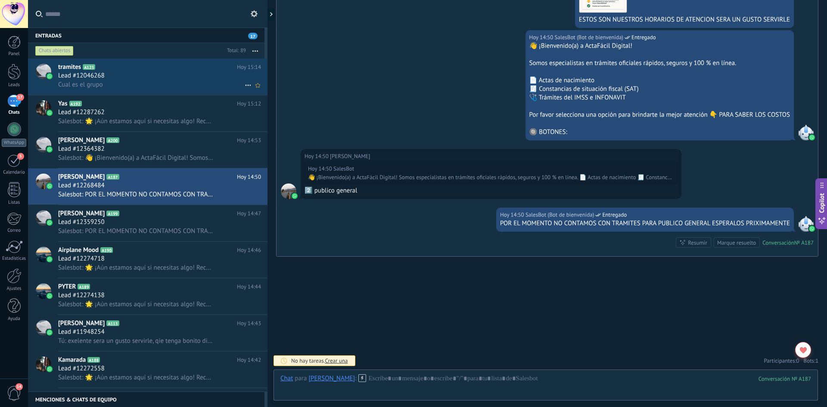
click at [175, 85] on div "Cual es el grupo" at bounding box center [159, 84] width 203 height 9
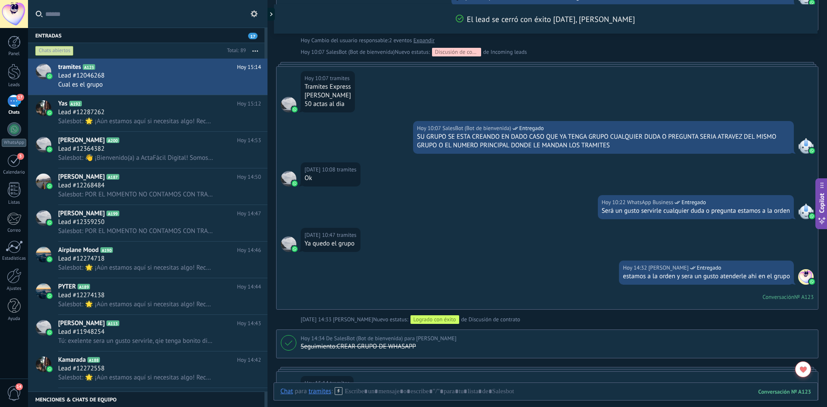
scroll to position [1441, 0]
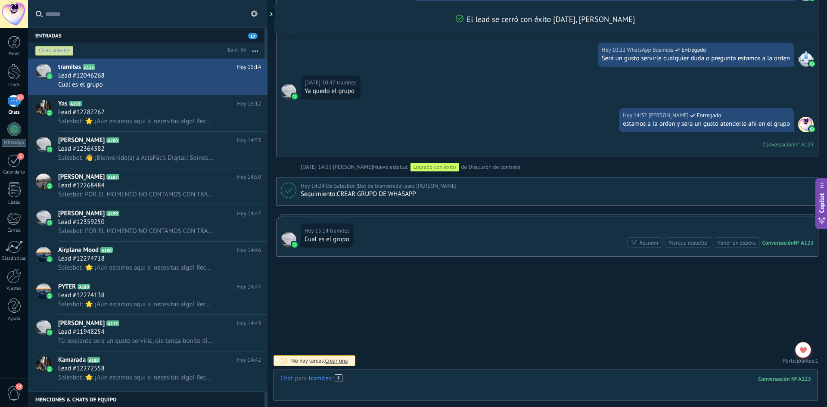
click at [402, 380] on div at bounding box center [545, 387] width 531 height 26
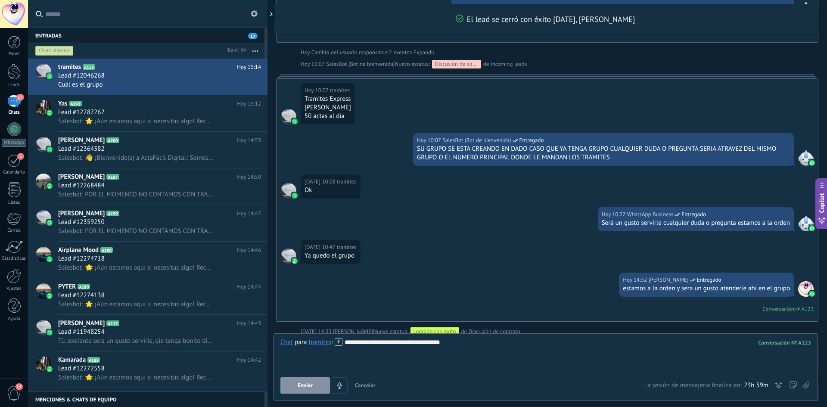
scroll to position [1269, 0]
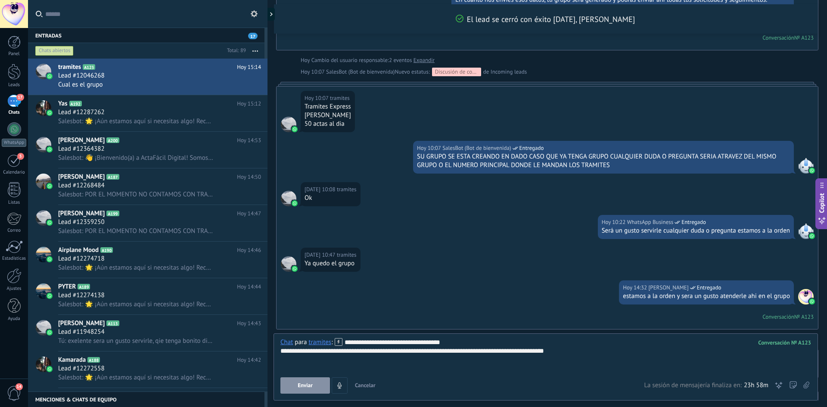
click at [316, 386] on button "Enviar" at bounding box center [305, 385] width 50 height 16
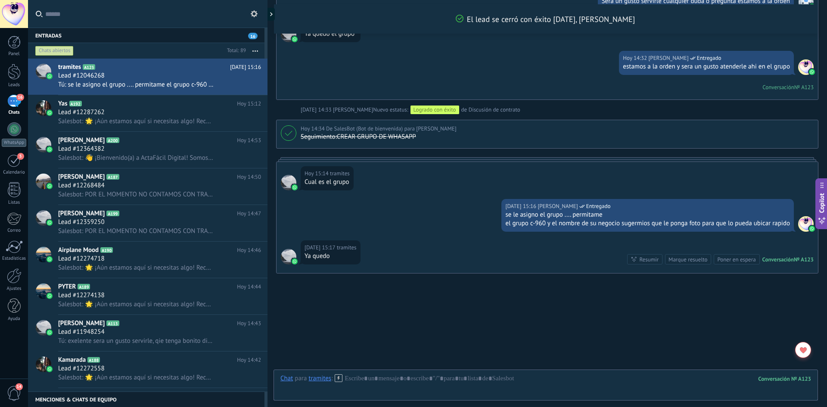
scroll to position [1515, 0]
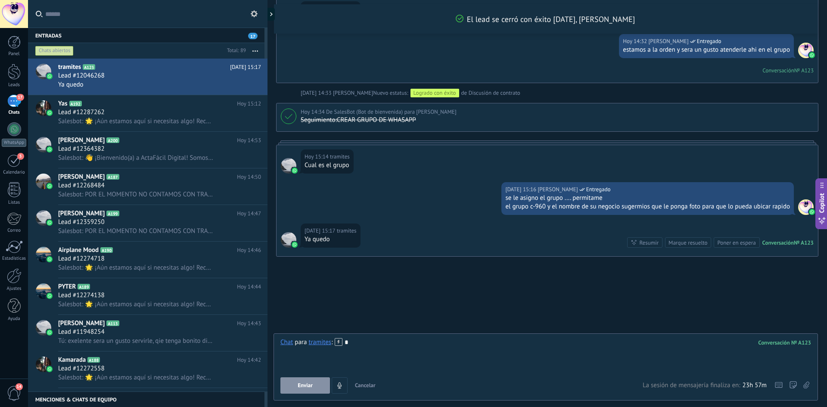
click at [389, 380] on div "Chat para tramites : 123 * Enviar Cancelar Rastrear clics en links ? Reducir li…" at bounding box center [545, 366] width 531 height 56
click at [315, 382] on button "Enviar" at bounding box center [305, 385] width 50 height 16
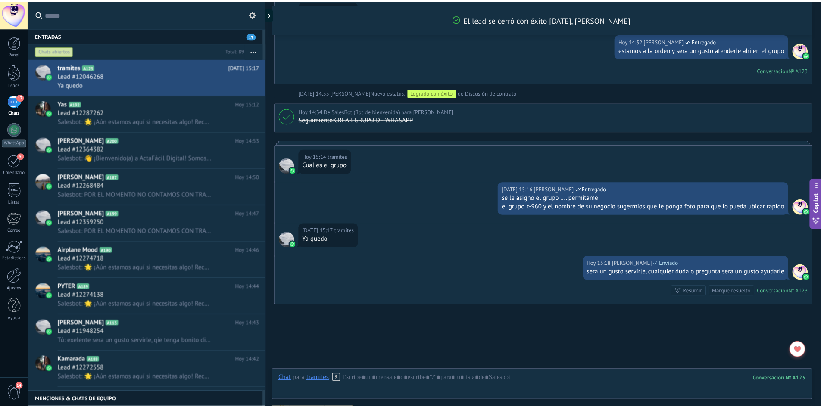
scroll to position [1564, 0]
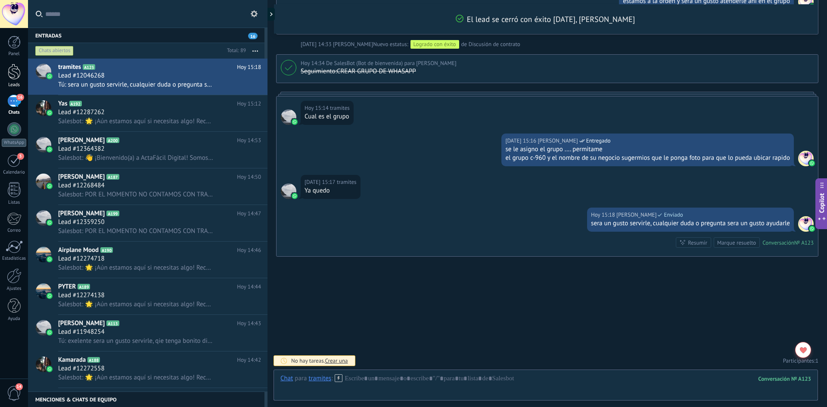
click at [18, 78] on div at bounding box center [14, 72] width 13 height 16
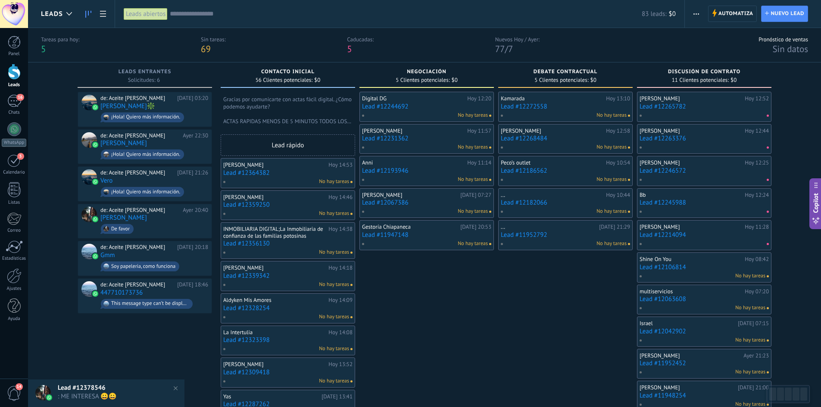
click at [12, 72] on div at bounding box center [14, 72] width 13 height 16
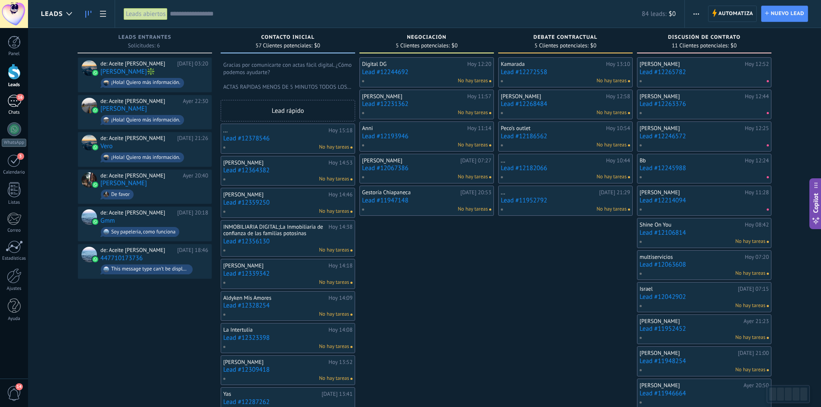
click at [14, 100] on div "16" at bounding box center [14, 101] width 14 height 12
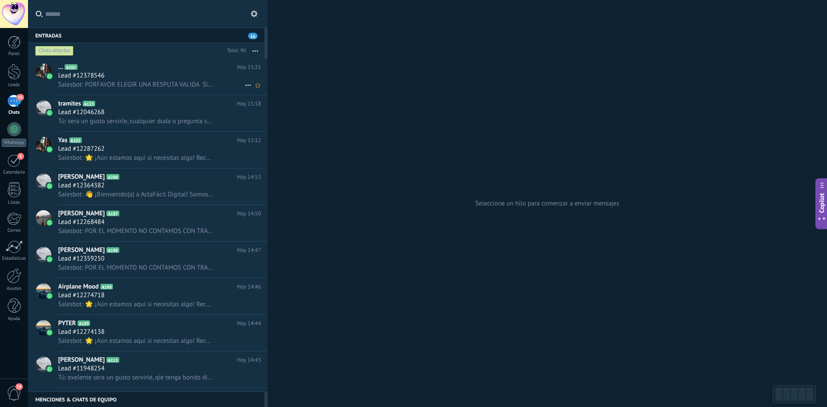
click at [153, 81] on span "Salesbot: PORFAVOR ELEGIR UNA RESPUTA VALIDA Si envías trámites por este medio …" at bounding box center [136, 85] width 156 height 8
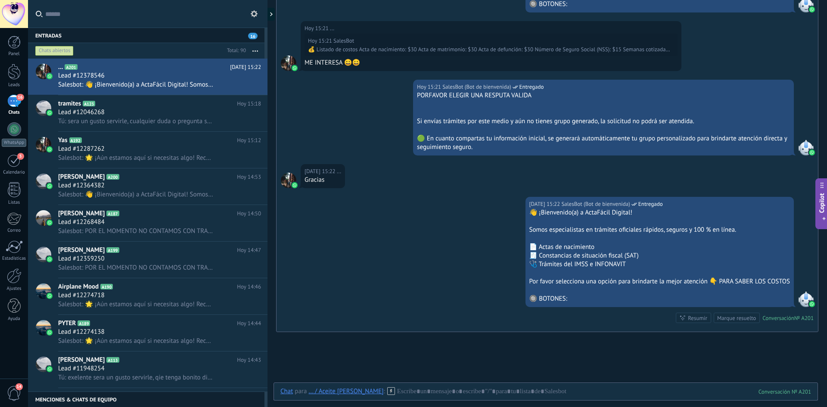
scroll to position [1004, 0]
click at [452, 392] on div at bounding box center [545, 400] width 531 height 26
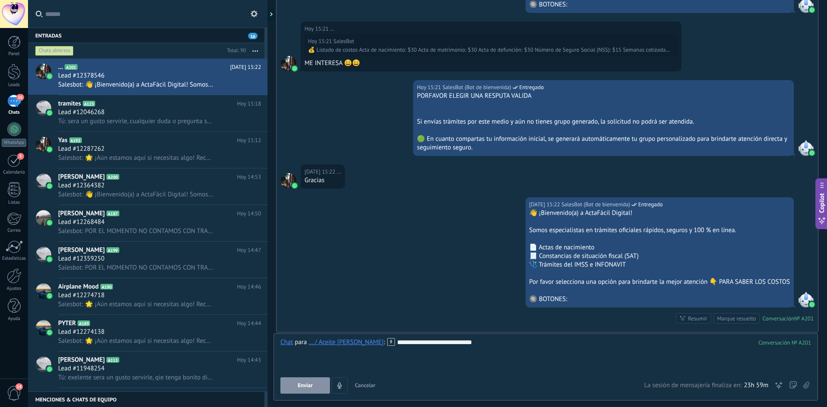
click at [479, 338] on div "**********" at bounding box center [545, 354] width 531 height 33
click at [290, 387] on button "Enviar" at bounding box center [305, 385] width 50 height 16
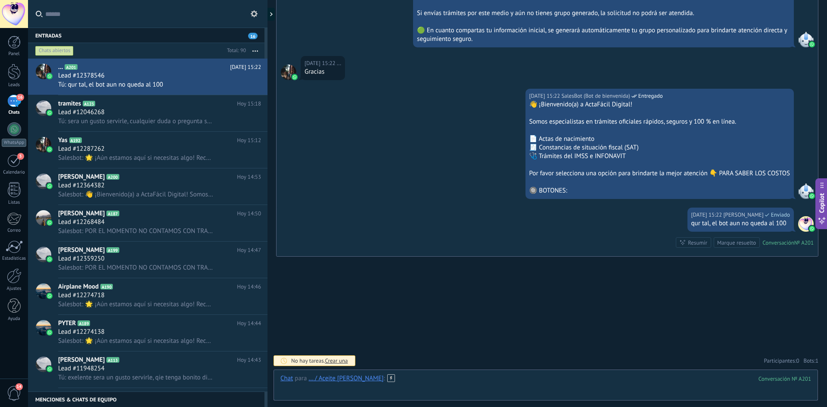
click at [403, 378] on div at bounding box center [545, 387] width 531 height 26
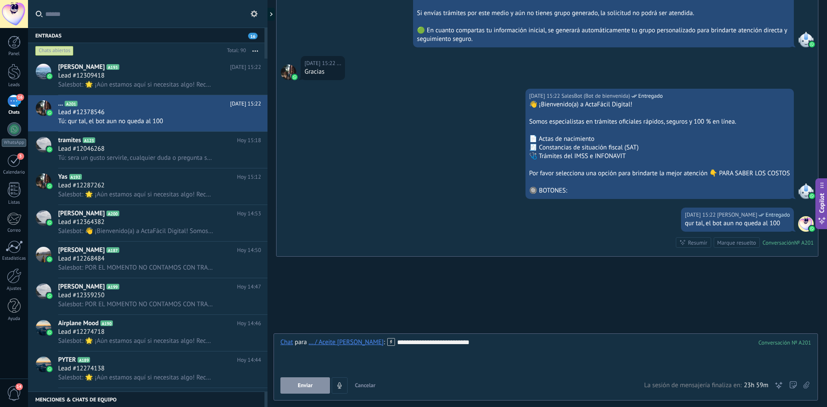
click at [315, 383] on button "Enviar" at bounding box center [305, 385] width 50 height 16
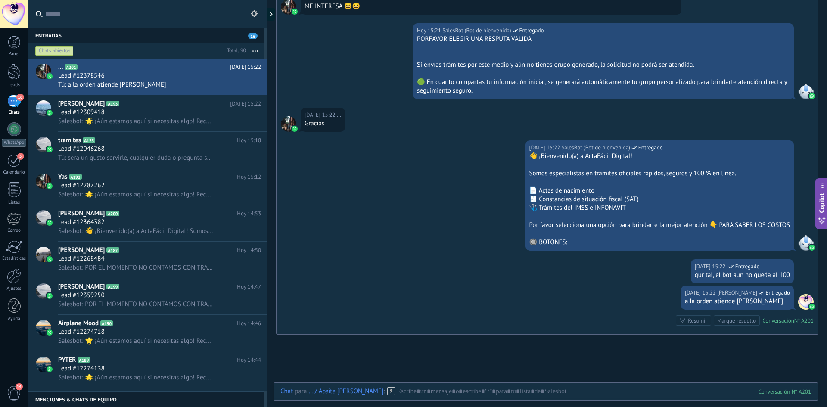
scroll to position [1139, 0]
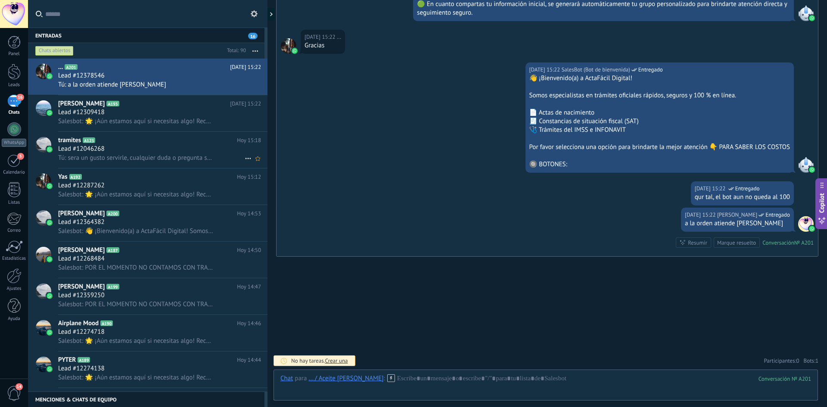
click at [165, 143] on h2 "tramites A123" at bounding box center [147, 140] width 179 height 9
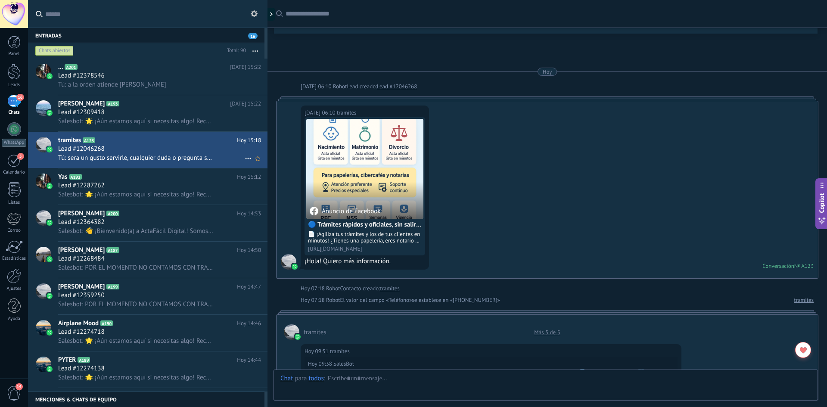
scroll to position [1564, 0]
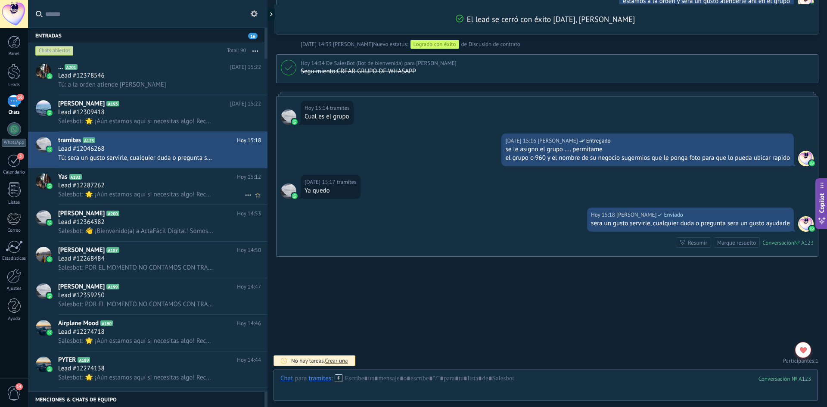
click at [158, 179] on h2 "Yas A192" at bounding box center [147, 177] width 179 height 9
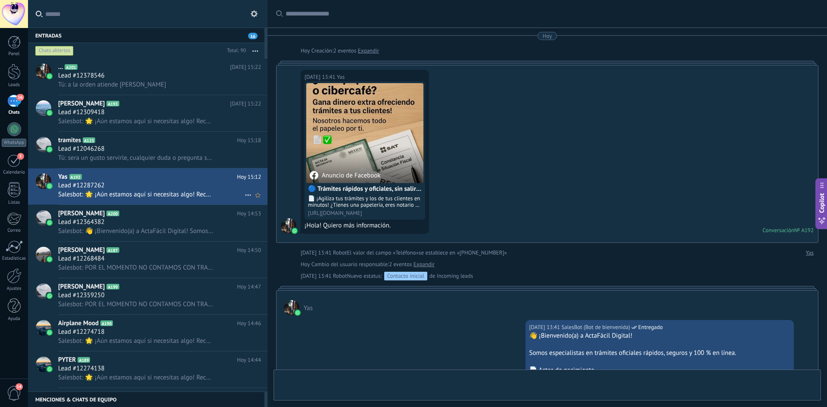
scroll to position [580, 0]
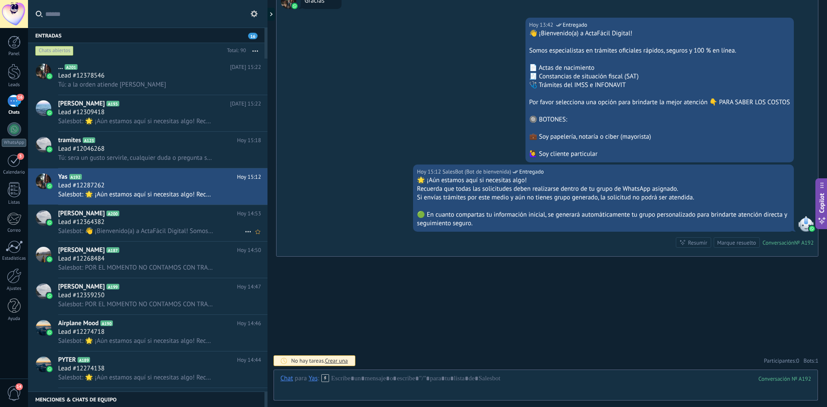
click at [157, 223] on div "Lead #12364382" at bounding box center [159, 222] width 203 height 9
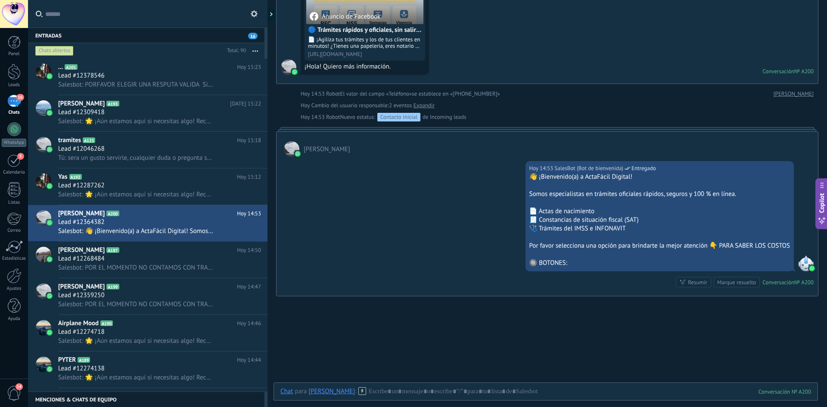
scroll to position [159, 0]
click at [131, 87] on span "Salesbot: PORFAVOR ELEGIR UNA RESPUTA VALIDA Si envías trámites por este medio …" at bounding box center [136, 85] width 156 height 8
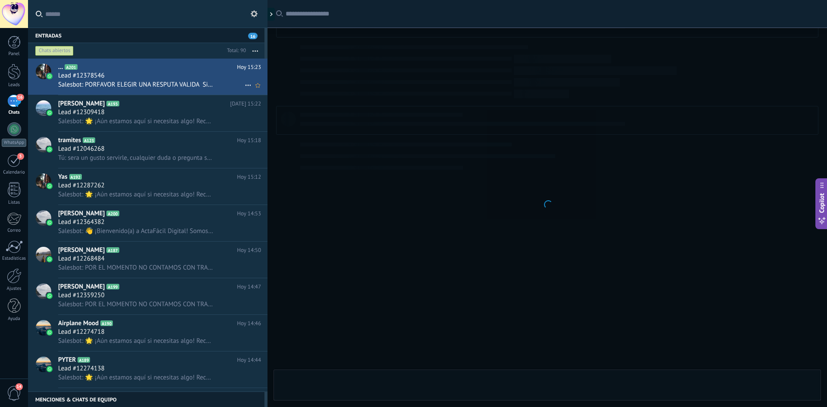
scroll to position [750, 0]
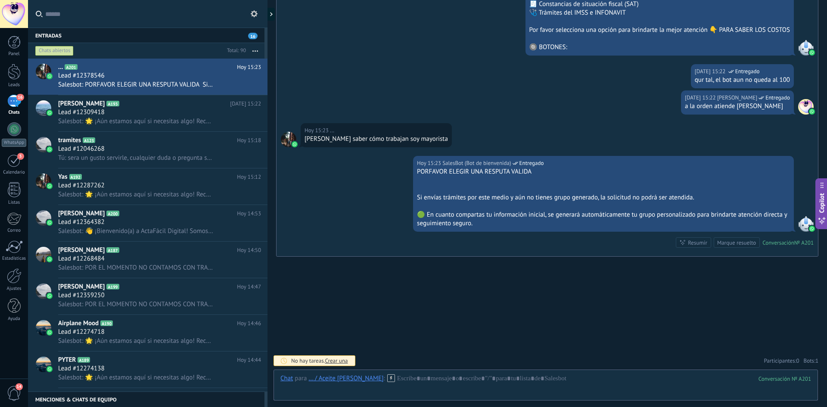
click at [528, 196] on div "Si envías trámites por este medio y aún no tienes grupo generado, la solicitud …" at bounding box center [603, 197] width 373 height 9
click at [245, 84] on icon at bounding box center [248, 85] width 10 height 10
click at [17, 80] on link "Leads" at bounding box center [14, 76] width 28 height 24
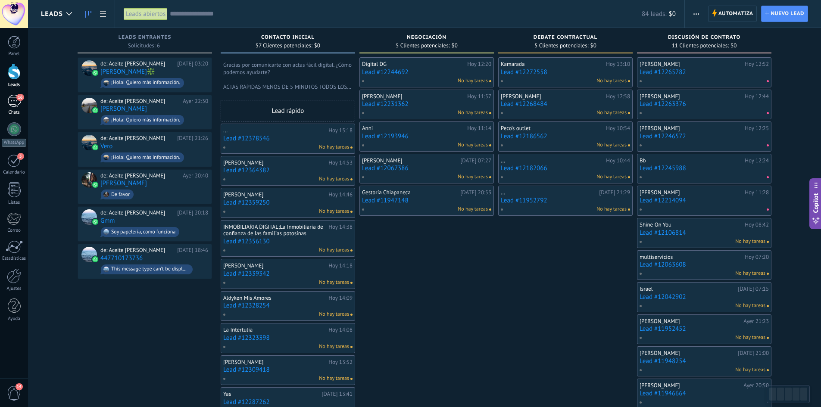
click at [11, 104] on div "16" at bounding box center [14, 101] width 14 height 12
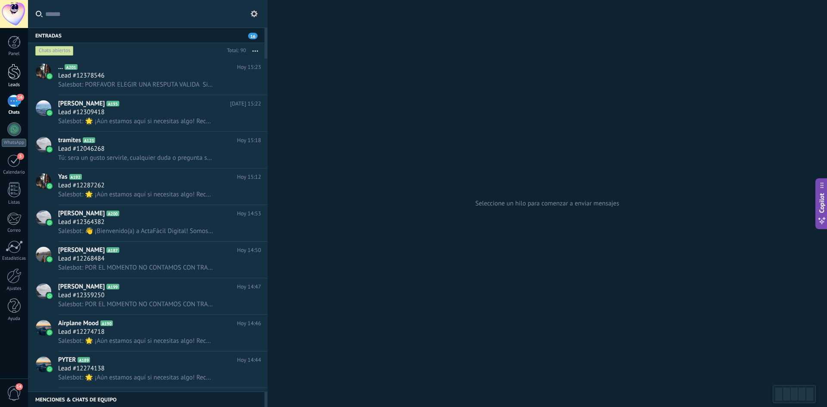
click at [16, 77] on div at bounding box center [14, 72] width 13 height 16
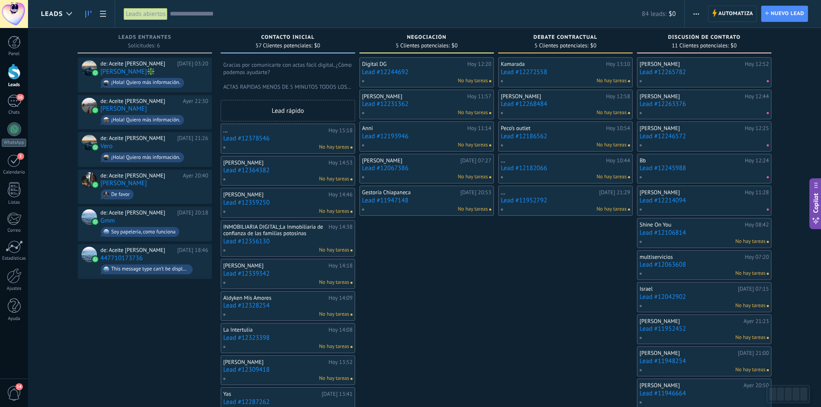
click at [256, 138] on link "Lead #12378546" at bounding box center [287, 138] width 129 height 7
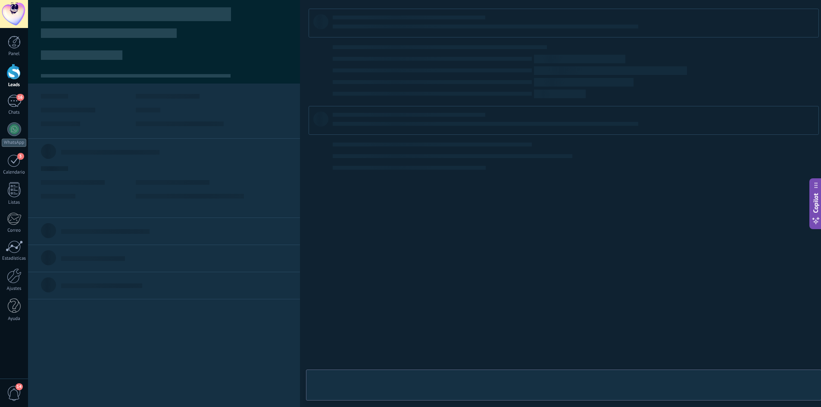
type textarea "**********"
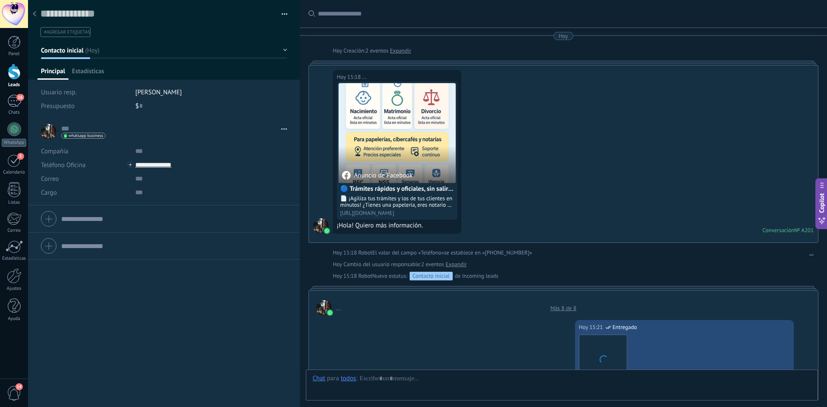
scroll to position [750, 0]
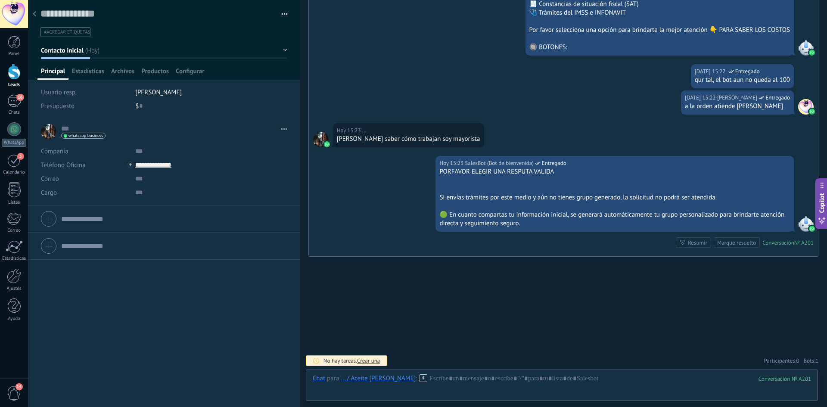
click at [282, 47] on button "Contacto inicial" at bounding box center [164, 51] width 246 height 16
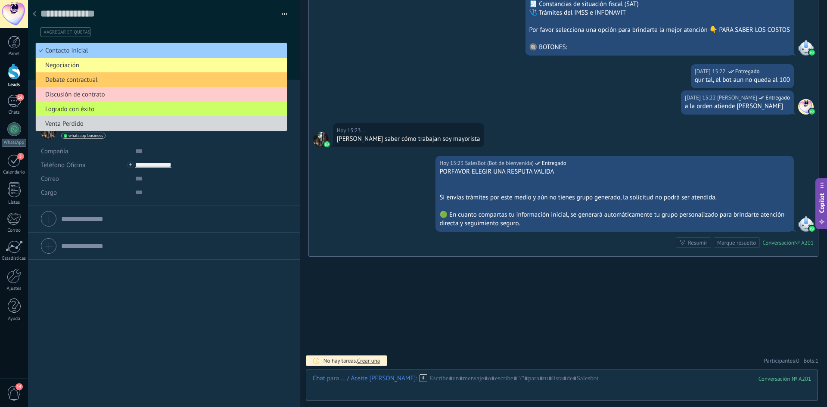
click at [284, 10] on button "button" at bounding box center [281, 14] width 12 height 13
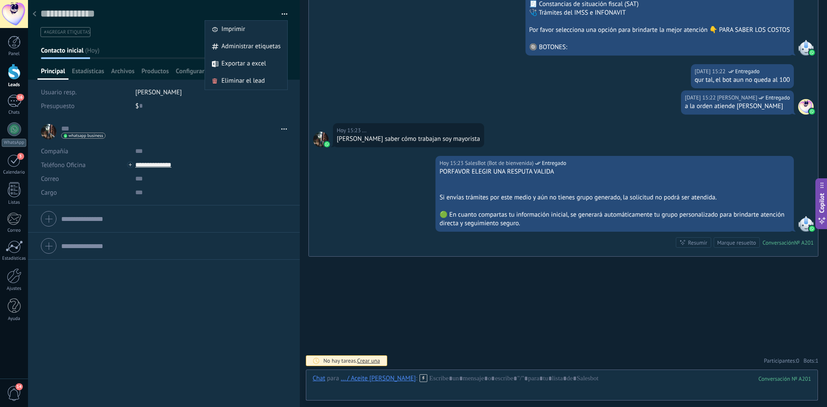
click at [503, 97] on div "Hoy 15:22 EMMANUEL NAVA PEREZ Entregado a la orden atiende emmanuel" at bounding box center [563, 106] width 509 height 33
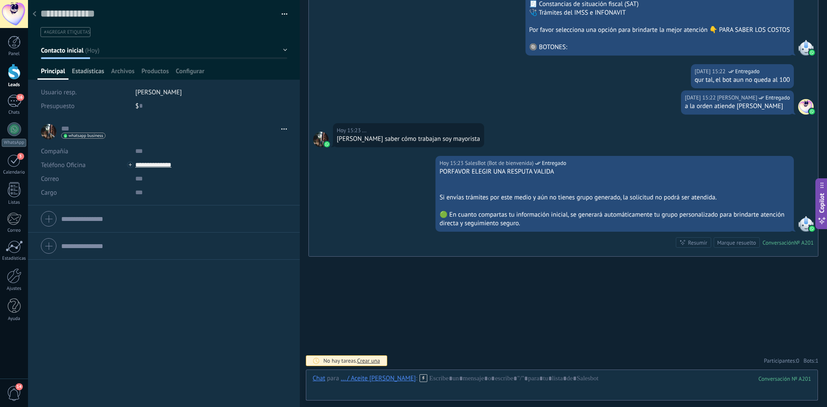
click at [87, 72] on span "Estadísticas" at bounding box center [88, 73] width 32 height 12
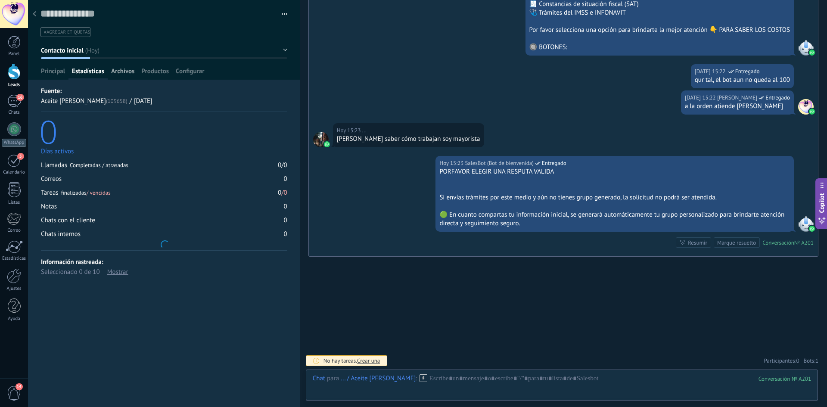
click at [121, 68] on span "Archivos" at bounding box center [122, 73] width 23 height 12
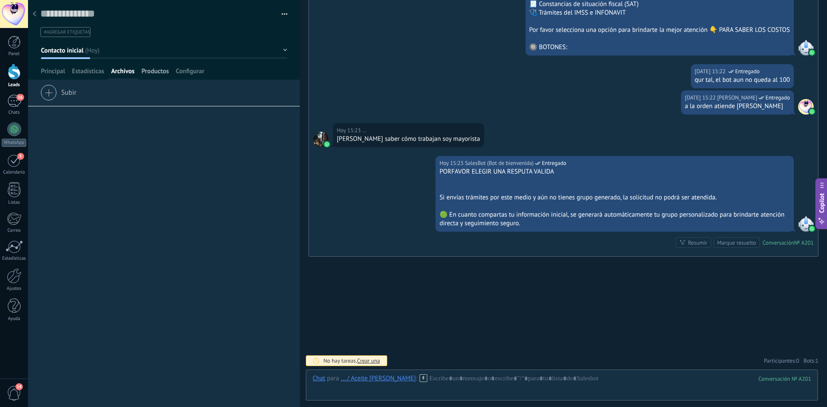
click at [151, 67] on span "Productos" at bounding box center [155, 73] width 28 height 12
click at [193, 69] on span "Configurar" at bounding box center [190, 73] width 28 height 12
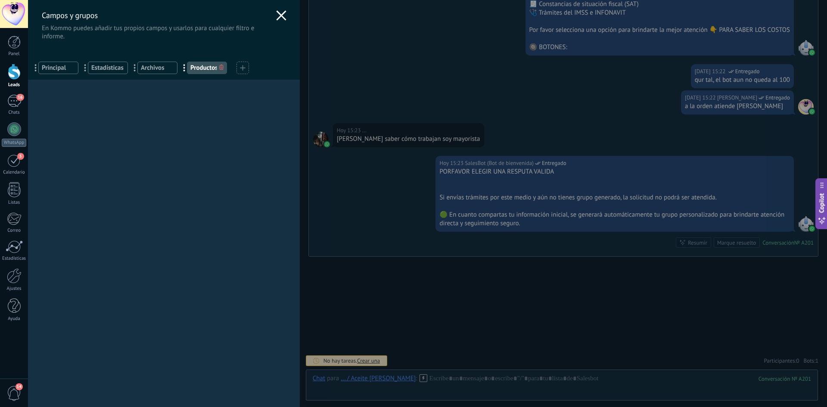
click at [282, 12] on icon at bounding box center [281, 15] width 10 height 10
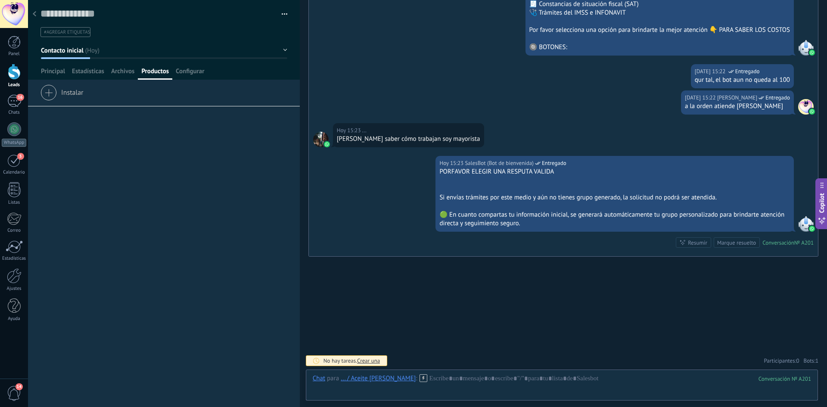
click at [761, 200] on div "Si envías trámites por este medio y aún no tienes grupo generado, la solicitud …" at bounding box center [614, 197] width 351 height 9
click at [762, 200] on div "Si envías trámites por este medio y aún no tienes grupo generado, la solicitud …" at bounding box center [614, 197] width 351 height 9
click at [786, 246] on div "Conversación № A201 Conversación № A201 Resumir Resumir Marque resuelto" at bounding box center [745, 242] width 138 height 10
click at [785, 244] on div "Conversación" at bounding box center [779, 242] width 32 height 7
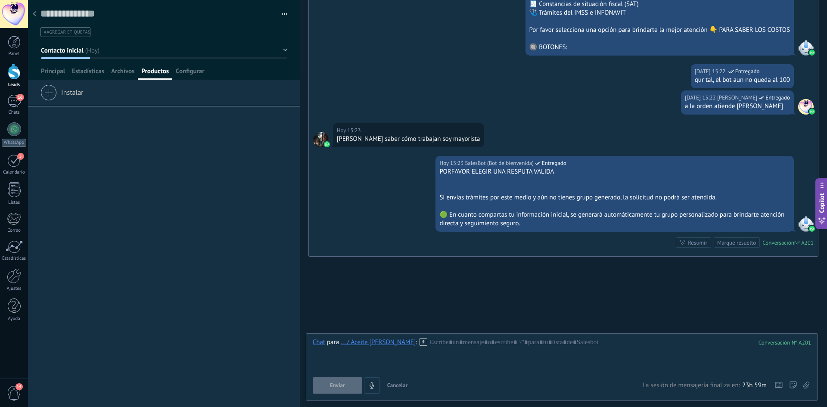
click at [262, 53] on button "Contacto inicial" at bounding box center [164, 51] width 246 height 16
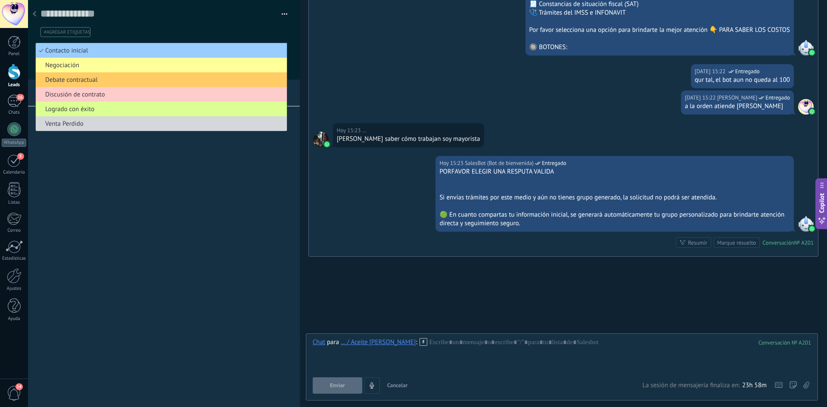
click at [195, 115] on li "Logrado con éxito" at bounding box center [161, 109] width 251 height 15
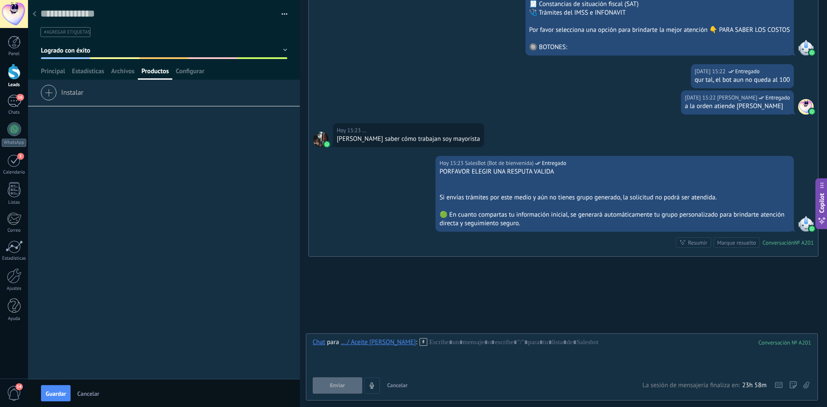
click at [60, 391] on span "Guardar" at bounding box center [56, 394] width 20 height 6
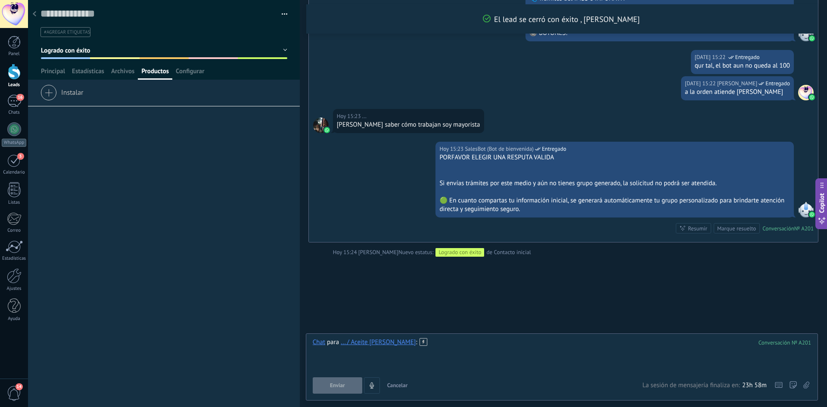
click at [435, 356] on div at bounding box center [562, 354] width 498 height 33
click at [325, 388] on button "Enviar" at bounding box center [338, 385] width 50 height 16
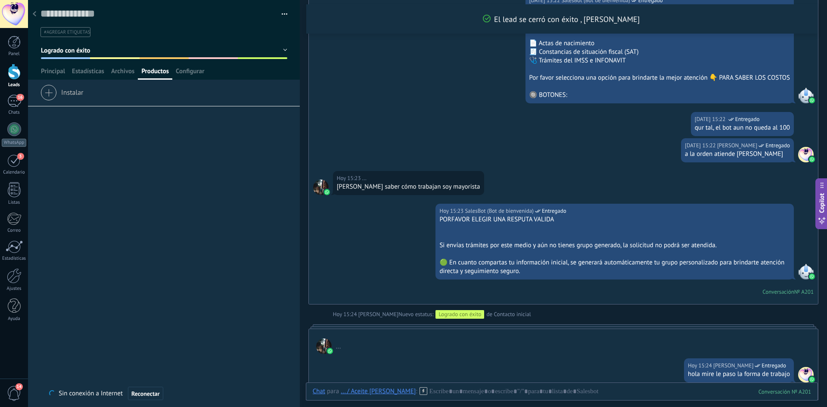
scroll to position [737, 0]
click at [19, 71] on div at bounding box center [14, 72] width 13 height 16
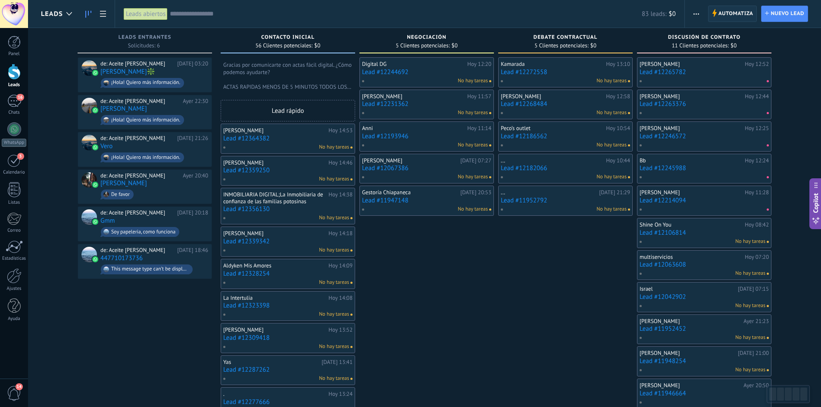
click at [744, 15] on span "Automatiza" at bounding box center [735, 14] width 35 height 16
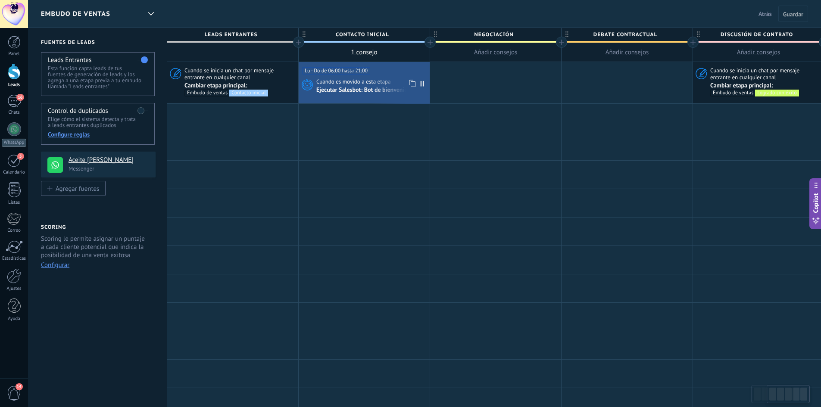
click at [340, 90] on div "Ejecutar Salesbot: Bot de bienvenida" at bounding box center [364, 91] width 96 height 8
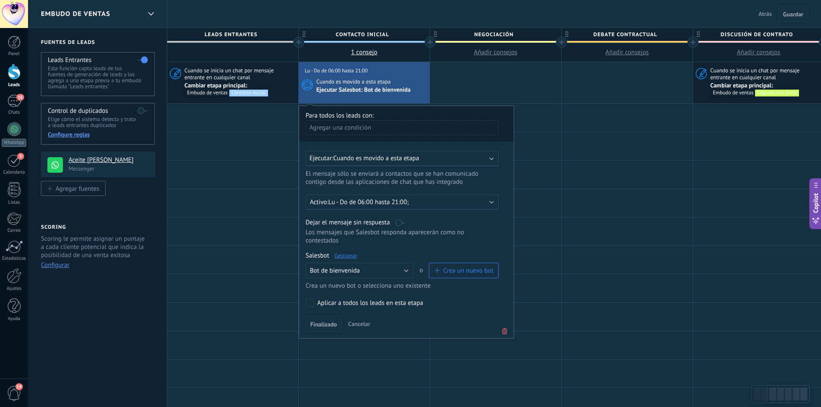
click at [338, 253] on link "Gestionar" at bounding box center [345, 255] width 23 height 7
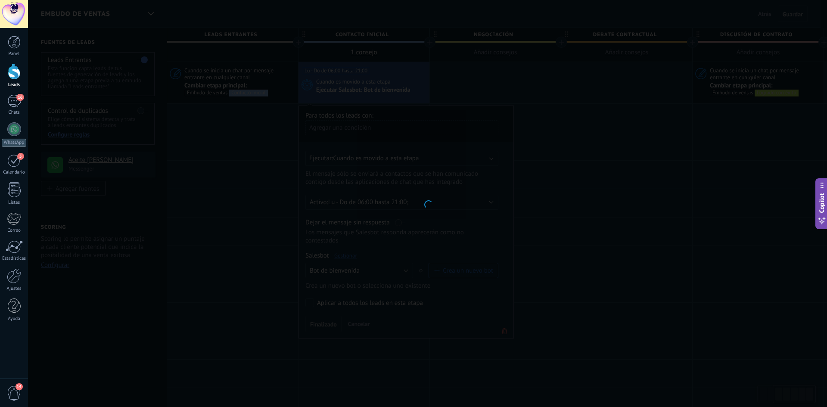
type input "**********"
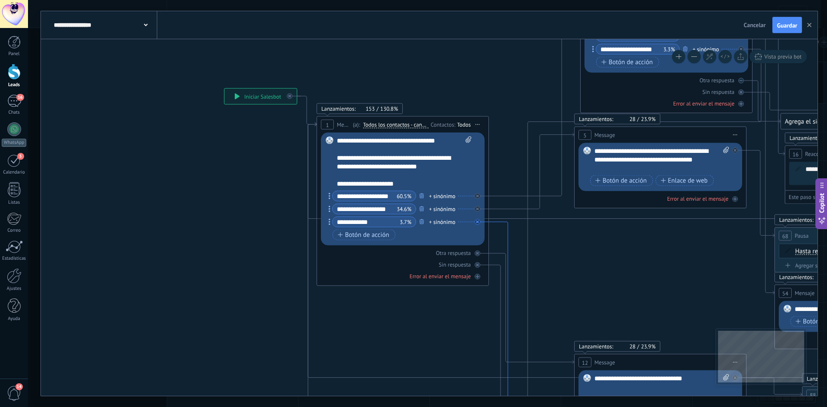
click at [507, 230] on icon at bounding box center [512, 411] width 47 height 379
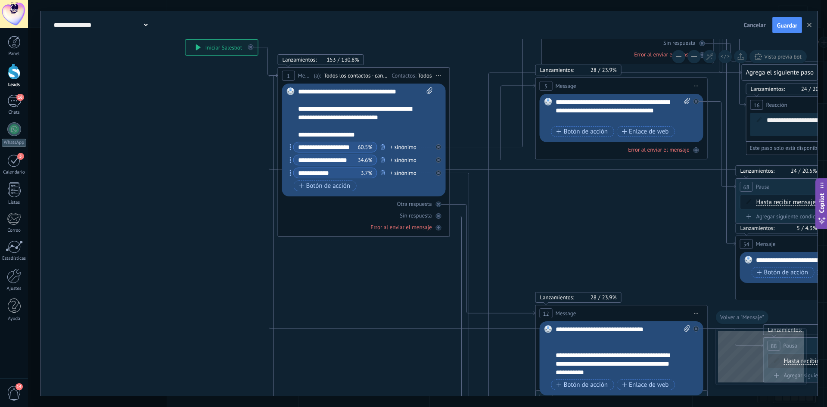
drag, startPoint x: 606, startPoint y: 283, endPoint x: 493, endPoint y: 143, distance: 180.5
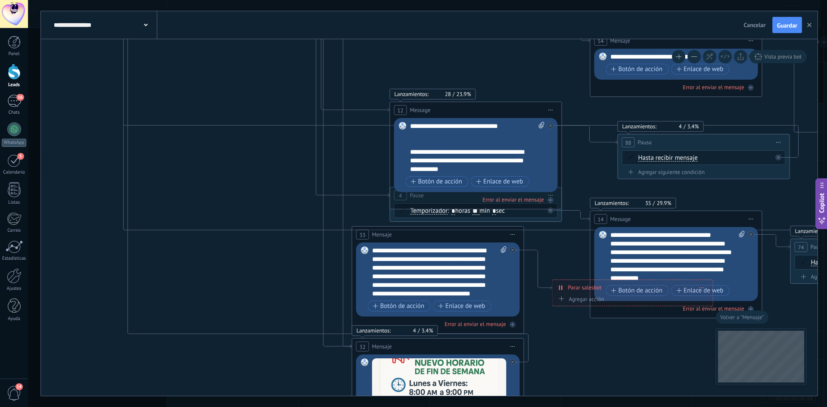
drag, startPoint x: 679, startPoint y: 310, endPoint x: 556, endPoint y: 145, distance: 205.3
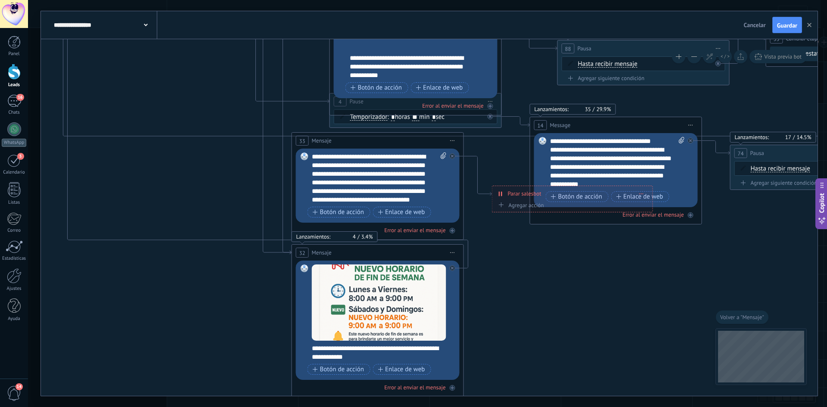
drag, startPoint x: 537, startPoint y: 304, endPoint x: 501, endPoint y: 246, distance: 67.9
click at [455, 267] on div at bounding box center [453, 268] width 6 height 6
click at [531, 283] on div "Agrega el siguiente paso" at bounding box center [529, 280] width 75 height 14
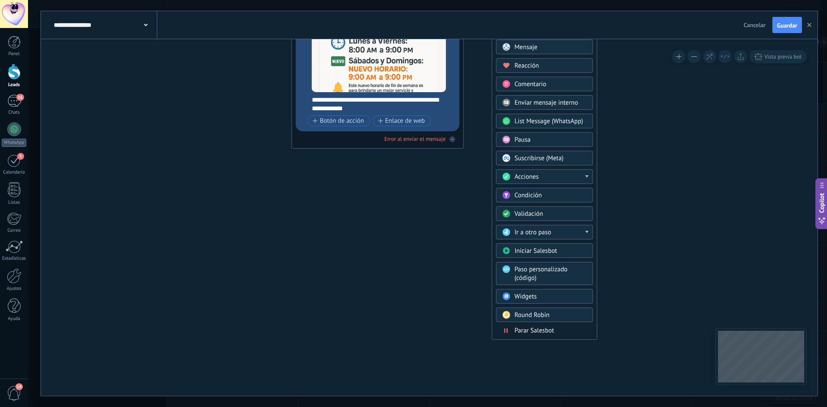
click at [541, 328] on span "Parar Salesbot" at bounding box center [535, 331] width 40 height 8
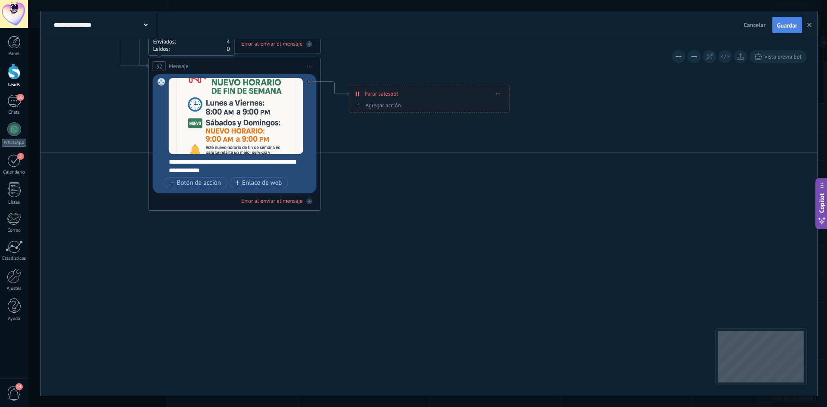
click at [785, 22] on span "Guardar" at bounding box center [787, 25] width 20 height 6
click at [809, 24] on icon "button" at bounding box center [809, 25] width 4 height 4
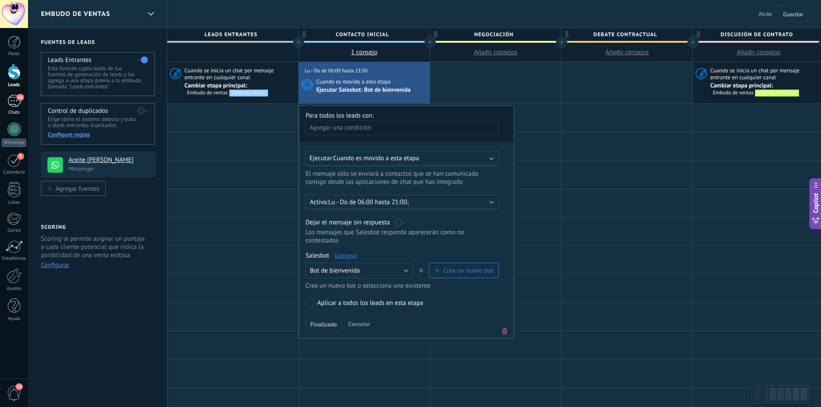
click at [18, 104] on div "16" at bounding box center [14, 101] width 14 height 12
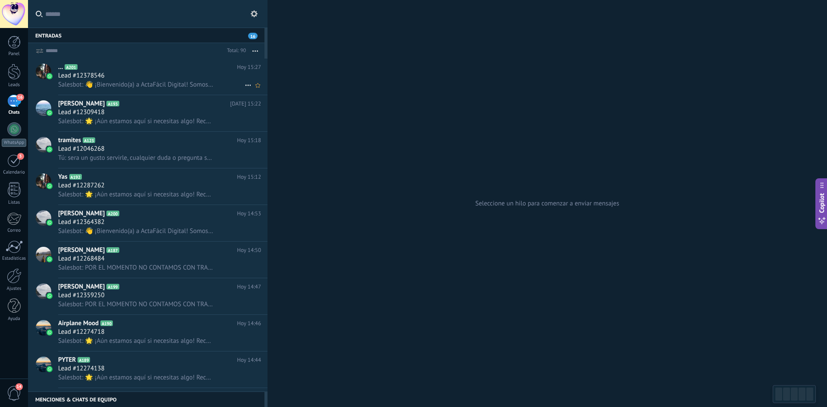
click at [173, 80] on div "Lead #12378546" at bounding box center [159, 76] width 203 height 9
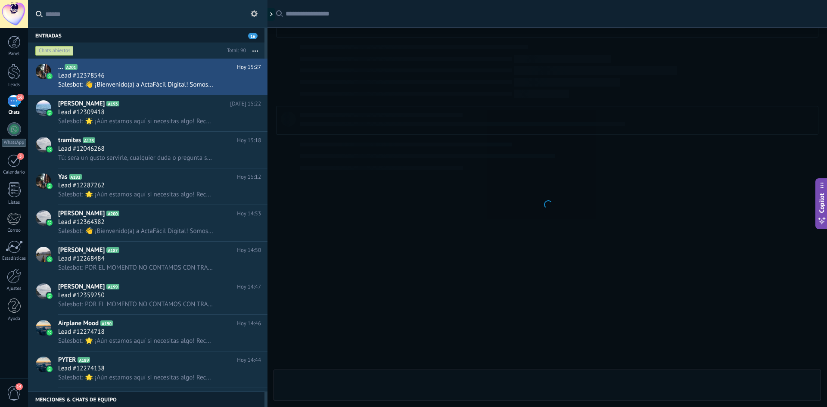
scroll to position [1405, 0]
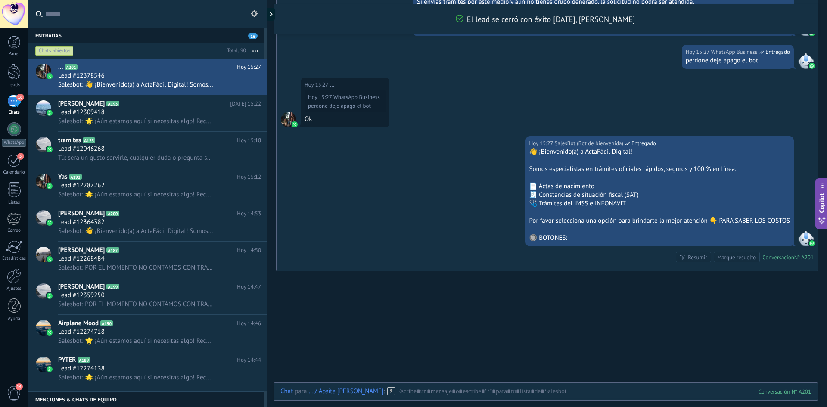
click at [737, 261] on div "Marque resuelto" at bounding box center [736, 257] width 39 height 8
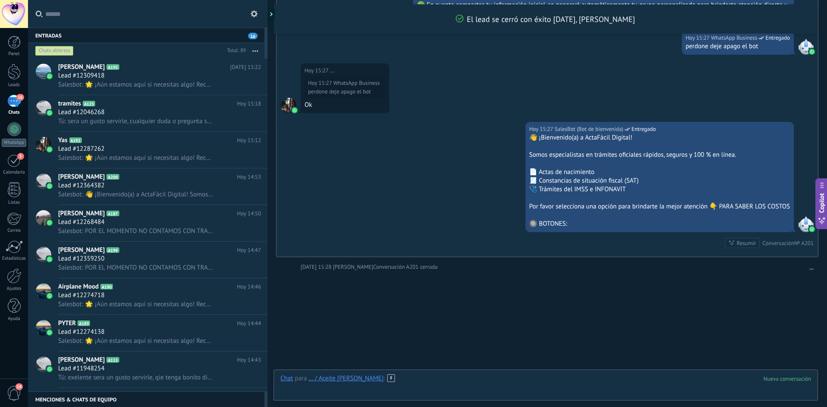
click at [436, 380] on div at bounding box center [545, 387] width 531 height 26
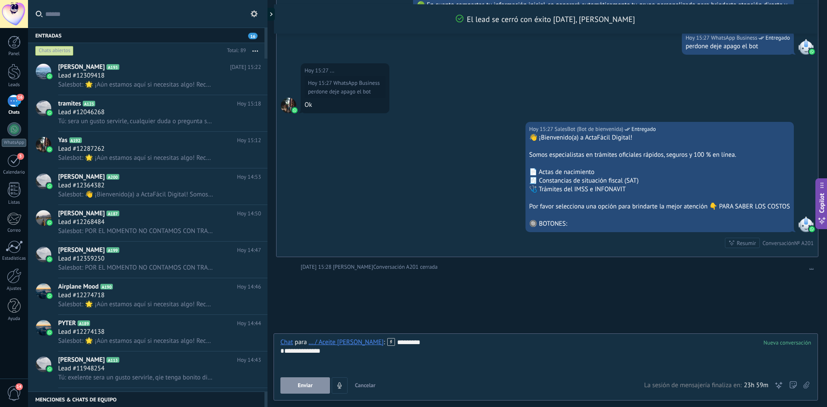
click at [302, 389] on button "Enviar" at bounding box center [305, 385] width 50 height 16
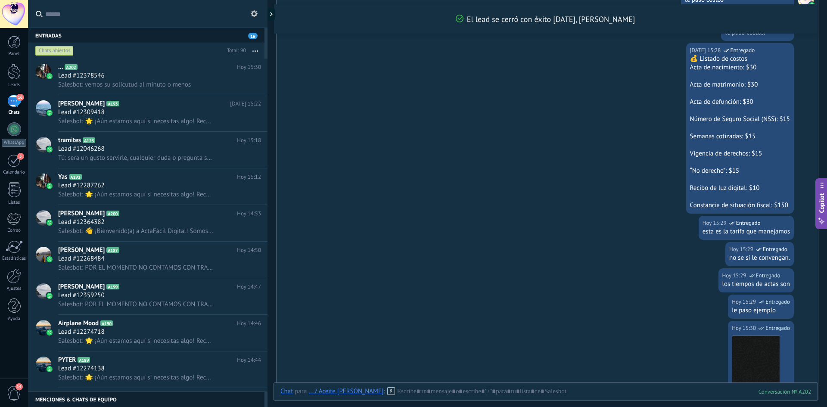
scroll to position [1940, 0]
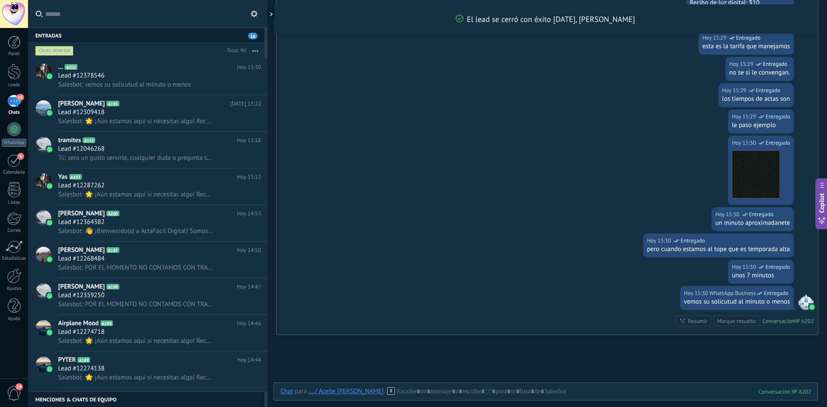
click at [771, 243] on div "[DATE] 15:30 WhatsApp Business Entregado" at bounding box center [718, 241] width 143 height 9
click at [771, 245] on div "pero cuando estamos al tope que es temporada alta" at bounding box center [718, 249] width 143 height 9
click at [772, 246] on div "pero cuando estamos al tope que es temporada alta" at bounding box center [718, 249] width 143 height 9
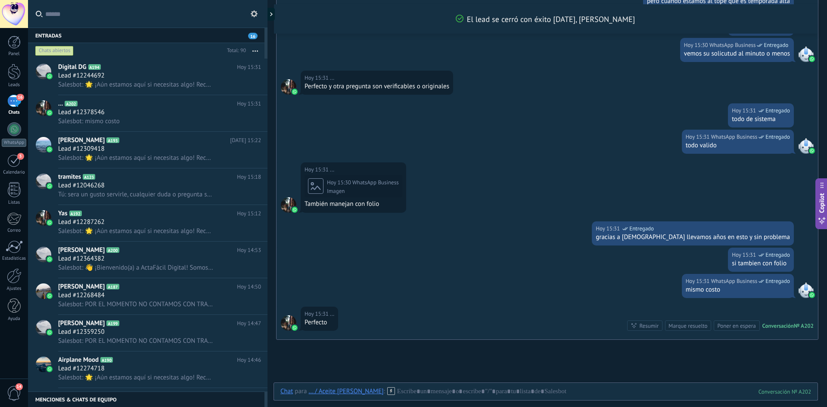
scroll to position [2207, 0]
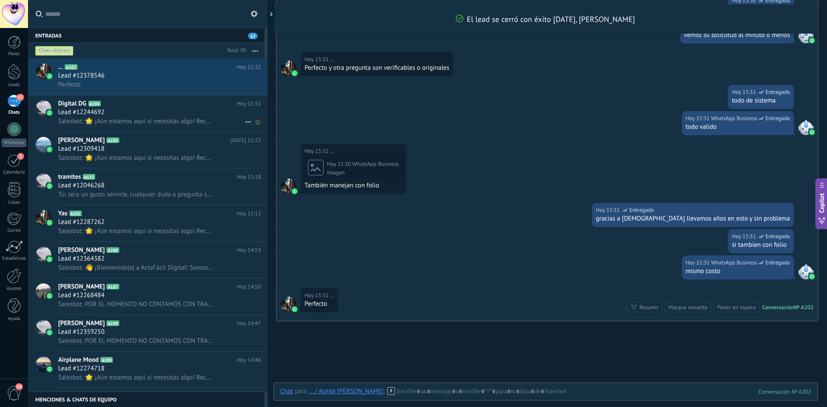
click at [153, 123] on span "Salesbot: 🌟 ¡Aún estamos aquí si necesitas algo! Recuerda que todas las solicit…" at bounding box center [136, 121] width 156 height 8
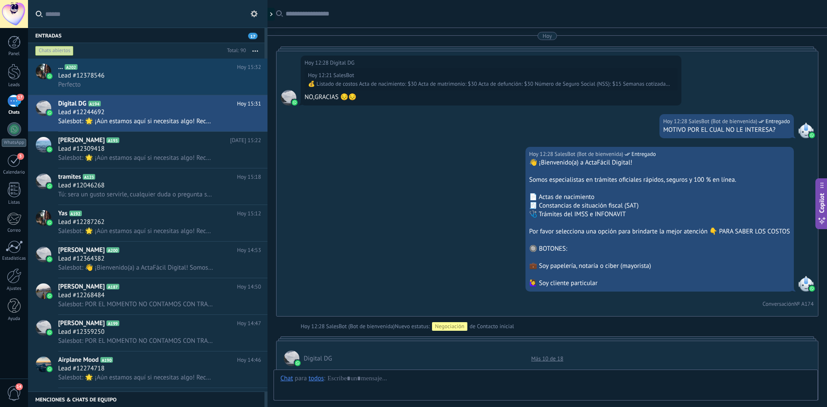
scroll to position [1463, 0]
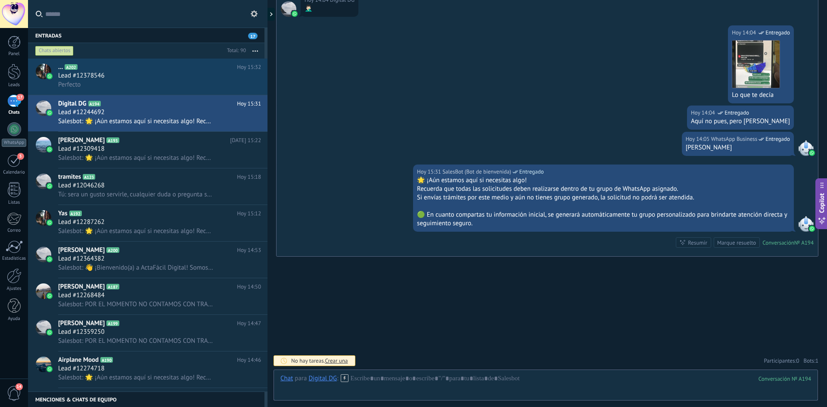
click at [742, 243] on div "Marque resuelto" at bounding box center [736, 243] width 39 height 8
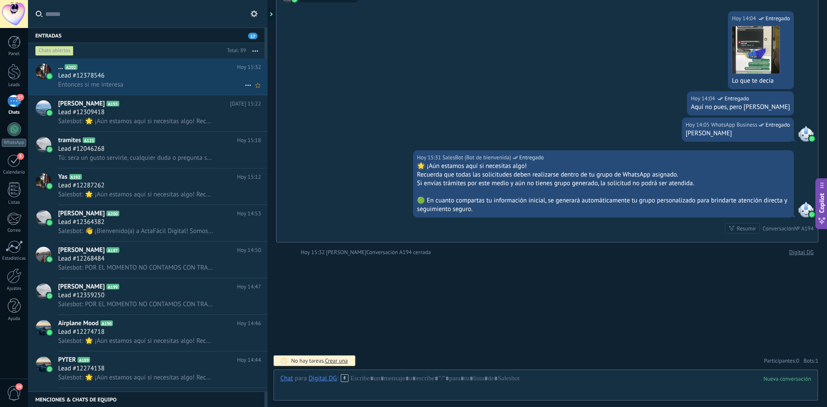
click at [146, 87] on div "Entonces si me interesa" at bounding box center [159, 84] width 203 height 9
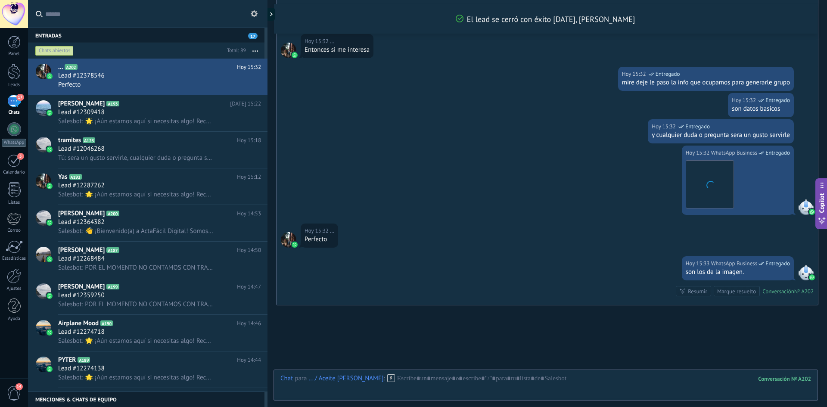
scroll to position [1801, 0]
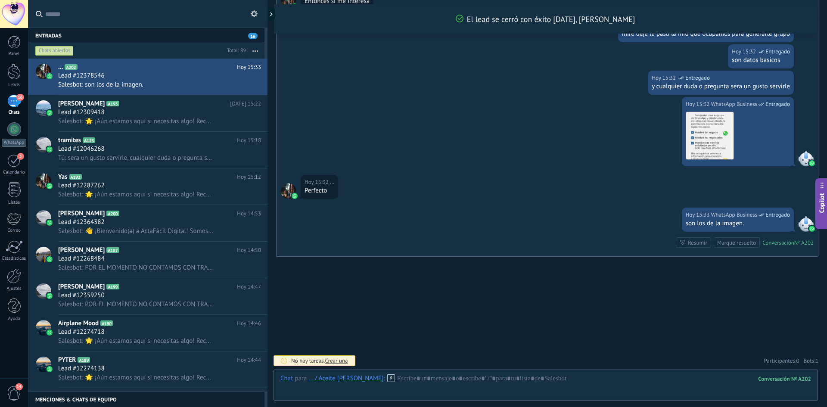
click at [18, 84] on div "Leads" at bounding box center [14, 85] width 25 height 6
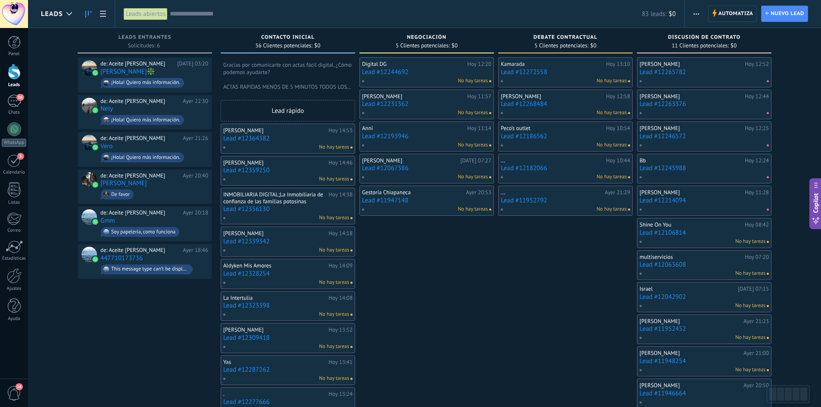
click at [248, 139] on link "Lead #12364382" at bounding box center [287, 138] width 129 height 7
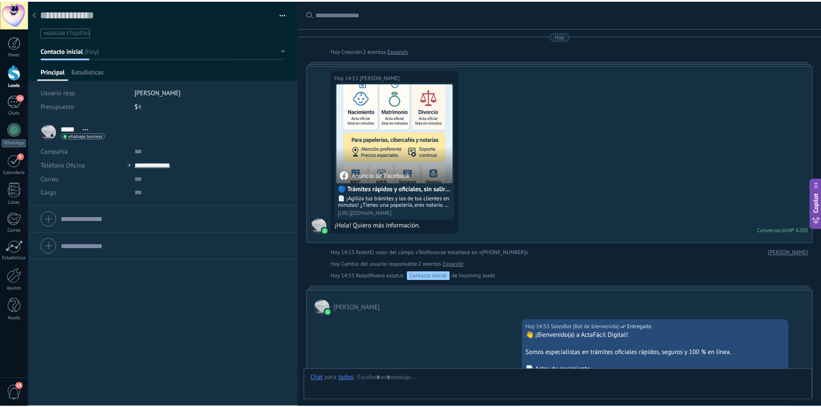
scroll to position [199, 0]
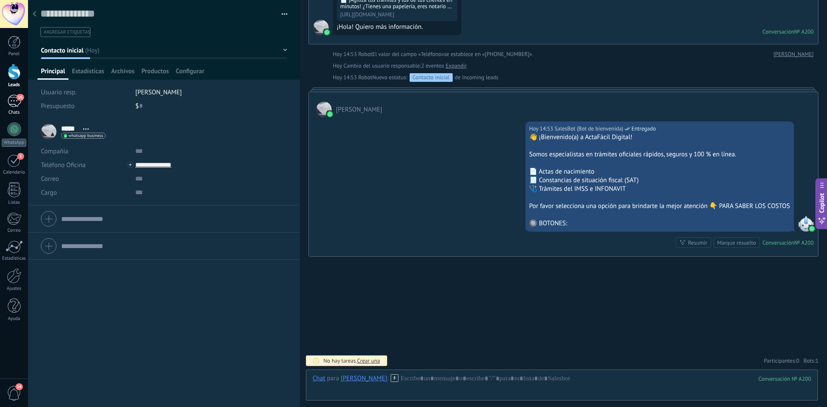
click at [18, 105] on div "16" at bounding box center [14, 101] width 14 height 12
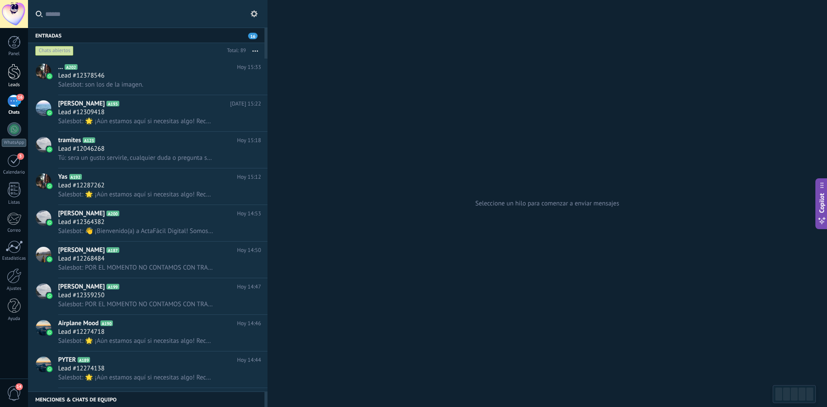
click at [9, 75] on div at bounding box center [14, 72] width 13 height 16
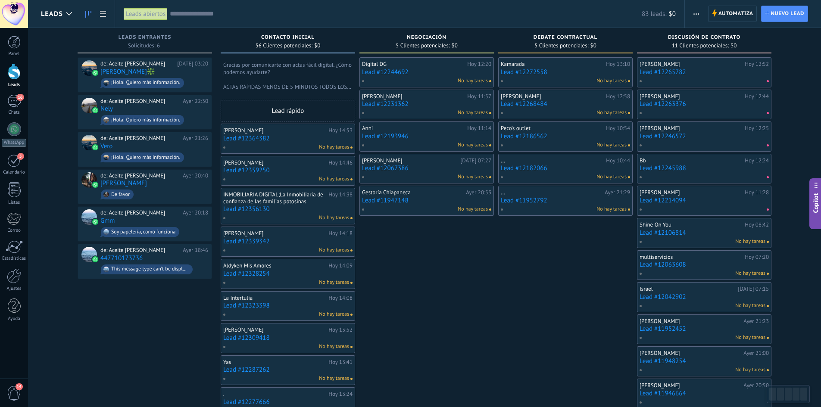
click at [572, 273] on div "[PERSON_NAME][DATE] 13:10 Lead #12272558 No hay tareas [PERSON_NAME][DATE] 12:5…" at bounding box center [565, 413] width 134 height 713
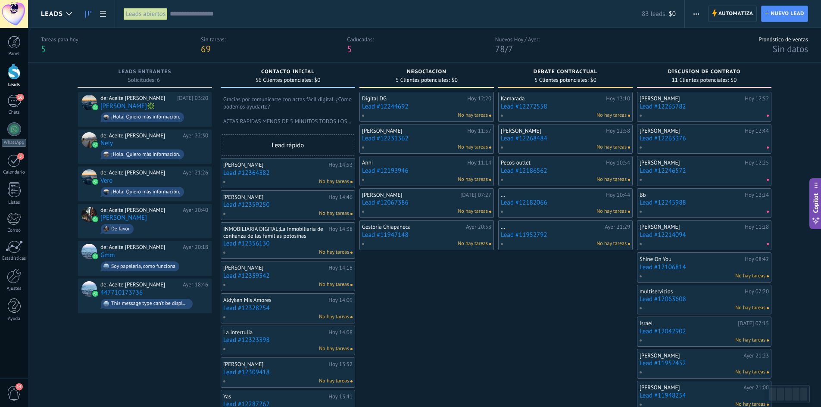
click at [12, 72] on div at bounding box center [14, 72] width 13 height 16
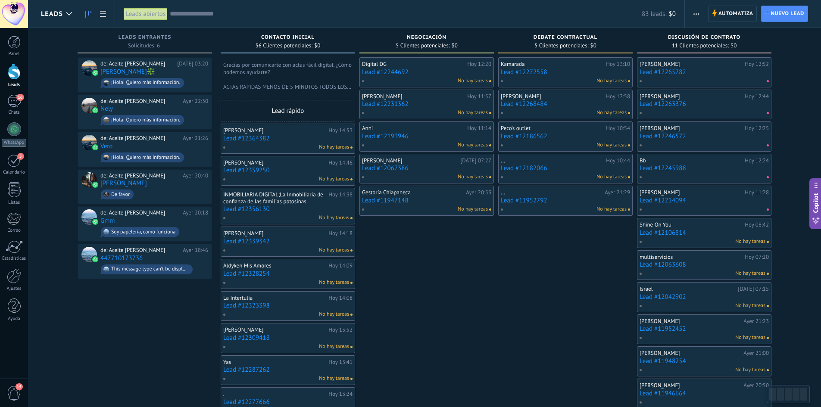
click at [253, 138] on link "Lead #12364382" at bounding box center [287, 138] width 129 height 7
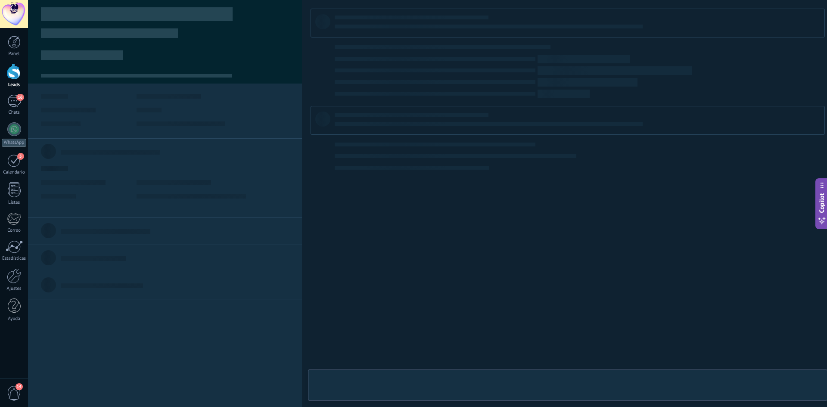
type textarea "**********"
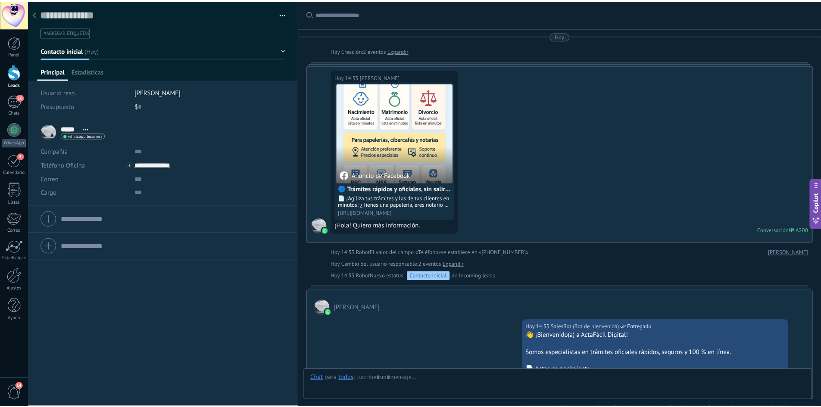
scroll to position [199, 0]
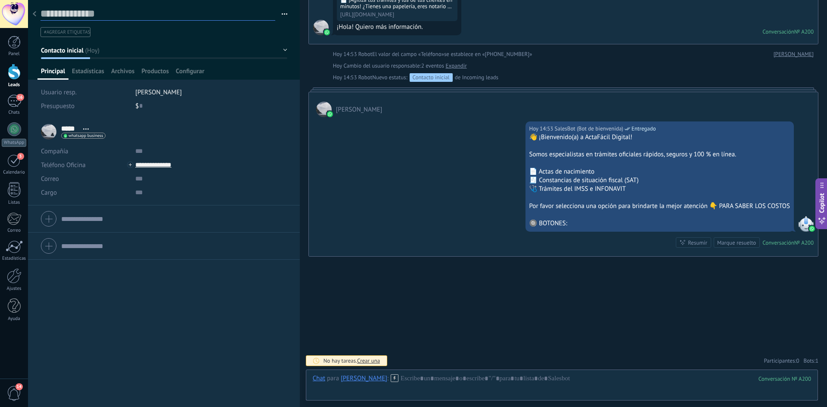
click at [71, 13] on textarea at bounding box center [157, 13] width 235 height 13
drag, startPoint x: 109, startPoint y: 15, endPoint x: 63, endPoint y: 16, distance: 46.1
click at [63, 16] on textarea at bounding box center [157, 13] width 235 height 13
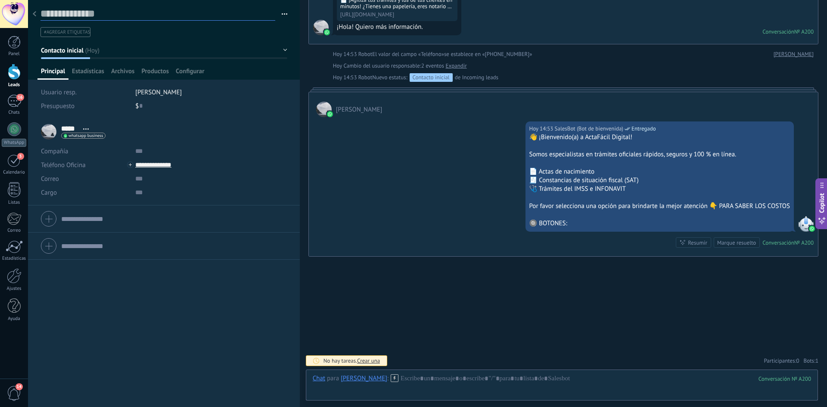
click at [63, 16] on textarea at bounding box center [157, 13] width 235 height 13
drag, startPoint x: 65, startPoint y: 15, endPoint x: 86, endPoint y: 14, distance: 20.3
click at [80, 14] on textarea at bounding box center [157, 13] width 235 height 13
click at [33, 16] on icon at bounding box center [34, 13] width 3 height 5
